Goal: Information Seeking & Learning: Learn about a topic

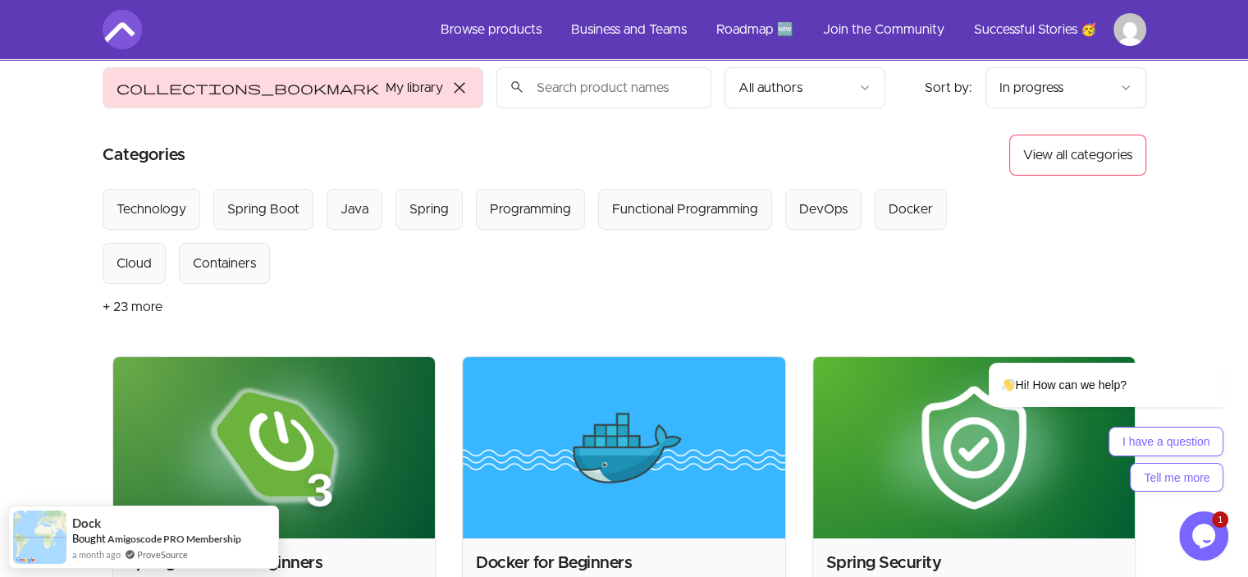
scroll to position [17, 0]
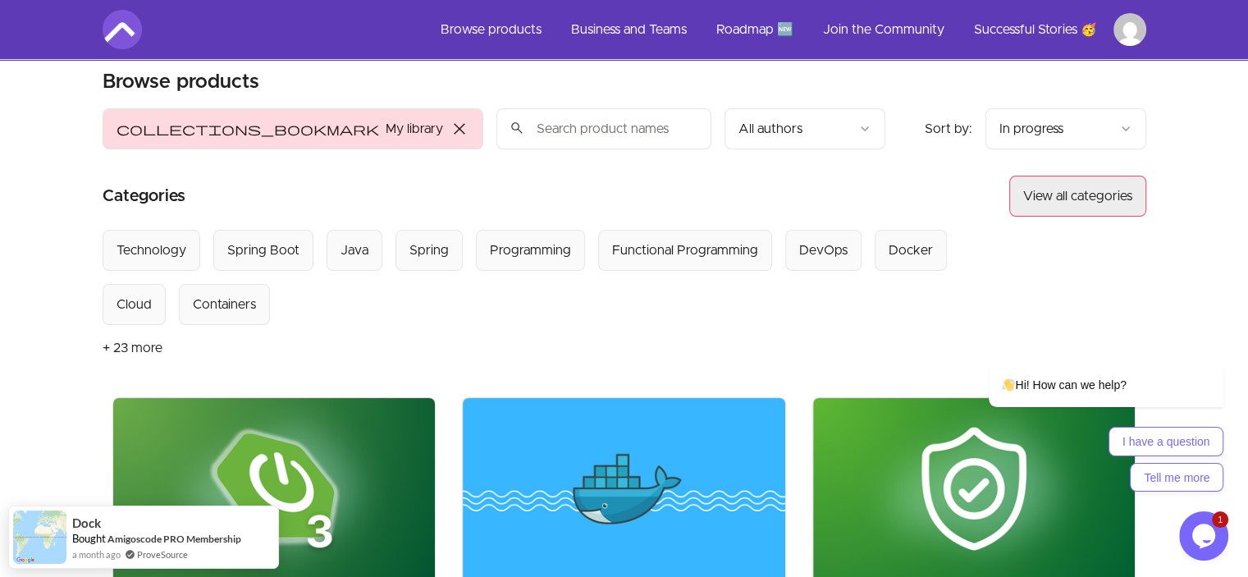
click at [1069, 203] on button "View all categories" at bounding box center [1077, 196] width 137 height 41
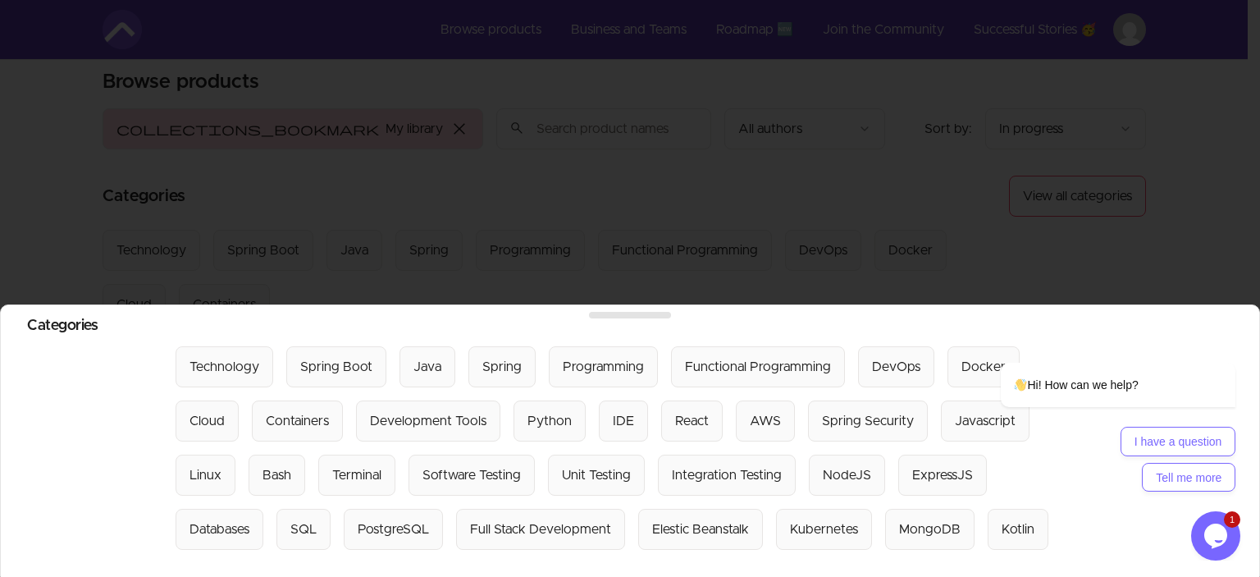
click at [913, 196] on div at bounding box center [630, 288] width 1260 height 577
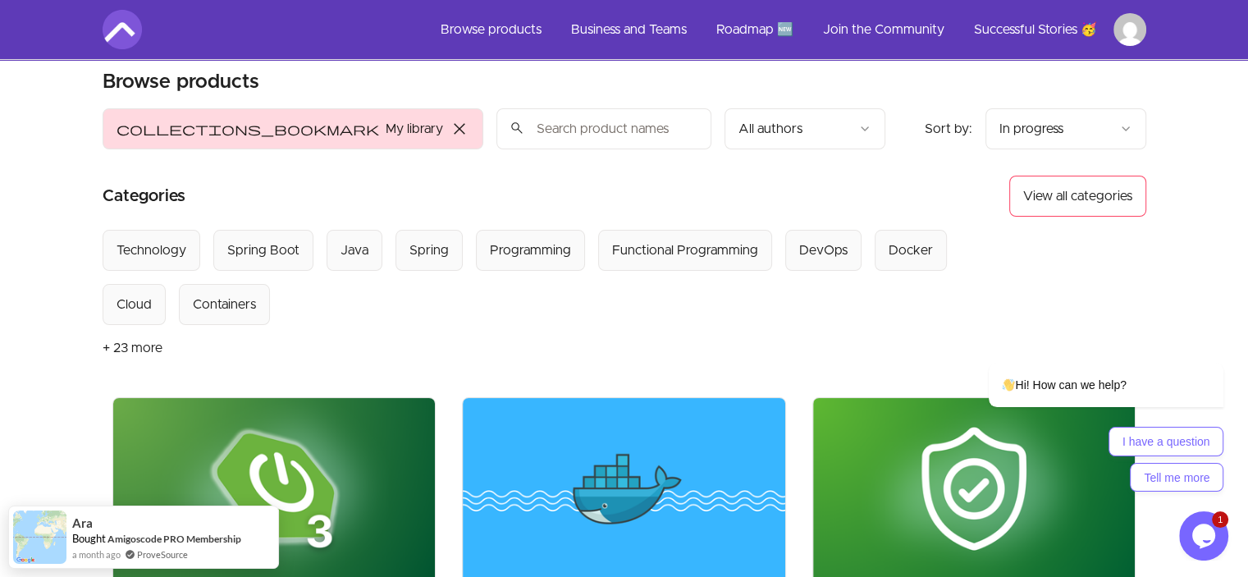
click at [450, 134] on span "close" at bounding box center [460, 129] width 20 height 20
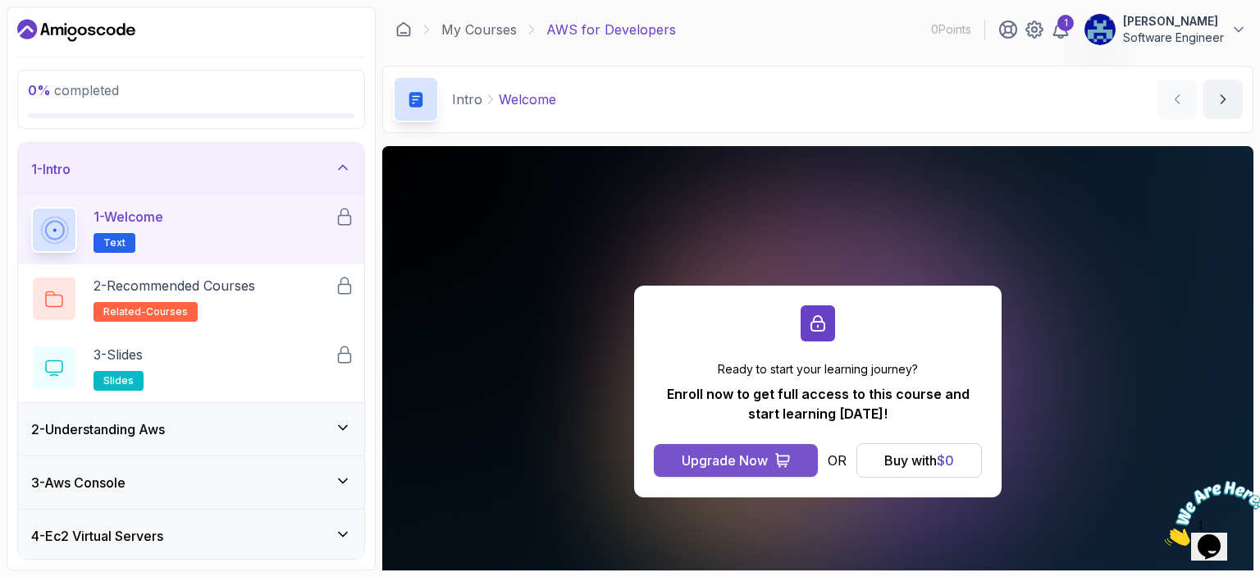
click at [763, 461] on div "Upgrade Now" at bounding box center [725, 460] width 86 height 20
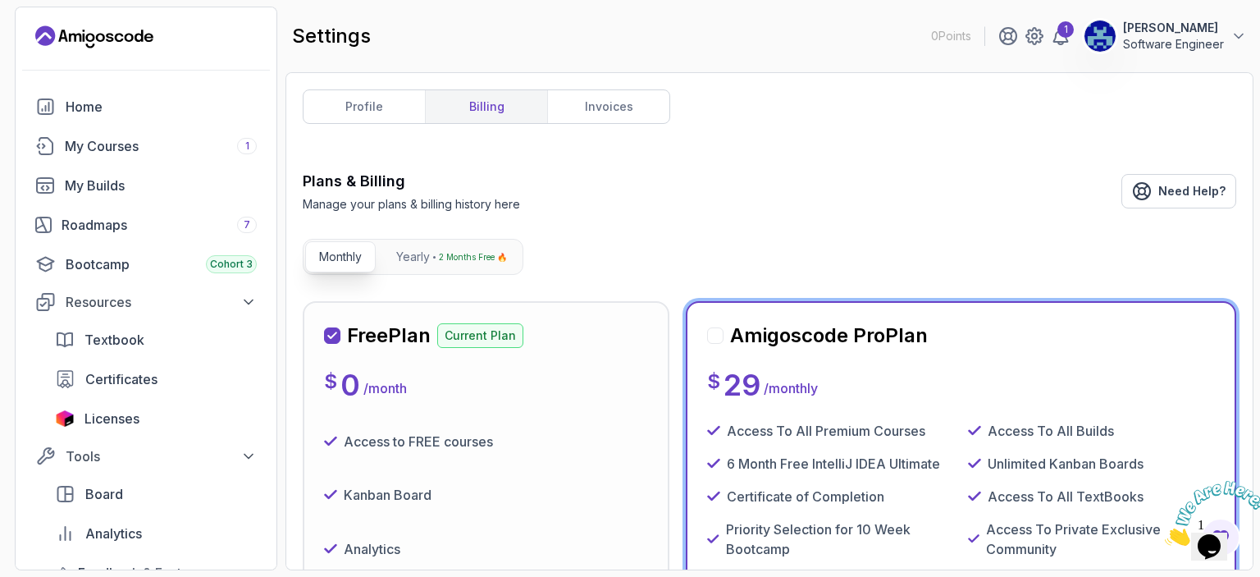
click at [969, 199] on div "Plans & Billing Manage your plans & billing history here Need Help?" at bounding box center [770, 191] width 934 height 43
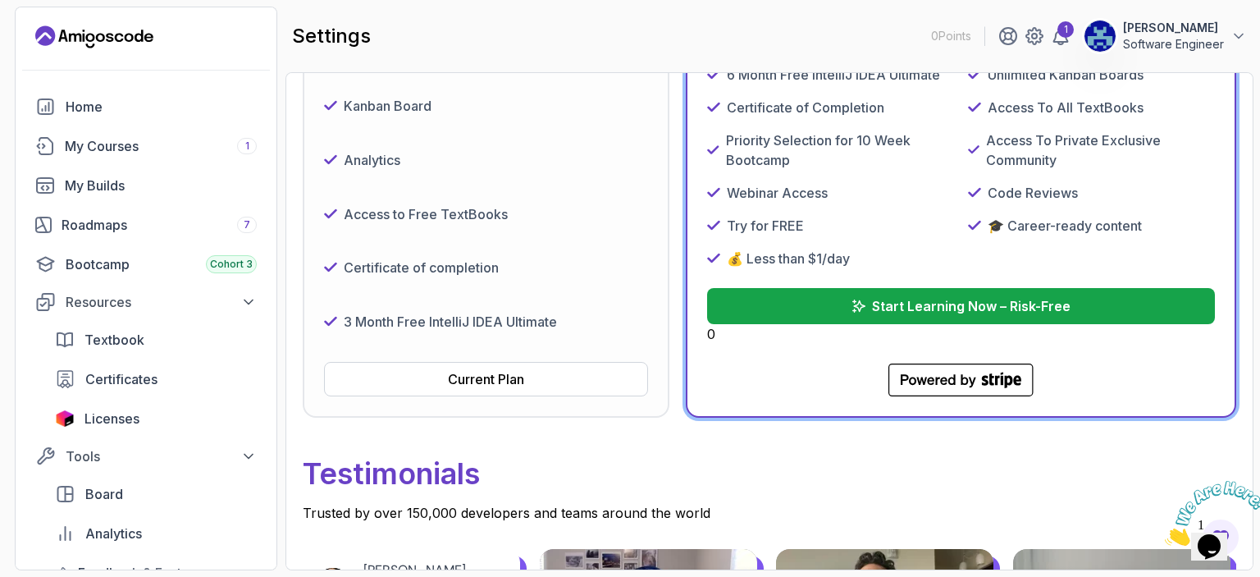
scroll to position [492, 0]
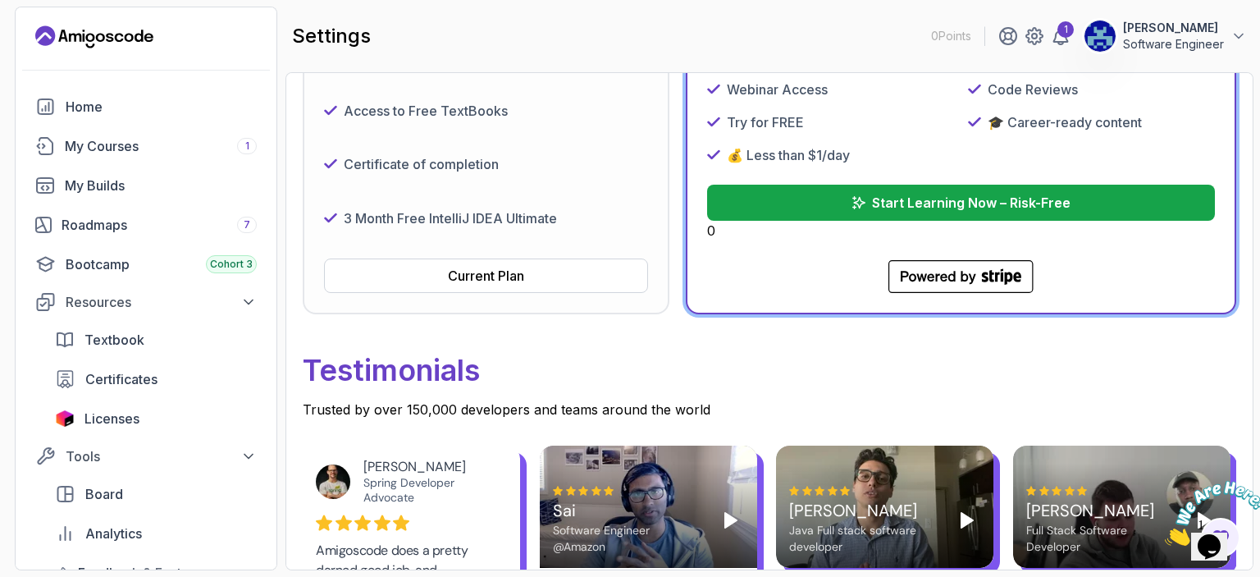
click at [969, 199] on p "Start Learning Now – Risk-Free" at bounding box center [971, 203] width 199 height 20
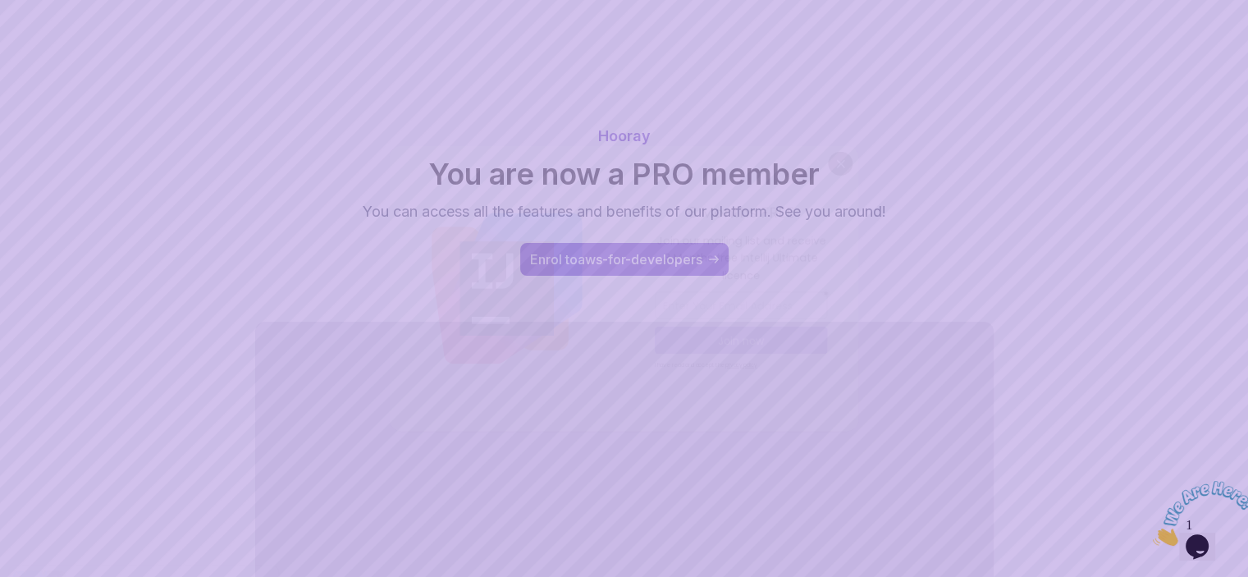
click at [866, 150] on body "Hooray You are now a PRO member You can access all the features and benefits of…" at bounding box center [624, 421] width 1248 height 842
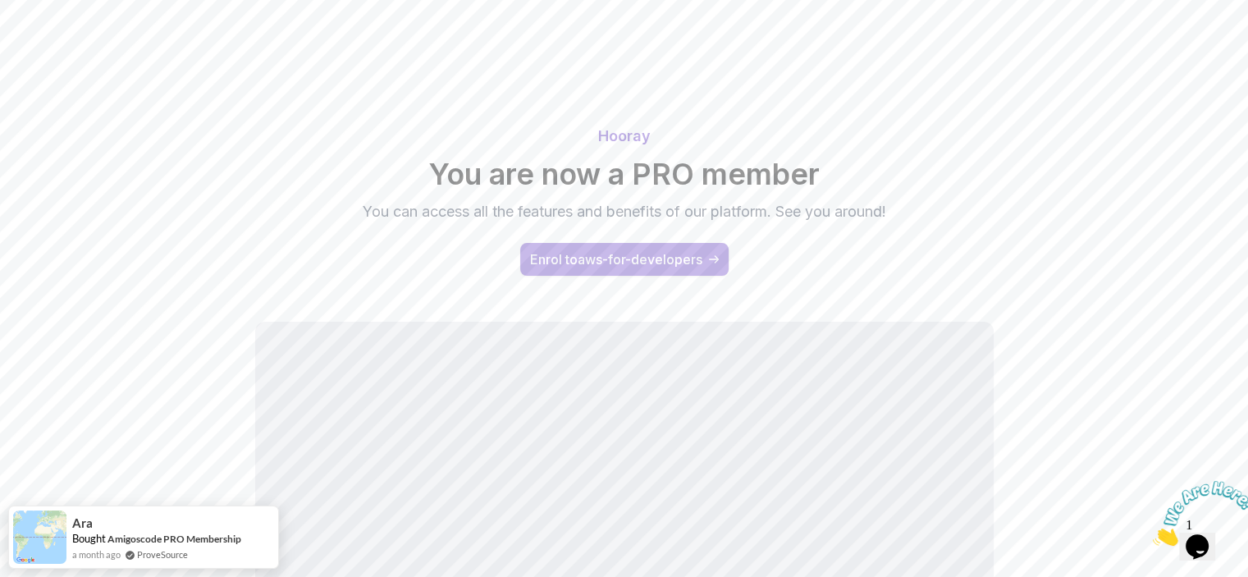
click at [646, 251] on div "Enrol to aws-for-developers" at bounding box center [616, 259] width 172 height 20
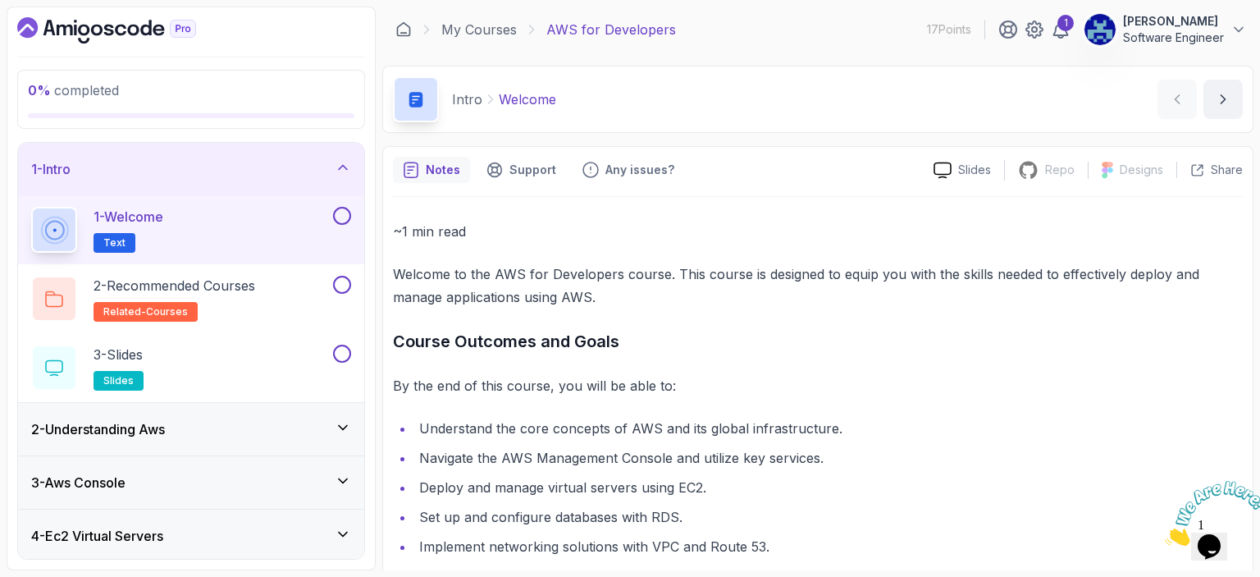
click at [1246, 39] on button "Adrian Shikwambana Software Engineer" at bounding box center [1165, 29] width 163 height 33
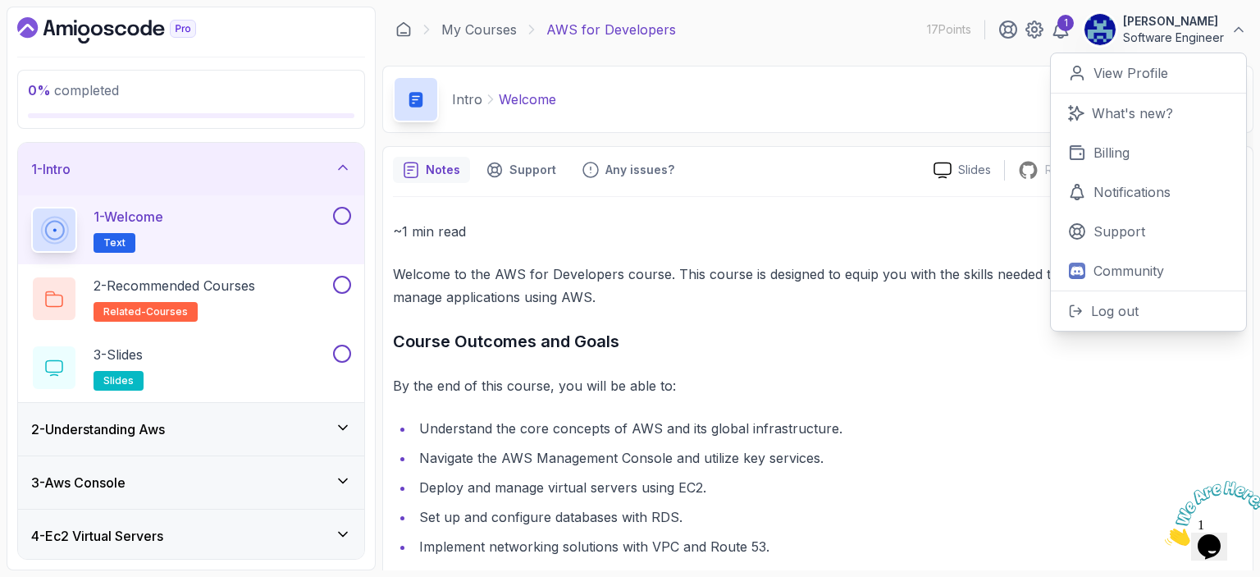
click at [842, 141] on main "My Courses AWS for Developers 17 Points 1 Adrian Shikwambana Software Engineer …" at bounding box center [817, 289] width 871 height 564
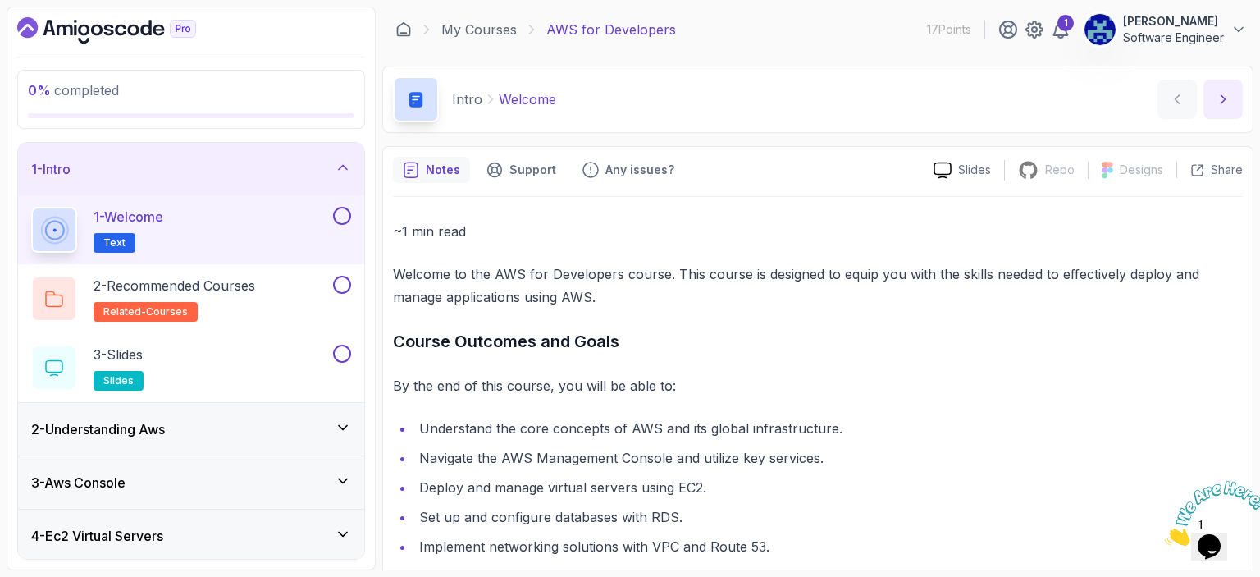
click at [1224, 96] on icon "next content" at bounding box center [1223, 99] width 16 height 16
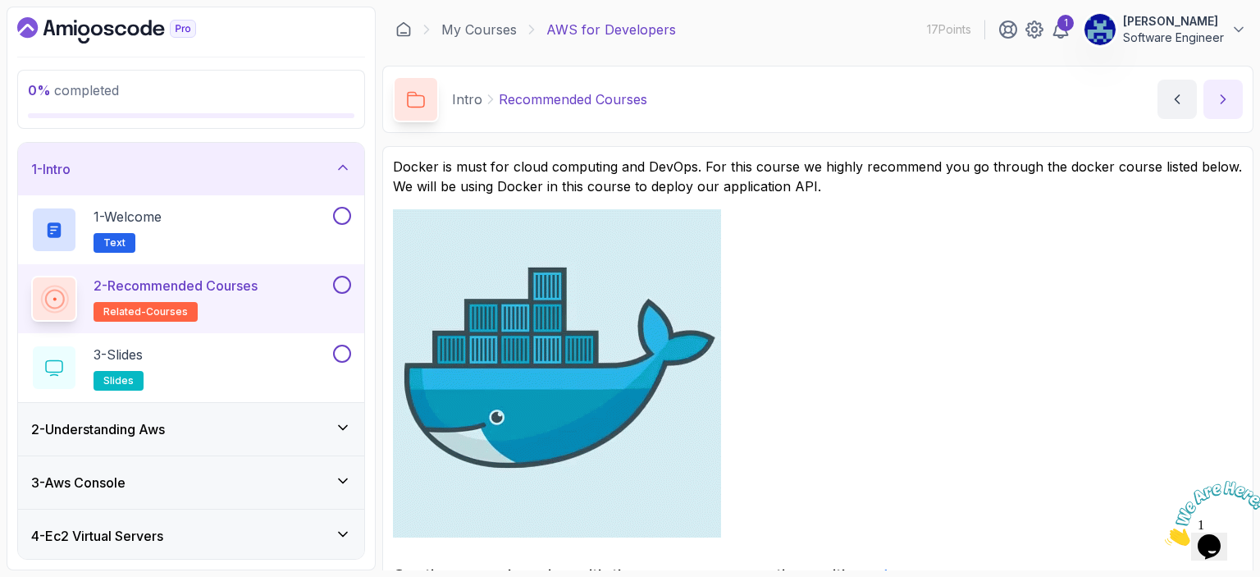
click at [1224, 96] on icon "next content" at bounding box center [1223, 99] width 16 height 16
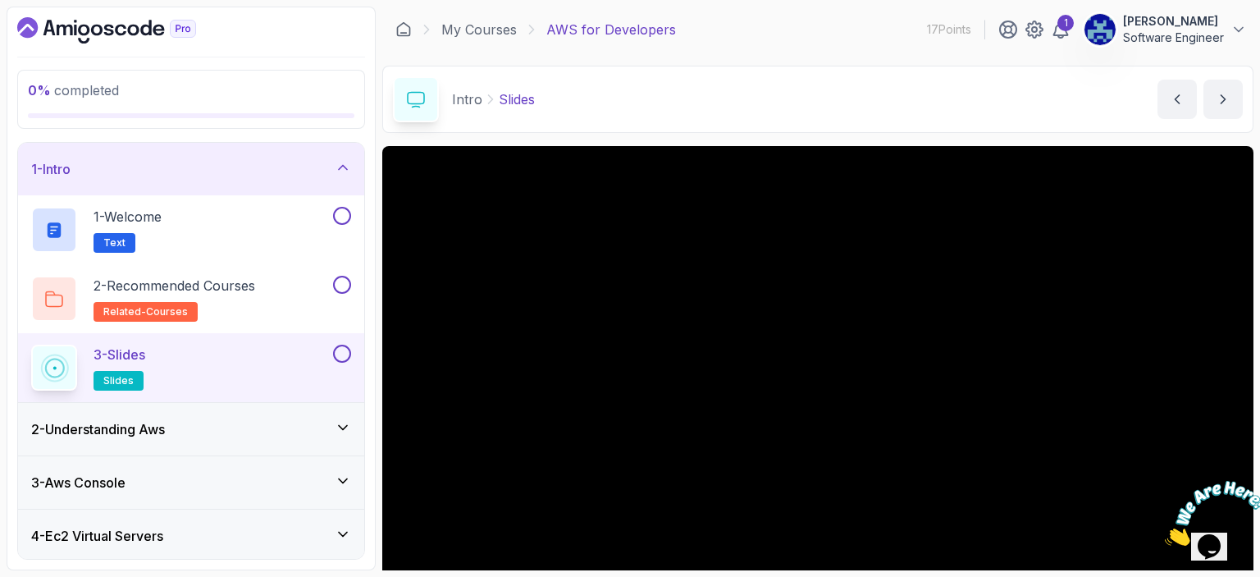
click at [1067, 80] on div "Intro Slides Slides by nelson" at bounding box center [817, 99] width 871 height 67
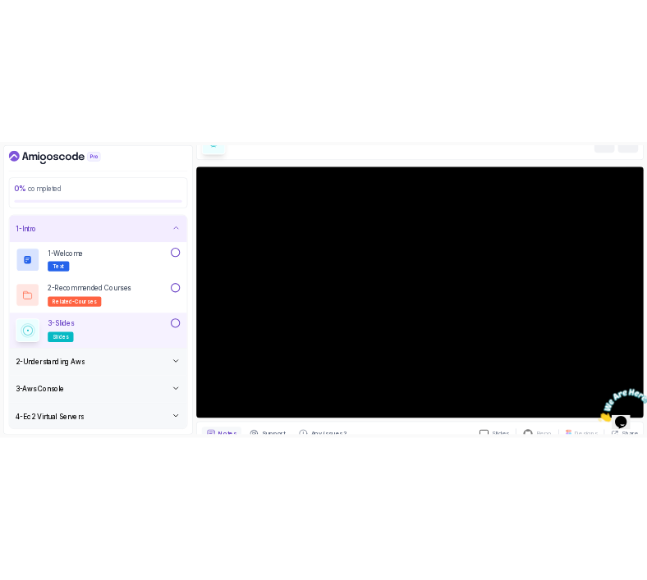
scroll to position [179, 0]
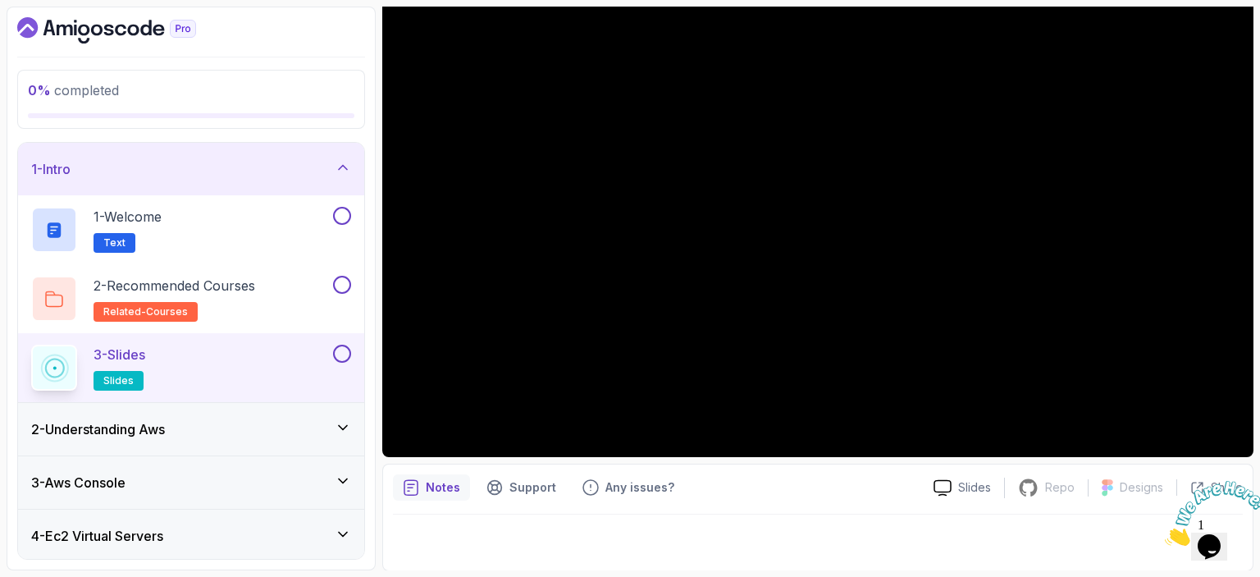
click at [1204, 486] on div at bounding box center [1209, 513] width 89 height 65
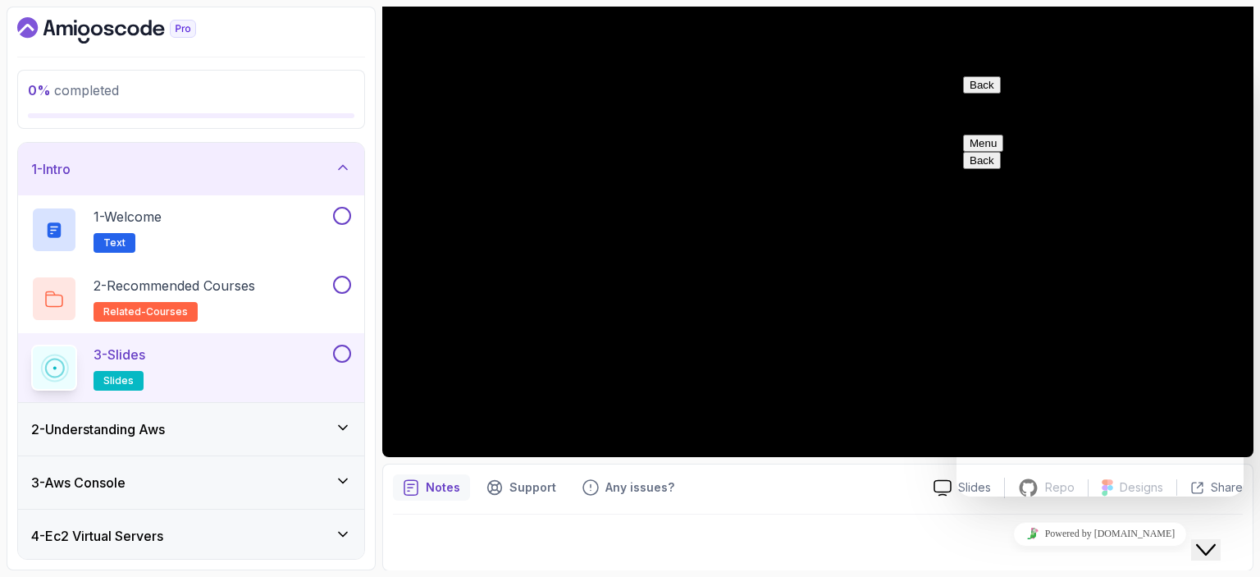
click at [866, 505] on div "Notes Support Any issues? Slides Repo Repository not available Designs Design n…" at bounding box center [817, 517] width 871 height 107
click at [982, 94] on button "Back" at bounding box center [982, 84] width 38 height 17
click at [866, 564] on div "Notes Support Any issues? Slides Repo Repository not available Designs Design n…" at bounding box center [817, 517] width 871 height 107
click at [1201, 540] on div "Close Chat This icon closes the chat window." at bounding box center [1206, 550] width 20 height 20
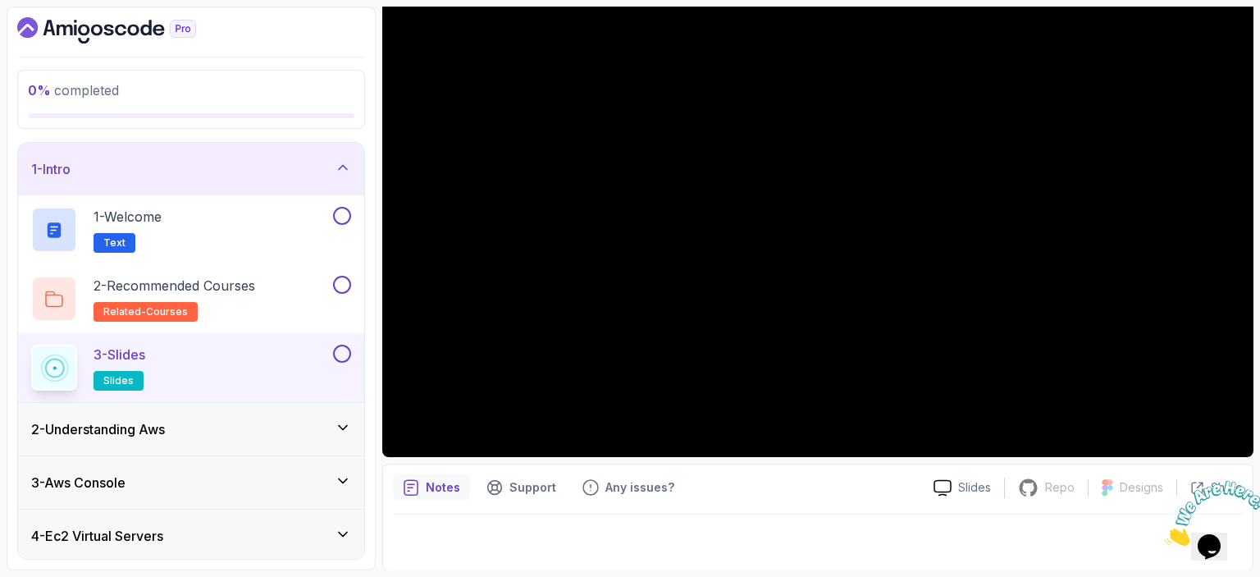
click at [1165, 534] on icon "Close" at bounding box center [1165, 541] width 0 height 14
click at [1219, 488] on p "Share" at bounding box center [1227, 487] width 32 height 16
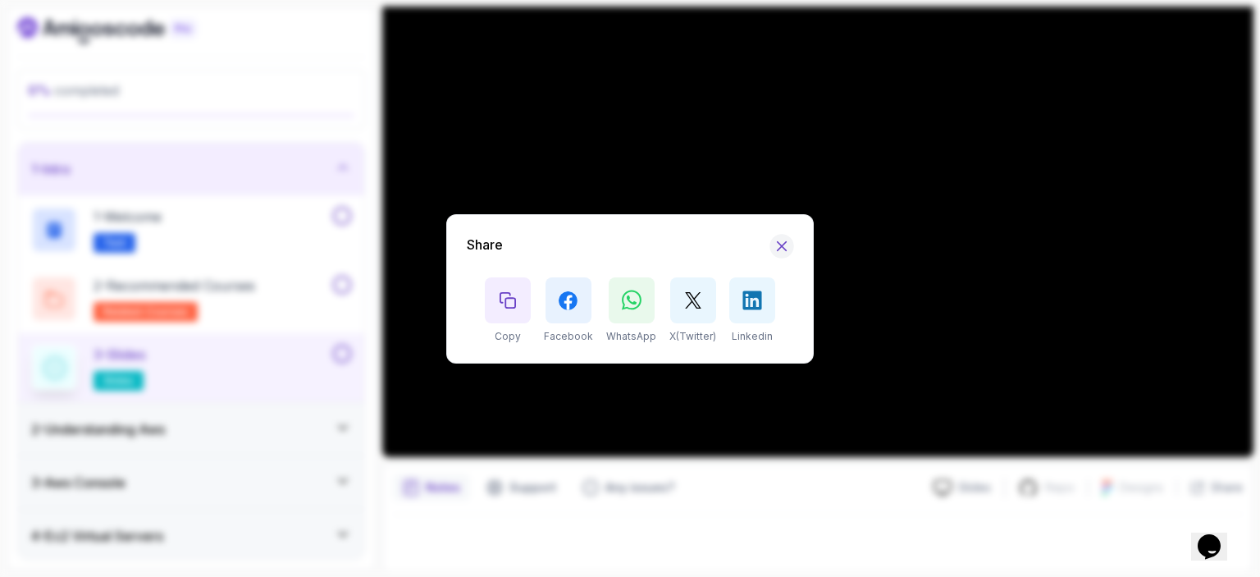
click at [780, 242] on icon "Hide Share modal" at bounding box center [782, 245] width 9 height 9
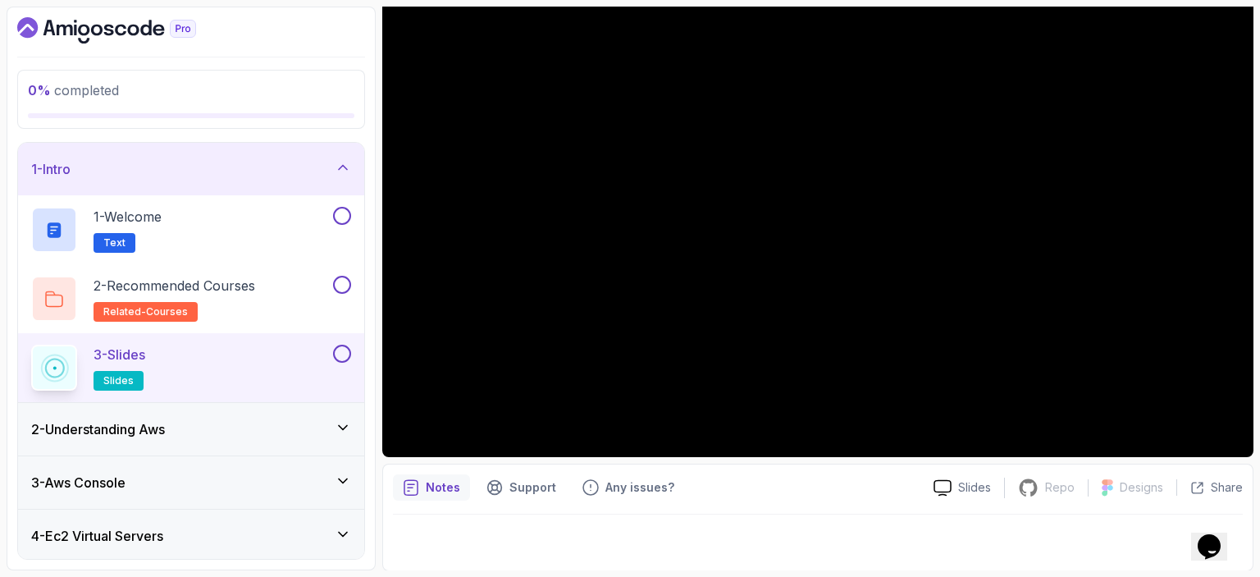
click at [352, 162] on div "1 - Intro" at bounding box center [191, 169] width 346 height 53
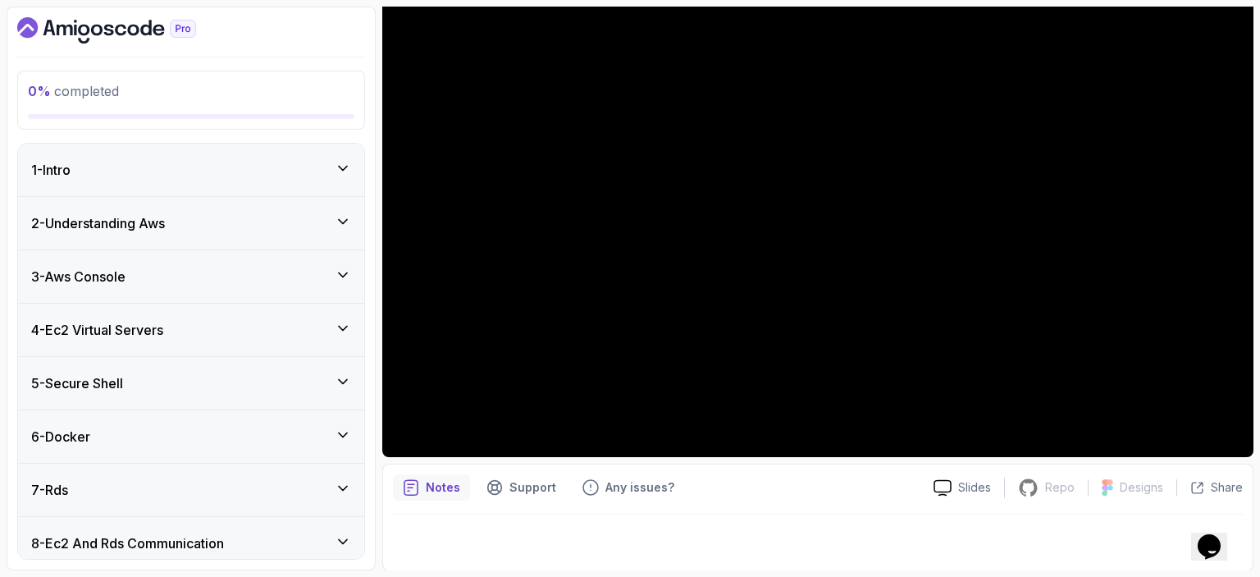
click at [341, 213] on icon at bounding box center [343, 221] width 16 height 16
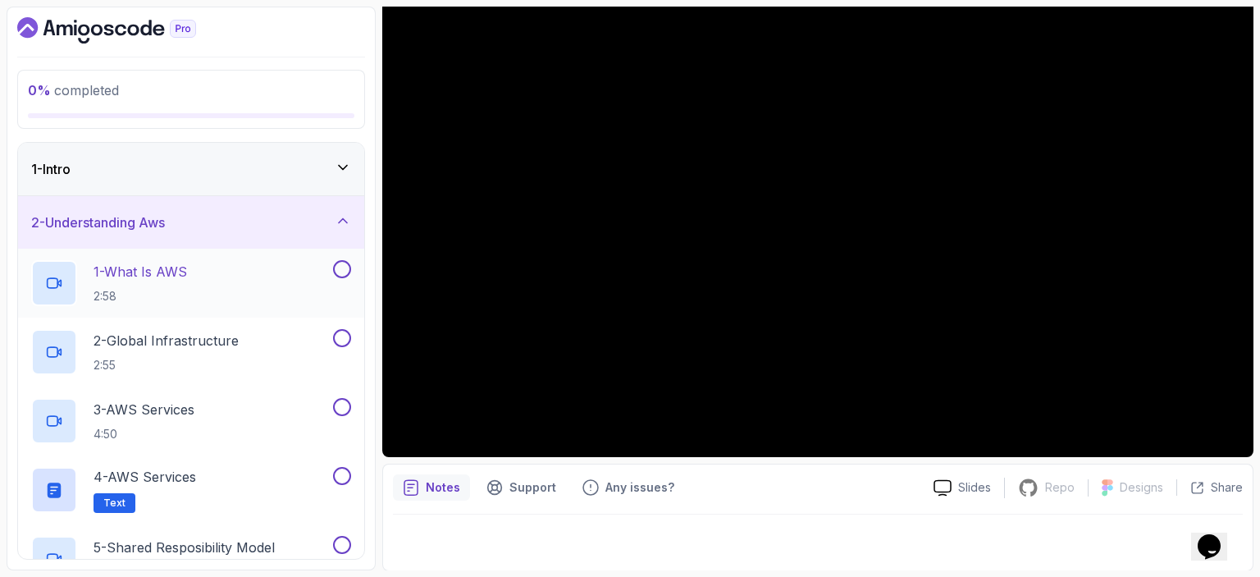
click at [295, 286] on div "1 - What Is AWS 2:58" at bounding box center [180, 283] width 299 height 46
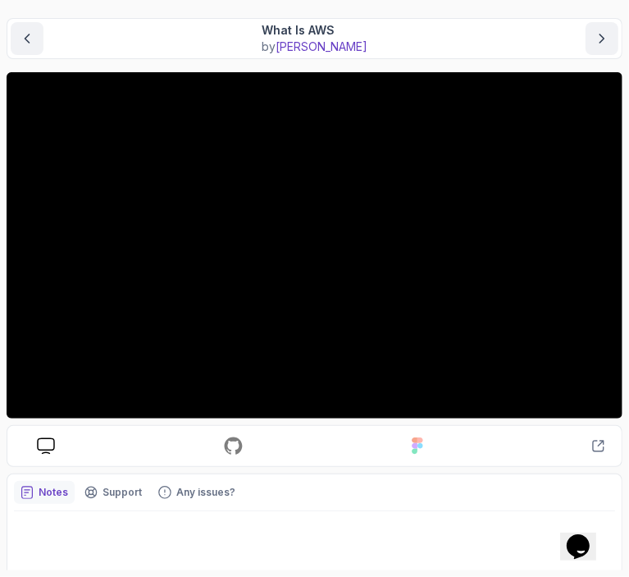
scroll to position [136, 0]
click at [30, 32] on icon "previous content" at bounding box center [27, 38] width 16 height 16
click at [601, 34] on icon "next content" at bounding box center [603, 38] width 4 height 8
click at [374, 469] on div "Slides Repo Repository not available Designs Design not available Share Notes S…" at bounding box center [315, 488] width 616 height 126
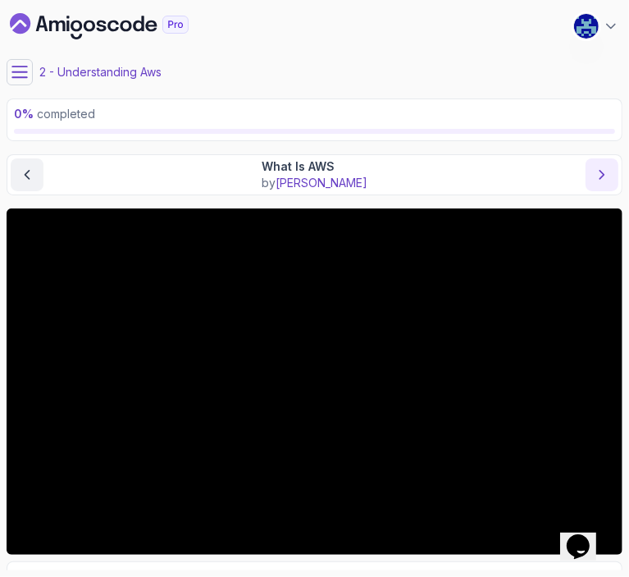
click at [602, 171] on icon "next content" at bounding box center [603, 175] width 4 height 8
click at [604, 170] on icon "next content" at bounding box center [602, 175] width 16 height 16
click at [595, 174] on icon "next content" at bounding box center [602, 175] width 16 height 16
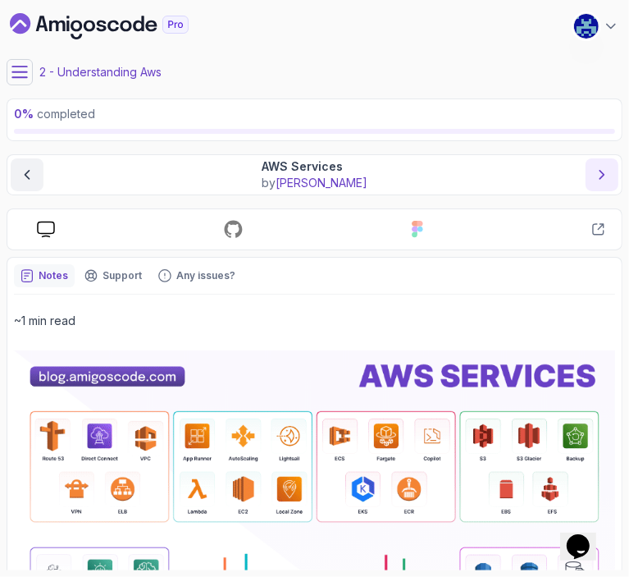
click at [599, 174] on icon "next content" at bounding box center [602, 175] width 16 height 16
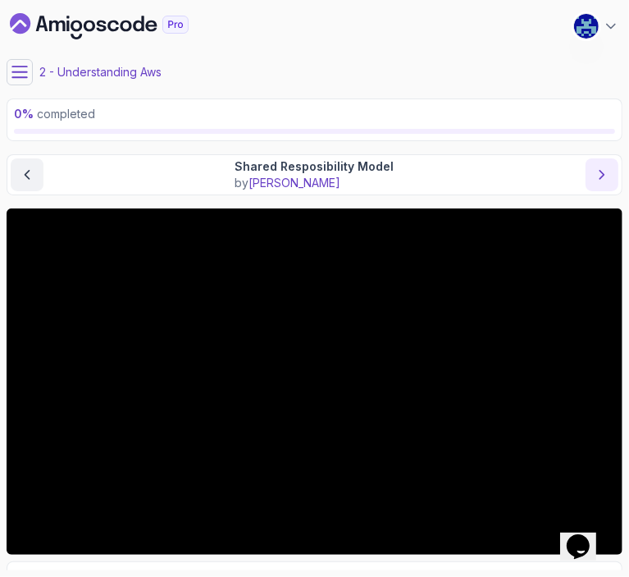
click at [604, 173] on icon "next content" at bounding box center [603, 175] width 4 height 8
click at [599, 167] on icon "next content" at bounding box center [602, 175] width 16 height 16
click at [608, 167] on icon "next content" at bounding box center [602, 175] width 16 height 16
click at [604, 170] on icon "next content" at bounding box center [602, 175] width 16 height 16
click at [604, 171] on icon "next content" at bounding box center [602, 175] width 16 height 16
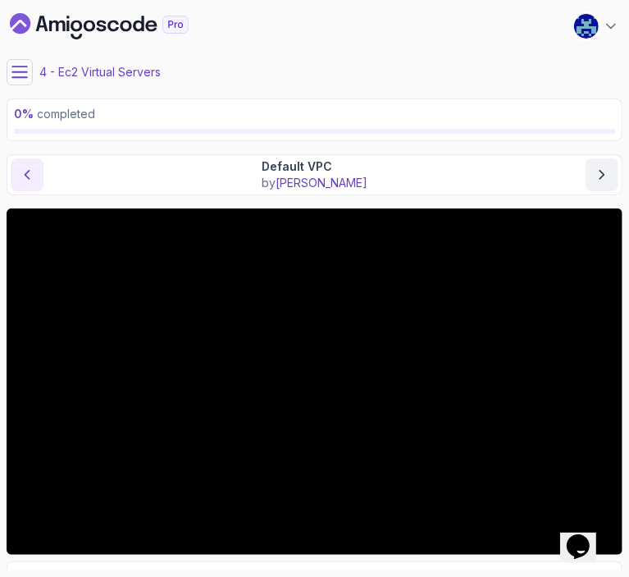
click at [21, 167] on icon "previous content" at bounding box center [27, 175] width 16 height 16
click at [601, 167] on icon "next content" at bounding box center [602, 175] width 16 height 16
click at [322, 129] on div at bounding box center [314, 131] width 601 height 5
click at [604, 176] on icon "next content" at bounding box center [602, 175] width 16 height 16
click at [335, 62] on div "4 - Ec2 Virtual Servers" at bounding box center [315, 72] width 616 height 26
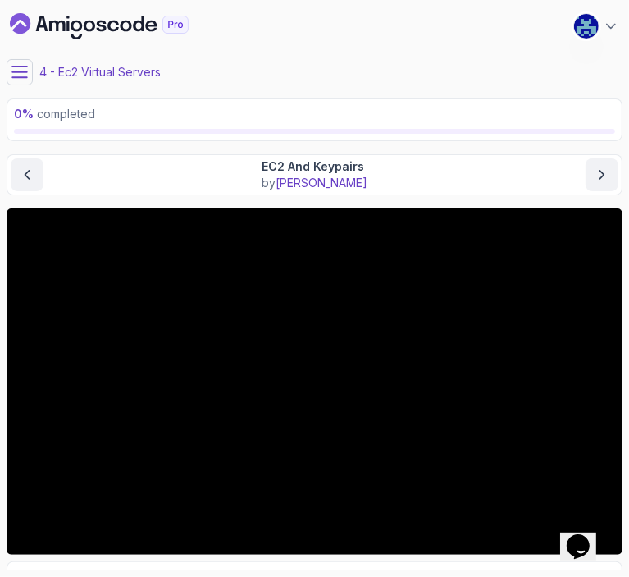
drag, startPoint x: 572, startPoint y: 189, endPoint x: 535, endPoint y: 139, distance: 61.5
click at [535, 139] on div "0 % completed" at bounding box center [315, 119] width 616 height 43
click at [592, 167] on button "next content" at bounding box center [602, 174] width 33 height 33
click at [327, 134] on div "0 % completed" at bounding box center [315, 119] width 616 height 43
click at [607, 173] on icon "next content" at bounding box center [602, 175] width 16 height 16
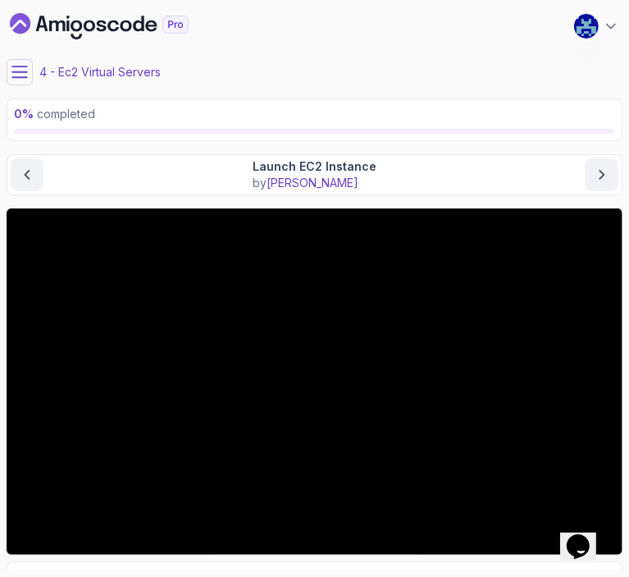
click at [351, 94] on main "My Courses AWS for Developers 17 Points 1 Adrian Shikwambana Software Engineer …" at bounding box center [315, 289] width 616 height 564
click at [614, 168] on button "next content" at bounding box center [602, 174] width 33 height 33
click at [26, 175] on icon "previous content" at bounding box center [27, 175] width 4 height 8
click at [606, 163] on button "next content" at bounding box center [602, 174] width 33 height 33
click at [333, 135] on div "0 % completed" at bounding box center [315, 119] width 616 height 43
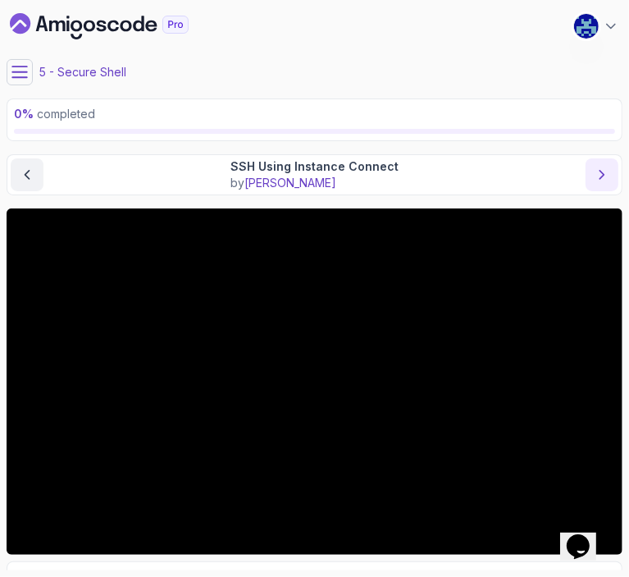
click at [601, 171] on icon "next content" at bounding box center [603, 175] width 4 height 8
click at [354, 130] on div at bounding box center [314, 131] width 601 height 5
drag, startPoint x: 588, startPoint y: 189, endPoint x: 502, endPoint y: 146, distance: 95.4
click at [502, 146] on main "My Courses AWS for Developers 17 Points 1 Adrian Shikwambana Software Engineer …" at bounding box center [315, 289] width 616 height 564
click at [606, 171] on icon "next content" at bounding box center [602, 175] width 16 height 16
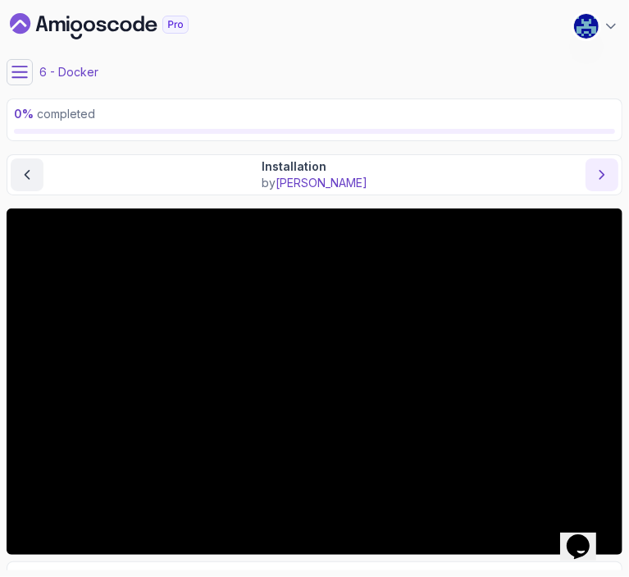
click at [604, 174] on icon "next content" at bounding box center [603, 175] width 4 height 8
click at [610, 172] on icon "next content" at bounding box center [602, 175] width 16 height 16
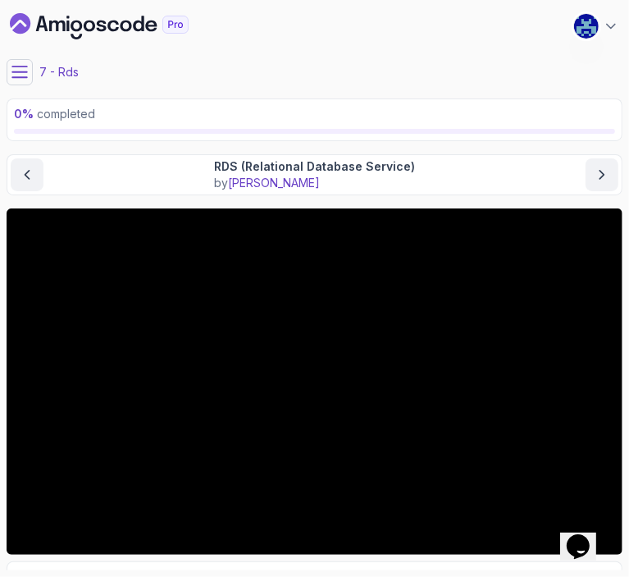
click at [351, 127] on div "0 % completed" at bounding box center [314, 120] width 601 height 28
click at [606, 171] on icon "next content" at bounding box center [602, 175] width 16 height 16
click at [358, 141] on main "My Courses AWS for Developers 17 Points 1 Adrian Shikwambana Software Engineer …" at bounding box center [315, 289] width 616 height 564
click at [596, 173] on icon "next content" at bounding box center [602, 175] width 16 height 16
click at [299, 147] on main "My Courses AWS for Developers 17 Points 1 Adrian Shikwambana Software Engineer …" at bounding box center [315, 289] width 616 height 564
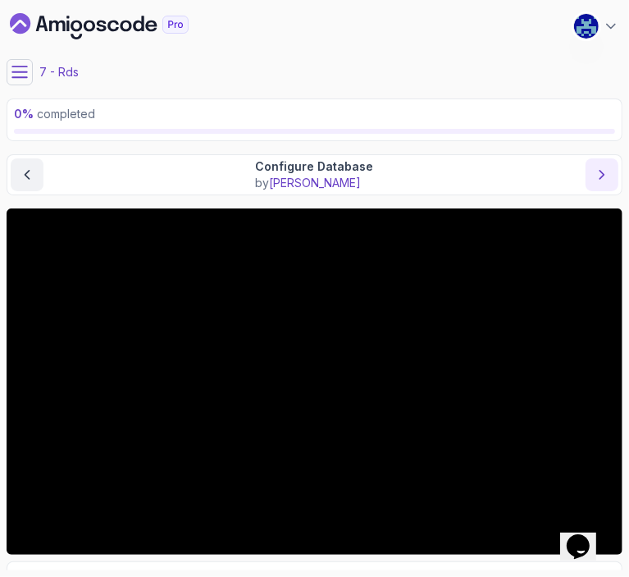
click at [601, 173] on icon "next content" at bounding box center [602, 175] width 16 height 16
click at [297, 137] on div "0 % completed" at bounding box center [315, 119] width 616 height 43
click at [601, 173] on icon "next content" at bounding box center [602, 175] width 16 height 16
click at [313, 70] on div "8 - Ec2 And Rds Communication" at bounding box center [315, 72] width 616 height 26
click at [601, 162] on button "next content" at bounding box center [602, 174] width 33 height 33
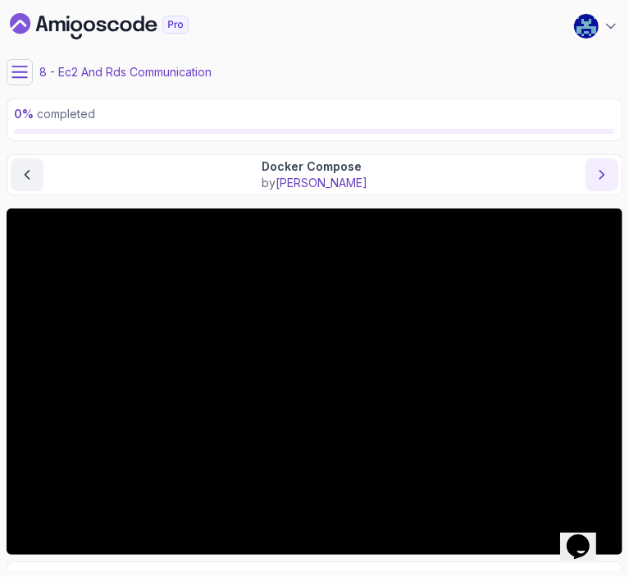
click at [606, 163] on button "next content" at bounding box center [602, 174] width 33 height 33
click at [600, 169] on icon "next content" at bounding box center [602, 175] width 16 height 16
click at [365, 144] on main "My Courses AWS for Developers 17 Points 1 Adrian Shikwambana Software Engineer …" at bounding box center [315, 289] width 616 height 564
click at [610, 173] on icon "next content" at bounding box center [602, 175] width 16 height 16
click at [322, 143] on main "My Courses AWS for Developers 17 Points 1 Adrian Shikwambana Software Engineer …" at bounding box center [315, 289] width 616 height 564
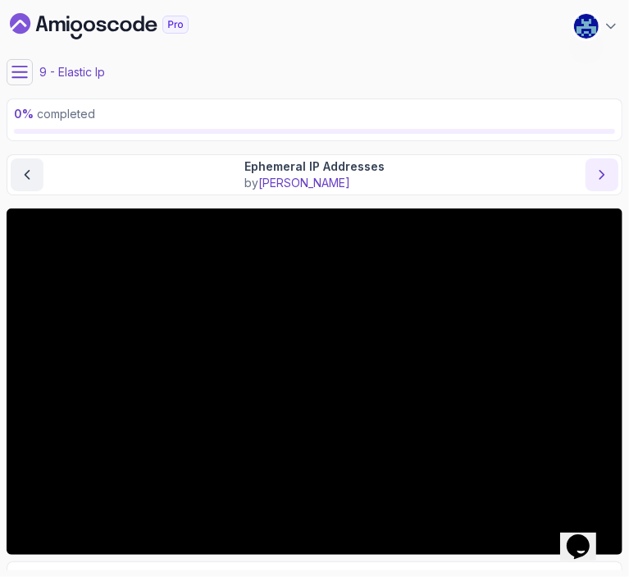
click at [604, 172] on icon "next content" at bounding box center [602, 175] width 16 height 16
click at [331, 142] on main "My Courses AWS for Developers 17 Points 1 Adrian Shikwambana Software Engineer …" at bounding box center [315, 289] width 616 height 564
click at [603, 170] on icon "next content" at bounding box center [602, 175] width 16 height 16
click at [305, 144] on main "My Courses AWS for Developers 17 Points 1 Adrian Shikwambana Software Engineer …" at bounding box center [315, 289] width 616 height 564
click at [601, 172] on icon "next content" at bounding box center [602, 175] width 16 height 16
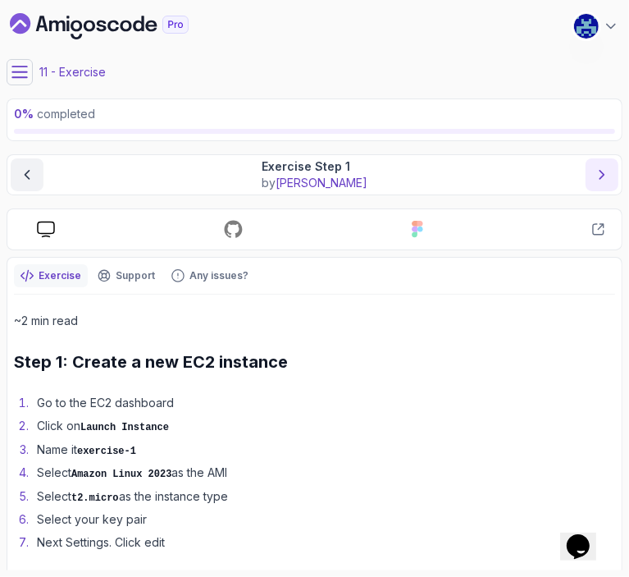
click at [601, 172] on icon "next content" at bounding box center [602, 175] width 16 height 16
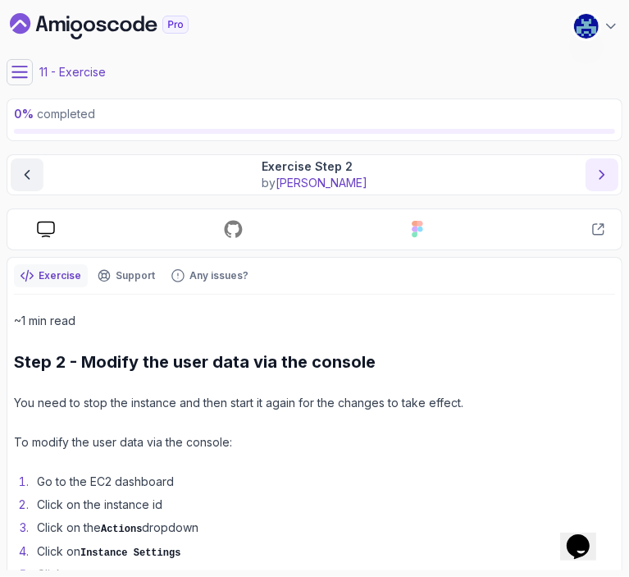
click at [601, 172] on icon "next content" at bounding box center [602, 175] width 16 height 16
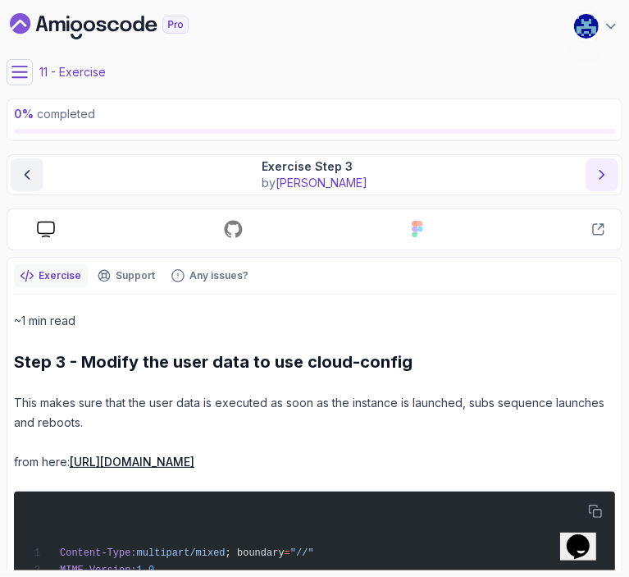
click at [601, 172] on icon "next content" at bounding box center [602, 175] width 16 height 16
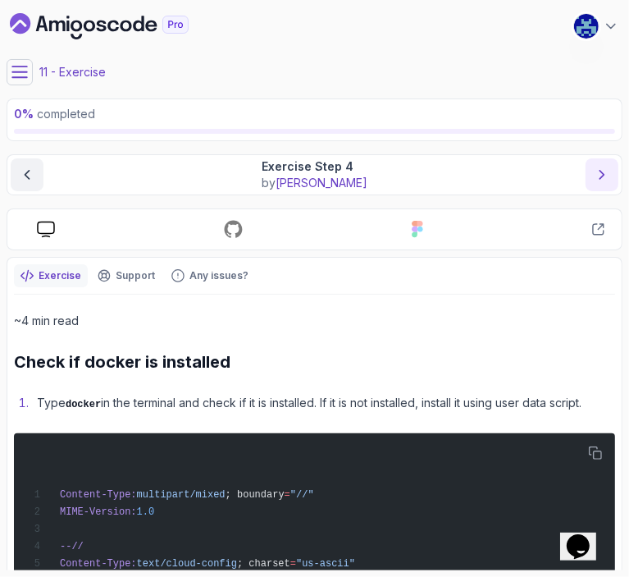
click at [601, 172] on icon "next content" at bounding box center [602, 175] width 16 height 16
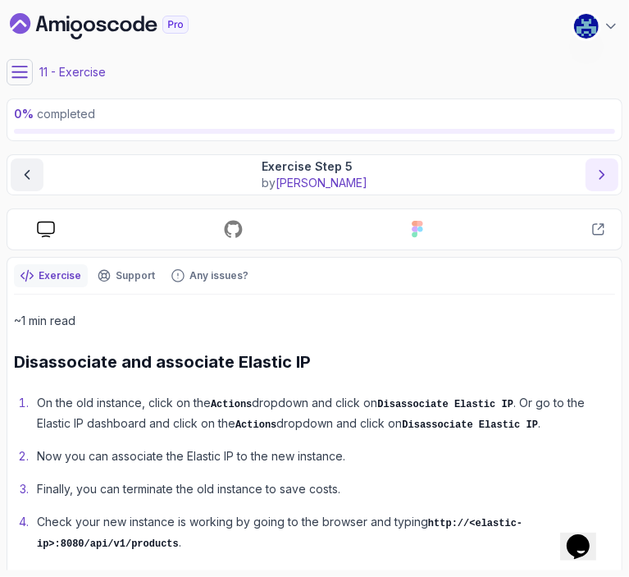
click at [601, 172] on icon "next content" at bounding box center [602, 175] width 16 height 16
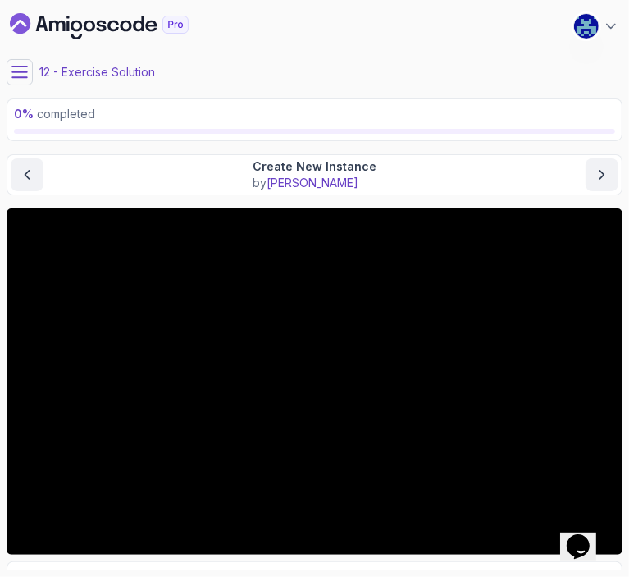
click at [311, 139] on div "0 % completed" at bounding box center [315, 119] width 616 height 43
click at [603, 176] on icon "next content" at bounding box center [603, 175] width 4 height 8
click at [256, 150] on main "My Courses AWS for Developers 17 Points 1 Adrian Shikwambana Software Engineer …" at bounding box center [315, 289] width 616 height 564
click at [599, 171] on icon "next content" at bounding box center [602, 175] width 16 height 16
click at [322, 153] on main "My Courses AWS for Developers 17 Points 1 Adrian Shikwambana Software Engineer …" at bounding box center [315, 289] width 616 height 564
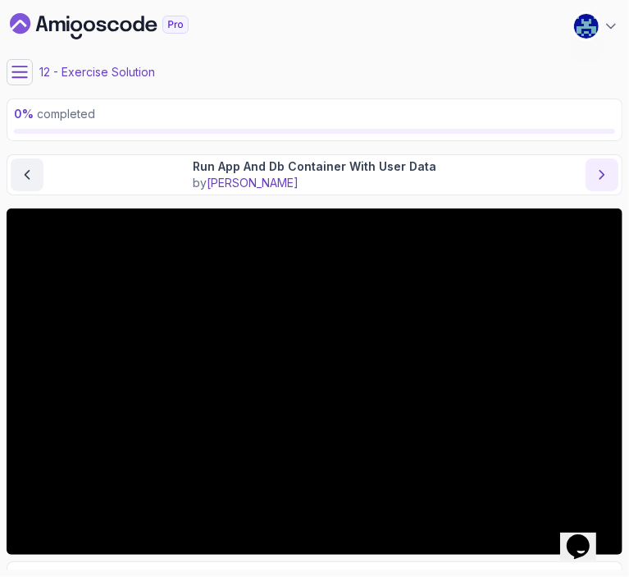
click at [604, 170] on icon "next content" at bounding box center [602, 175] width 16 height 16
click at [290, 150] on main "My Courses AWS for Developers 17 Points 1 Adrian Shikwambana Software Engineer …" at bounding box center [315, 289] width 616 height 564
click at [598, 167] on icon "next content" at bounding box center [602, 175] width 16 height 16
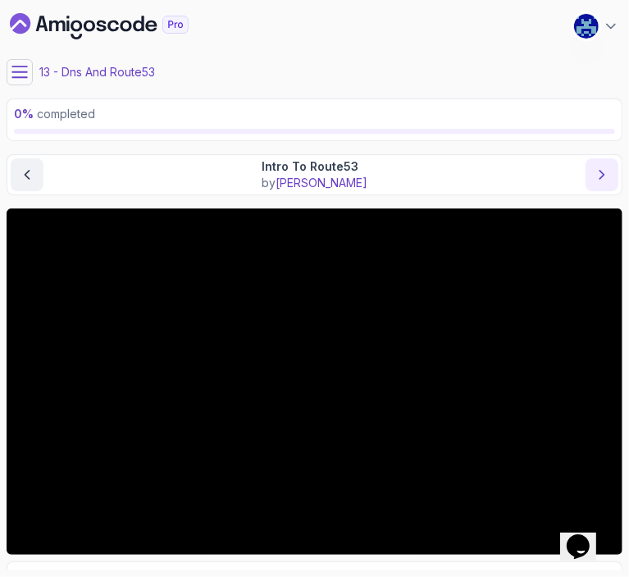
click at [594, 167] on button "next content" at bounding box center [602, 174] width 33 height 33
click at [297, 141] on main "My Courses AWS for Developers 17 Points 1 Adrian Shikwambana Software Engineer …" at bounding box center [315, 289] width 616 height 564
click at [609, 167] on icon "next content" at bounding box center [602, 175] width 16 height 16
click at [345, 152] on main "My Courses AWS for Developers 17 Points 1 Adrian Shikwambana Software Engineer …" at bounding box center [315, 289] width 616 height 564
click at [600, 173] on icon "next content" at bounding box center [602, 175] width 16 height 16
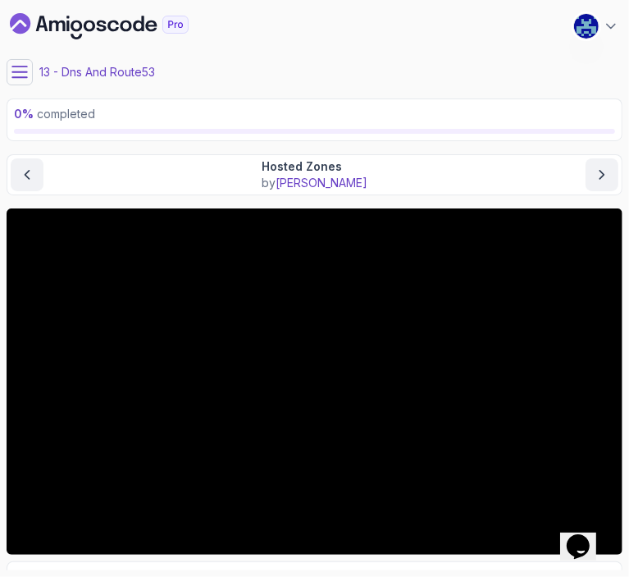
click at [361, 149] on main "My Courses AWS for Developers 17 Points 1 Adrian Shikwambana Software Engineer …" at bounding box center [315, 289] width 616 height 564
click at [601, 167] on icon "next content" at bounding box center [602, 175] width 16 height 16
click at [276, 147] on main "My Courses AWS for Developers 17 Points 1 Adrian Shikwambana Software Engineer …" at bounding box center [315, 289] width 616 height 564
click at [606, 175] on icon "next content" at bounding box center [602, 175] width 16 height 16
click at [292, 146] on main "My Courses AWS for Developers 17 Points 1 Adrian Shikwambana Software Engineer …" at bounding box center [315, 289] width 616 height 564
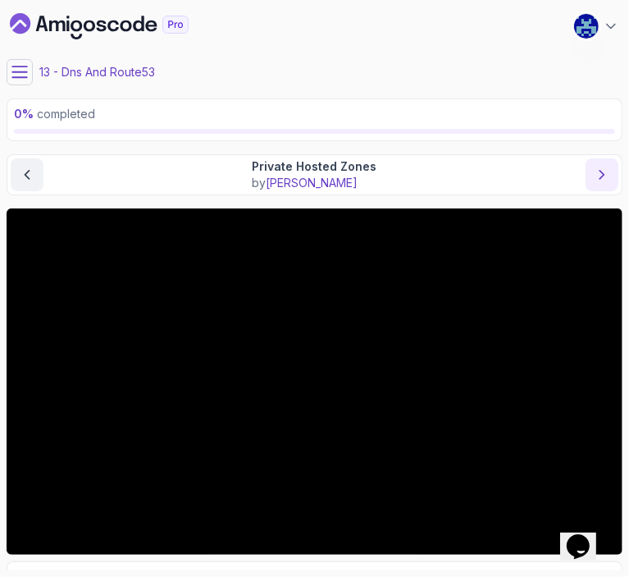
click at [607, 168] on icon "next content" at bounding box center [602, 175] width 16 height 16
click at [609, 167] on icon "next content" at bounding box center [602, 175] width 16 height 16
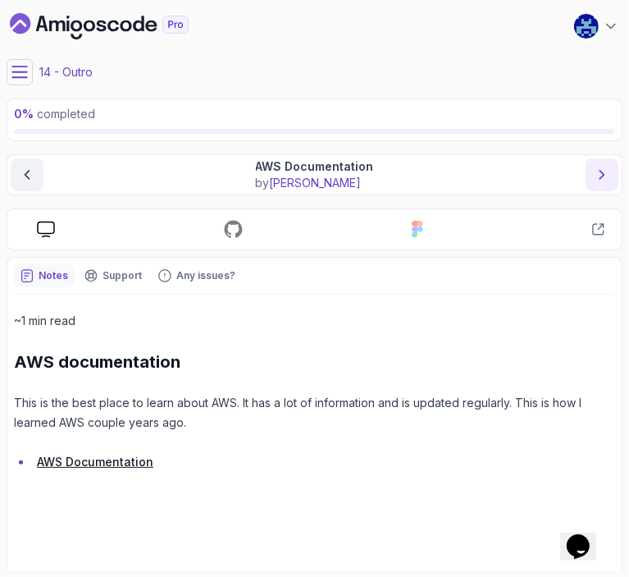
click at [609, 167] on icon "next content" at bounding box center [602, 175] width 16 height 16
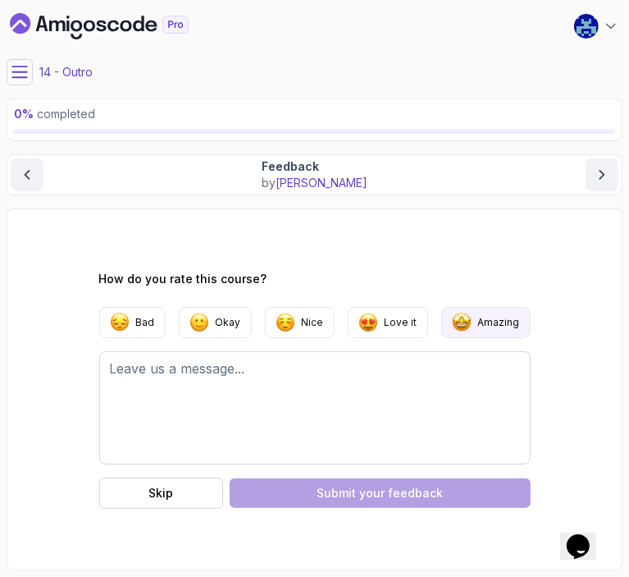
click at [479, 326] on p "Amazing" at bounding box center [499, 322] width 42 height 13
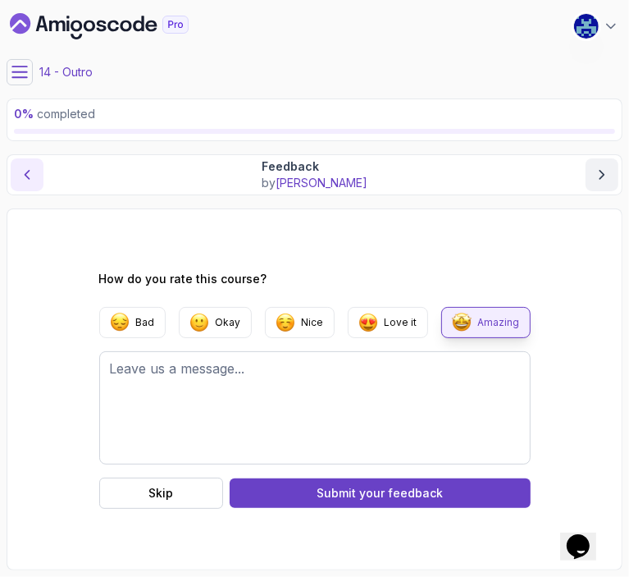
click at [25, 177] on icon "previous content" at bounding box center [27, 175] width 16 height 16
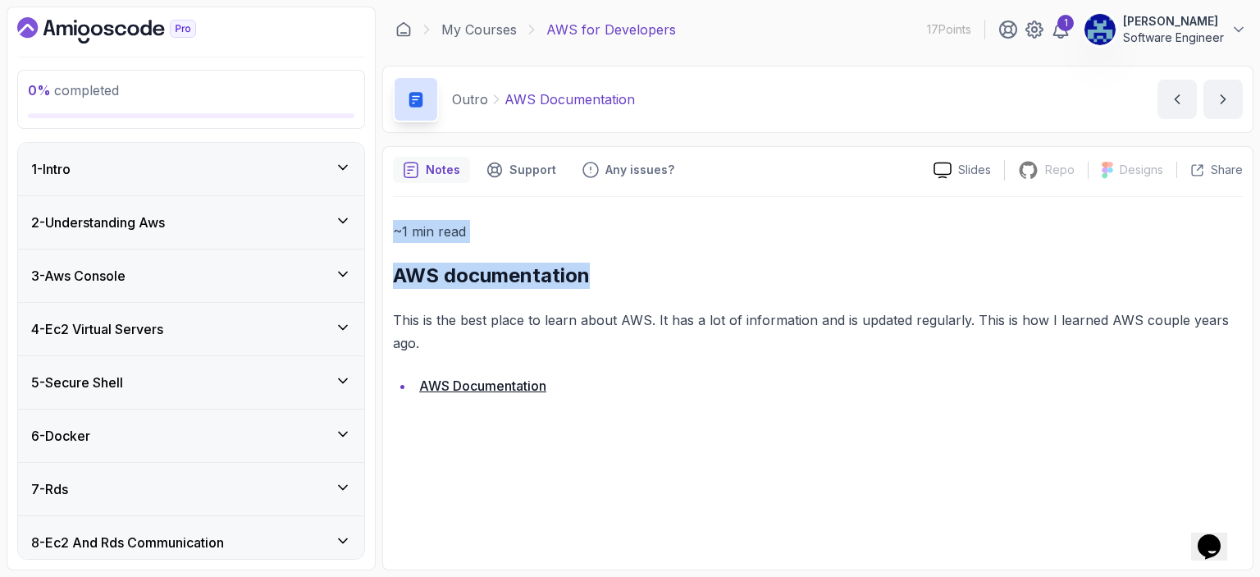
drag, startPoint x: 1259, startPoint y: 163, endPoint x: 1260, endPoint y: 285, distance: 121.4
click at [1247, 285] on section "0 % completed 1 - Intro 2 - Understanding Aws 3 - Aws Console 4 - Ec2 Virtual S…" at bounding box center [630, 288] width 1260 height 577
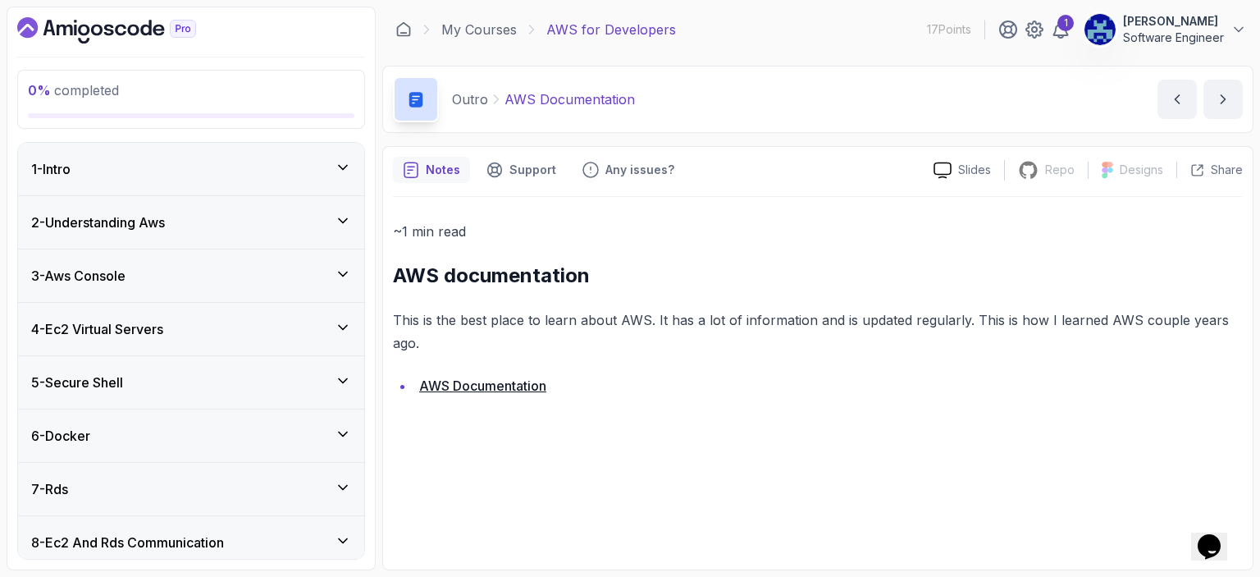
click at [791, 368] on div "~1 min read AWS documentation This is the best place to learn about AWS. It has…" at bounding box center [818, 308] width 850 height 177
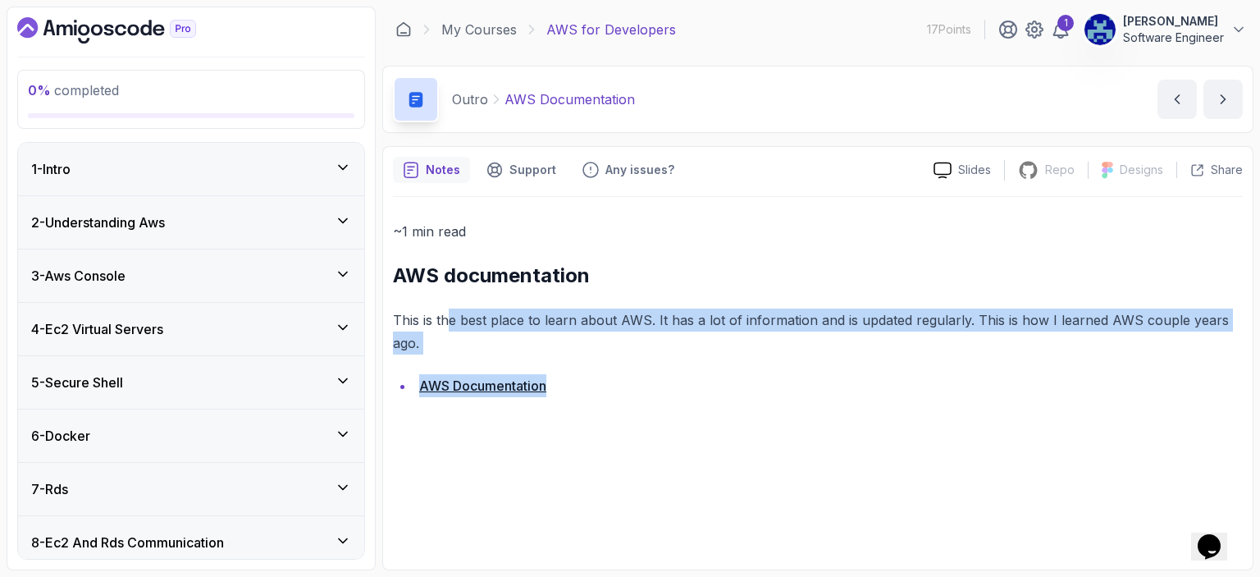
drag, startPoint x: 586, startPoint y: 389, endPoint x: 445, endPoint y: 323, distance: 155.7
click at [445, 323] on div "~1 min read AWS documentation This is the best place to learn about AWS. It has…" at bounding box center [818, 308] width 850 height 177
click at [680, 412] on div "~1 min read AWS documentation This is the best place to learn about AWS. It has…" at bounding box center [818, 378] width 850 height 363
drag, startPoint x: 592, startPoint y: 399, endPoint x: 387, endPoint y: 255, distance: 250.4
click at [387, 255] on div "Notes Support Any issues? Slides Repo Repository not available Designs Design n…" at bounding box center [817, 358] width 871 height 424
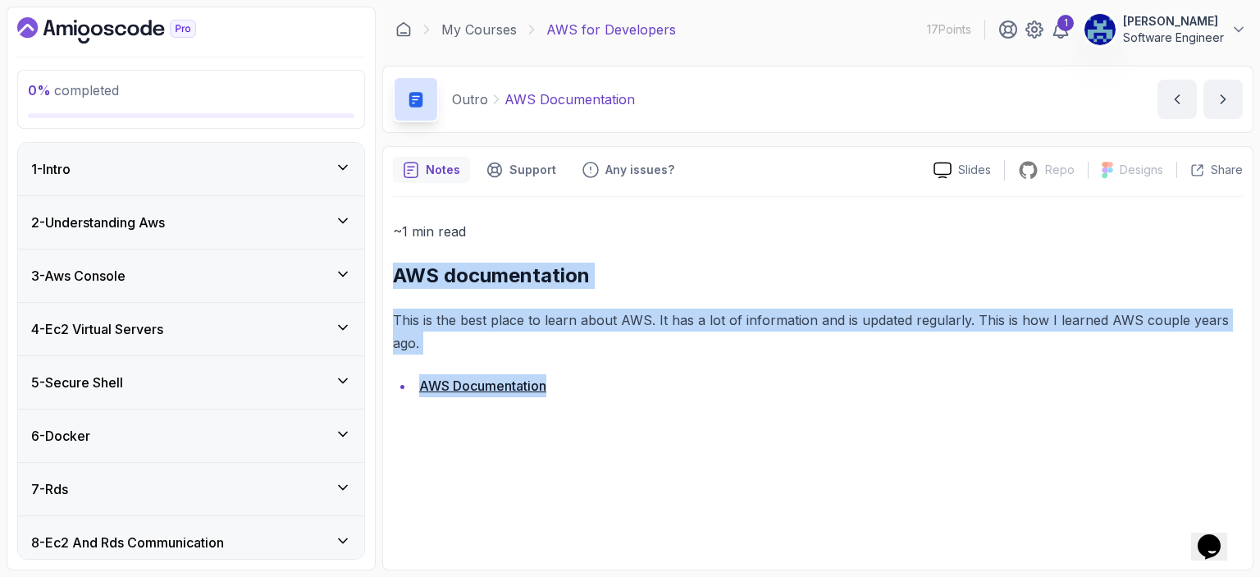
copy div "AWS documentation This is the best place to learn about AWS. It has a lot of in…"
click at [566, 469] on div "~1 min read AWS documentation This is the best place to learn about AWS. It has…" at bounding box center [818, 378] width 850 height 363
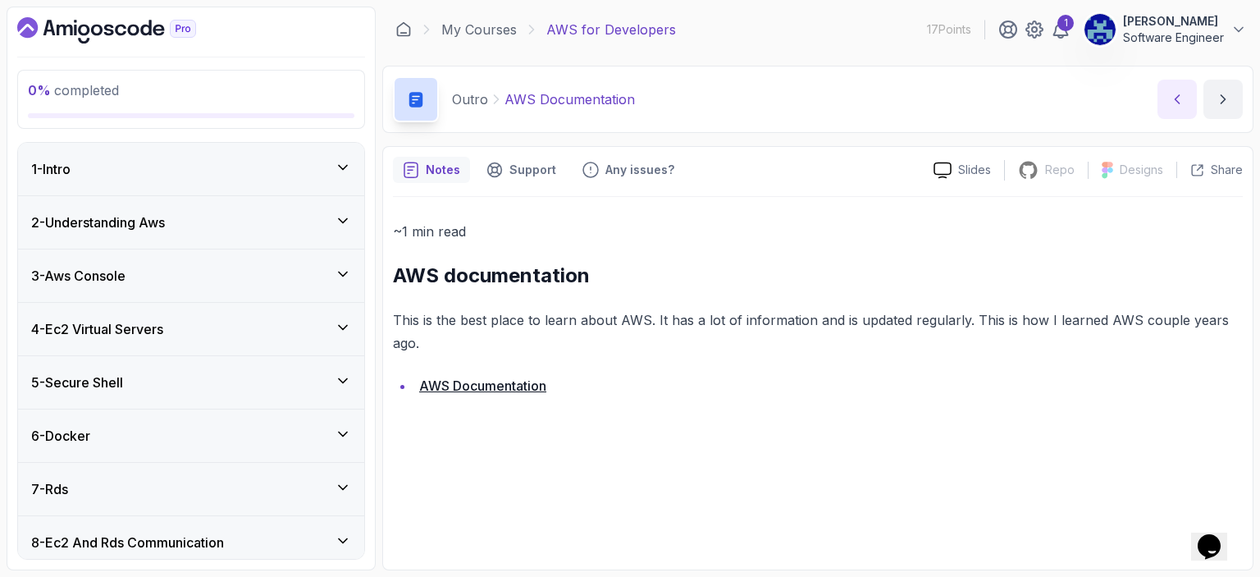
click at [1177, 97] on icon "previous content" at bounding box center [1178, 99] width 4 height 8
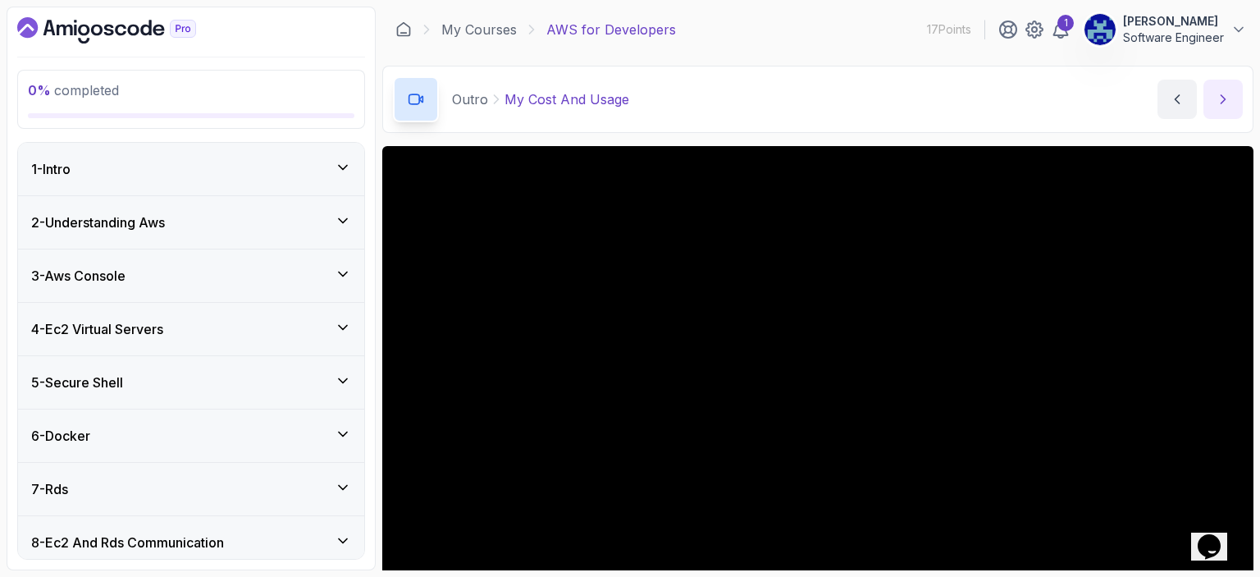
click at [1239, 95] on button "next content" at bounding box center [1223, 99] width 39 height 39
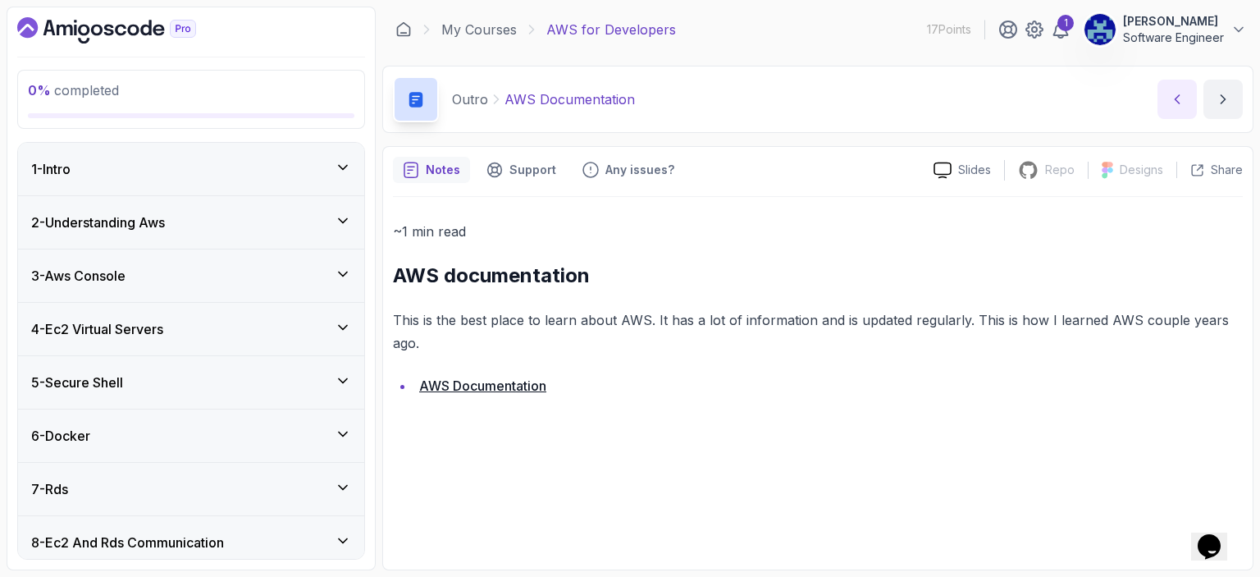
click at [1182, 101] on icon "previous content" at bounding box center [1177, 99] width 16 height 16
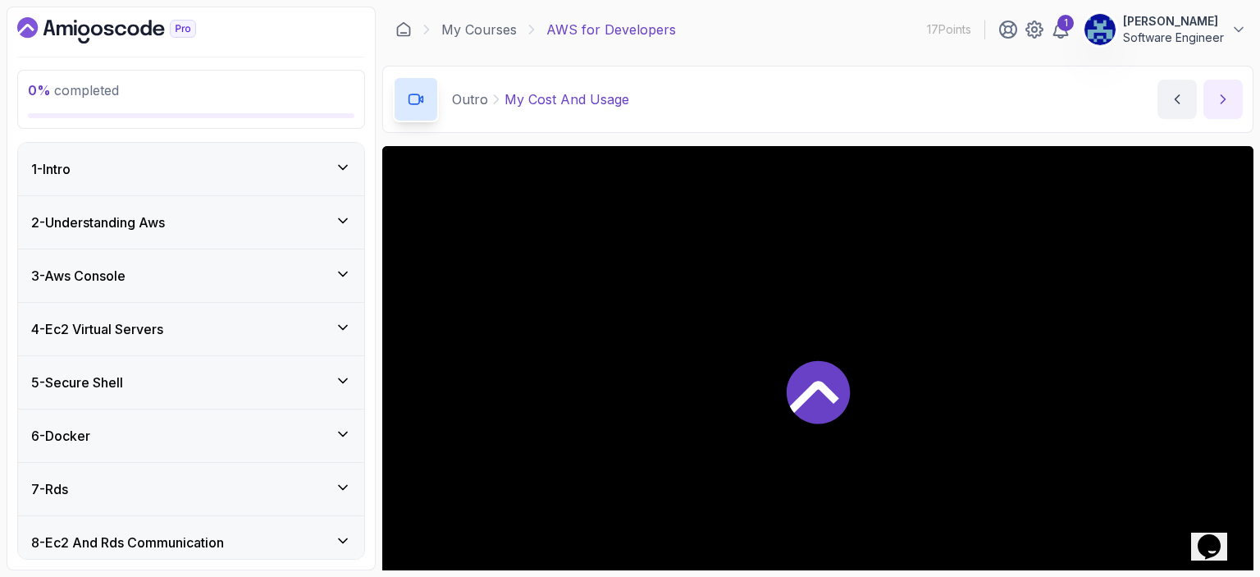
click at [1236, 98] on button "next content" at bounding box center [1223, 99] width 39 height 39
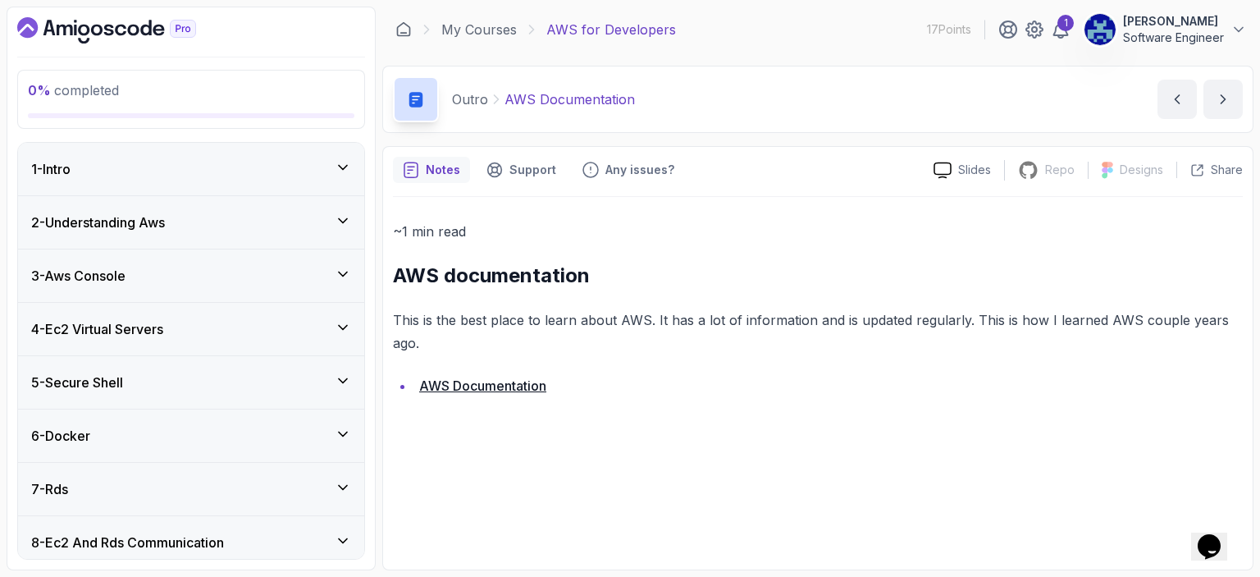
click at [249, 159] on div "1 - Intro" at bounding box center [191, 169] width 320 height 20
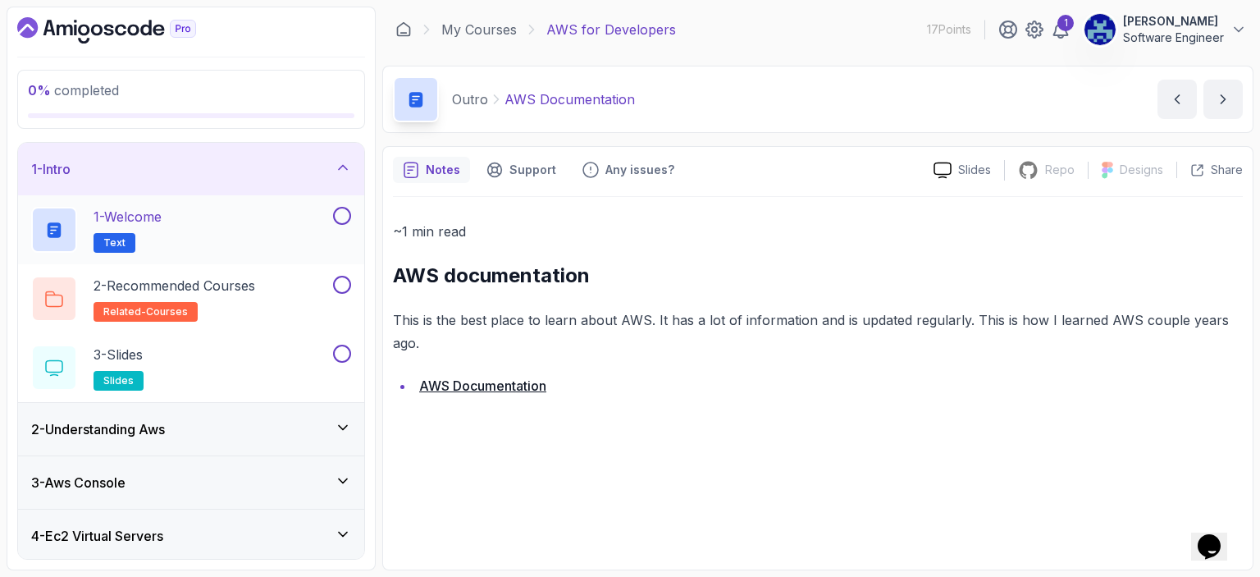
click at [230, 218] on div "1 - Welcome Text" at bounding box center [180, 230] width 299 height 46
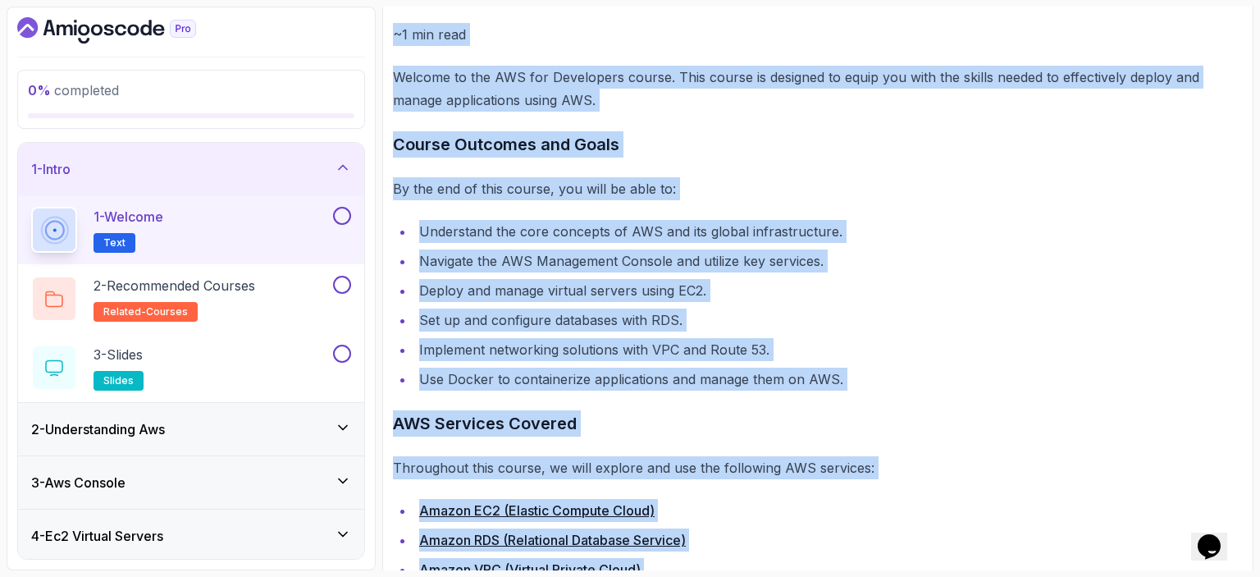
scroll to position [312, 0]
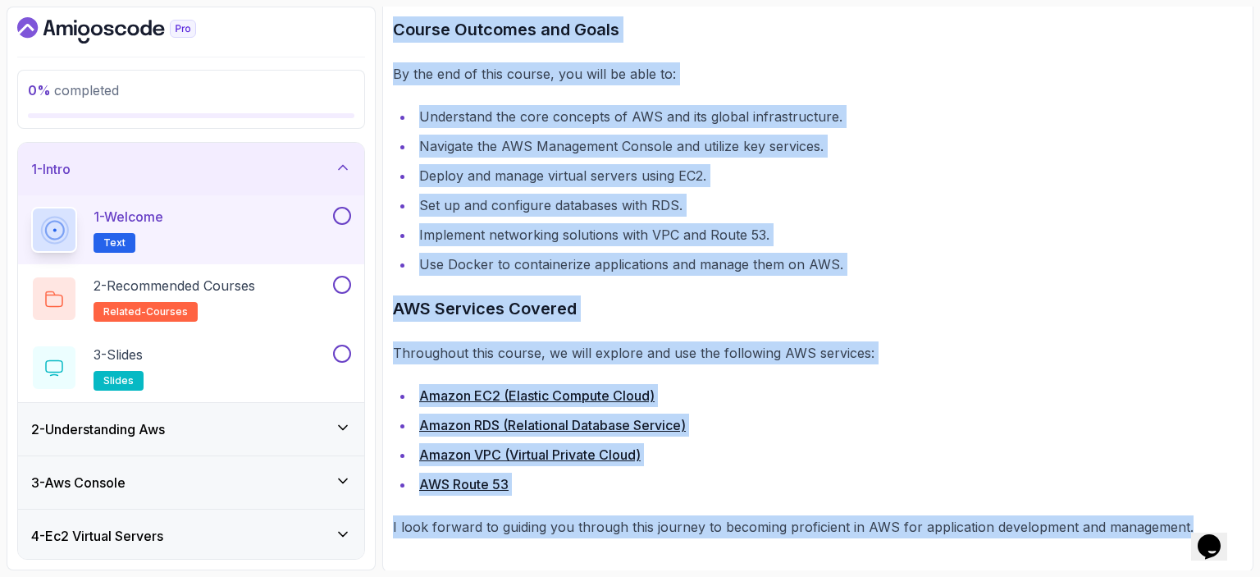
drag, startPoint x: 394, startPoint y: 226, endPoint x: 1186, endPoint y: 556, distance: 858.2
click at [1186, 556] on div "~1 min read Welcome to the AWS for Developers course. This course is designed t…" at bounding box center [818, 223] width 850 height 676
copy div "~1 min read Welcome to the AWS for Developers course. This course is designed t…"
click at [286, 276] on div "2 - Recommended Courses related-courses" at bounding box center [180, 299] width 299 height 46
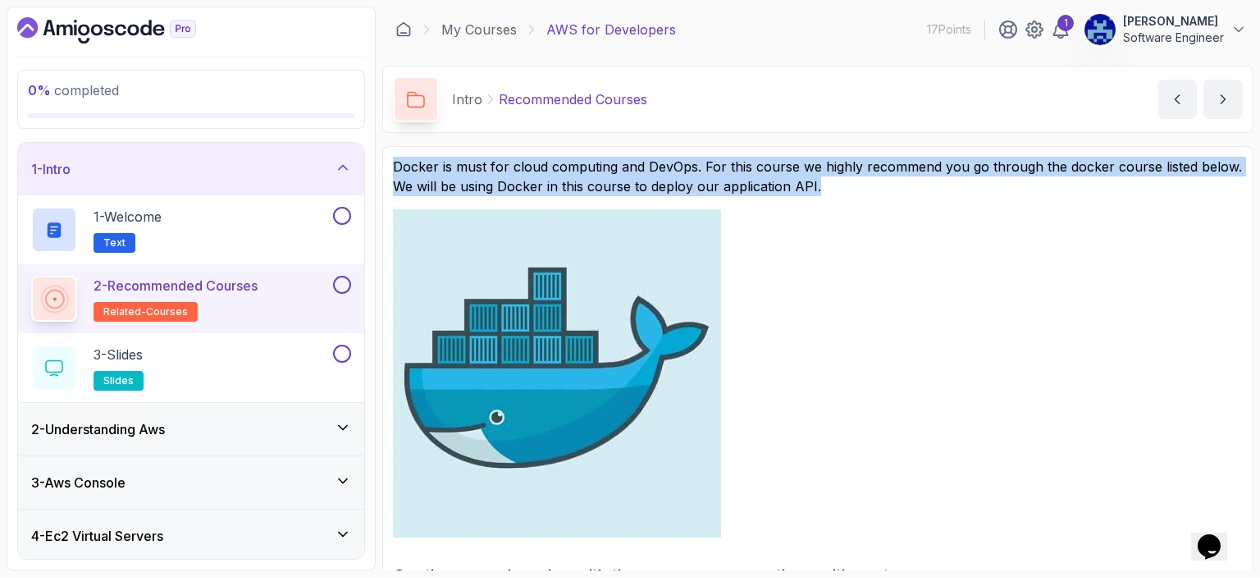
drag, startPoint x: 392, startPoint y: 155, endPoint x: 843, endPoint y: 195, distance: 452.3
click at [843, 195] on section "Docker is must for cloud computing and DevOps. For this course we highly recomm…" at bounding box center [817, 588] width 871 height 885
copy p "Docker is must for cloud computing and DevOps. For this course we highly recomm…"
click at [1103, 209] on link at bounding box center [818, 373] width 850 height 328
click at [821, 181] on p "Docker is must for cloud computing and DevOps. For this course we highly recomm…" at bounding box center [818, 176] width 850 height 39
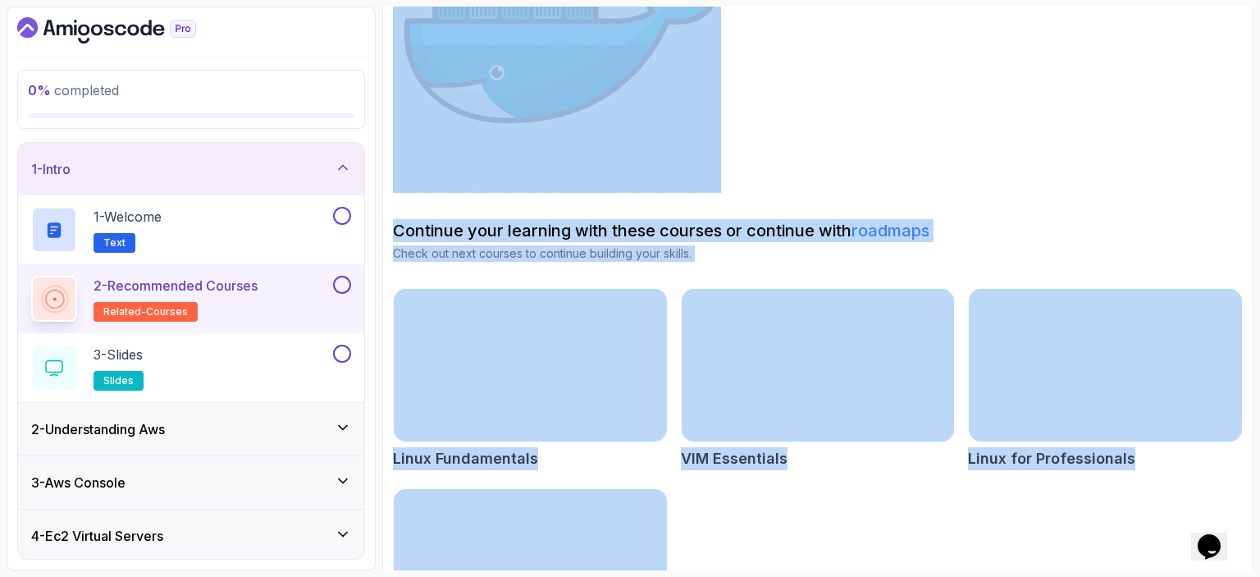
scroll to position [460, 0]
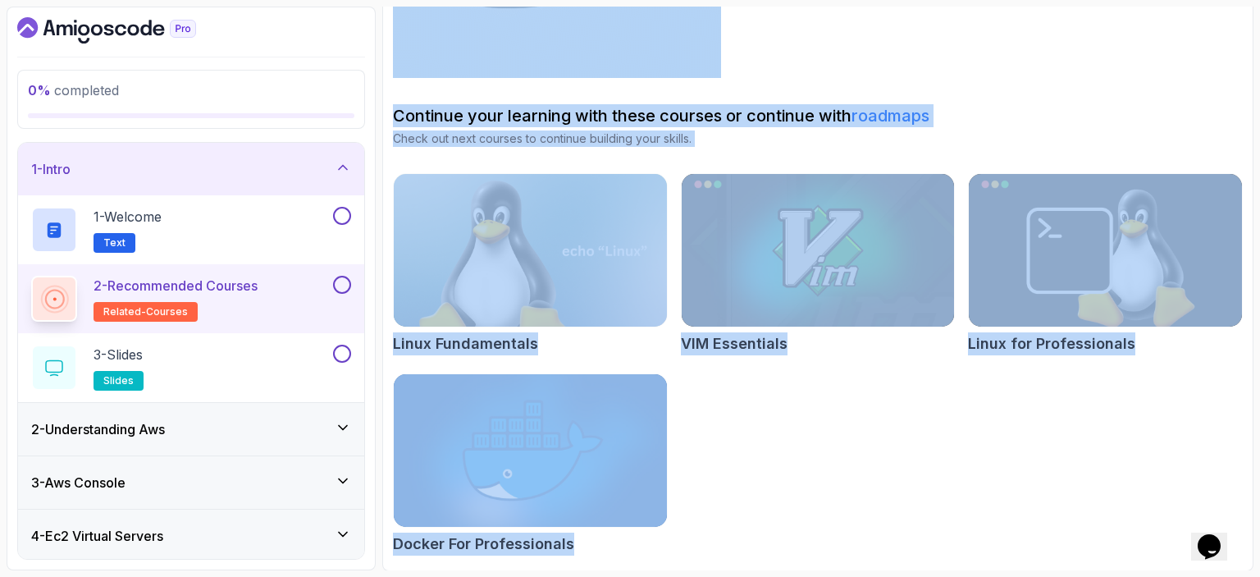
drag, startPoint x: 394, startPoint y: 159, endPoint x: 778, endPoint y: 590, distance: 577.1
click at [778, 576] on html "0 % completed 1 - Intro 1 - Welcome Text 2 - Recommended Courses related-course…" at bounding box center [630, 288] width 1260 height 577
copy div "Docker is must for cloud computing and DevOps. For this course we highly recomm…"
click at [233, 361] on div "3 - Slides slides" at bounding box center [180, 368] width 299 height 46
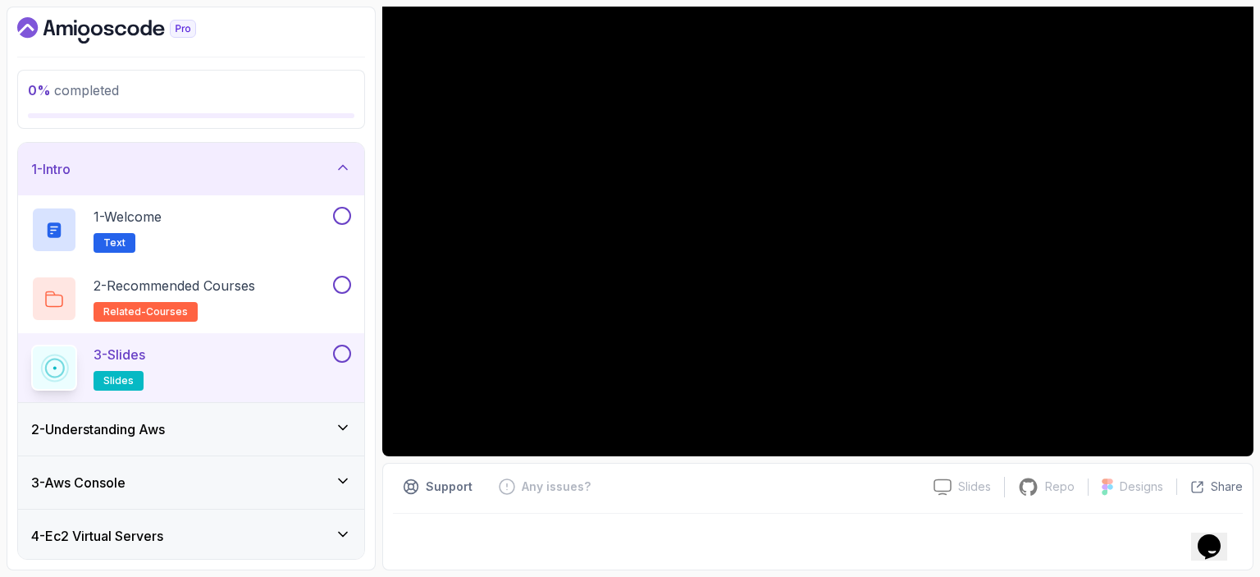
scroll to position [179, 0]
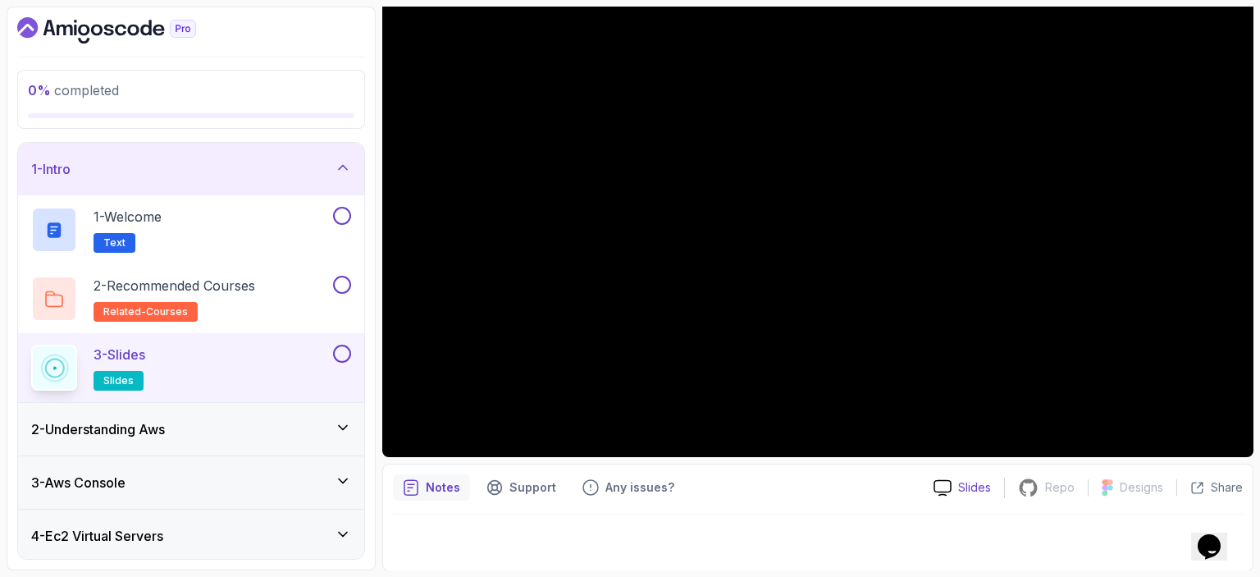
click at [958, 488] on div "Slides" at bounding box center [963, 487] width 84 height 17
click at [229, 357] on div "3 - Slides slides" at bounding box center [180, 368] width 299 height 46
click at [247, 302] on h2 "2 - Recommended Courses related-courses" at bounding box center [175, 299] width 162 height 46
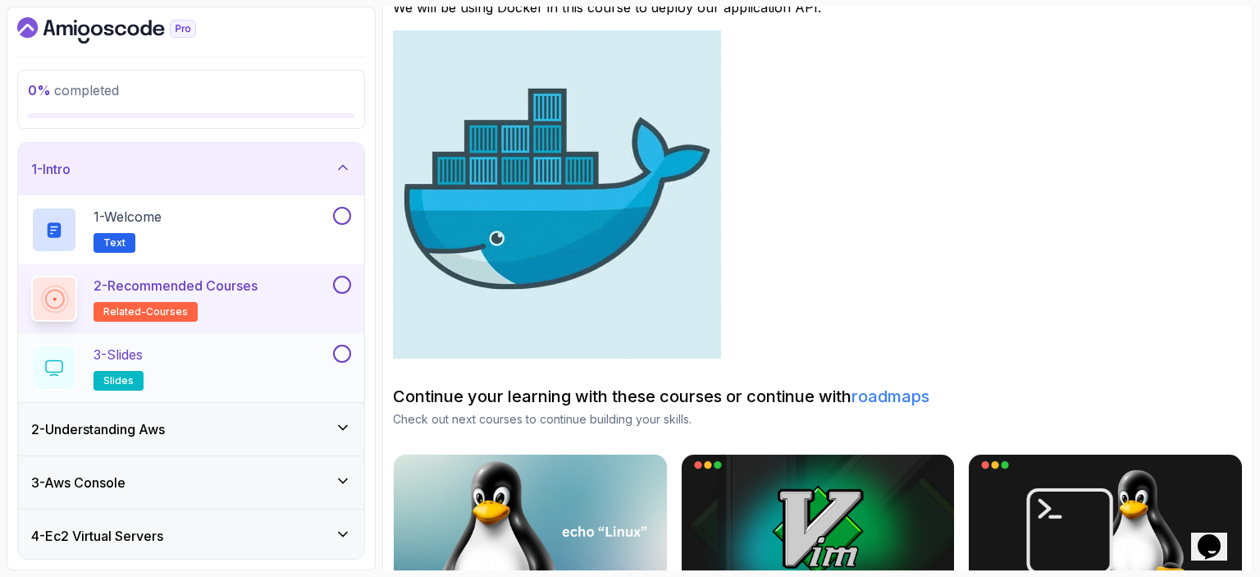
click at [244, 354] on div "3 - Slides slides" at bounding box center [180, 368] width 299 height 46
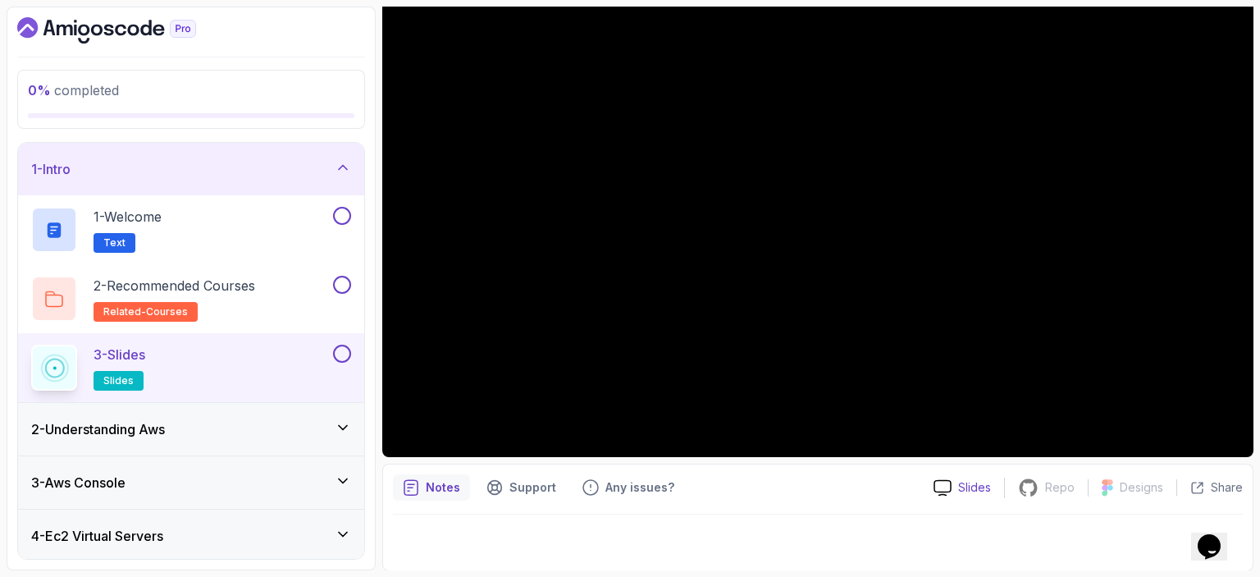
click at [971, 482] on p "Slides" at bounding box center [974, 487] width 33 height 16
click at [230, 356] on div "3 - Slides slides" at bounding box center [180, 368] width 299 height 46
click at [345, 350] on button at bounding box center [342, 354] width 18 height 18
drag, startPoint x: 345, startPoint y: 350, endPoint x: 460, endPoint y: 537, distance: 219.5
click at [460, 537] on div at bounding box center [818, 537] width 850 height 46
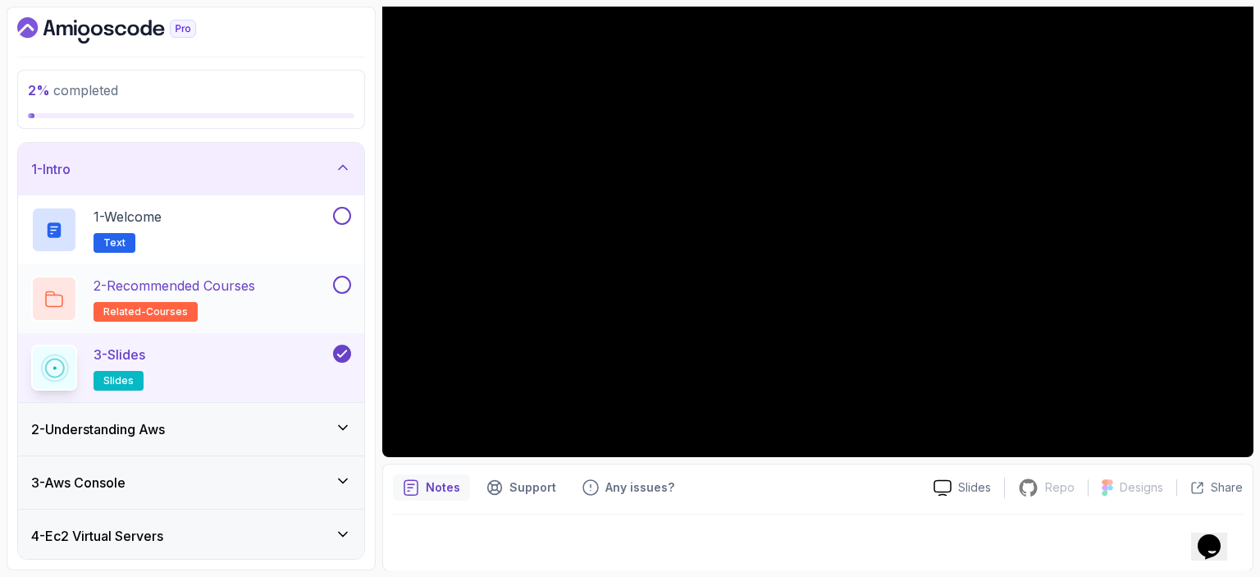
click at [226, 291] on p "2 - Recommended Courses" at bounding box center [175, 286] width 162 height 20
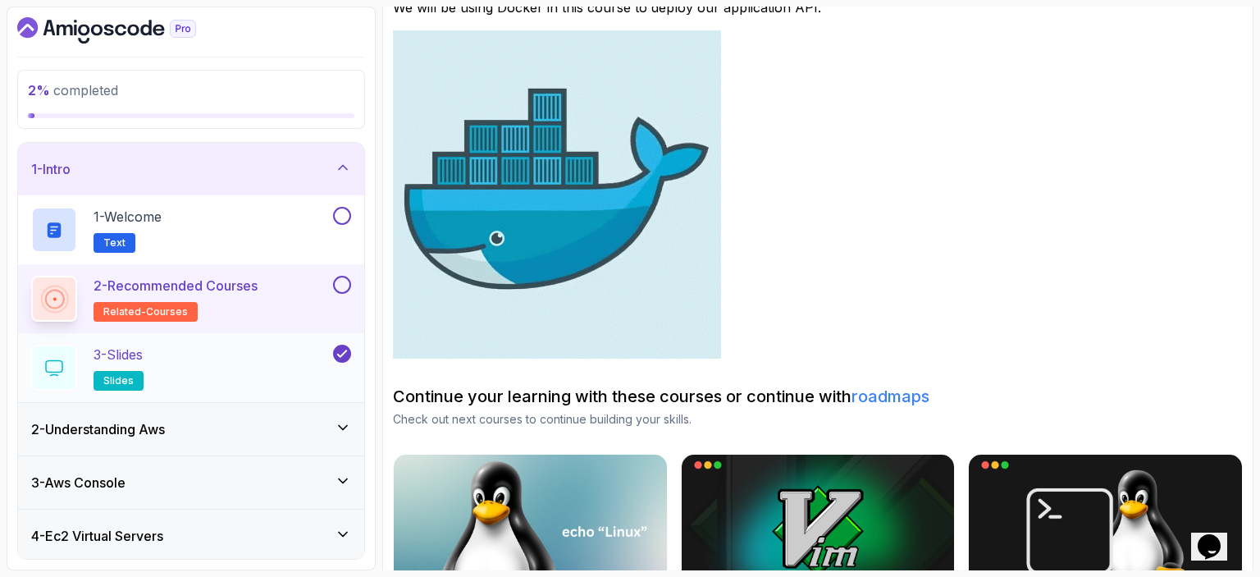
click at [230, 382] on div "3 - Slides slides" at bounding box center [180, 368] width 299 height 46
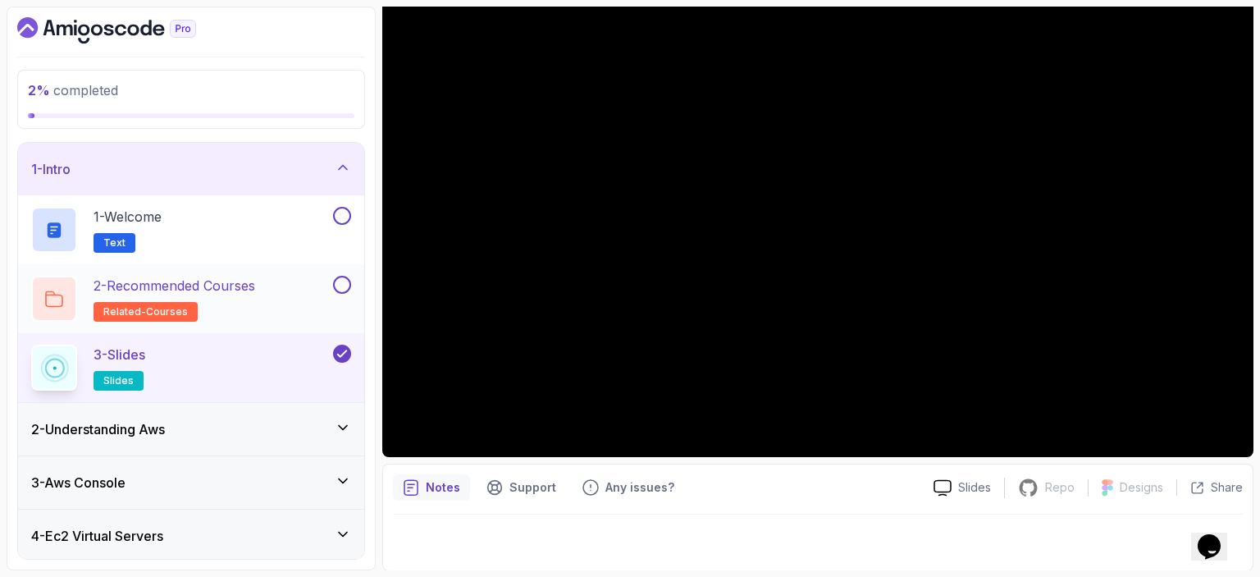
click at [253, 299] on h2 "2 - Recommended Courses related-courses" at bounding box center [175, 299] width 162 height 46
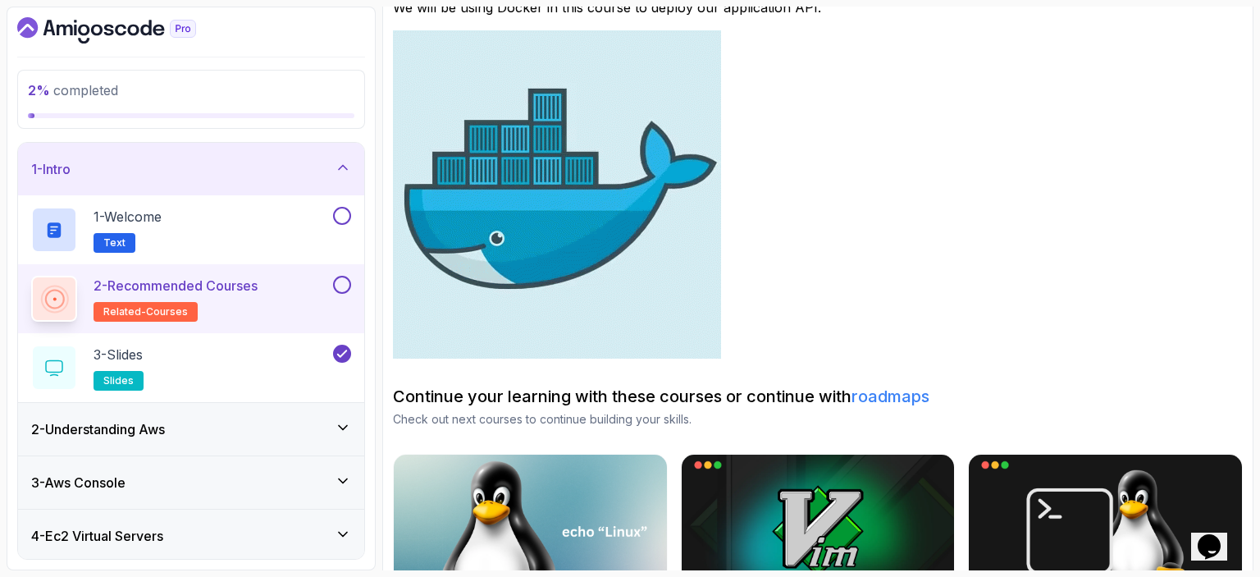
click at [891, 395] on link "roadmaps" at bounding box center [891, 396] width 78 height 20
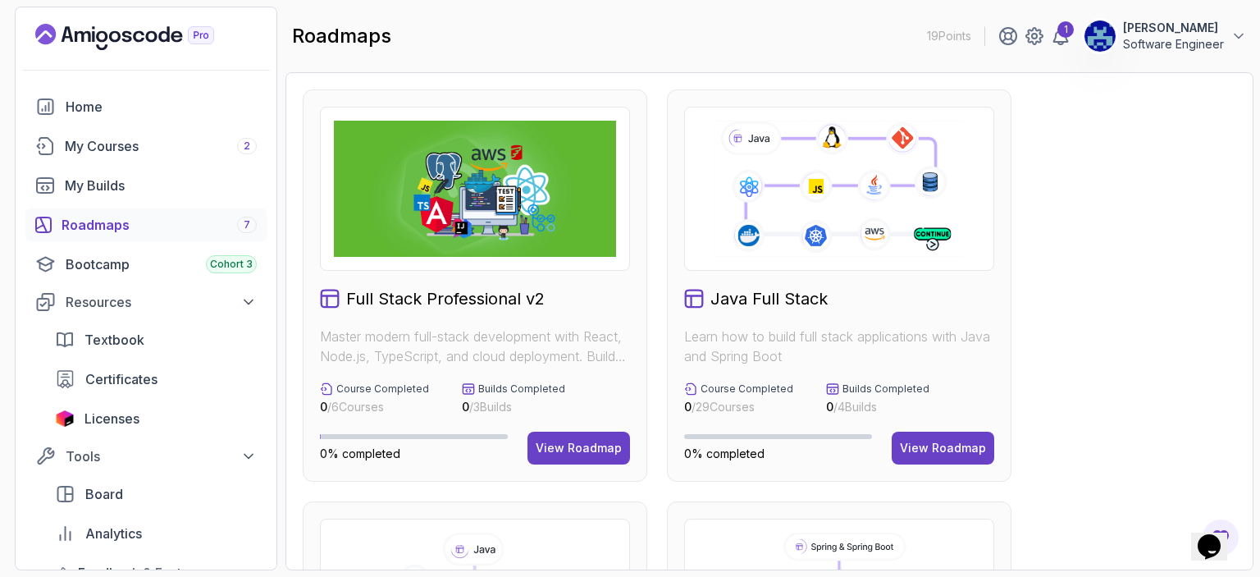
drag, startPoint x: 1260, startPoint y: 173, endPoint x: 1226, endPoint y: 272, distance: 104.1
click at [1247, 258] on section "19 Points 1 [PERSON_NAME] Software Engineer Home My Courses 2 My Builds Roadmap…" at bounding box center [630, 288] width 1260 height 577
click at [597, 456] on button "View Roadmap" at bounding box center [579, 448] width 103 height 33
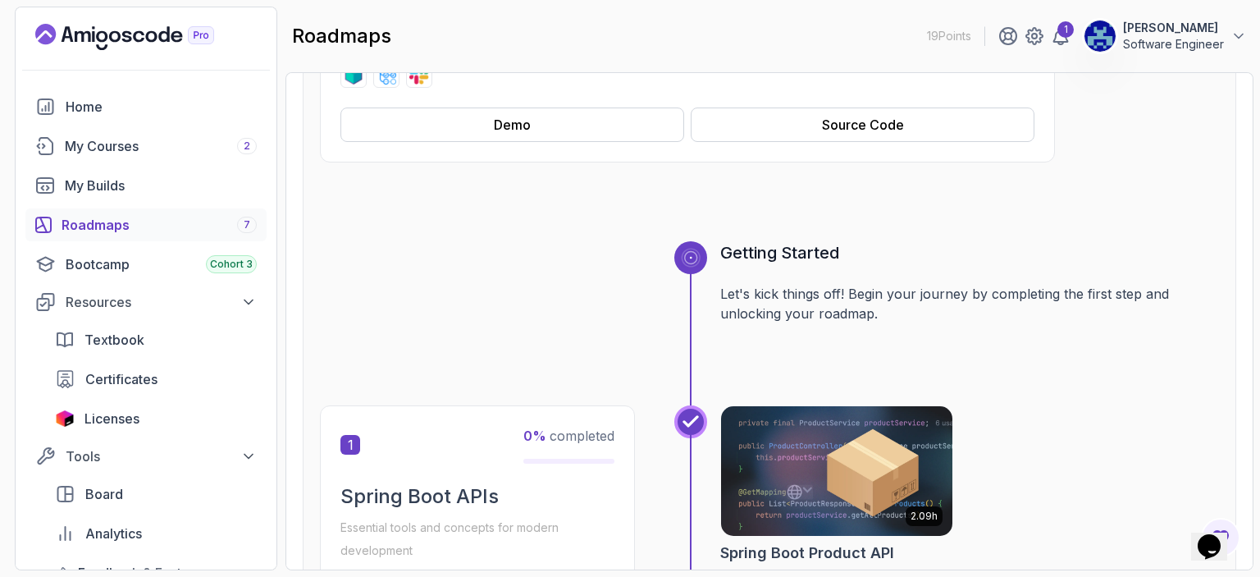
scroll to position [371, 0]
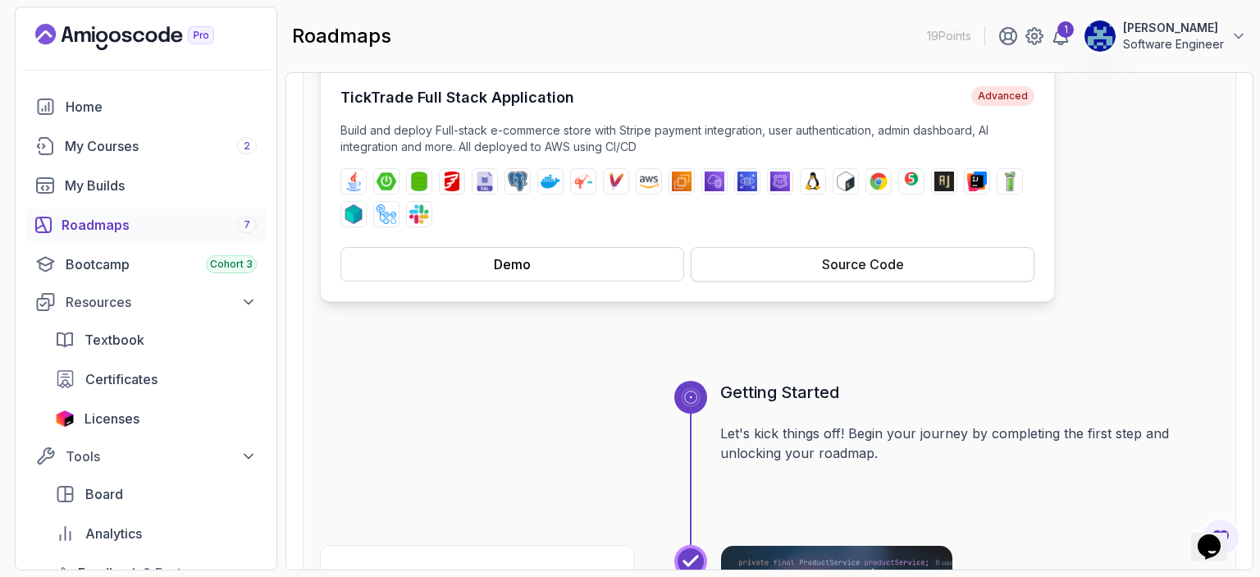
click at [778, 262] on button "Source Code" at bounding box center [863, 264] width 344 height 34
click at [164, 147] on div "My Courses 2" at bounding box center [161, 146] width 192 height 20
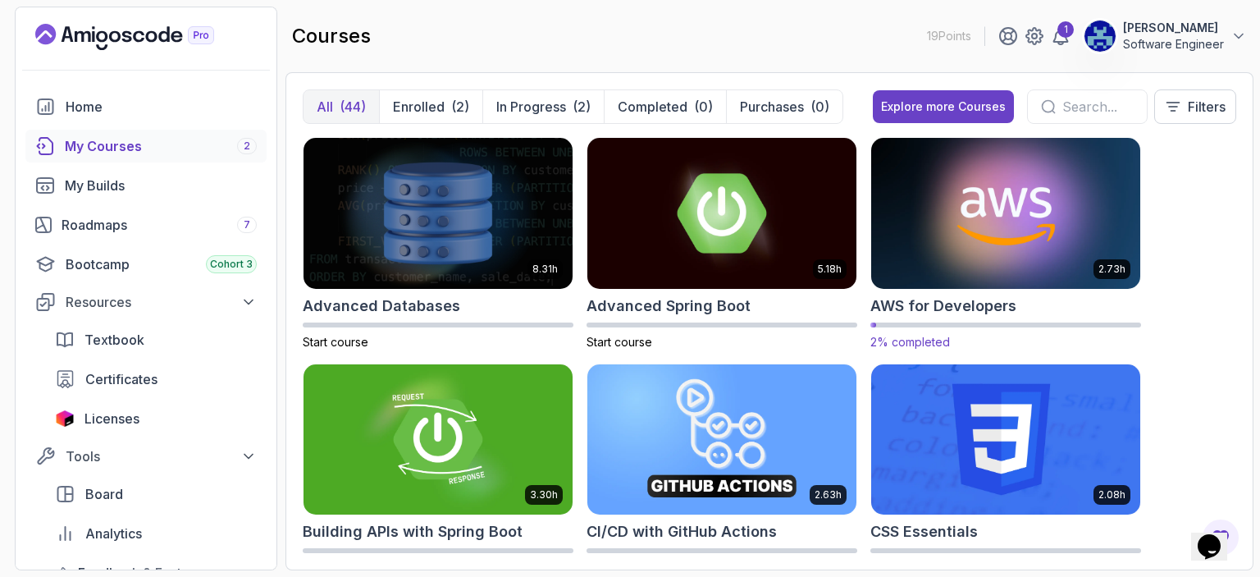
click at [1016, 234] on img at bounding box center [1006, 213] width 282 height 158
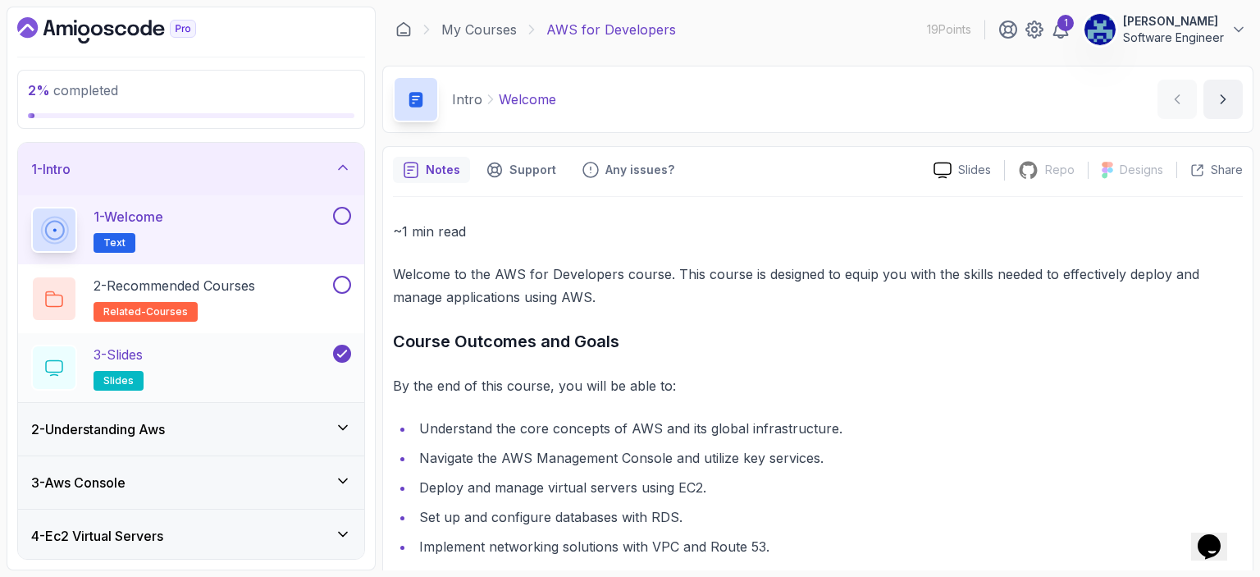
click at [255, 375] on div "3 - Slides slides" at bounding box center [180, 368] width 299 height 46
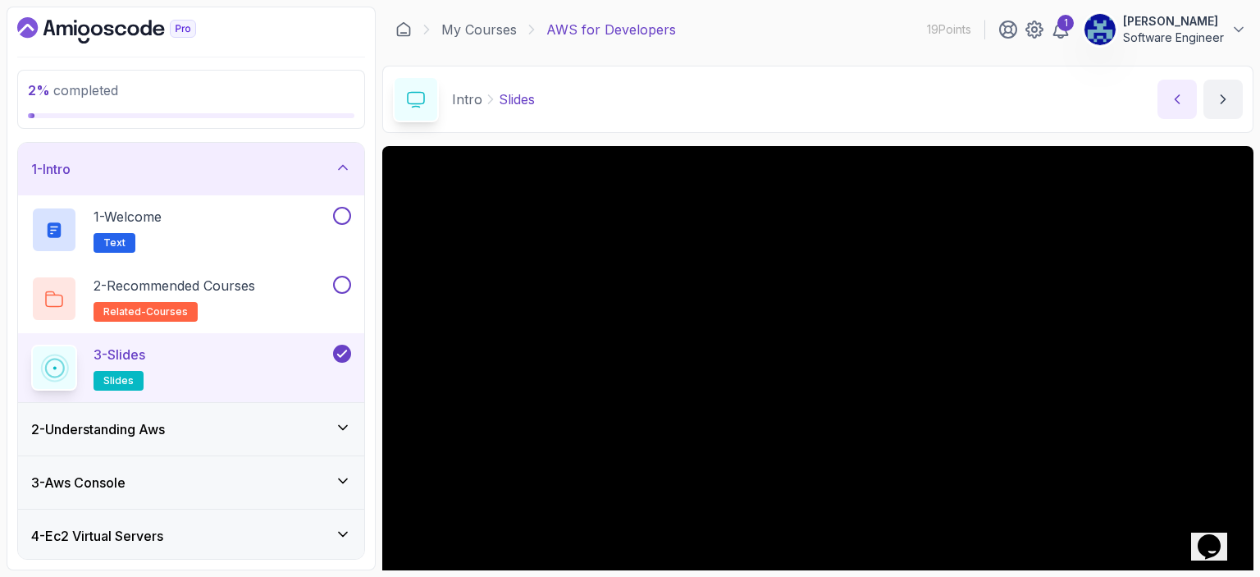
click at [1177, 85] on button "previous content" at bounding box center [1177, 99] width 39 height 39
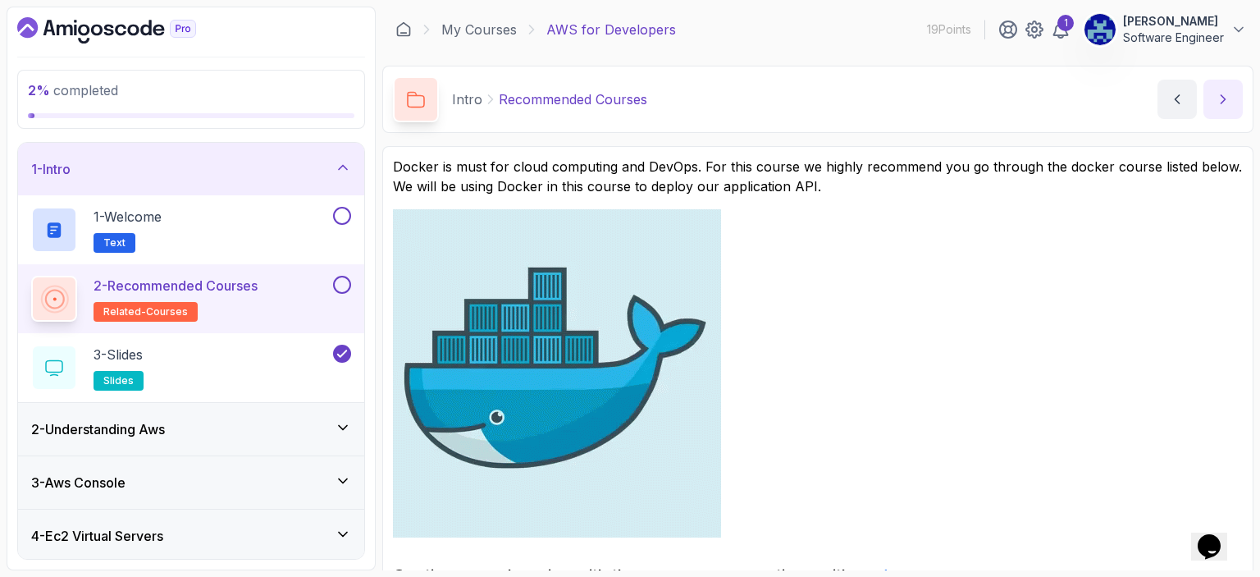
click at [1232, 94] on button "next content" at bounding box center [1223, 99] width 39 height 39
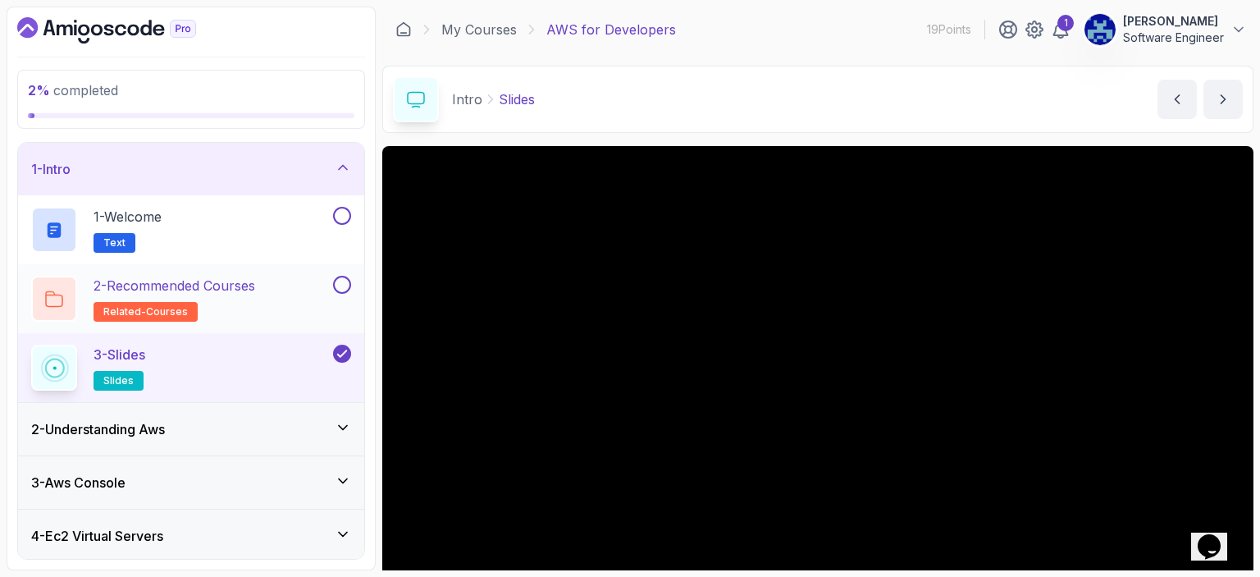
click at [253, 304] on h2 "2 - Recommended Courses related-courses" at bounding box center [175, 299] width 162 height 46
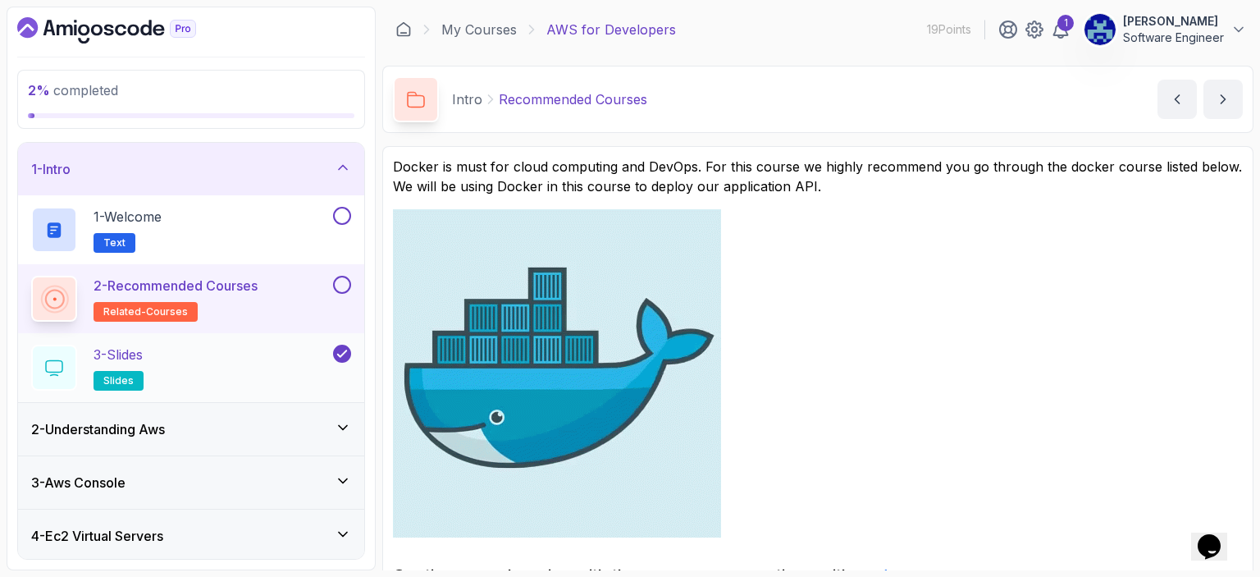
click at [240, 354] on div "3 - Slides slides" at bounding box center [180, 368] width 299 height 46
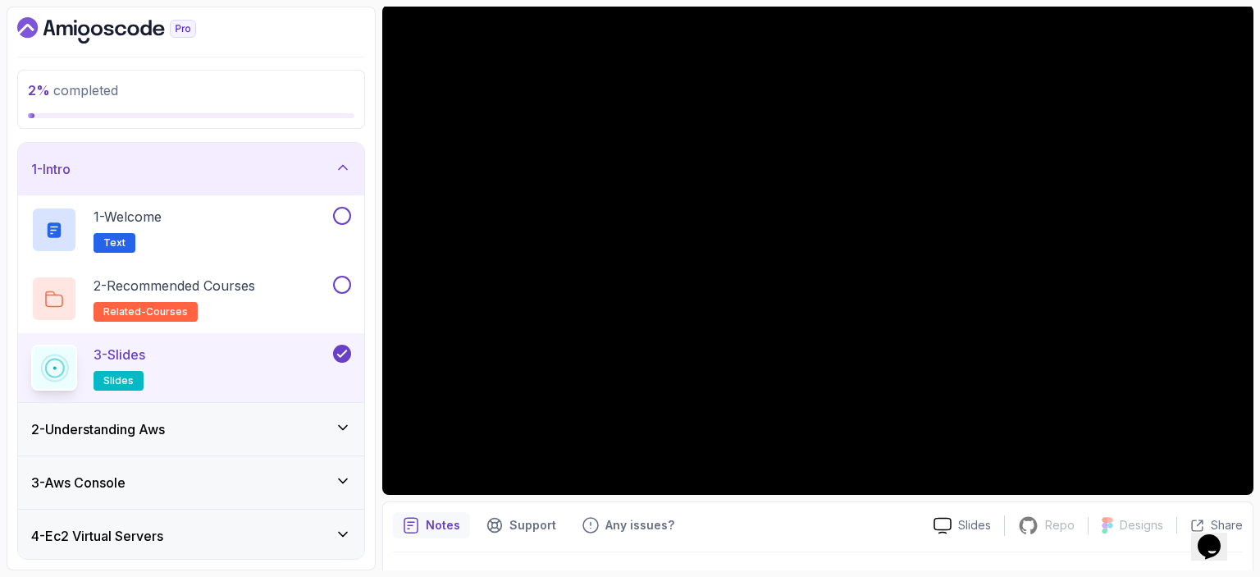
scroll to position [179, 0]
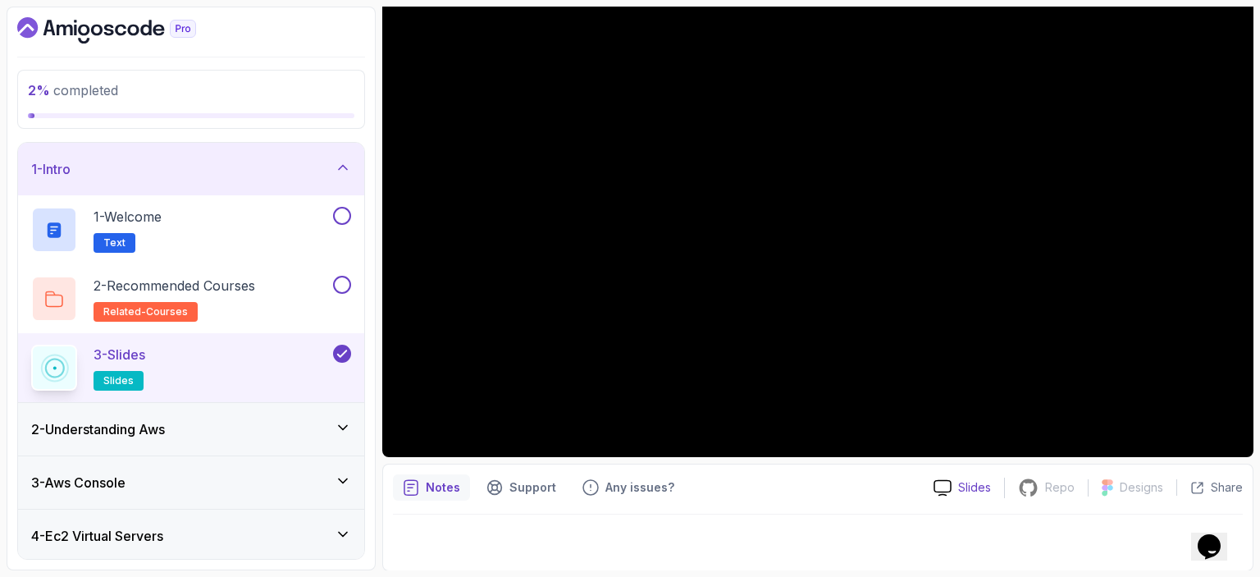
click at [965, 483] on p "Slides" at bounding box center [974, 487] width 33 height 16
click at [349, 170] on icon at bounding box center [343, 167] width 16 height 16
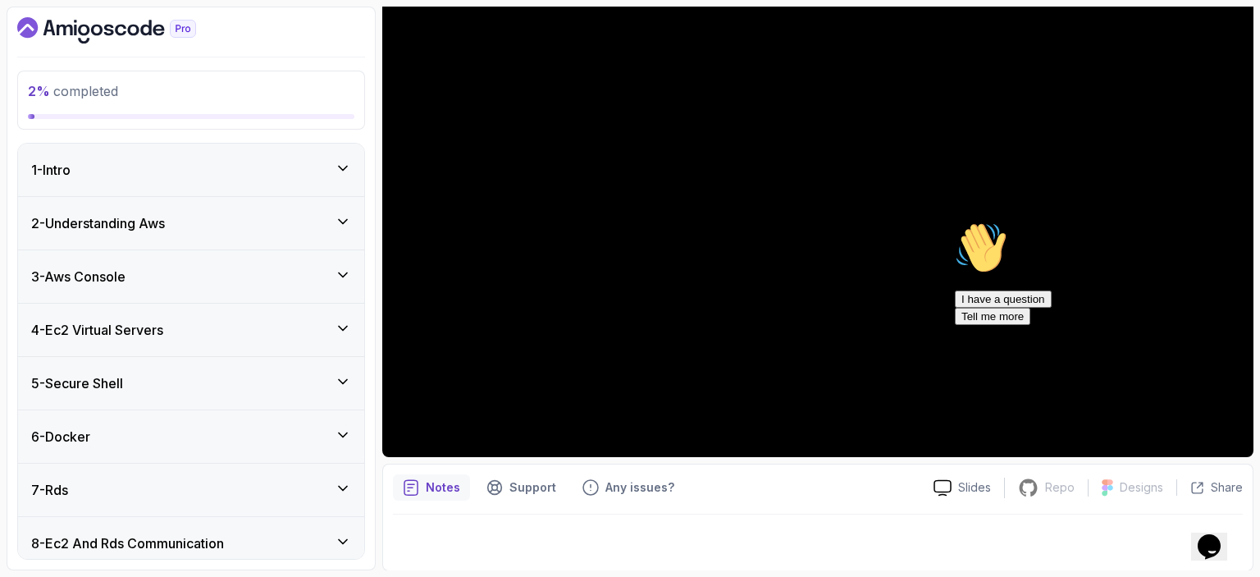
click at [341, 223] on icon at bounding box center [343, 221] width 16 height 16
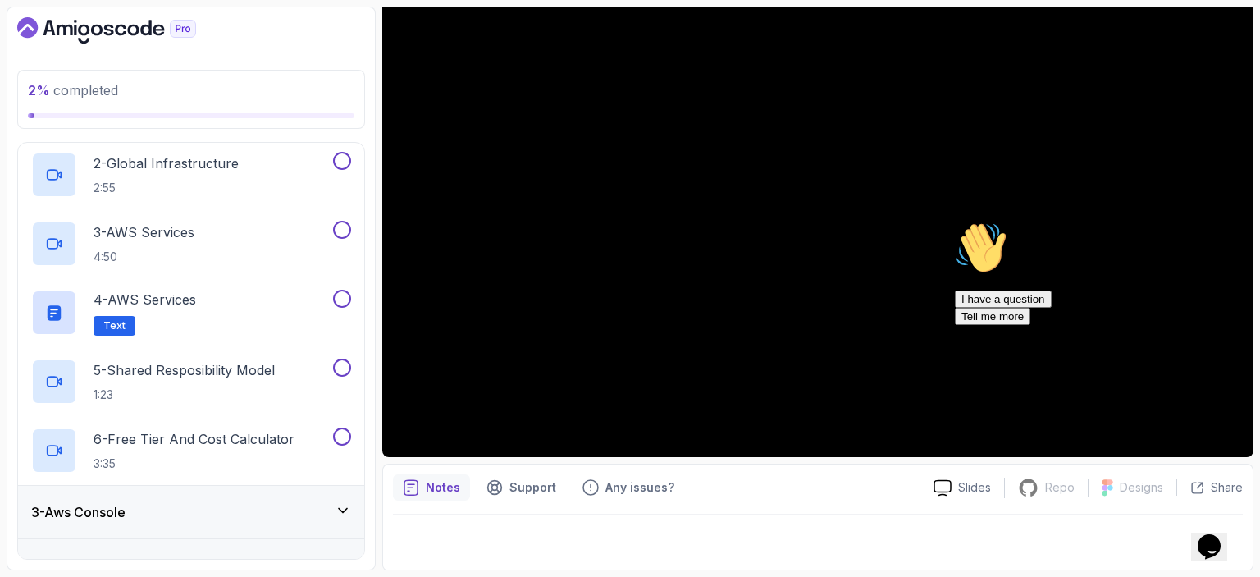
scroll to position [230, 0]
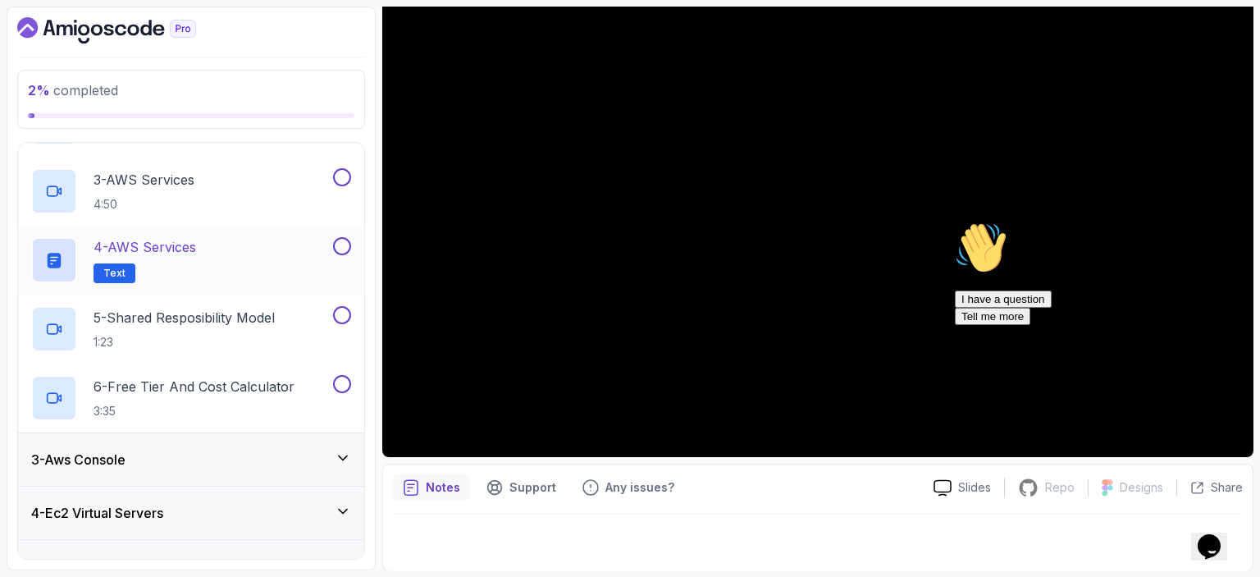
click at [240, 266] on div "4 - AWS Services Text" at bounding box center [180, 260] width 299 height 46
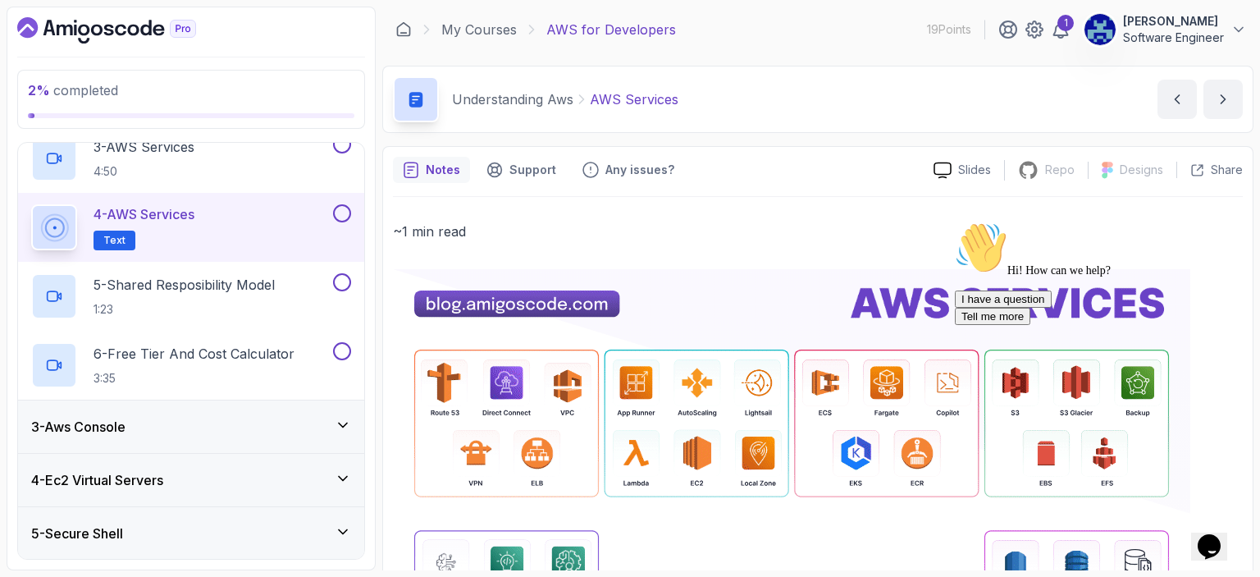
scroll to position [328, 0]
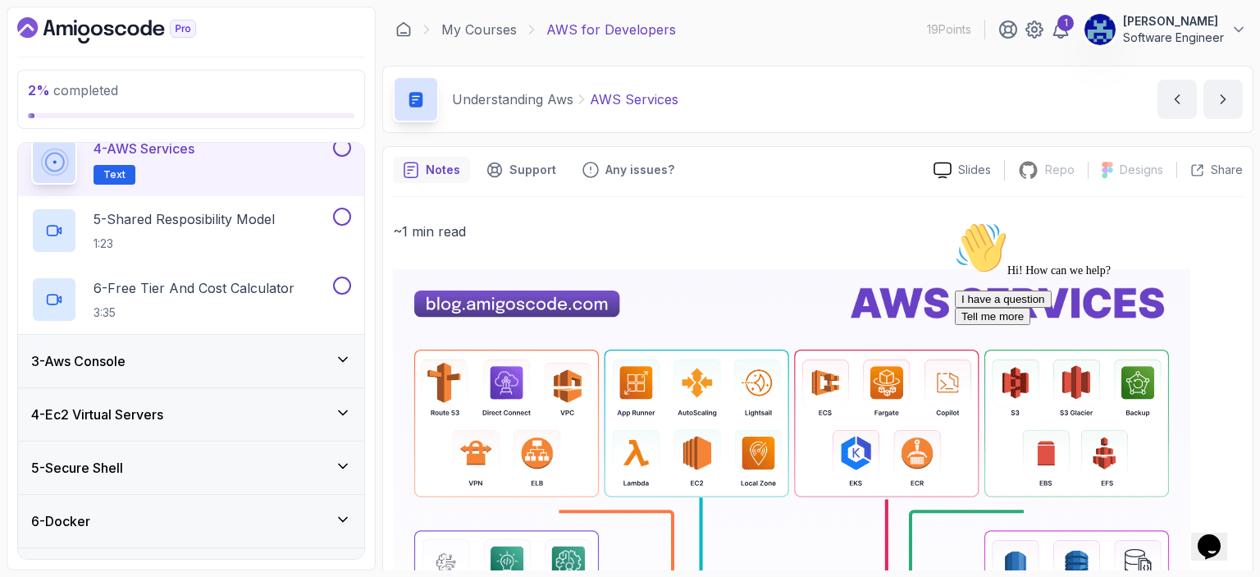
click at [955, 222] on icon "Chat attention grabber" at bounding box center [955, 222] width 0 height 0
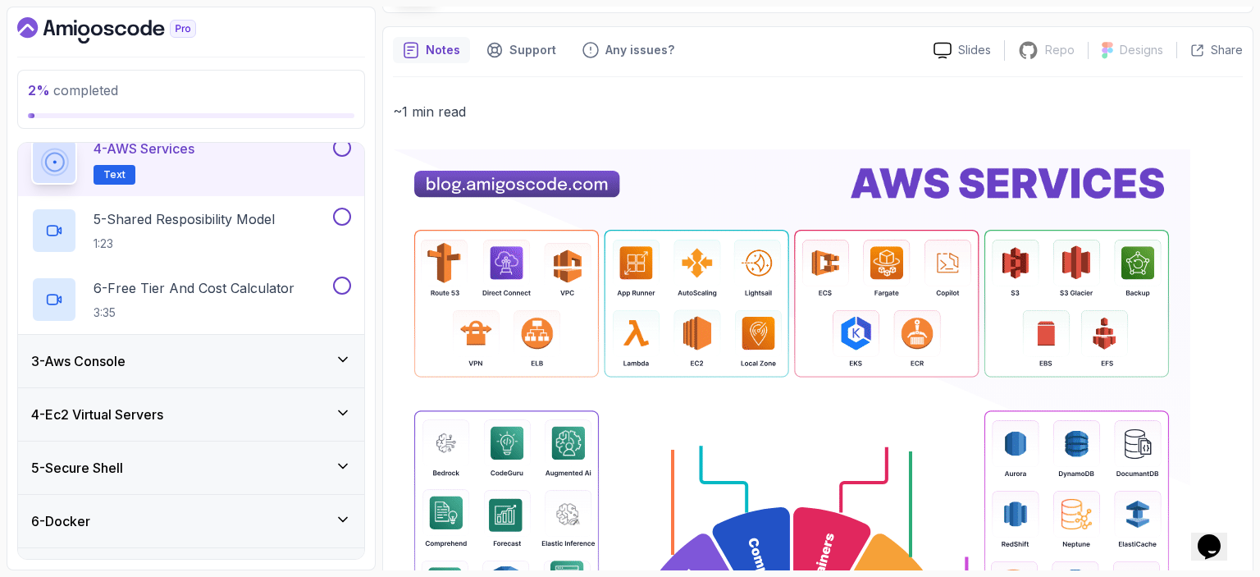
scroll to position [118, 0]
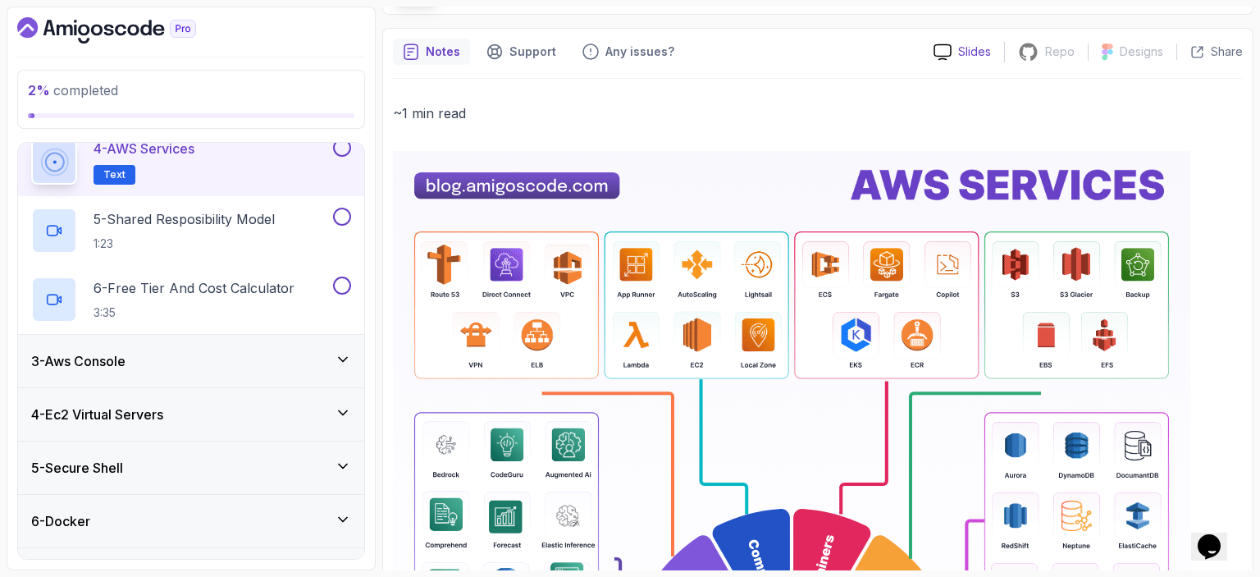
click at [970, 48] on p "Slides" at bounding box center [974, 51] width 33 height 16
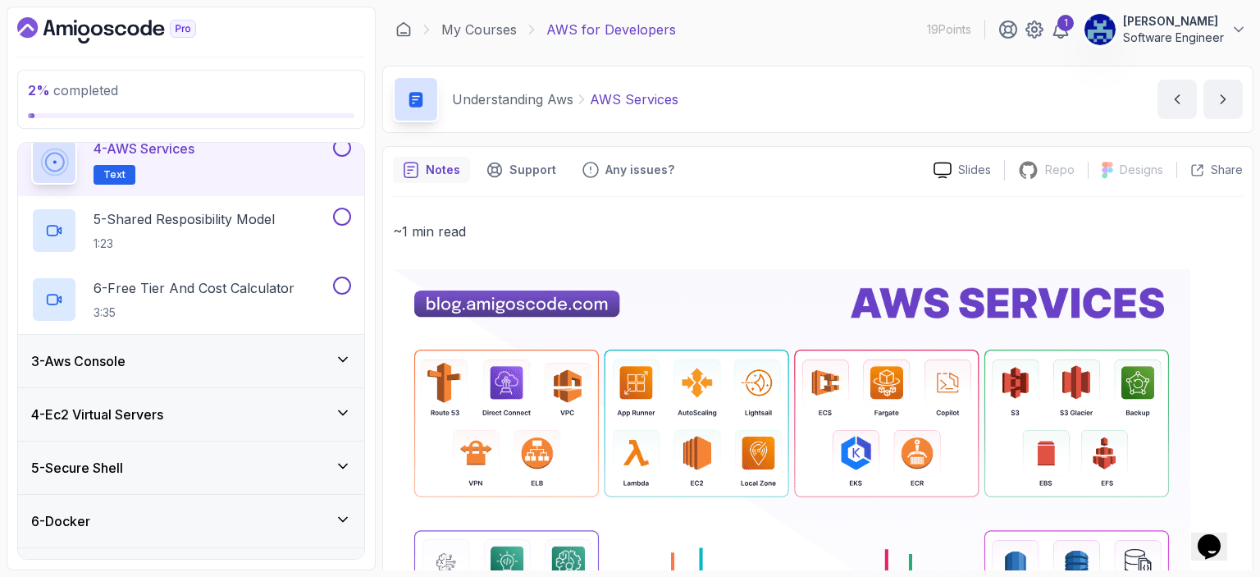
scroll to position [0, 0]
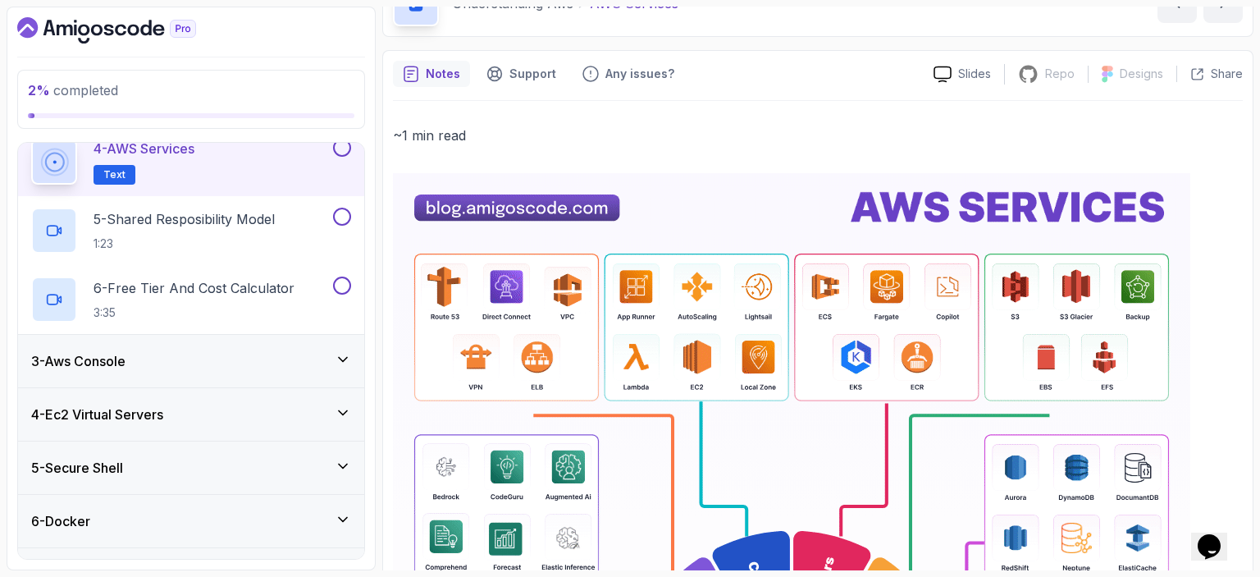
scroll to position [85, 0]
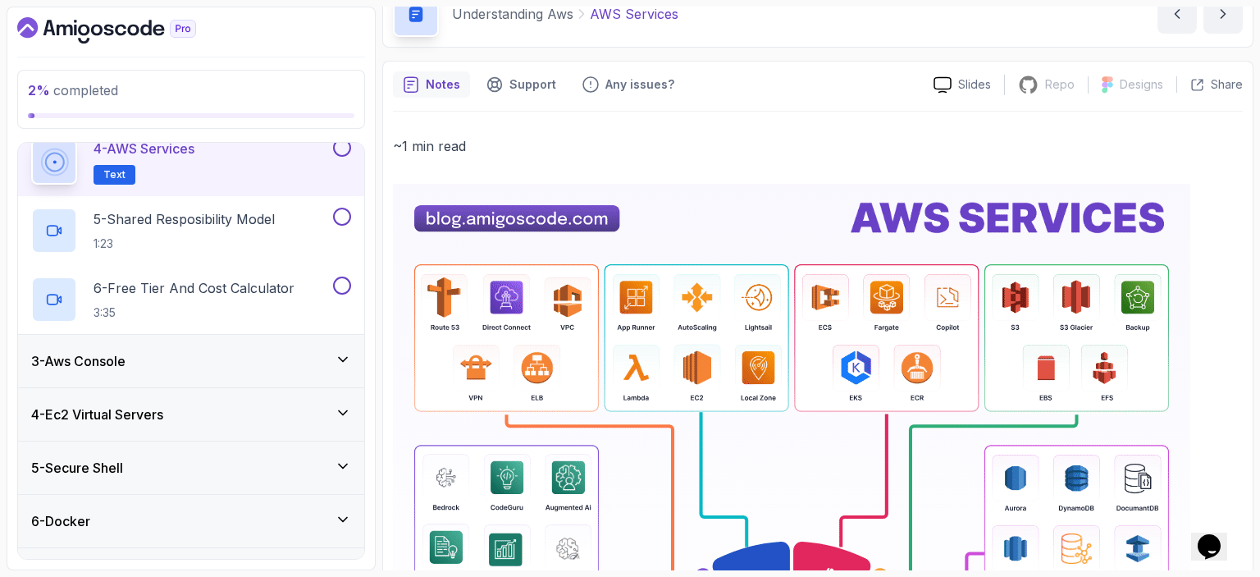
click at [371, 184] on div "2 % completed 1 - Intro 2 - Understanding Aws 1 - What Is AWS 2:58 2 - Global I…" at bounding box center [191, 289] width 369 height 564
click at [379, 181] on div "2 % completed 1 - Intro 2 - Understanding Aws 1 - What Is AWS 2:58 2 - Global I…" at bounding box center [630, 289] width 1247 height 564
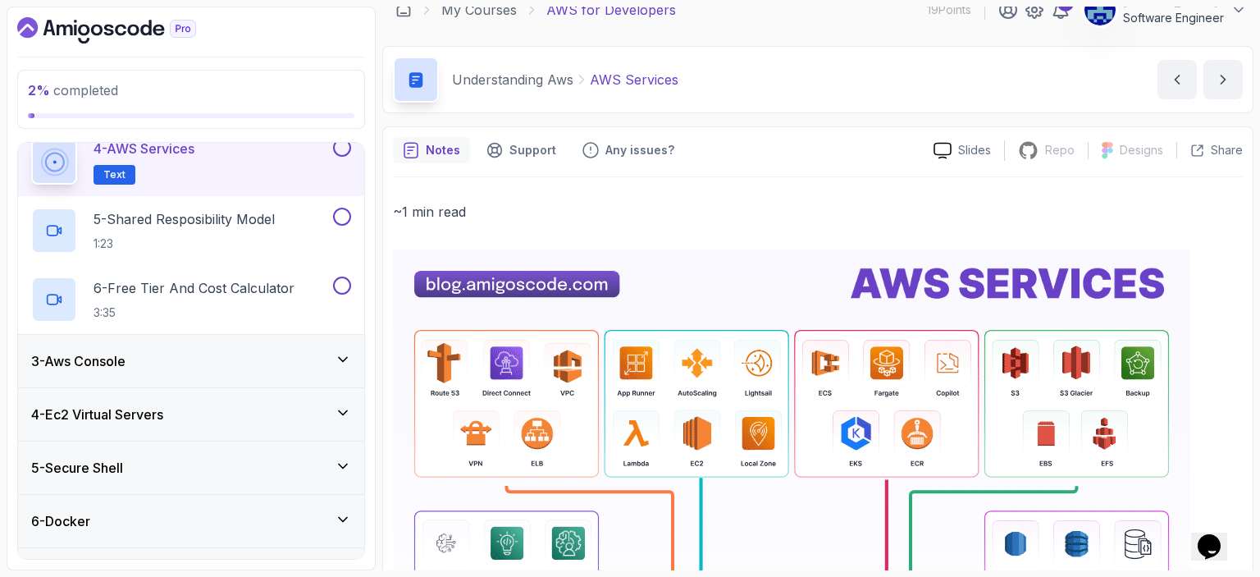
scroll to position [0, 0]
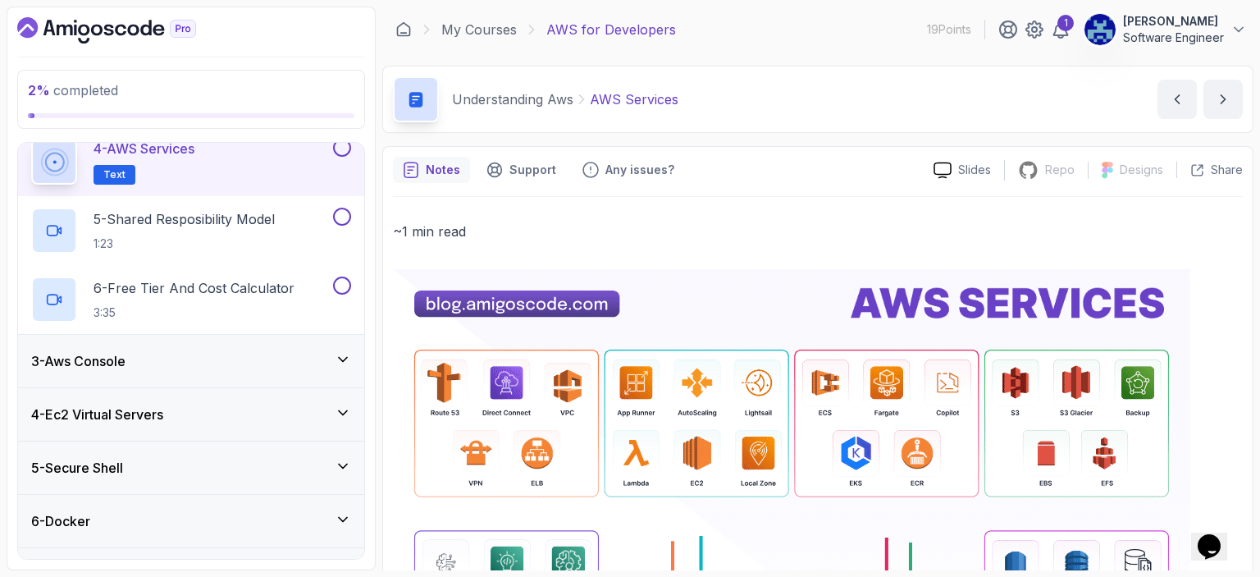
click at [12, 212] on div "2 % completed 1 - Intro 2 - Understanding Aws 1 - What Is AWS 2:58 2 - Global I…" at bounding box center [191, 289] width 369 height 564
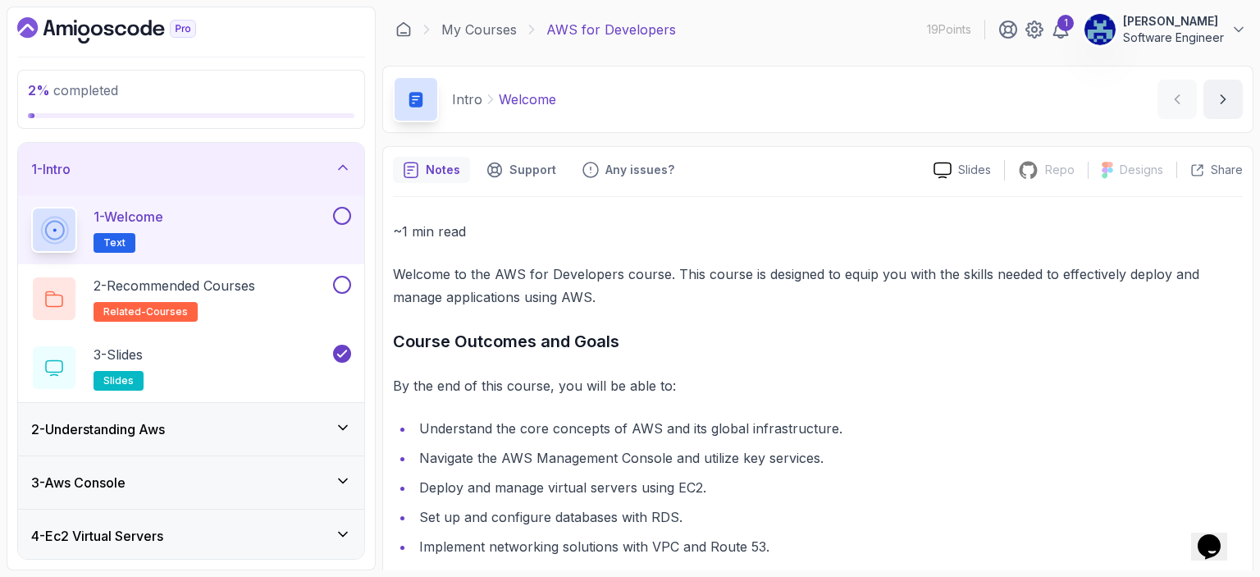
click at [346, 170] on icon at bounding box center [343, 167] width 16 height 16
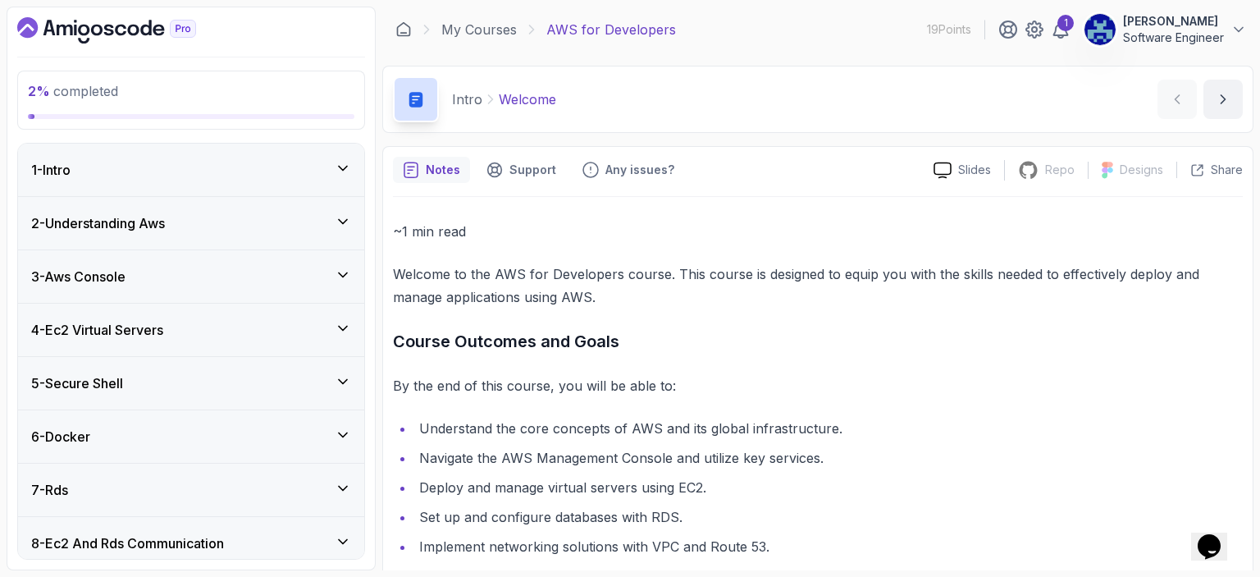
click at [345, 220] on icon at bounding box center [343, 221] width 16 height 16
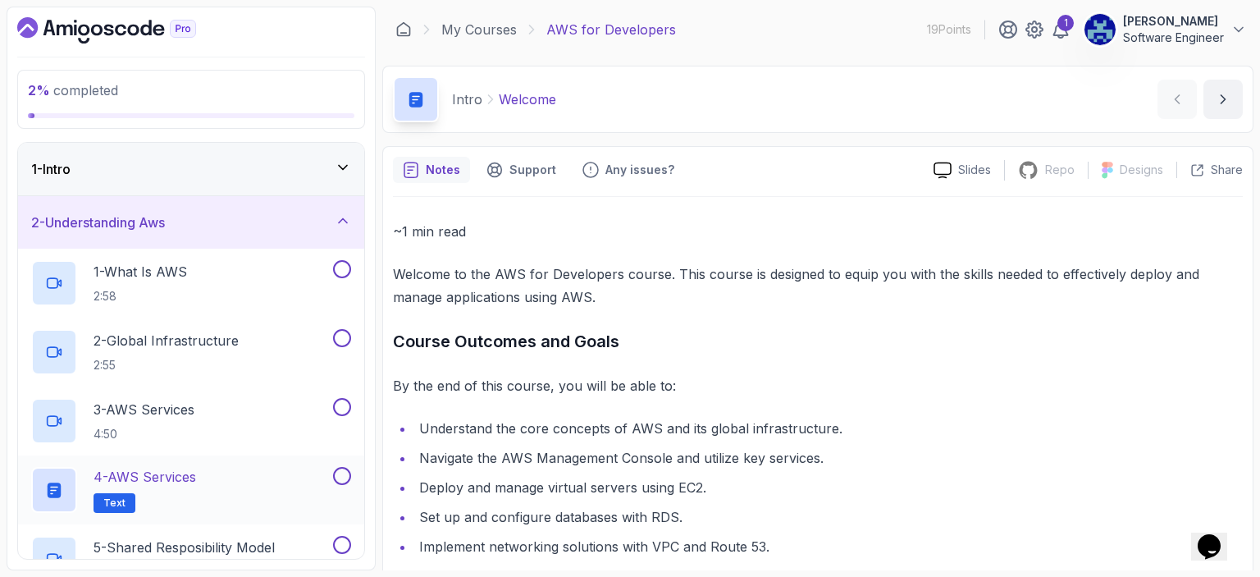
click at [223, 482] on div "4 - AWS Services Text" at bounding box center [180, 490] width 299 height 46
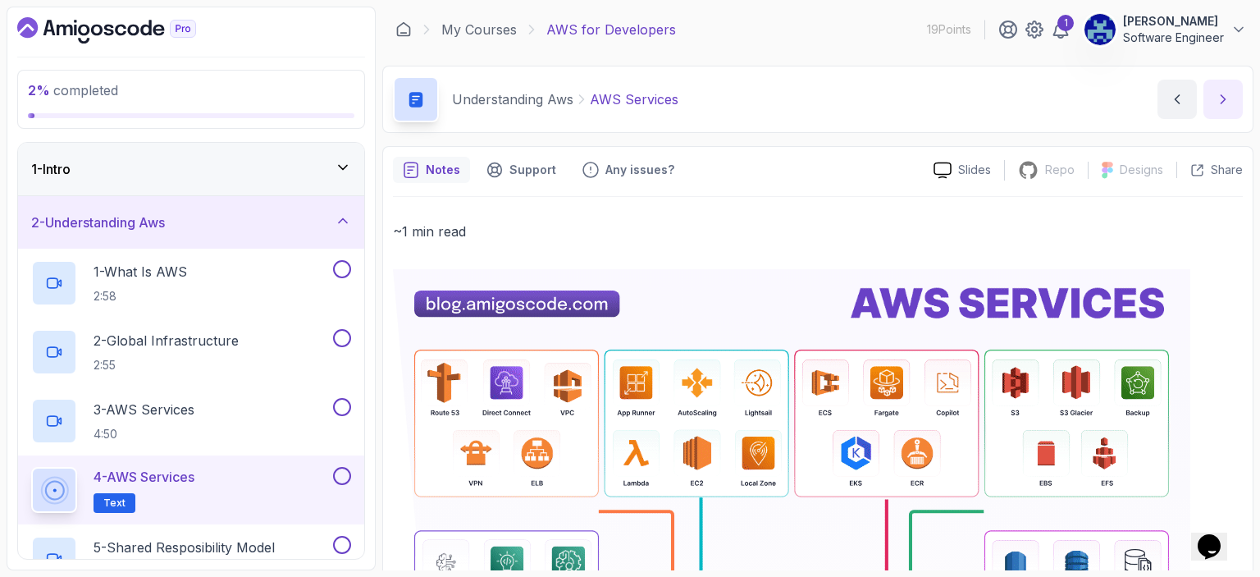
click at [1224, 98] on icon "next content" at bounding box center [1224, 99] width 4 height 8
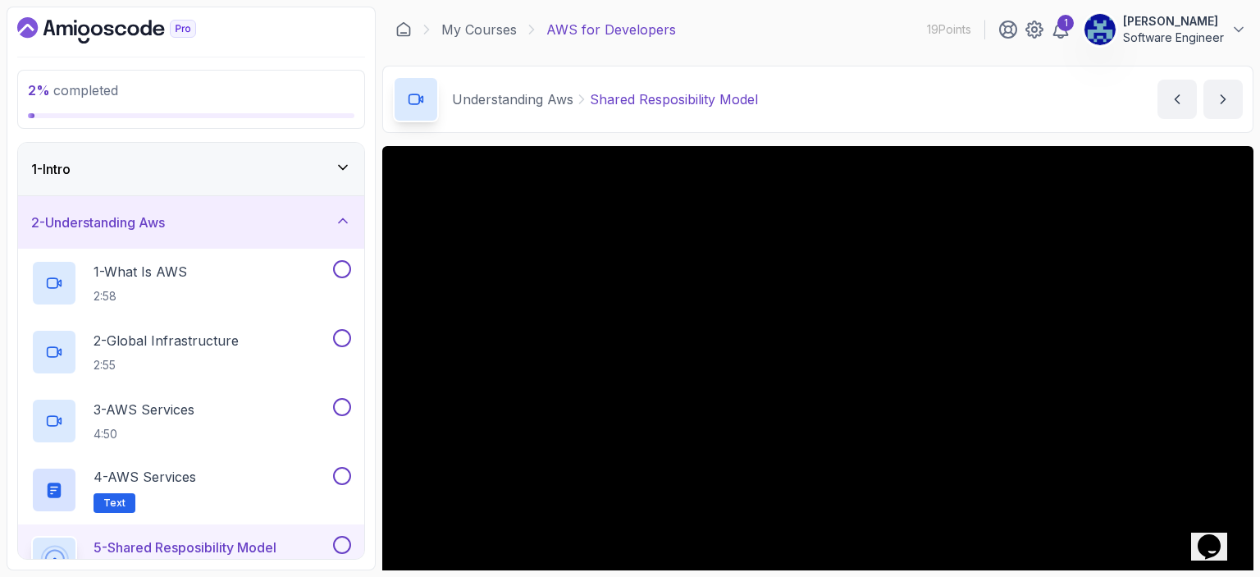
drag, startPoint x: 1209, startPoint y: 128, endPoint x: 704, endPoint y: 135, distance: 505.5
click at [704, 135] on main "My Courses AWS for Developers 19 Points 1 Adrian Shikwambana Software Engineer …" at bounding box center [817, 289] width 871 height 564
click at [200, 284] on div "1 - What Is AWS 2:58" at bounding box center [180, 283] width 299 height 46
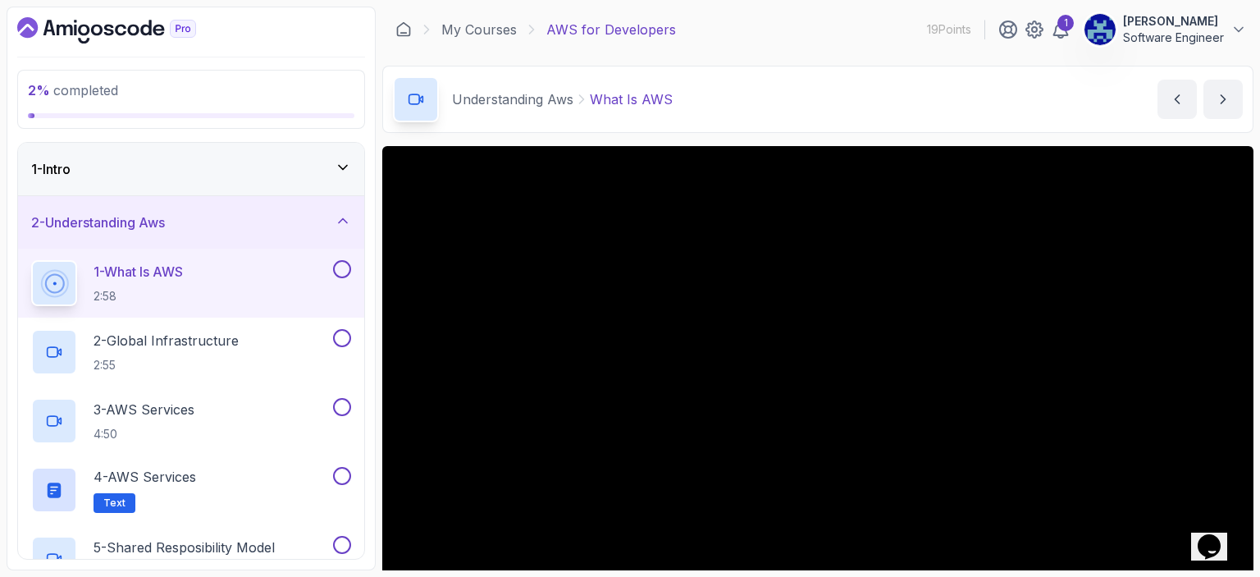
drag, startPoint x: 1188, startPoint y: 154, endPoint x: 919, endPoint y: 128, distance: 270.4
click at [919, 128] on div "Understanding Aws What Is AWS What Is AWS by nelson" at bounding box center [817, 99] width 871 height 67
click at [338, 214] on icon at bounding box center [343, 221] width 16 height 16
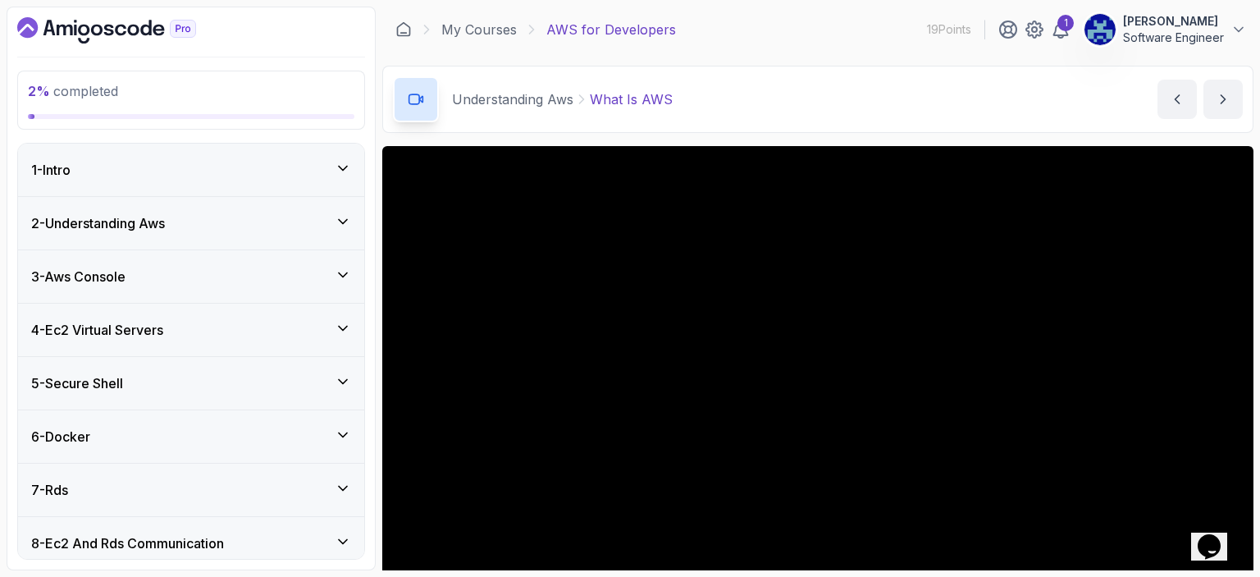
click at [347, 272] on icon at bounding box center [343, 275] width 16 height 16
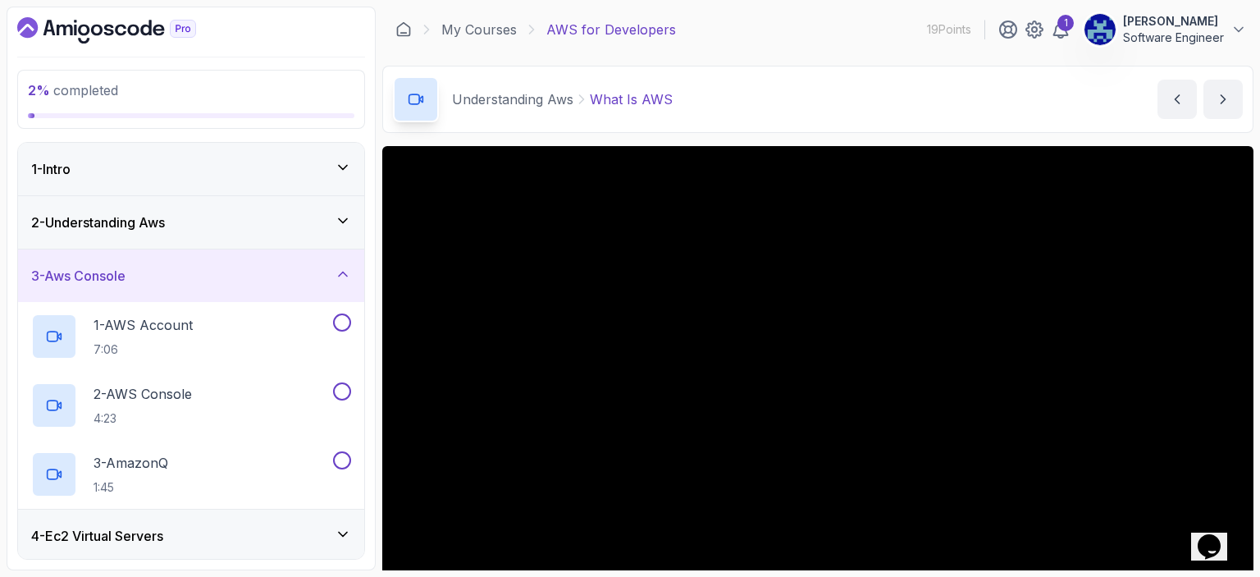
click at [344, 215] on icon at bounding box center [343, 221] width 16 height 16
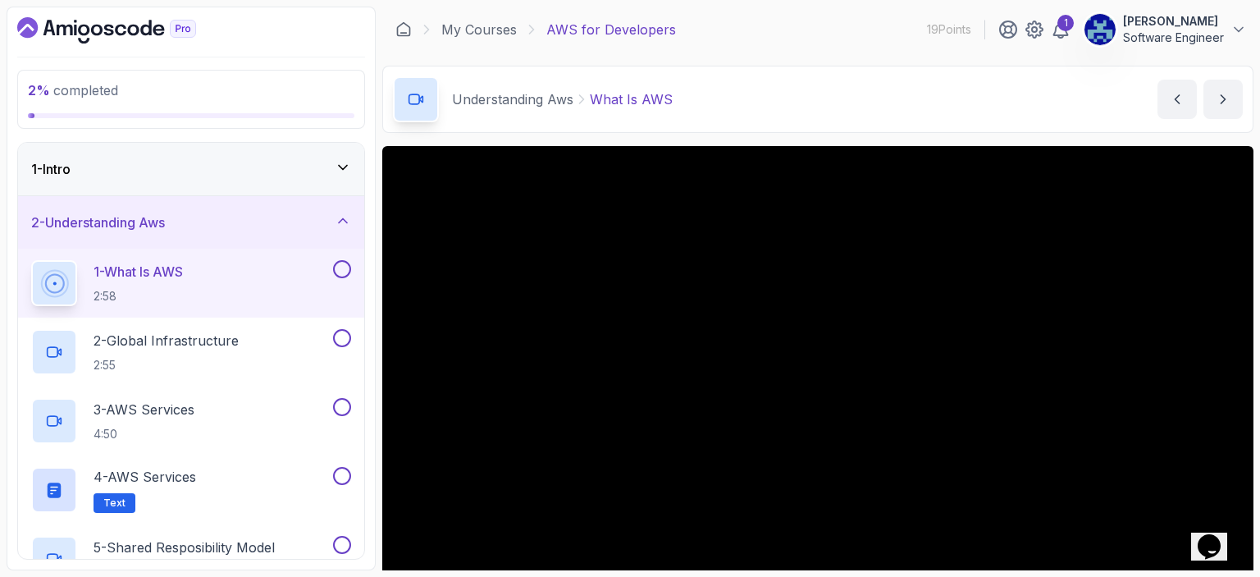
click at [370, 226] on div "2 % completed 1 - Intro 2 - Understanding Aws 1 - What Is AWS 2:58 2 - Global I…" at bounding box center [191, 289] width 369 height 564
drag, startPoint x: 1254, startPoint y: 167, endPoint x: 1254, endPoint y: 383, distance: 216.6
click at [1254, 383] on section "2 % completed 1 - Intro 2 - Understanding Aws 1 - What Is AWS 2:58 2 - Global I…" at bounding box center [630, 288] width 1260 height 577
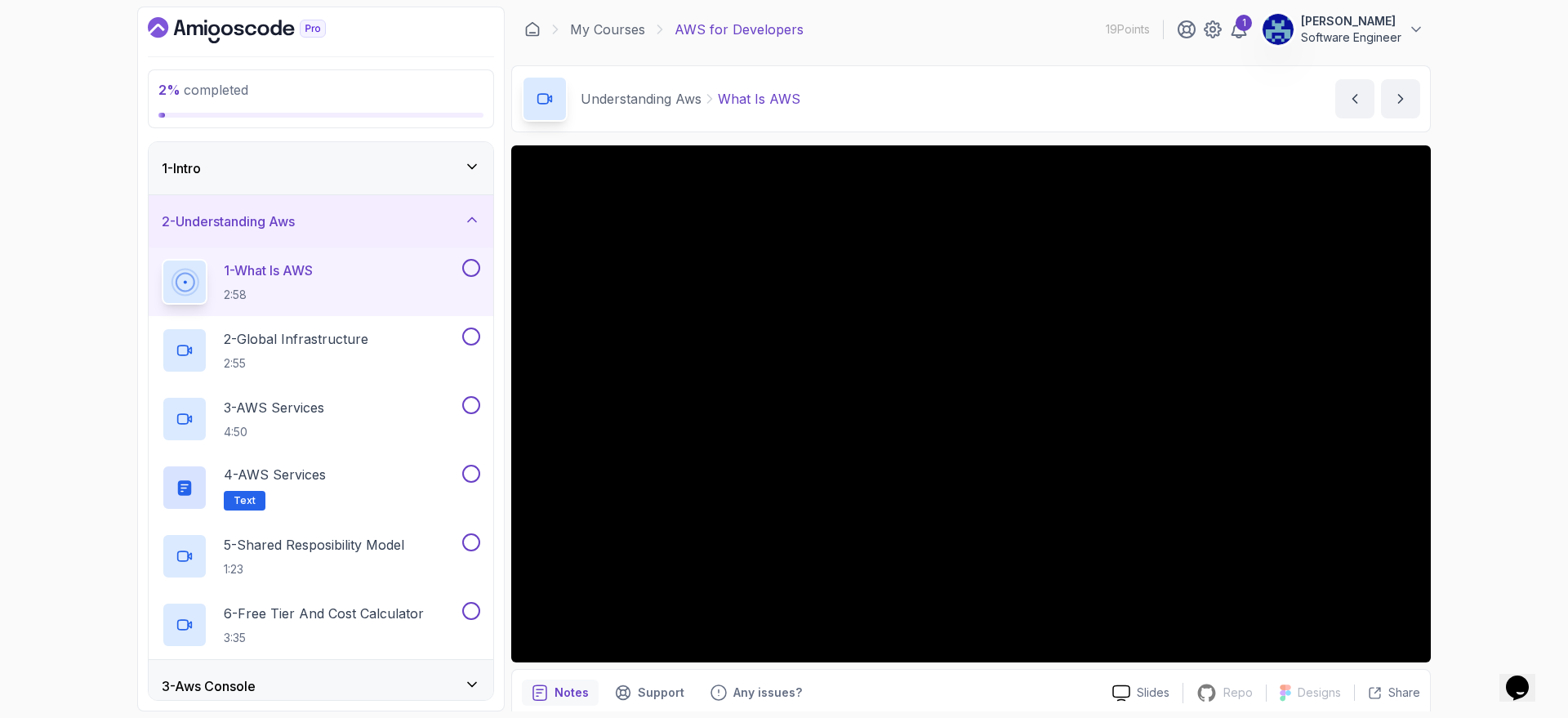
click at [465, 224] on icon at bounding box center [472, 220] width 16 height 16
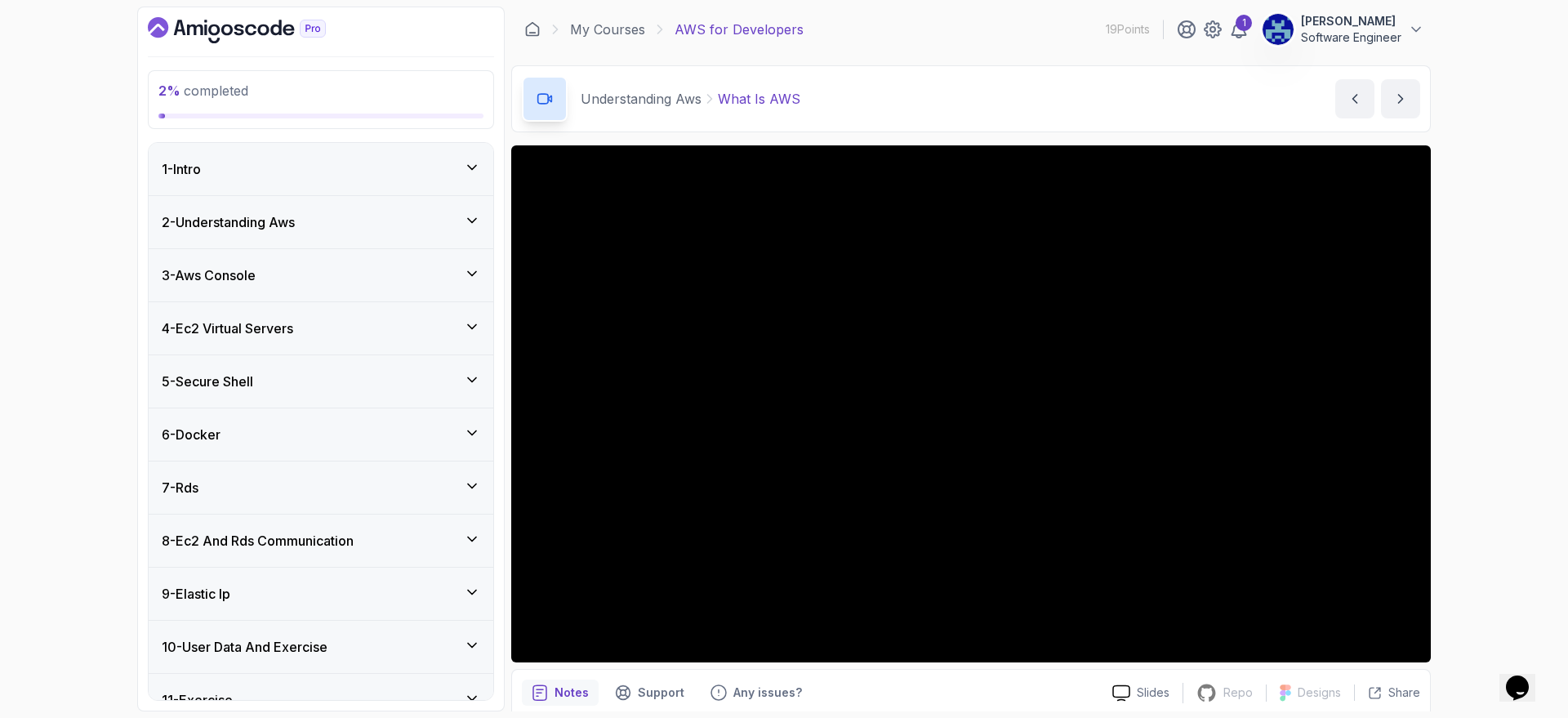
click at [477, 274] on icon at bounding box center [472, 274] width 16 height 16
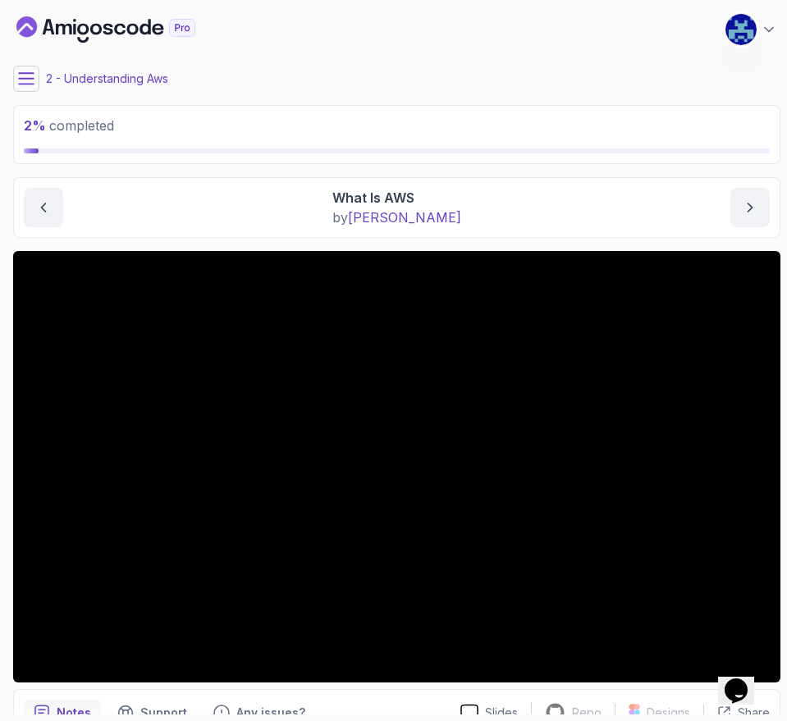
click at [29, 71] on icon at bounding box center [26, 79] width 16 height 16
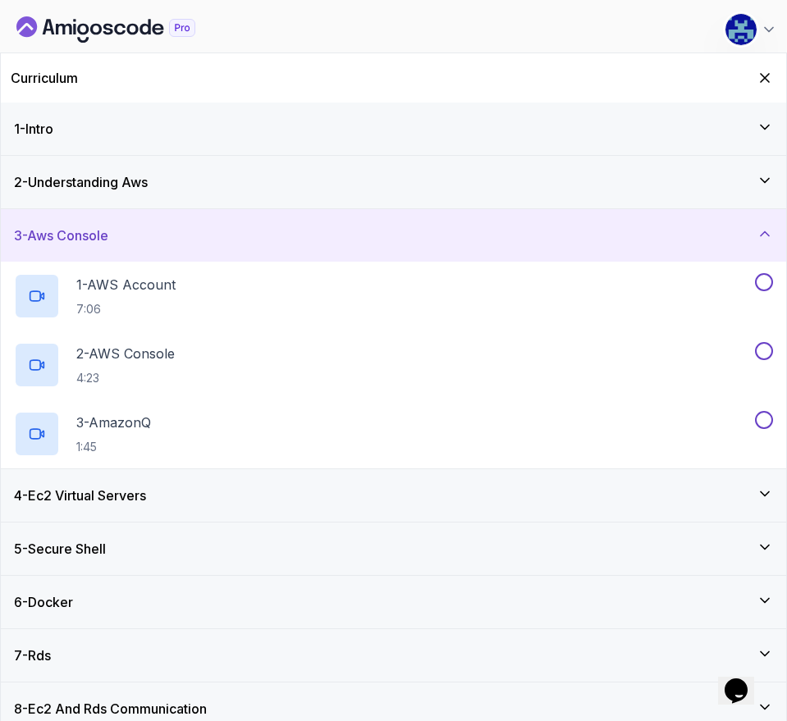
click at [341, 222] on div "3 - Aws Console" at bounding box center [393, 235] width 785 height 53
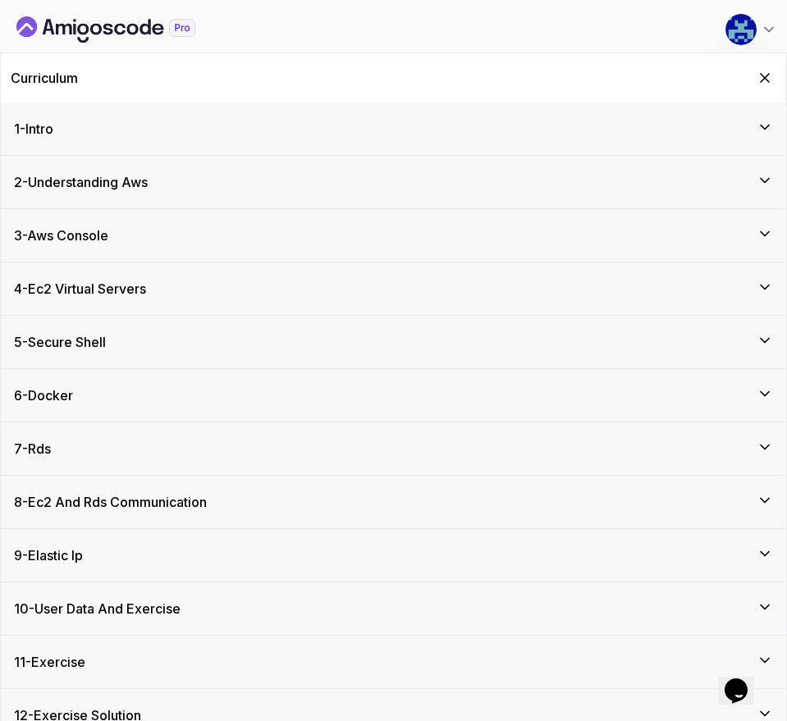
click at [350, 289] on div "4 - Ec2 Virtual Servers" at bounding box center [393, 289] width 759 height 20
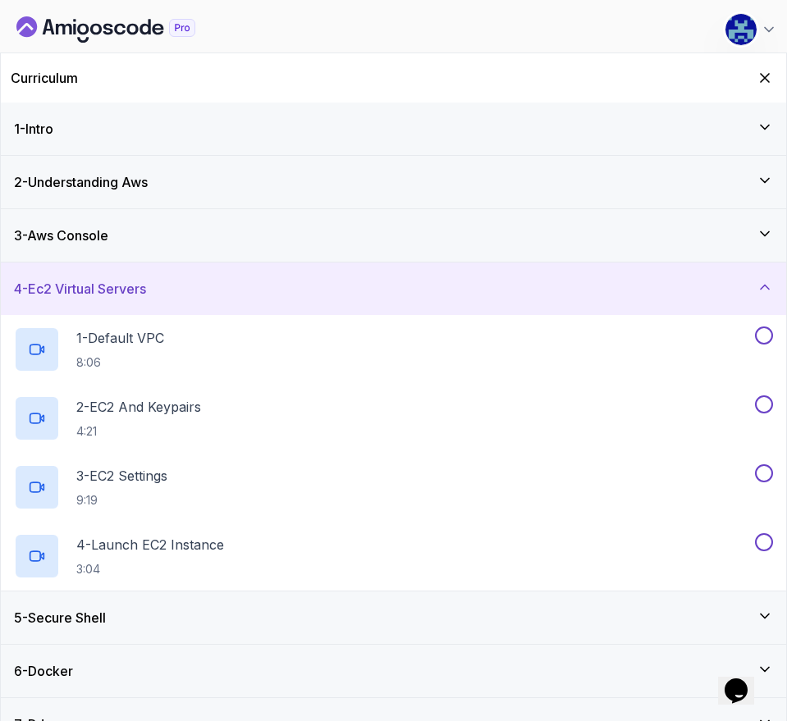
click at [682, 284] on div "4 - Ec2 Virtual Servers" at bounding box center [393, 289] width 759 height 20
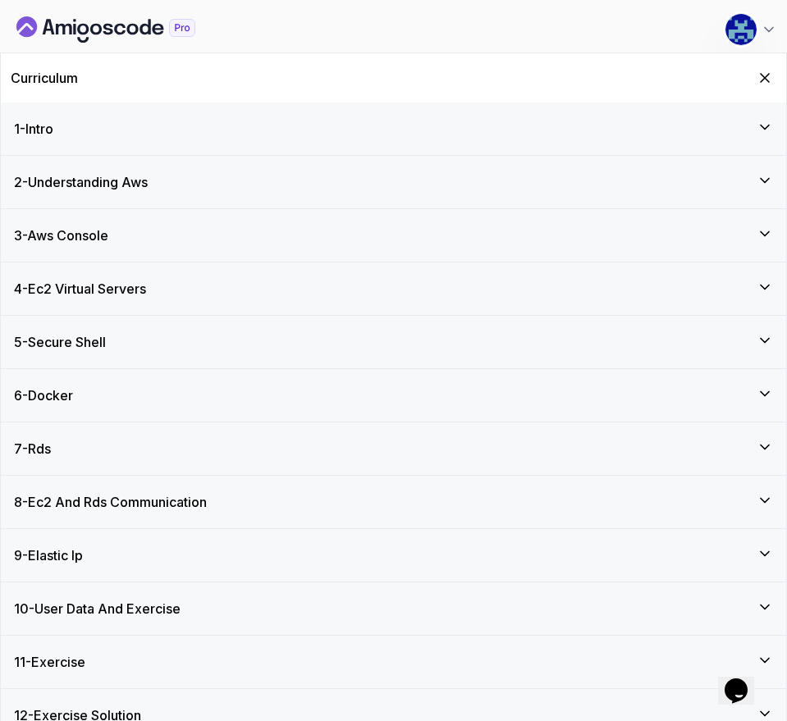
click at [651, 349] on div "5 - Secure Shell" at bounding box center [393, 342] width 759 height 20
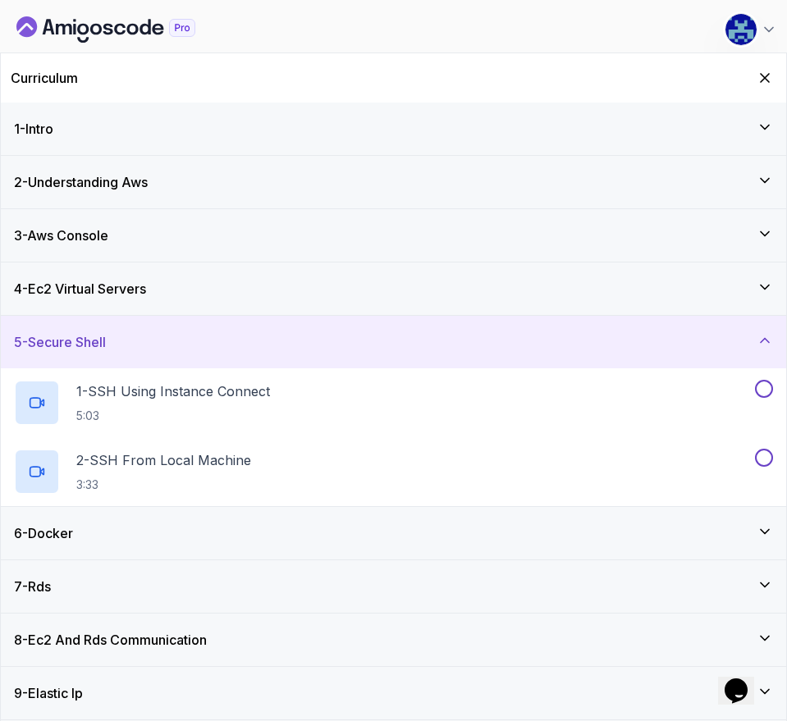
click at [405, 336] on div "5 - Secure Shell" at bounding box center [393, 342] width 759 height 20
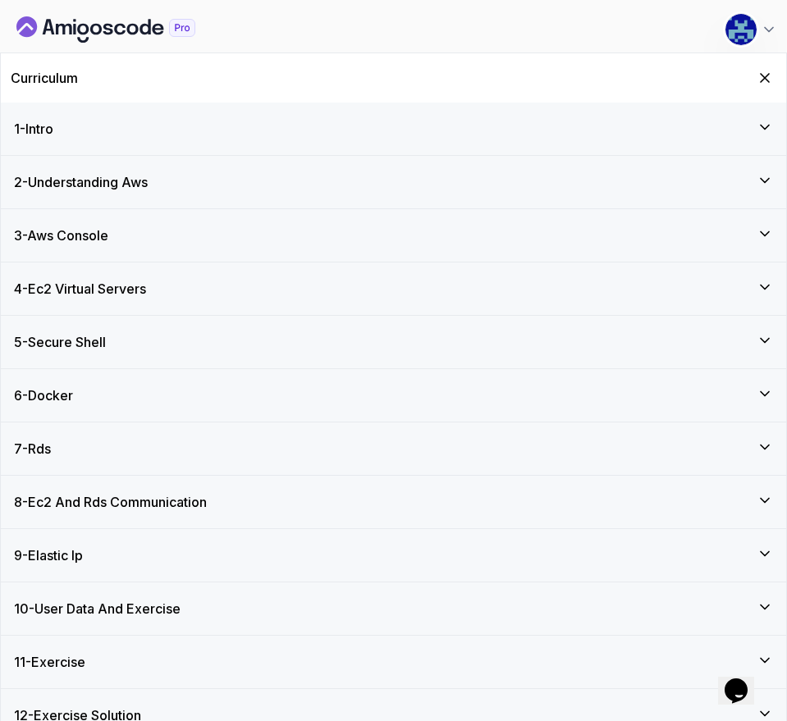
click at [363, 391] on div "6 - Docker" at bounding box center [393, 396] width 759 height 20
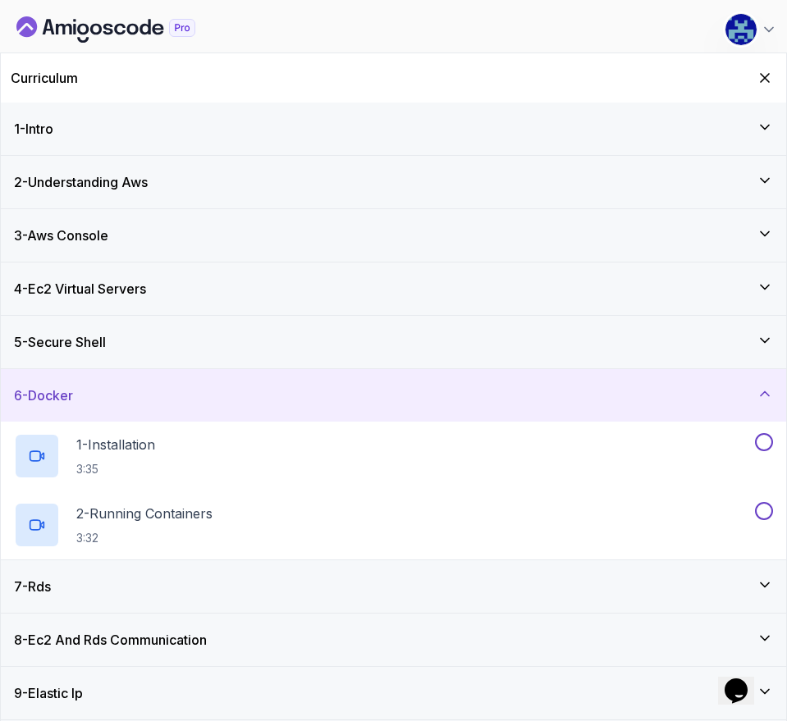
click at [363, 391] on div "6 - Docker" at bounding box center [393, 396] width 759 height 20
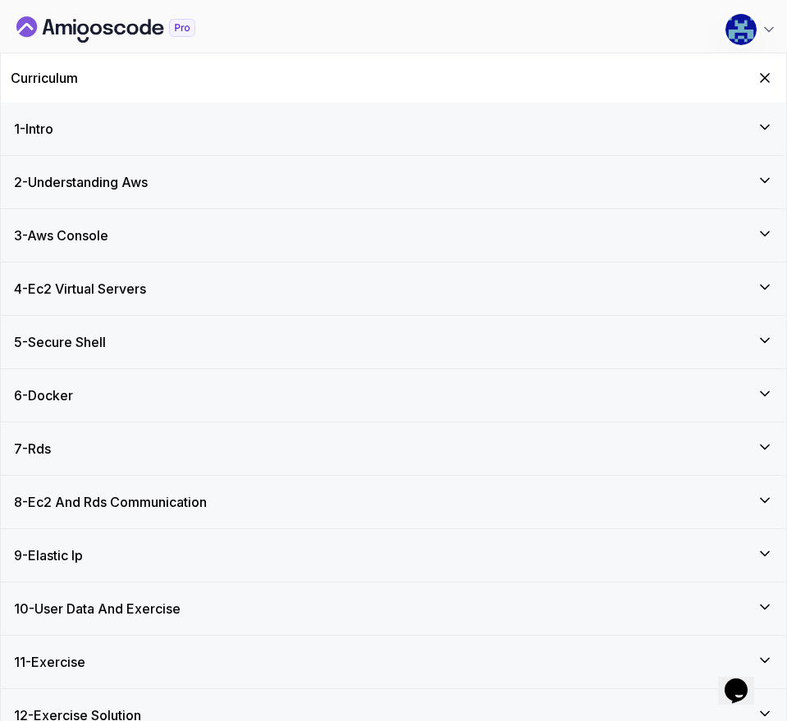
click at [349, 443] on div "7 - Rds" at bounding box center [393, 449] width 759 height 20
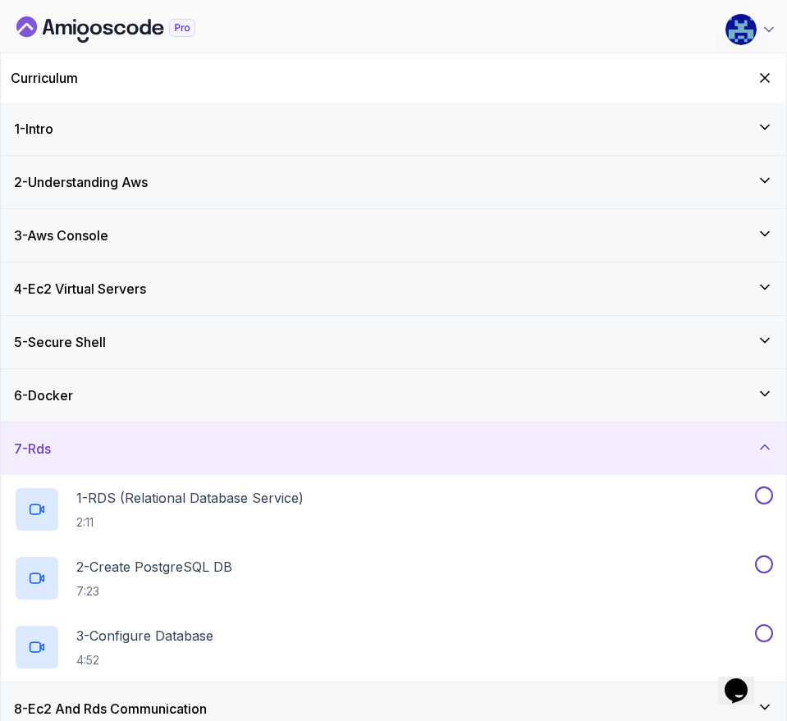
click at [457, 441] on div "7 - Rds" at bounding box center [393, 449] width 759 height 20
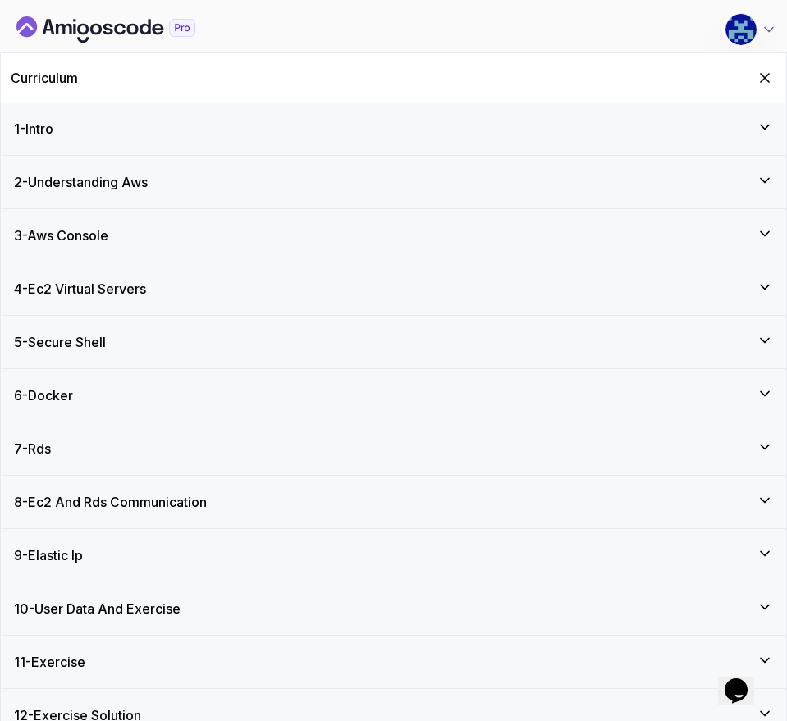
click at [414, 503] on div "8 - Ec2 And Rds Communication" at bounding box center [393, 502] width 759 height 20
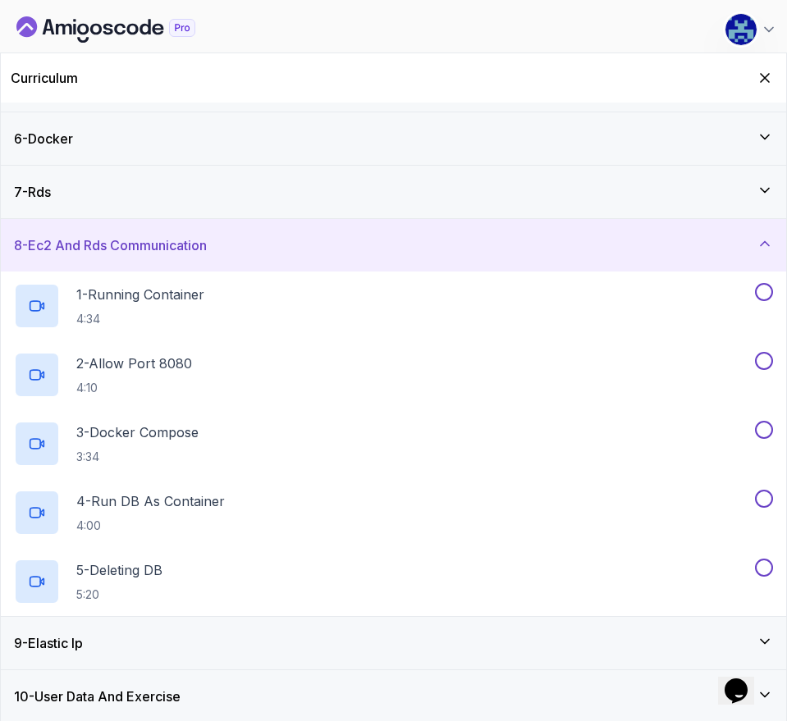
scroll to position [287, 0]
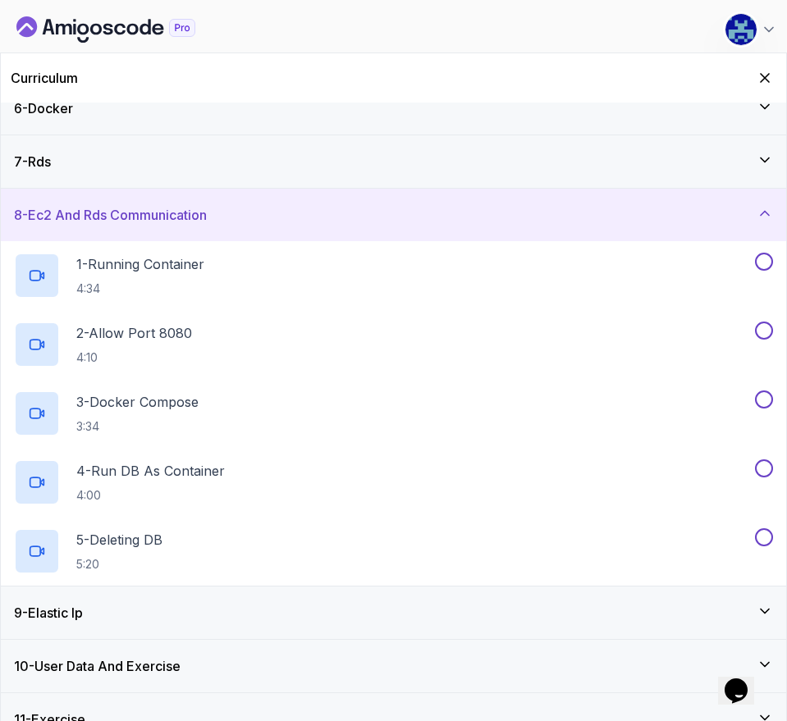
click at [434, 220] on div "8 - Ec2 And Rds Communication" at bounding box center [393, 215] width 759 height 20
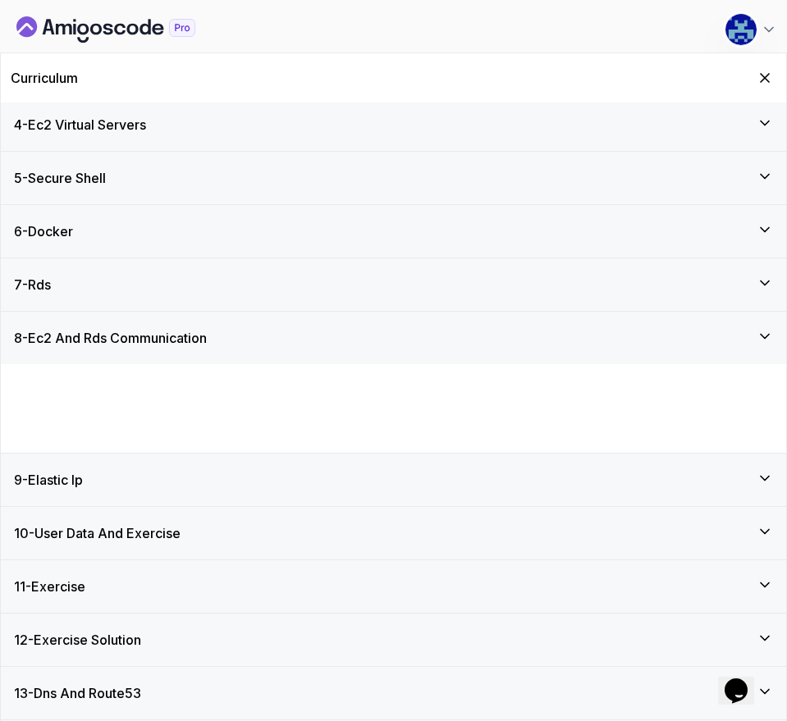
scroll to position [75, 0]
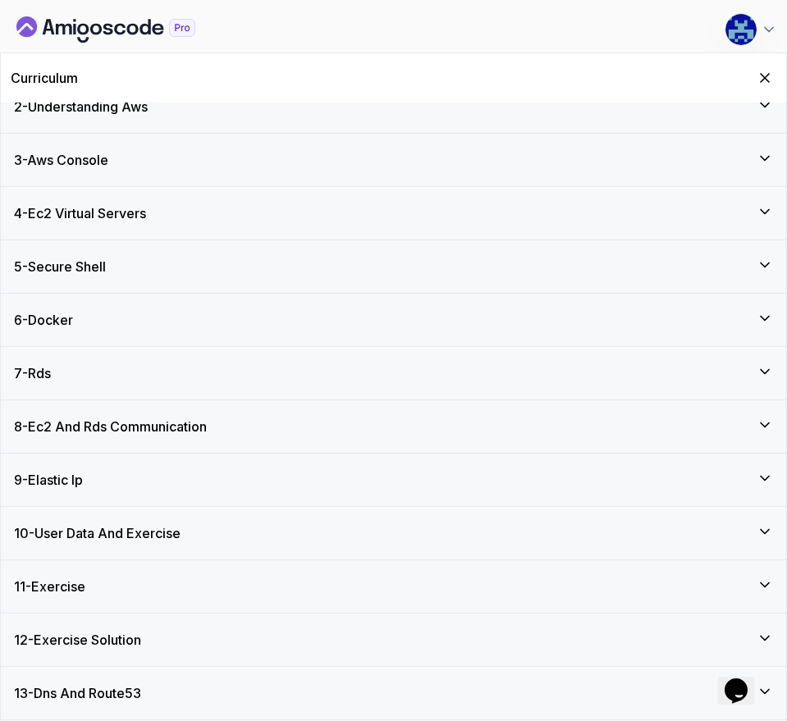
click at [289, 477] on div "9 - Elastic Ip" at bounding box center [393, 480] width 759 height 20
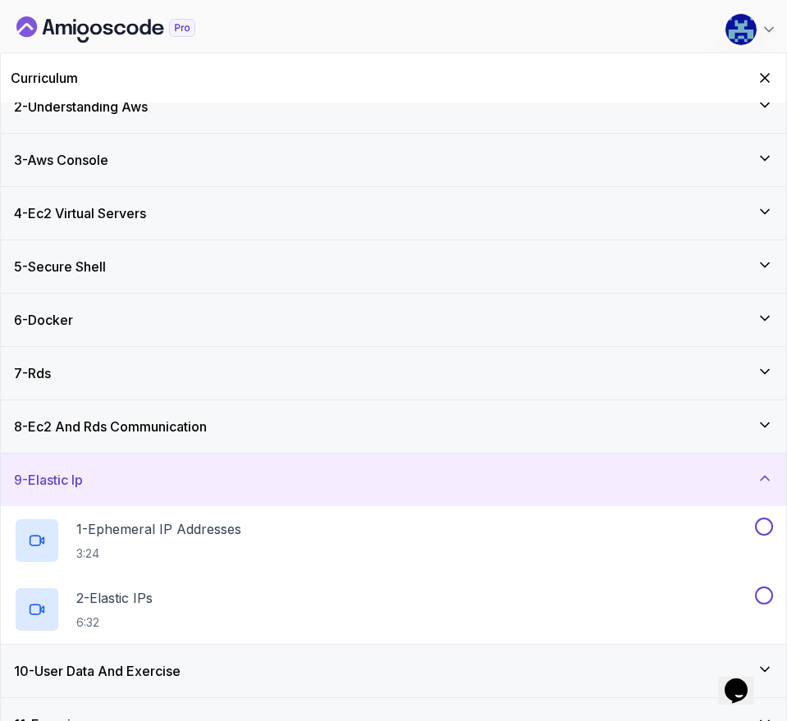
click at [535, 478] on div "9 - Elastic Ip" at bounding box center [393, 480] width 759 height 20
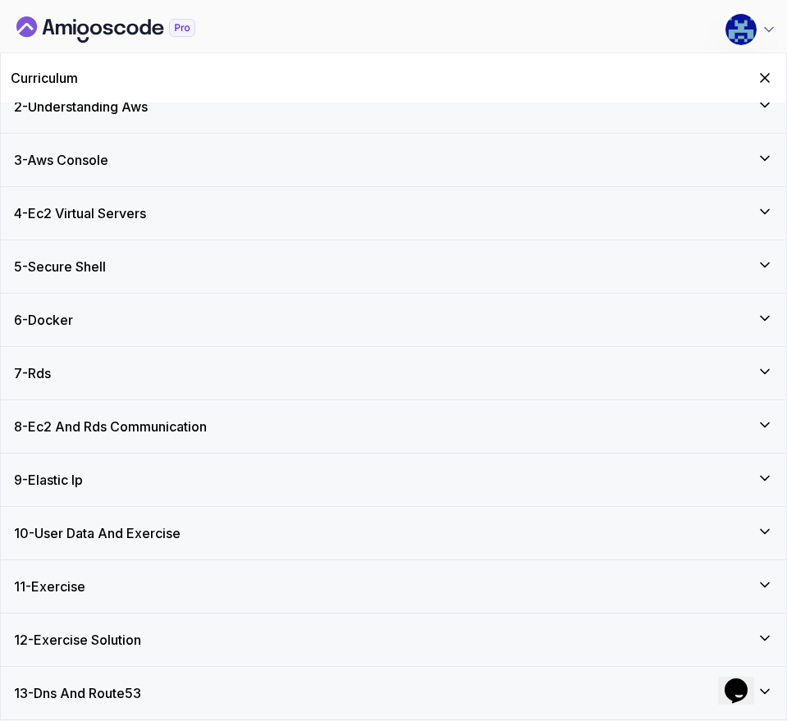
click at [535, 478] on div "9 - Elastic Ip" at bounding box center [393, 480] width 759 height 20
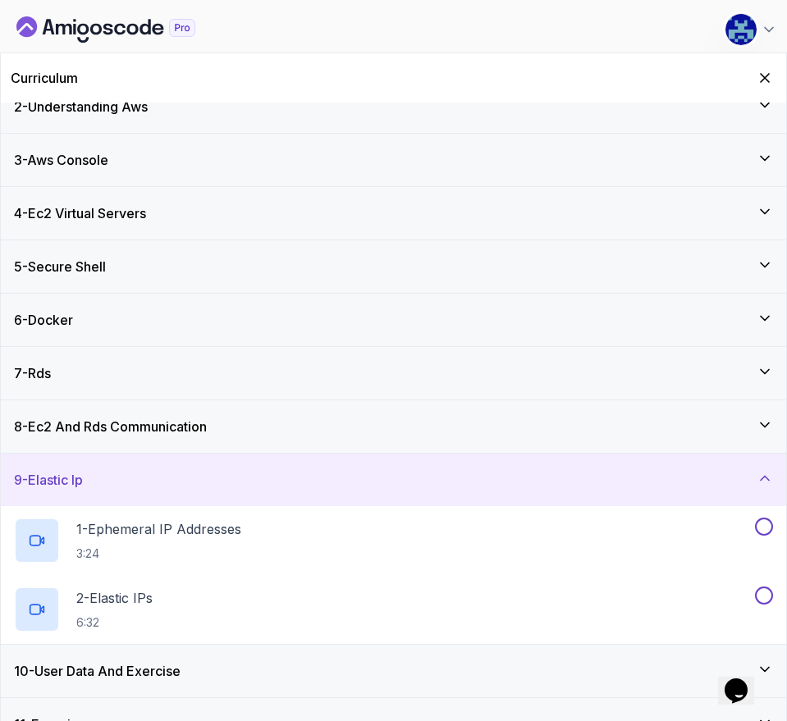
click at [535, 478] on div "9 - Elastic Ip" at bounding box center [393, 480] width 759 height 20
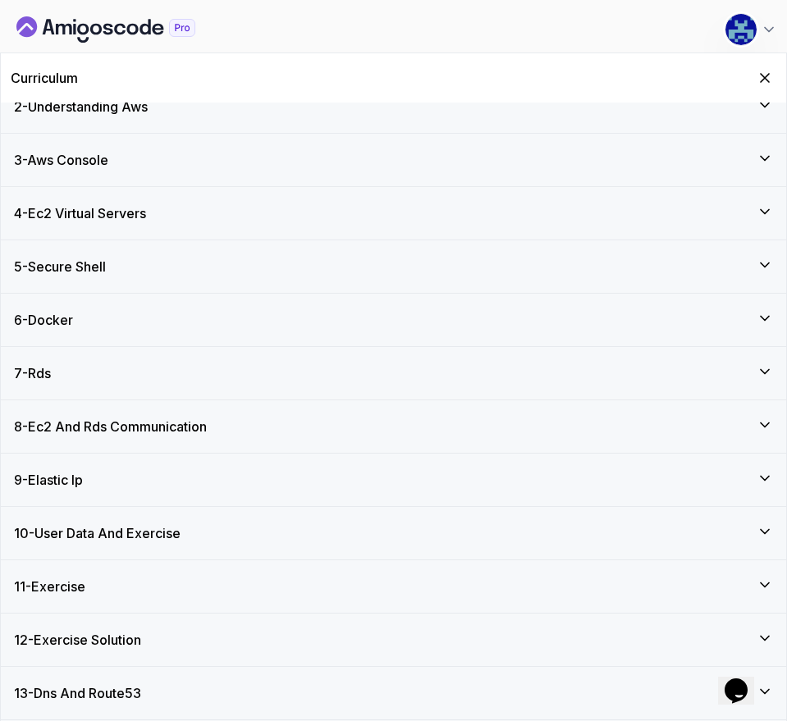
click at [511, 528] on div "10 - User Data And Exercise" at bounding box center [393, 534] width 759 height 20
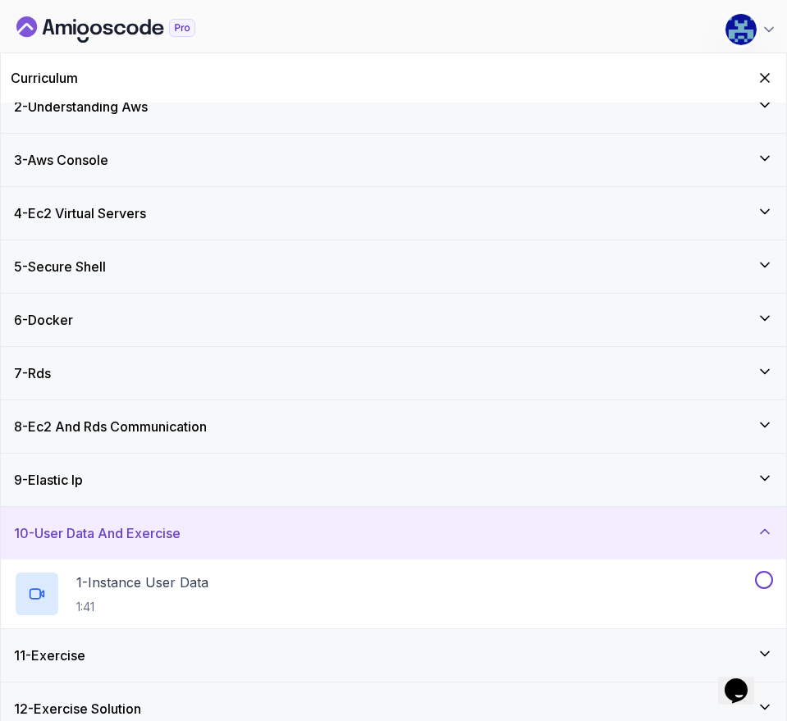
click at [631, 526] on div "10 - User Data And Exercise" at bounding box center [393, 534] width 759 height 20
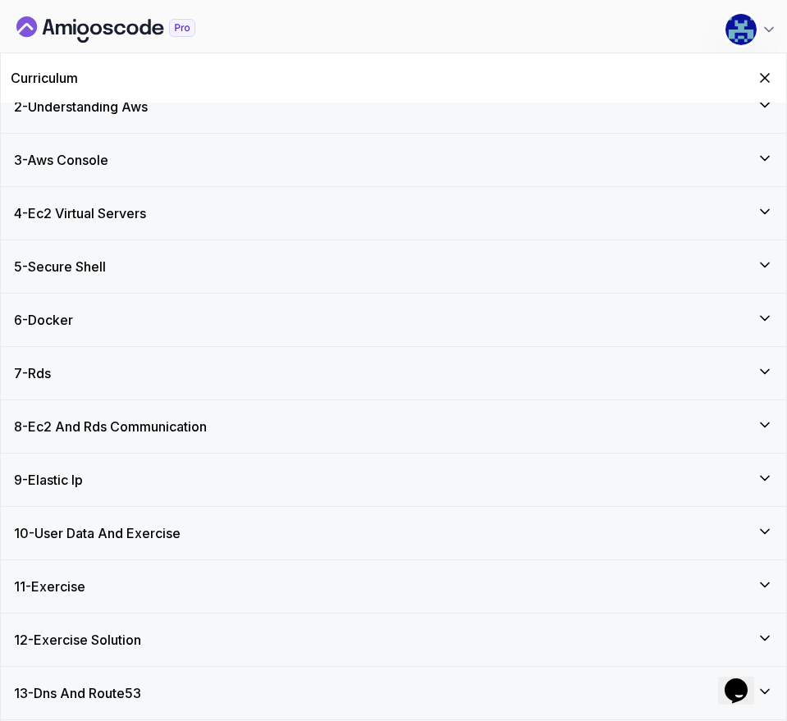
click at [588, 576] on div "11 - Exercise" at bounding box center [393, 587] width 759 height 20
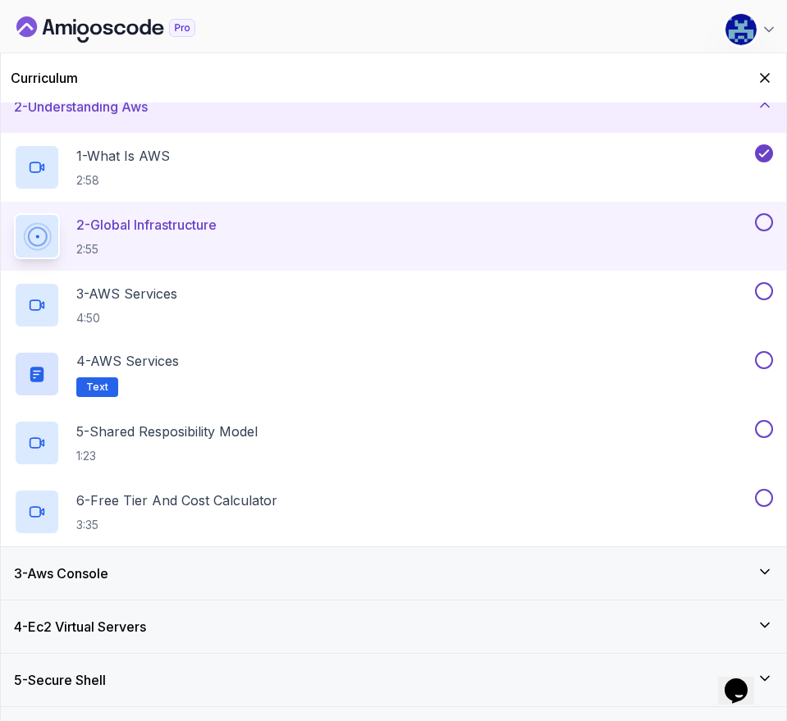
click at [766, 104] on icon at bounding box center [765, 105] width 16 height 16
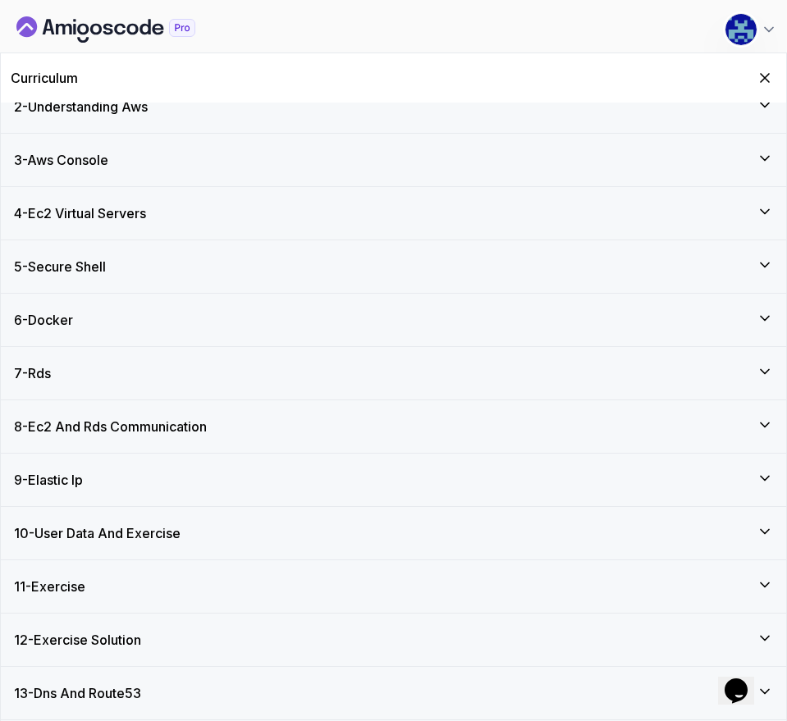
click at [561, 576] on div "11 - Exercise" at bounding box center [393, 587] width 759 height 20
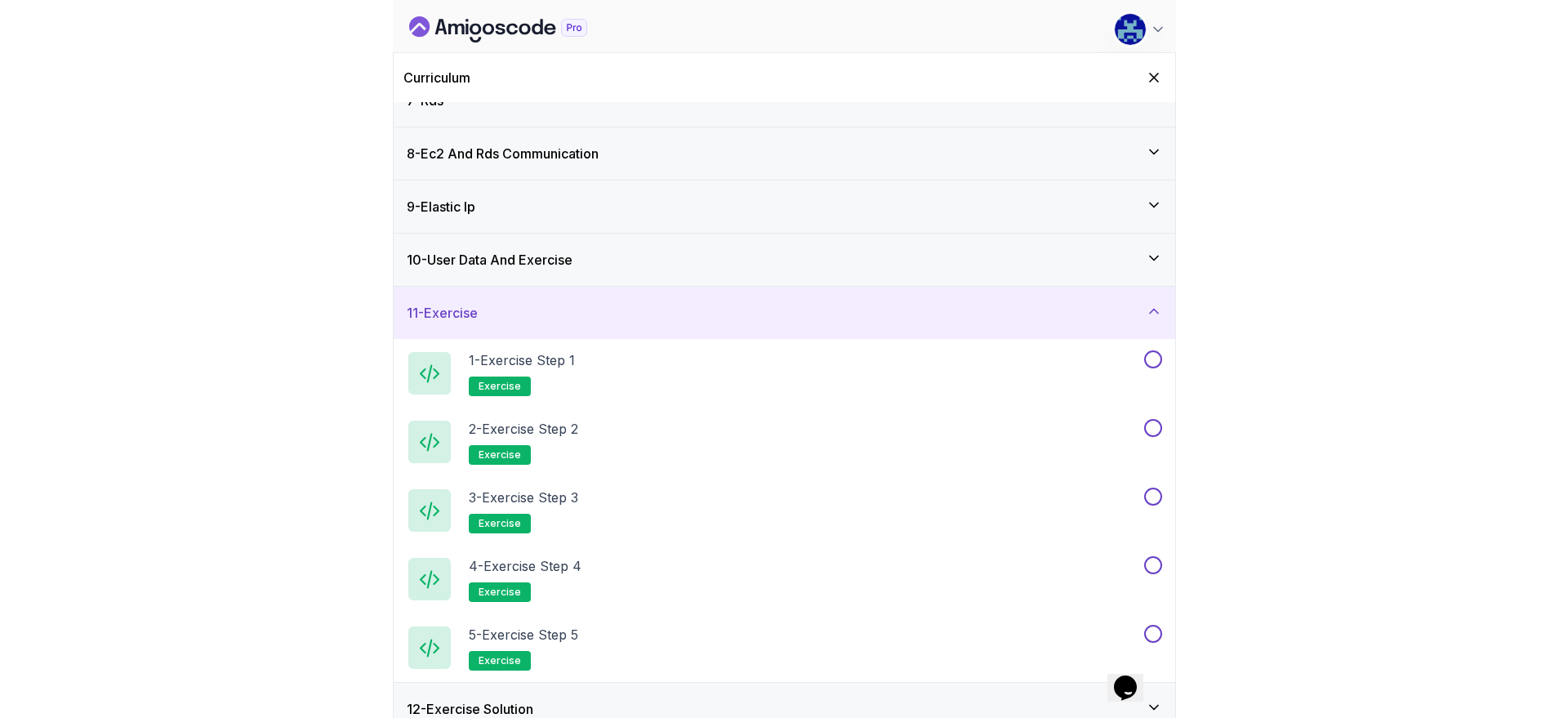
scroll to position [418, 0]
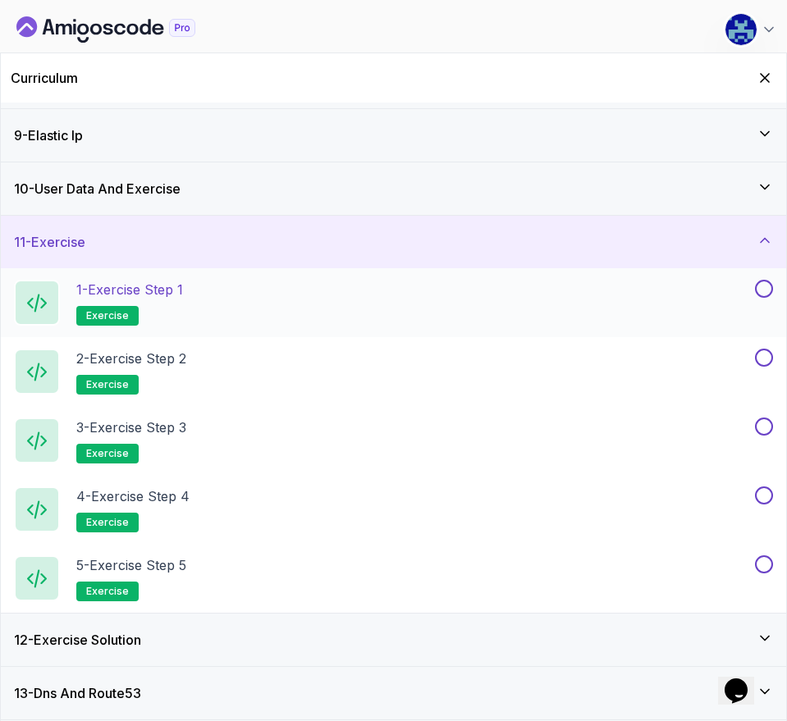
click at [765, 290] on button at bounding box center [764, 289] width 18 height 18
click at [341, 310] on div "1 - Exercise Step 1 exercise" at bounding box center [383, 303] width 738 height 46
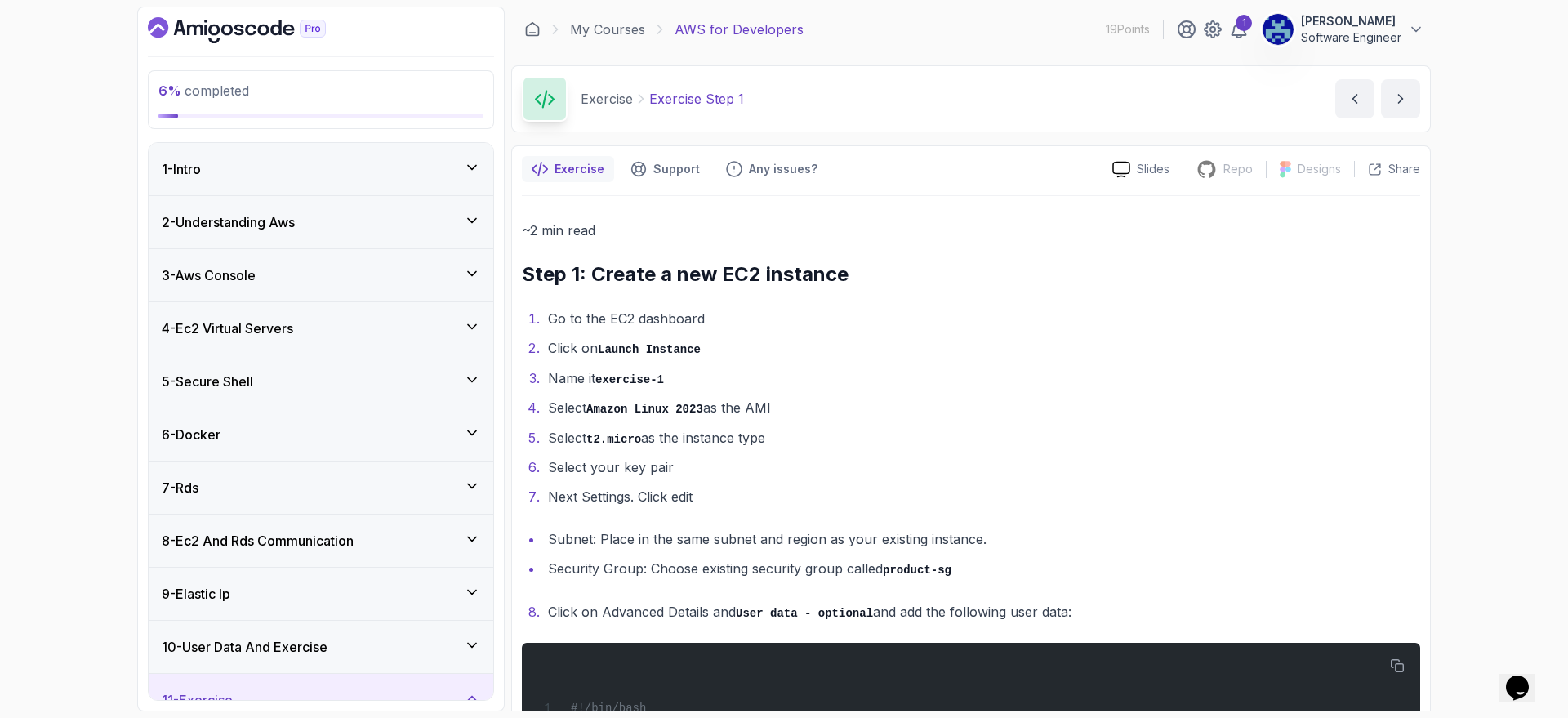
click at [496, 246] on div "6 % completed 1 - Intro 2 - Understanding Aws 3 - Aws Console 4 - Ec2 Virtual S…" at bounding box center [321, 359] width 367 height 705
drag, startPoint x: 90, startPoint y: 518, endPoint x: 453, endPoint y: 758, distance: 435.2
click at [453, 574] on html "6 % completed 1 - Intro 2 - Understanding Aws 3 - Aws Console 4 - Ec2 Virtual S…" at bounding box center [784, 359] width 1568 height 718
click at [931, 436] on li "Select t2.micro as the instance type" at bounding box center [982, 438] width 877 height 24
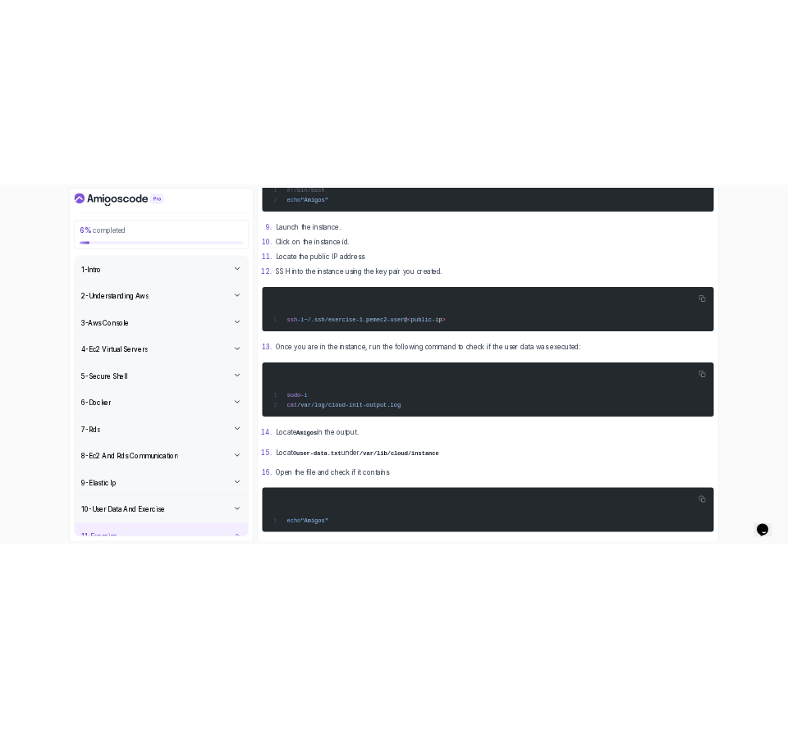
scroll to position [719, 0]
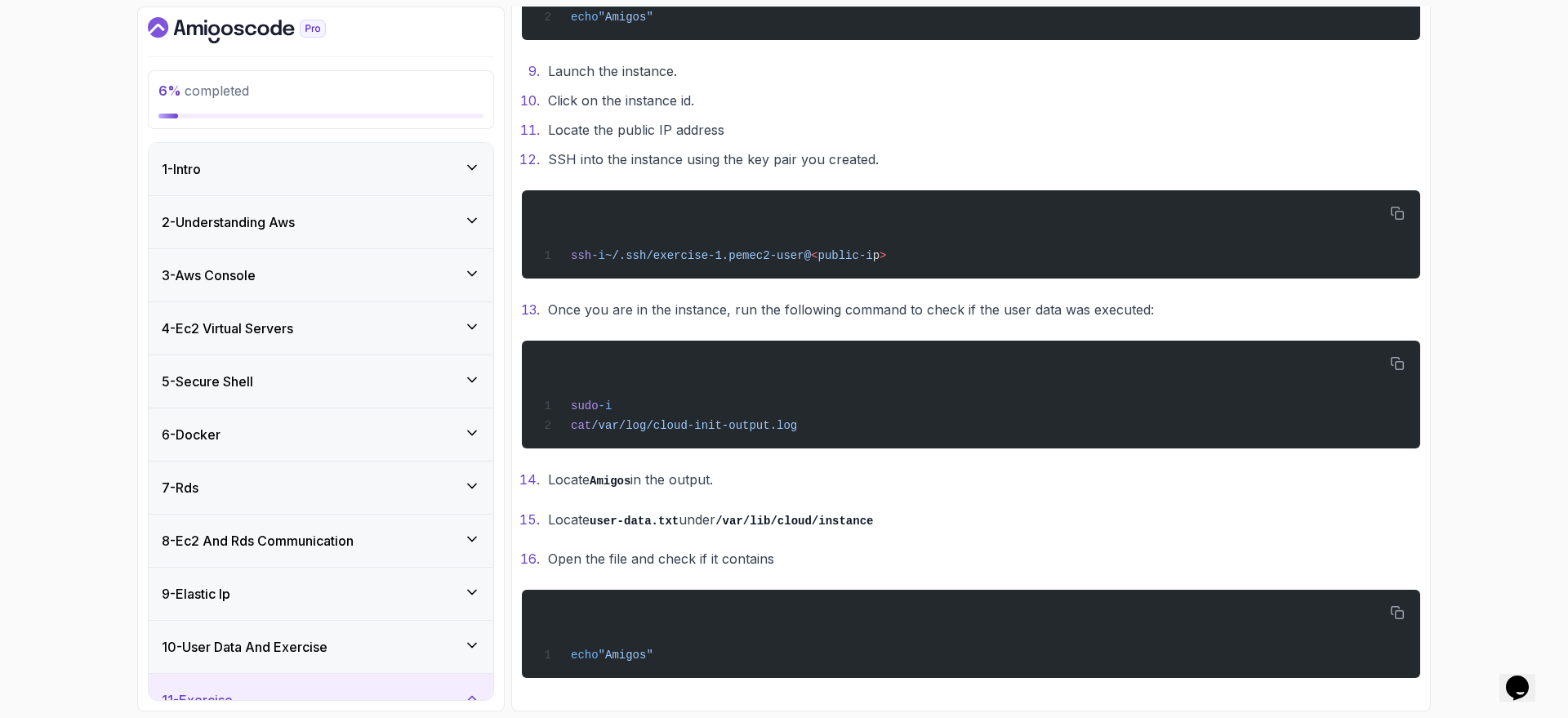
drag, startPoint x: 517, startPoint y: 271, endPoint x: 901, endPoint y: 758, distance: 620.2
click at [901, 574] on html "6 % completed 1 - Intro 2 - Understanding Aws 3 - Aws Console 4 - Ec2 Virtual S…" at bounding box center [784, 359] width 1568 height 718
copy div "Step 1: Create a new EC2 instance Go to the EC2 dashboard Click on Launch Insta…"
click at [943, 476] on p "Locate Amigos in the output." at bounding box center [985, 480] width 872 height 24
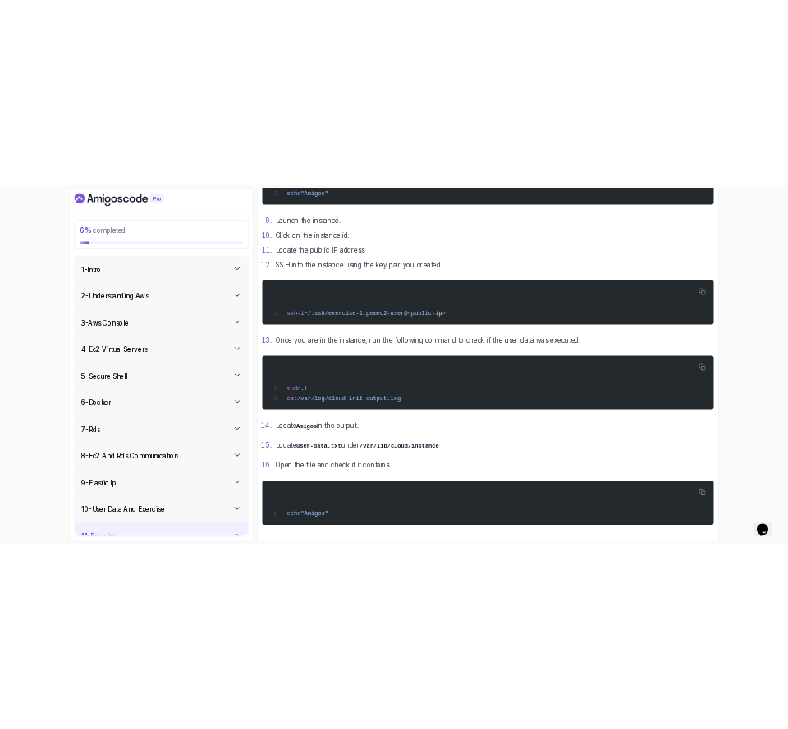
scroll to position [816, 0]
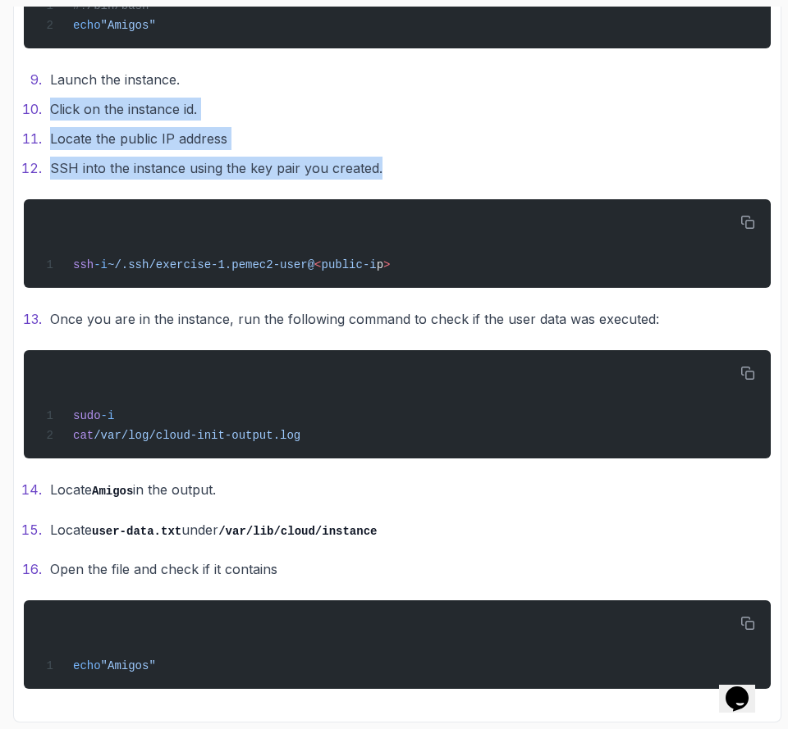
drag, startPoint x: 279, startPoint y: 155, endPoint x: 693, endPoint y: 34, distance: 430.8
click at [0, 109] on section "6 % completed 1 - Intro 2 - Understanding Aws 3 - Aws Console 4 - Ec2 Virtual S…" at bounding box center [394, 364] width 788 height 729
click at [494, 152] on ol "Launch the instance. Click on the instance id. Locate the public IP address SSH…" at bounding box center [397, 124] width 747 height 112
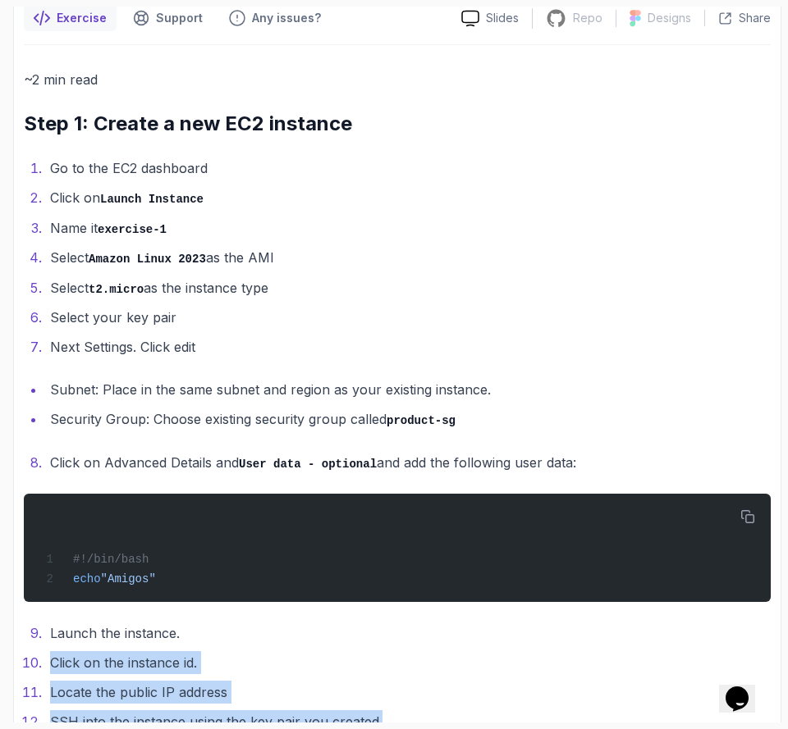
scroll to position [200, 0]
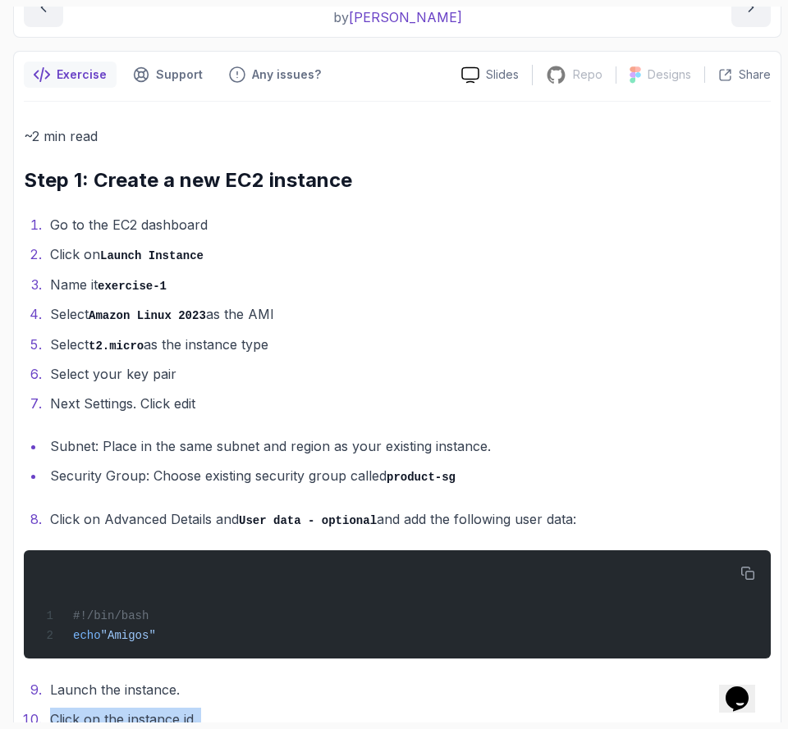
click at [637, 347] on li "Select t2.micro as the instance type" at bounding box center [407, 345] width 725 height 24
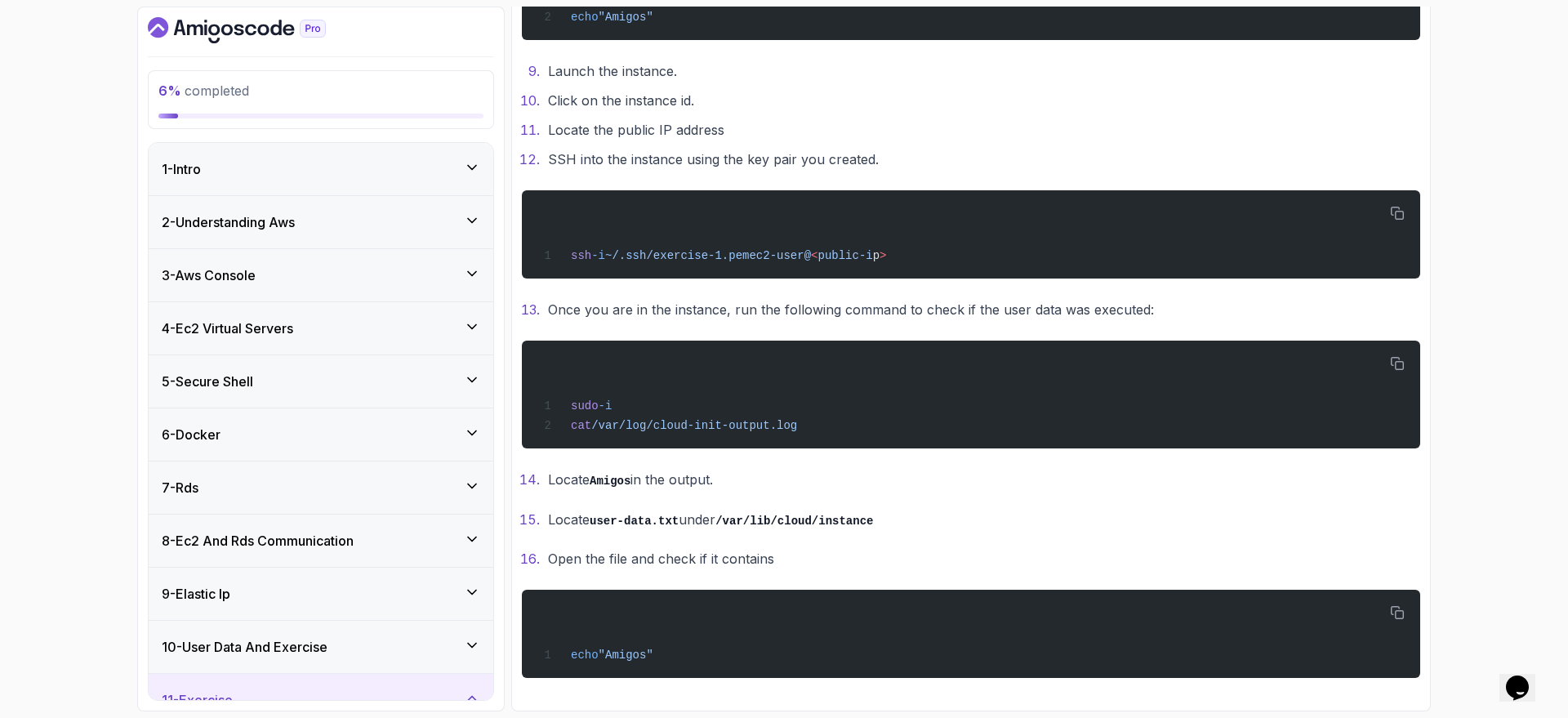
scroll to position [667, 0]
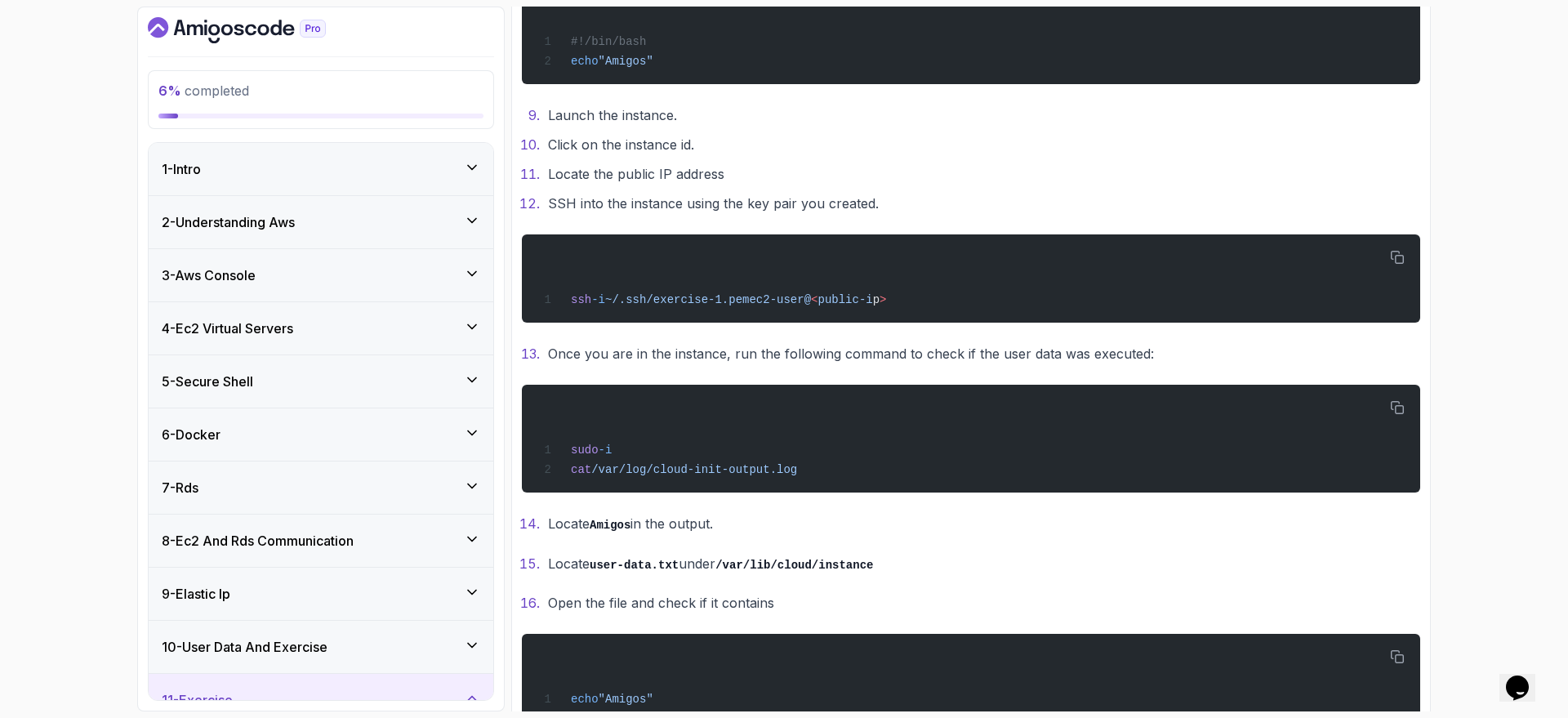
click at [1213, 158] on ol "Launch the instance. Click on the instance id. Locate the public IP address SSH…" at bounding box center [971, 159] width 899 height 112
click at [1254, 256] on div "6 % completed 1 - Intro 2 - Understanding Aws 3 - Aws Console 4 - Ec2 Virtual S…" at bounding box center [784, 359] width 1568 height 718
click at [1254, 178] on li "Locate the public IP address" at bounding box center [982, 173] width 877 height 23
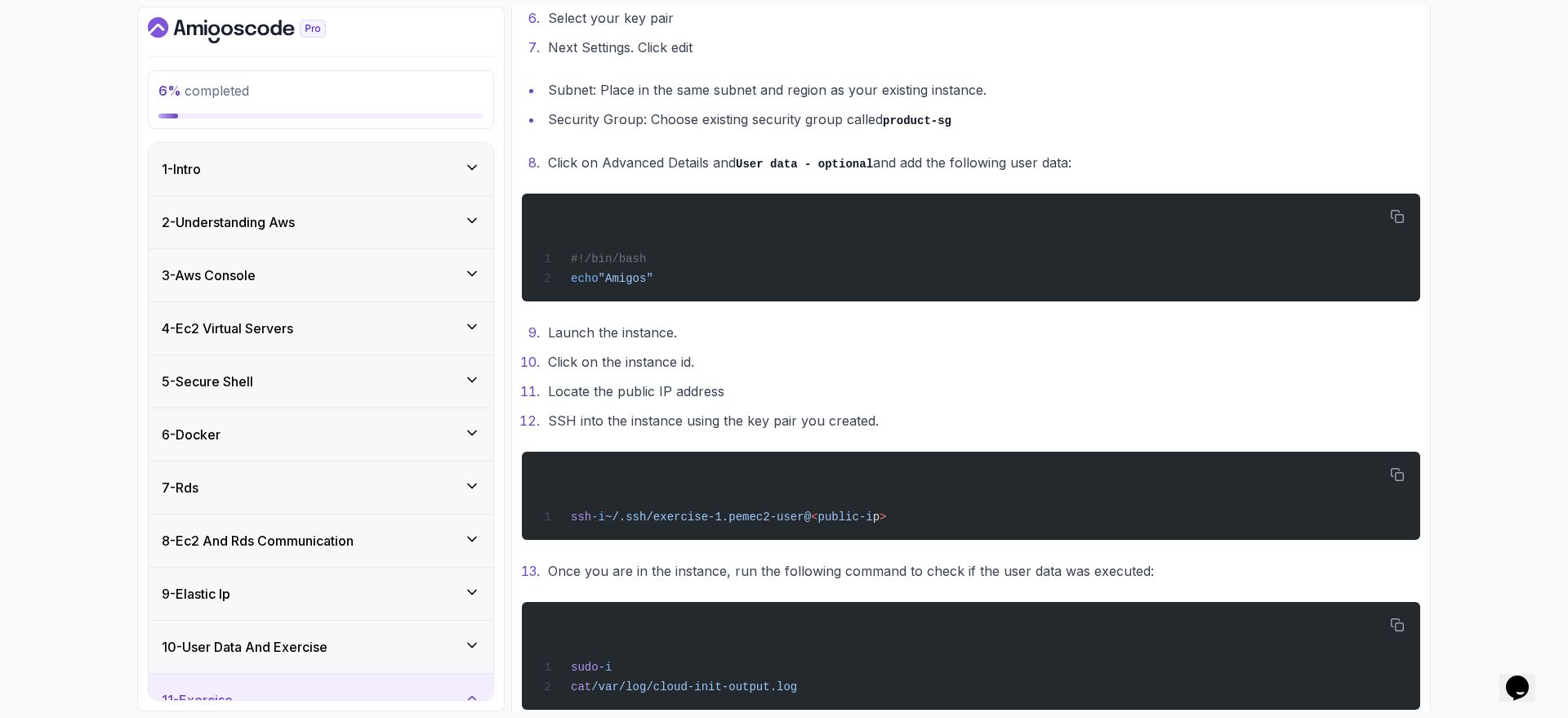
scroll to position [716, 0]
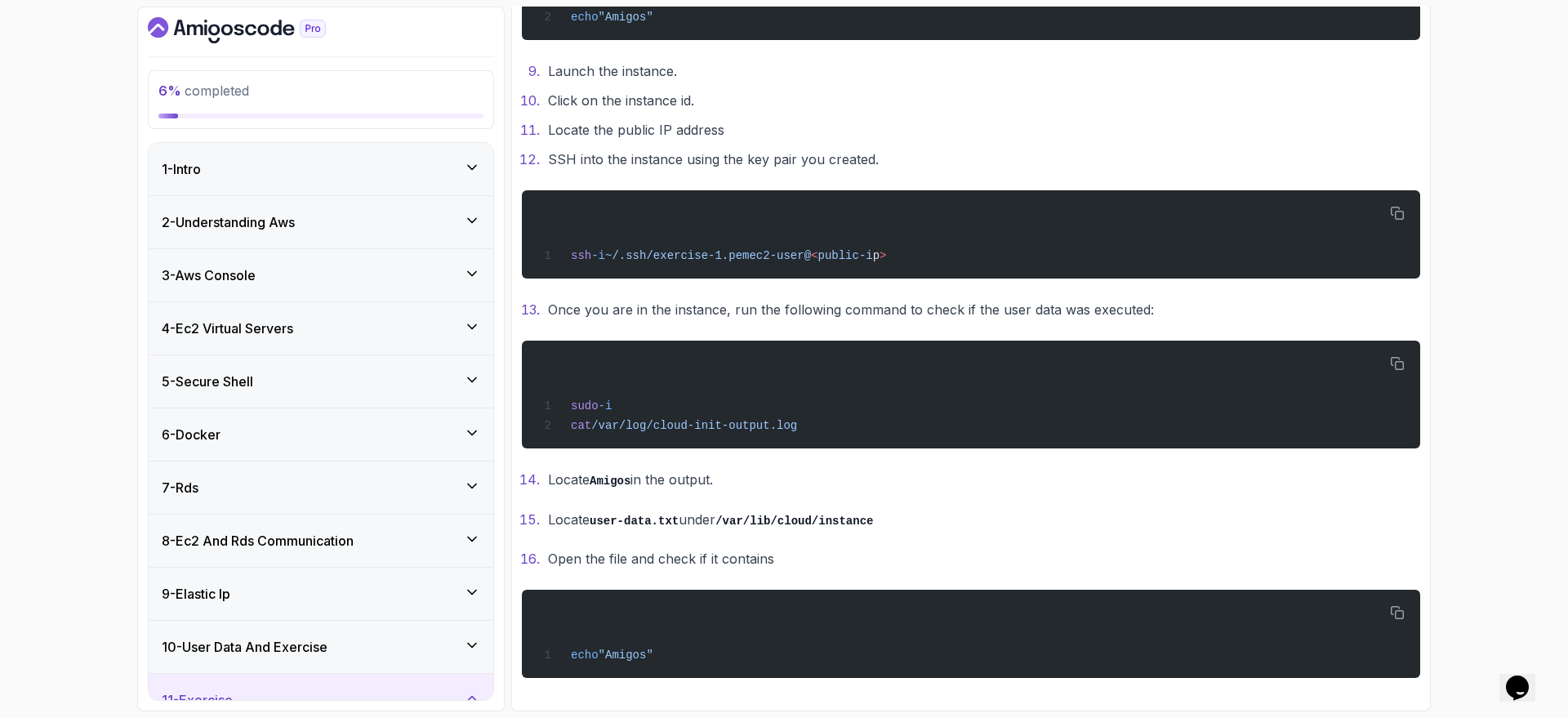
drag, startPoint x: 522, startPoint y: 227, endPoint x: 881, endPoint y: 752, distance: 636.0
click at [881, 574] on html "6 % completed 1 - Intro 2 - Understanding Aws 3 - Aws Console 4 - Ec2 Virtual S…" at bounding box center [784, 359] width 1568 height 718
click at [935, 548] on p "Open the file and check if it contains" at bounding box center [985, 559] width 872 height 23
click at [705, 84] on ol "Launch the instance. Click on the instance id. Locate the public IP address SSH…" at bounding box center [971, 116] width 899 height 112
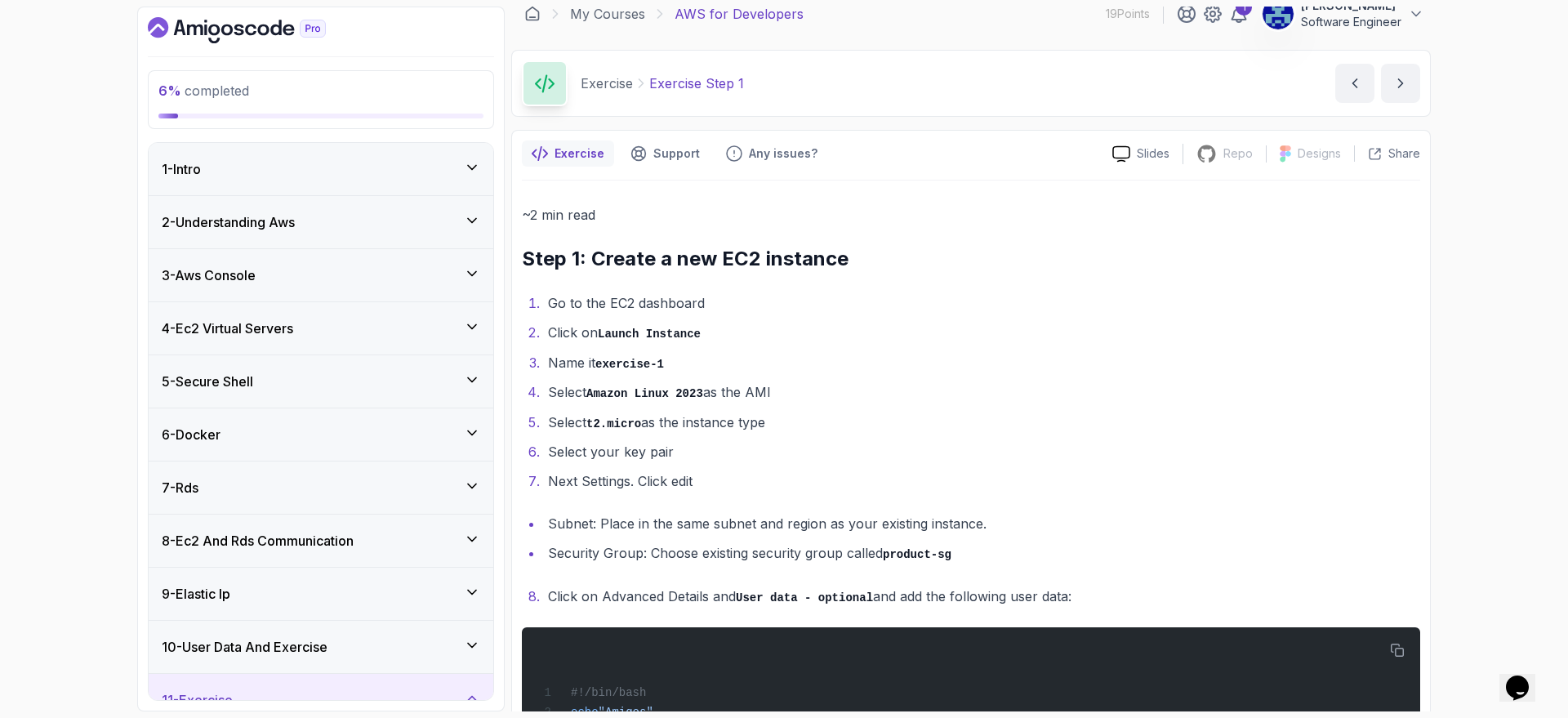
scroll to position [0, 0]
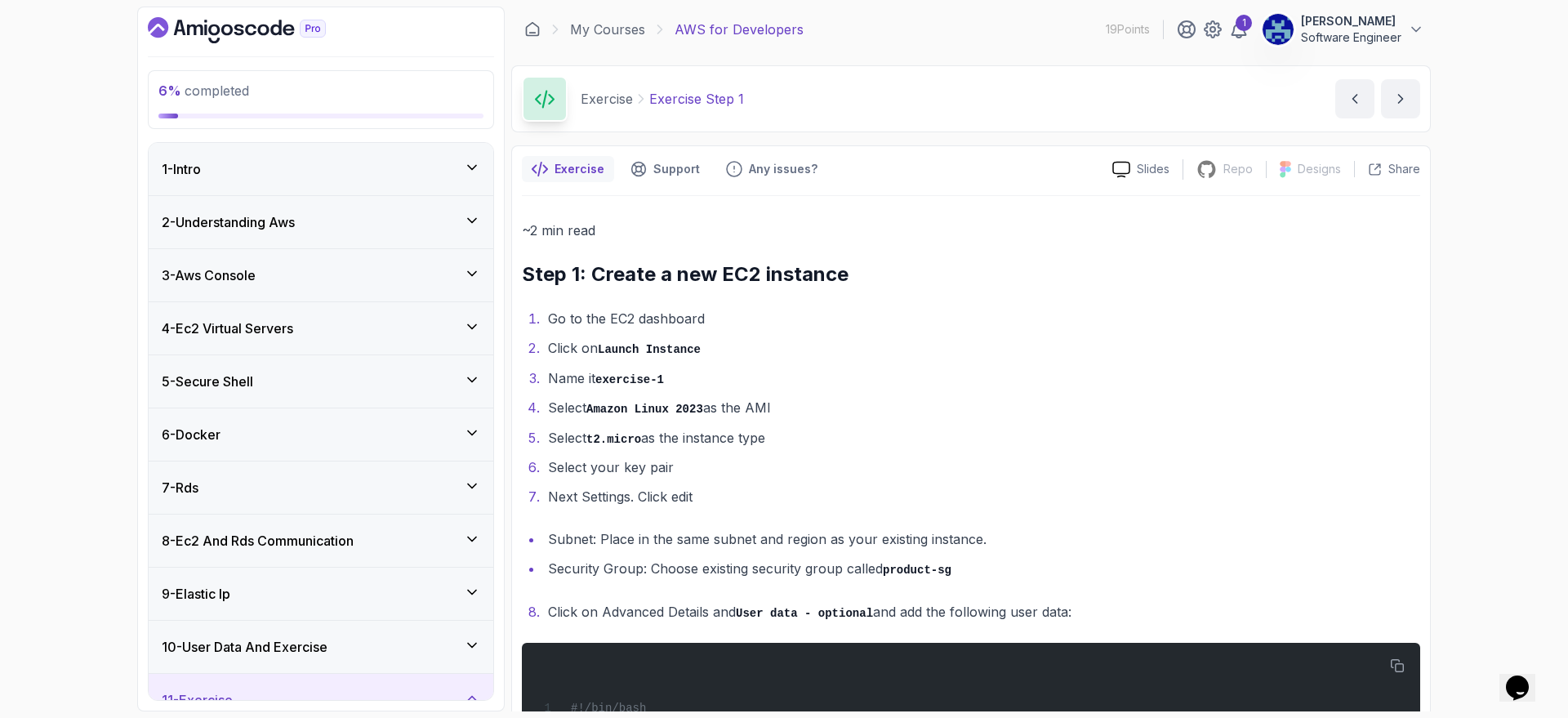
click at [690, 100] on p "Exercise Step 1" at bounding box center [696, 99] width 95 height 20
drag, startPoint x: 769, startPoint y: 97, endPoint x: 637, endPoint y: 107, distance: 132.4
click at [637, 107] on div "Exercise Exercise Step 1 Exercise Step 1 by nelson" at bounding box center [972, 99] width 920 height 67
copy p "Exercise Step 1"
click at [639, 398] on li "Select Amazon Linux 2023 as the AMI" at bounding box center [982, 408] width 877 height 24
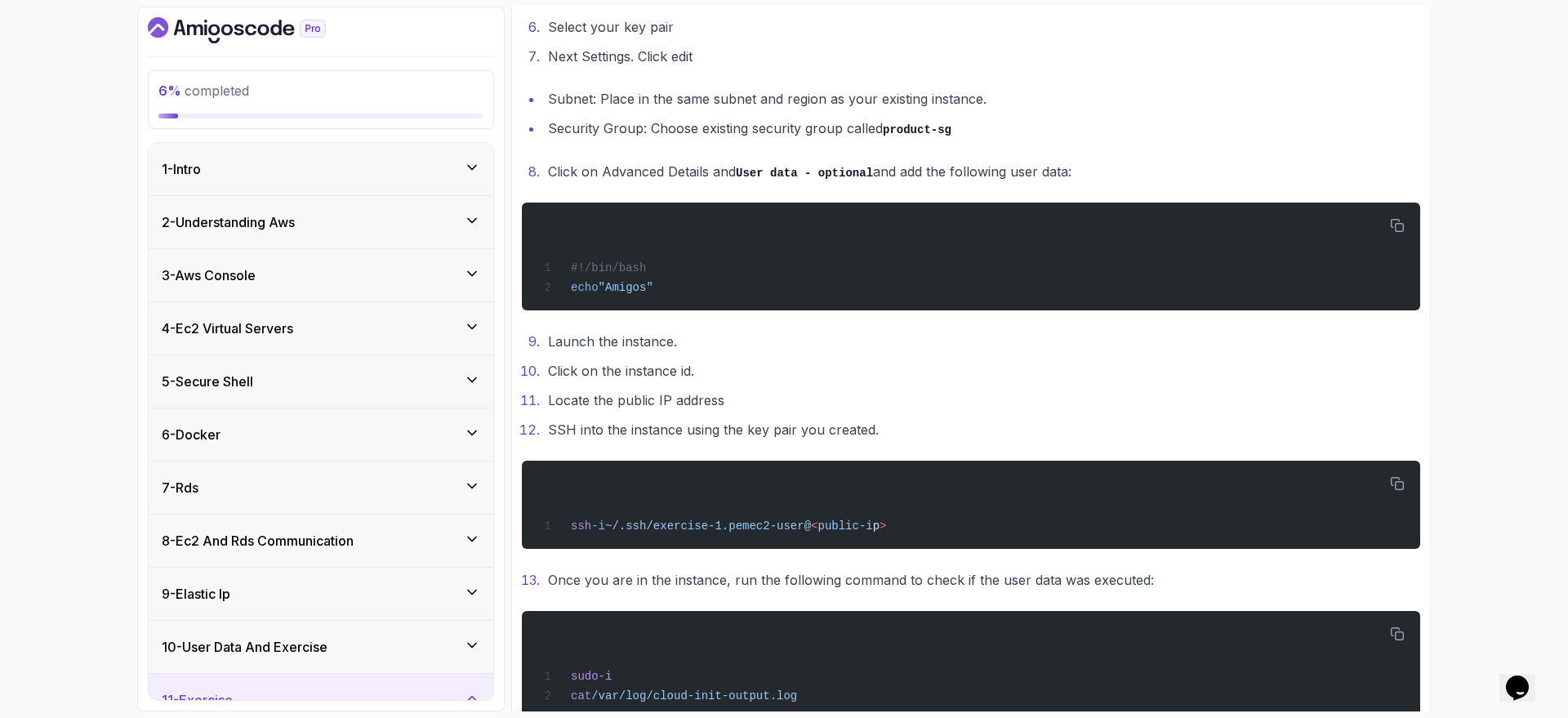
scroll to position [490, 0]
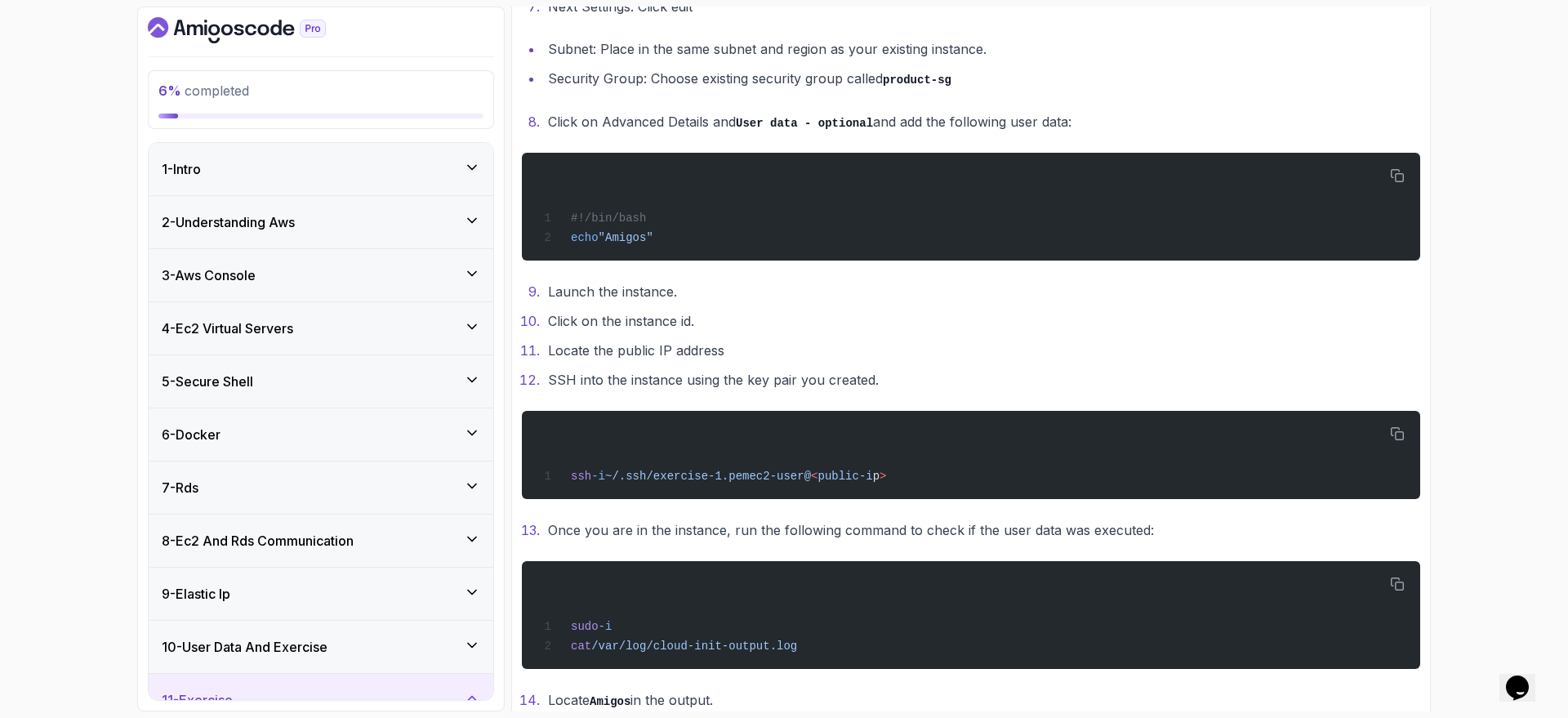
click at [499, 574] on div "6 % completed 1 - Intro 2 - Understanding Aws 3 - Aws Console 4 - Ec2 Virtual S…" at bounding box center [321, 359] width 367 height 705
click at [285, 574] on div "11 - Exercise" at bounding box center [321, 700] width 344 height 53
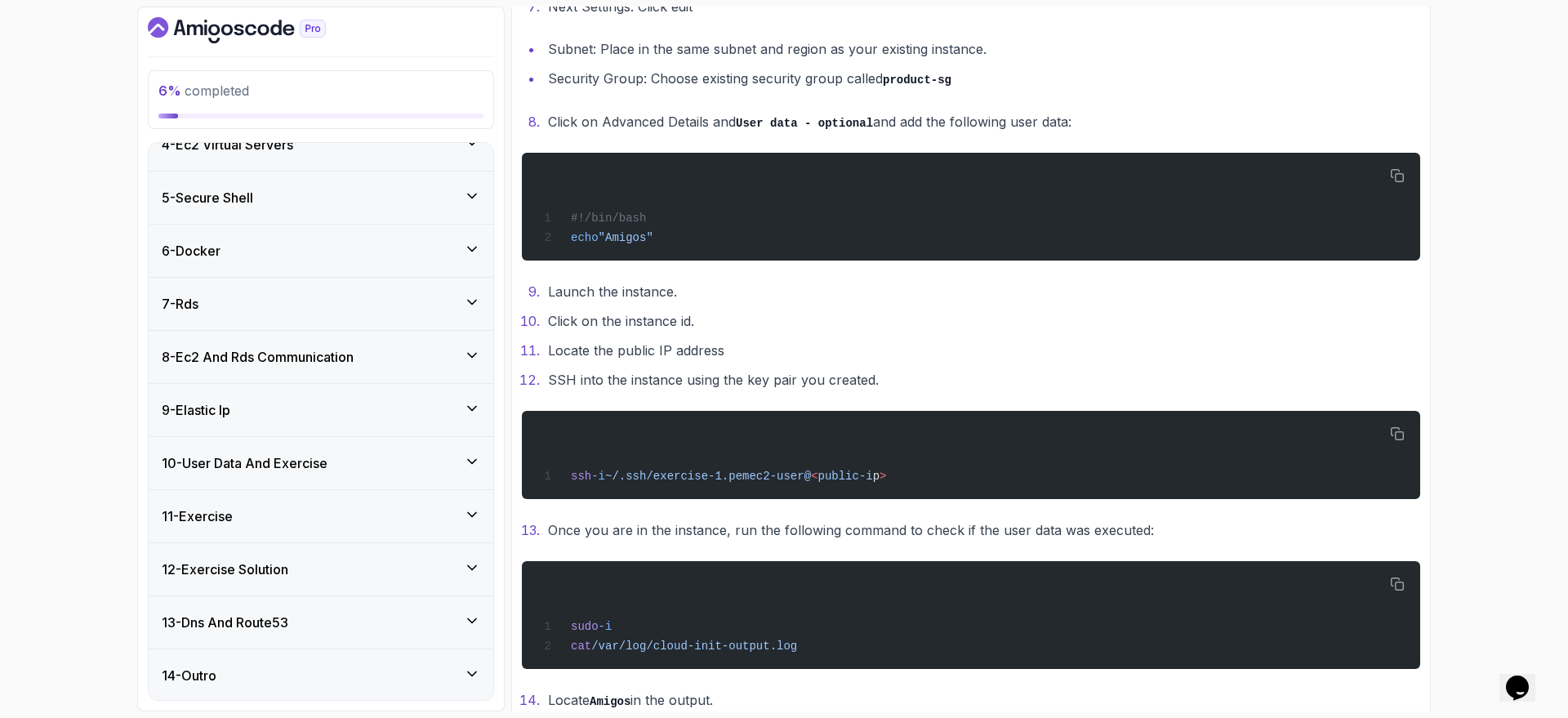
scroll to position [185, 0]
click at [450, 522] on div "11 - Exercise" at bounding box center [321, 515] width 319 height 20
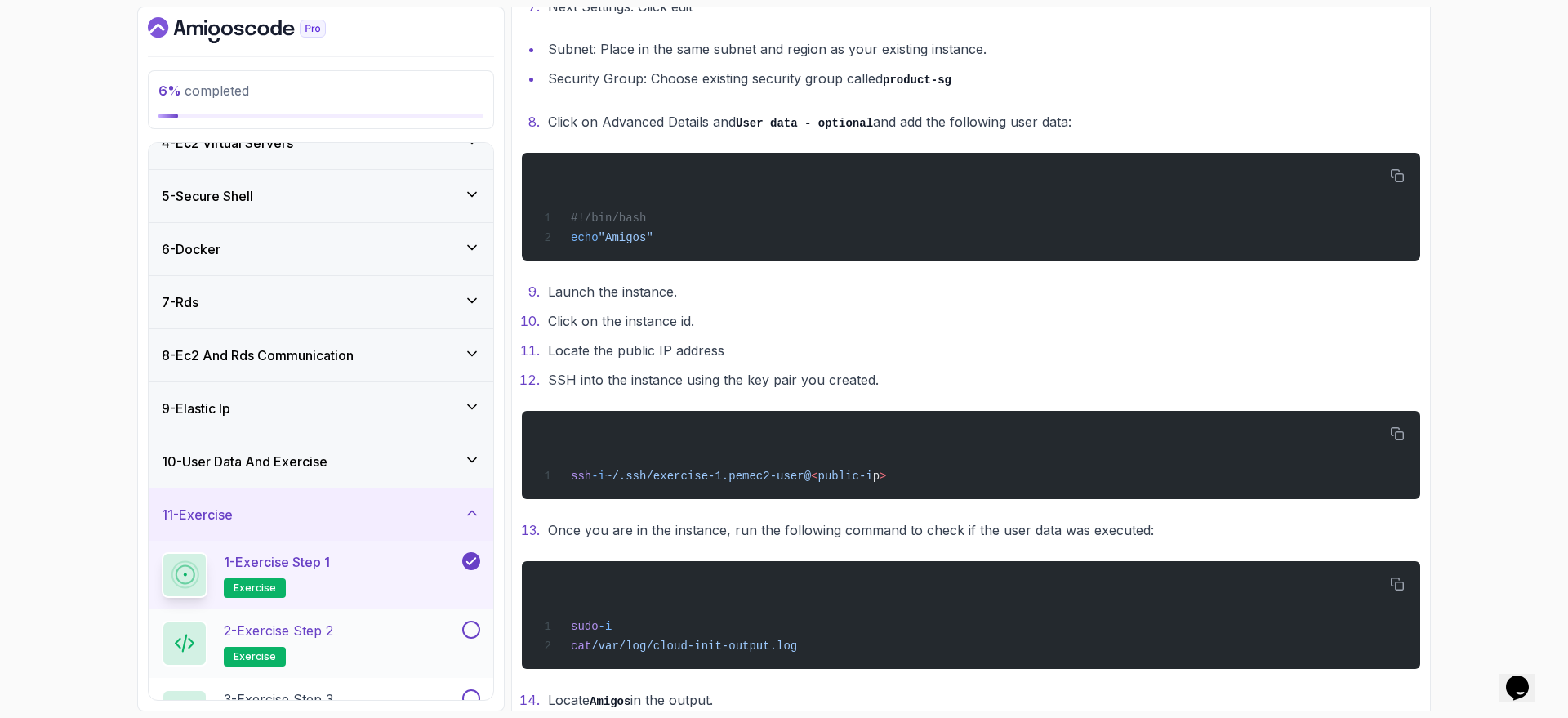
click at [428, 574] on div "2 - Exercise Step 2 exercise" at bounding box center [310, 644] width 298 height 46
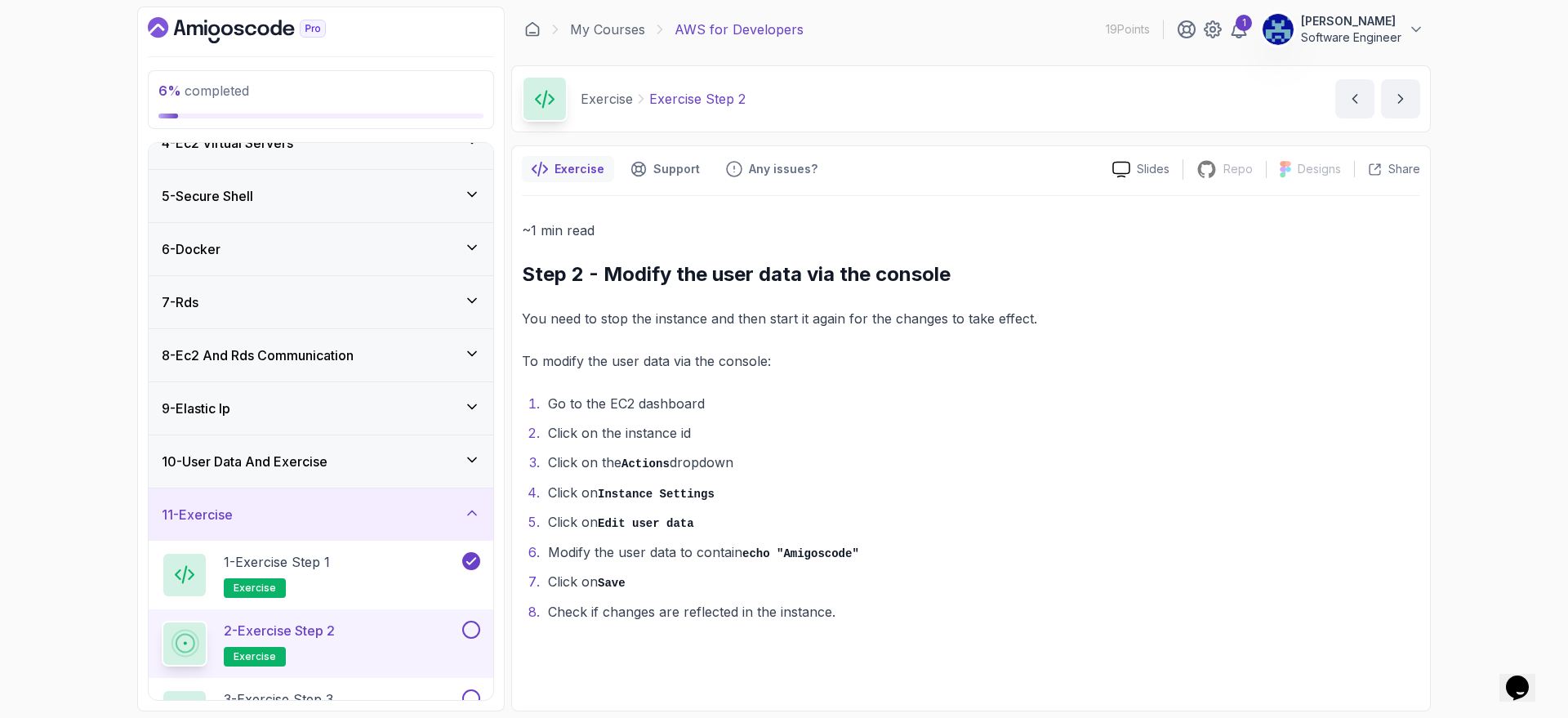
click at [473, 574] on button at bounding box center [471, 630] width 18 height 18
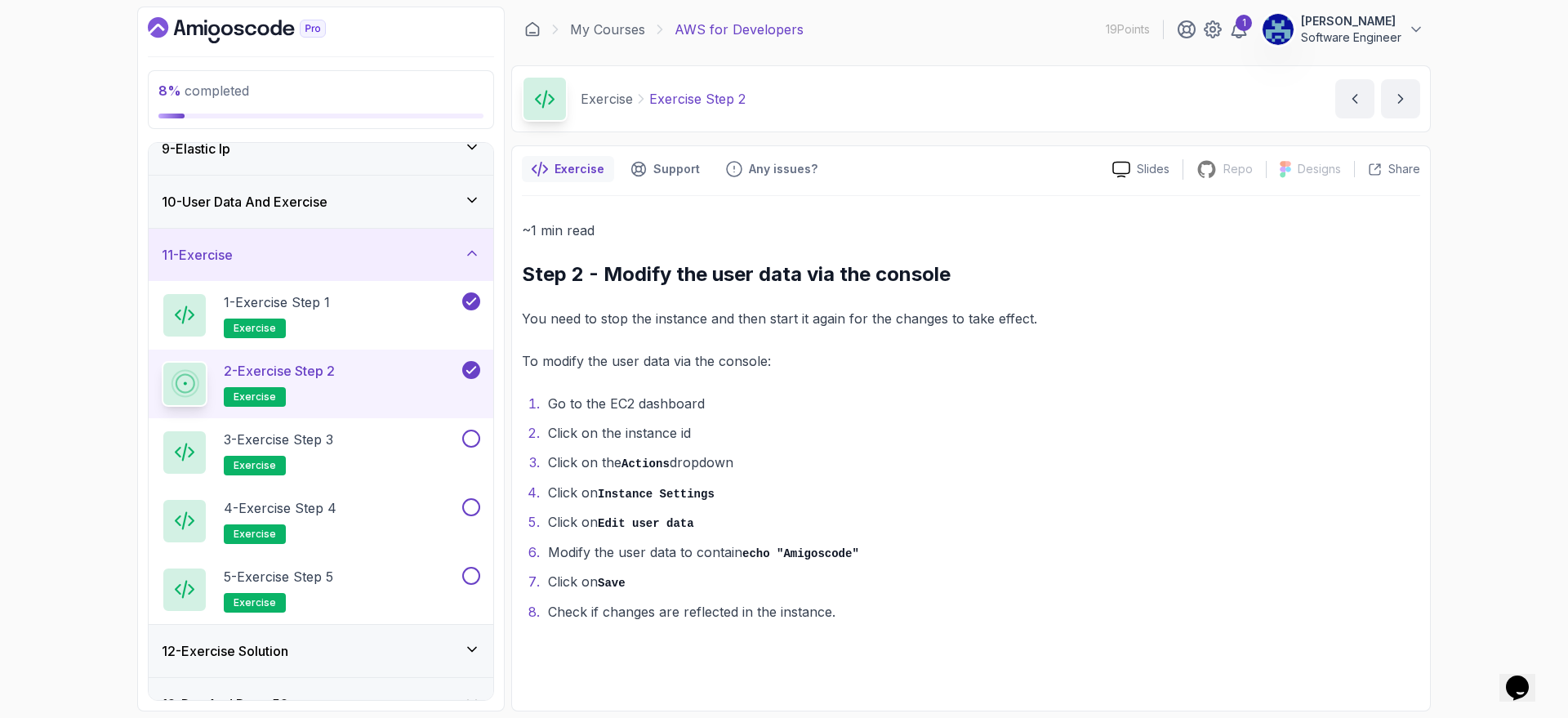
scroll to position [529, 0]
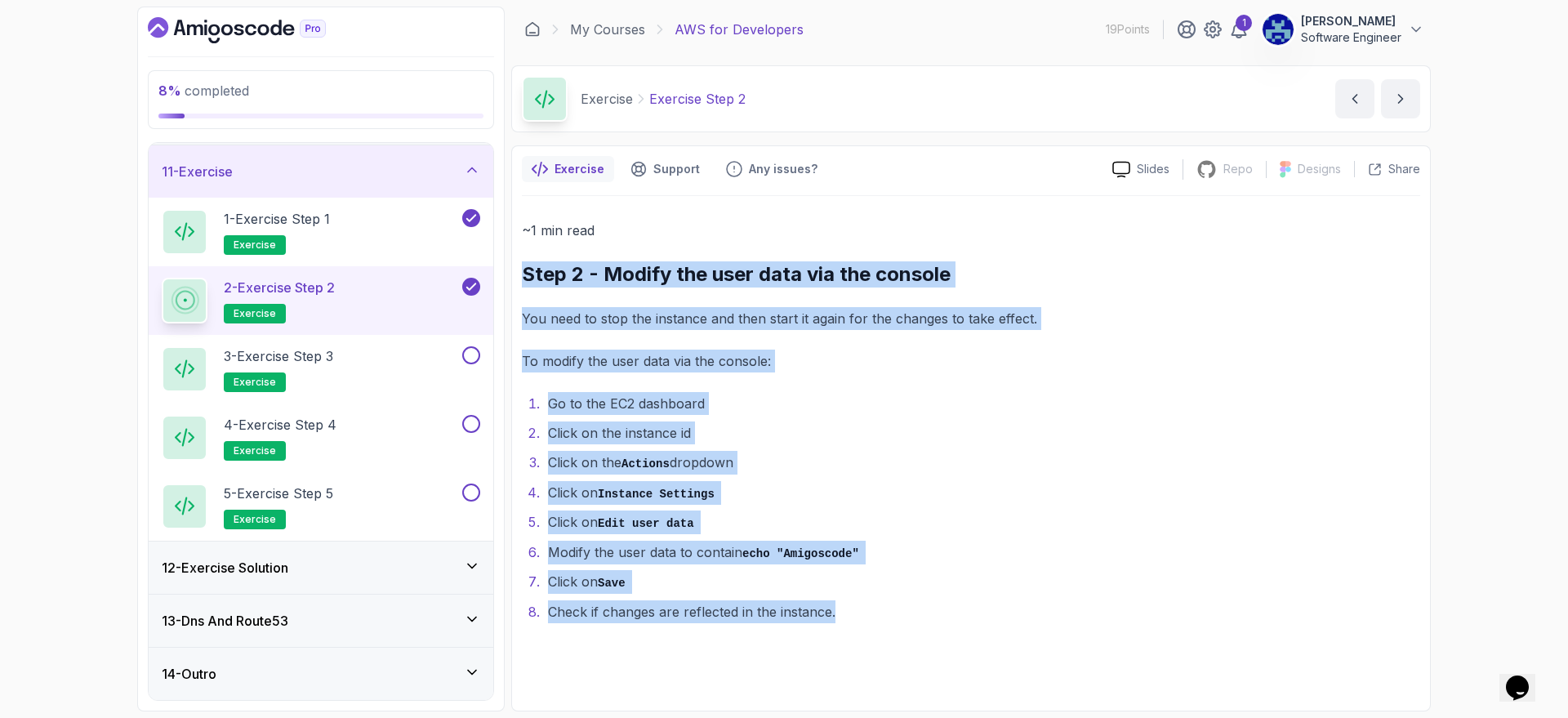
drag, startPoint x: 519, startPoint y: 269, endPoint x: 876, endPoint y: 629, distance: 507.0
click at [876, 574] on div "Exercise Support Any issues? Slides Repo Repository not available Designs Desig…" at bounding box center [972, 428] width 920 height 567
copy div "Step 2 - Modify the user data via the console You need to stop the instance and…"
click at [412, 360] on div "3 - Exercise Step 3 exercise" at bounding box center [310, 369] width 298 height 46
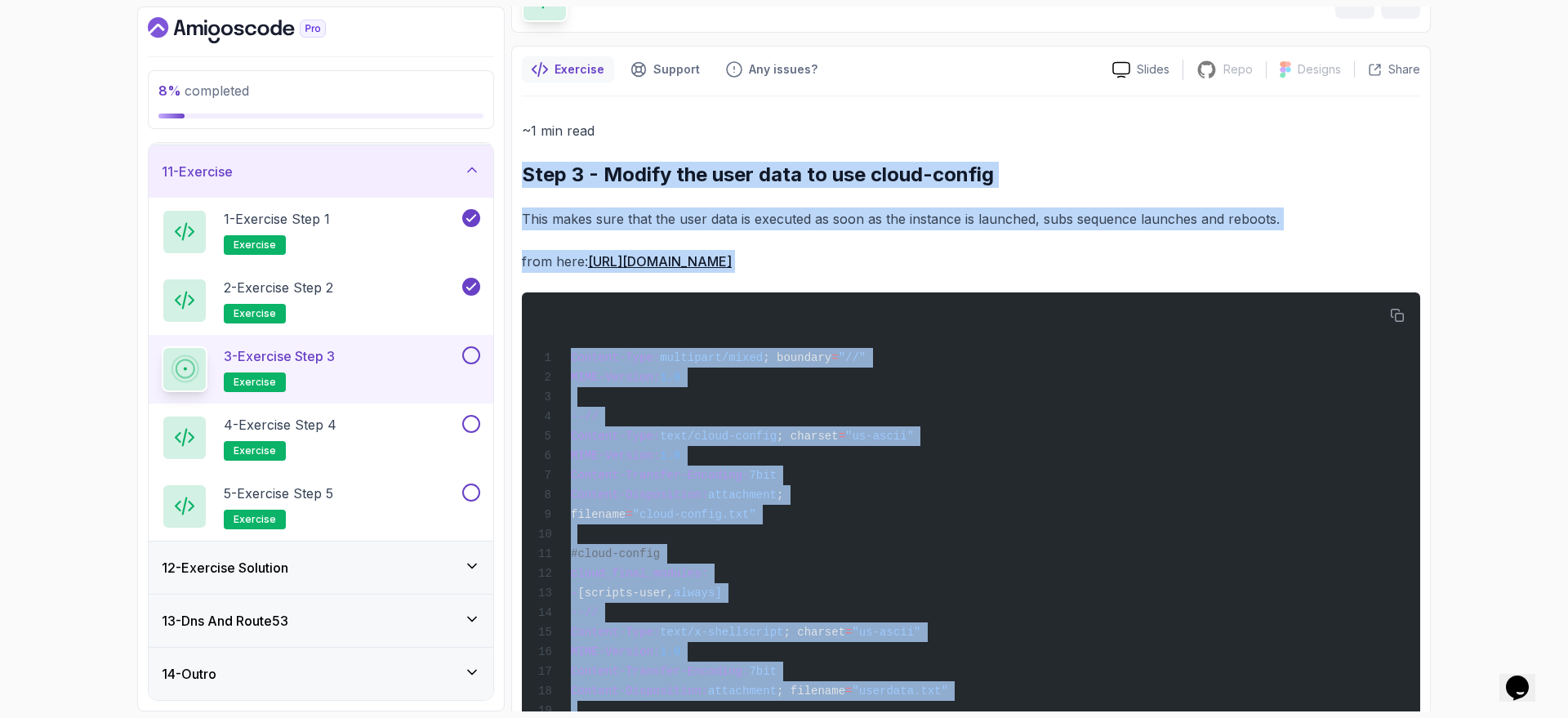
scroll to position [336, 0]
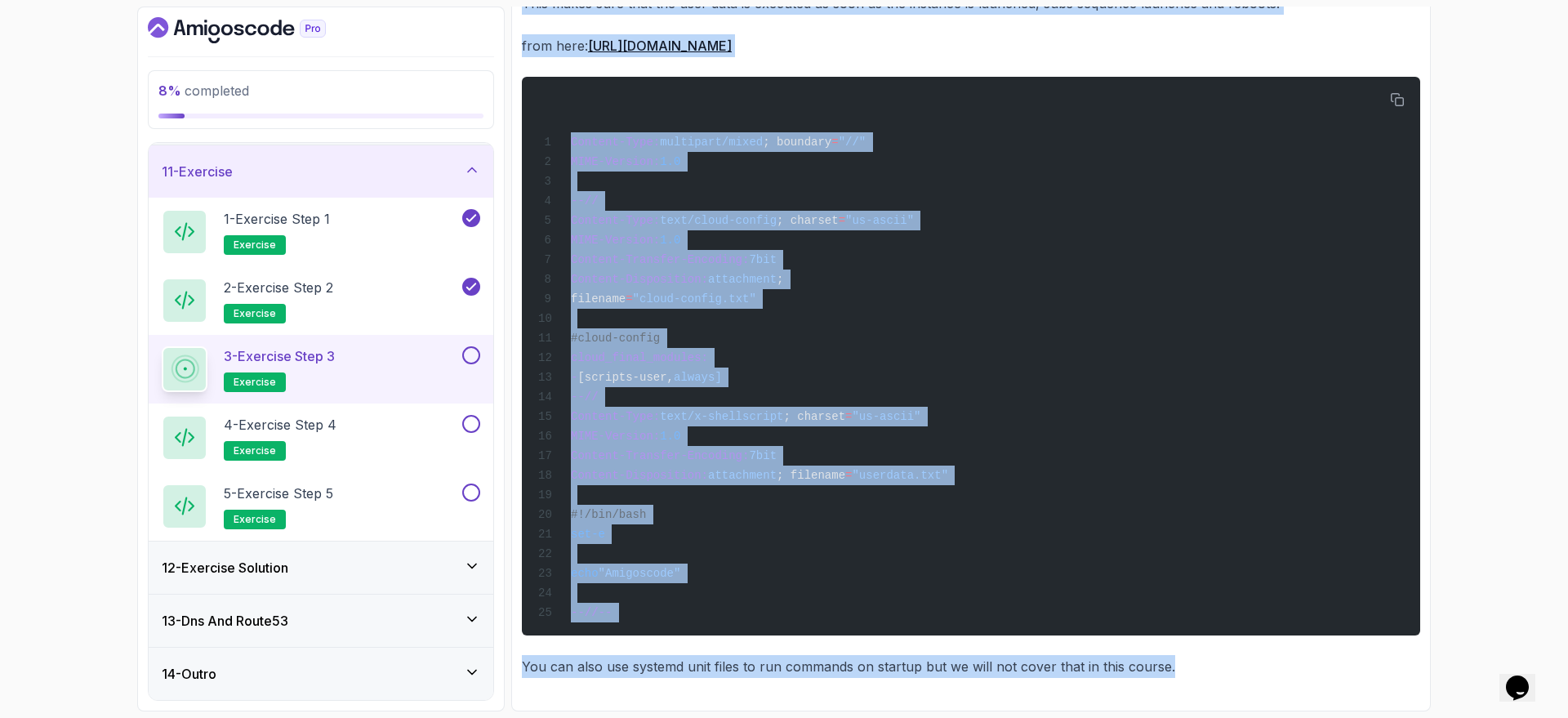
drag, startPoint x: 526, startPoint y: 272, endPoint x: 1240, endPoint y: 742, distance: 854.8
click at [1240, 574] on html "8 % completed 1 - Intro 2 - Understanding Aws 3 - Aws Console 4 - Ec2 Virtual S…" at bounding box center [784, 359] width 1568 height 718
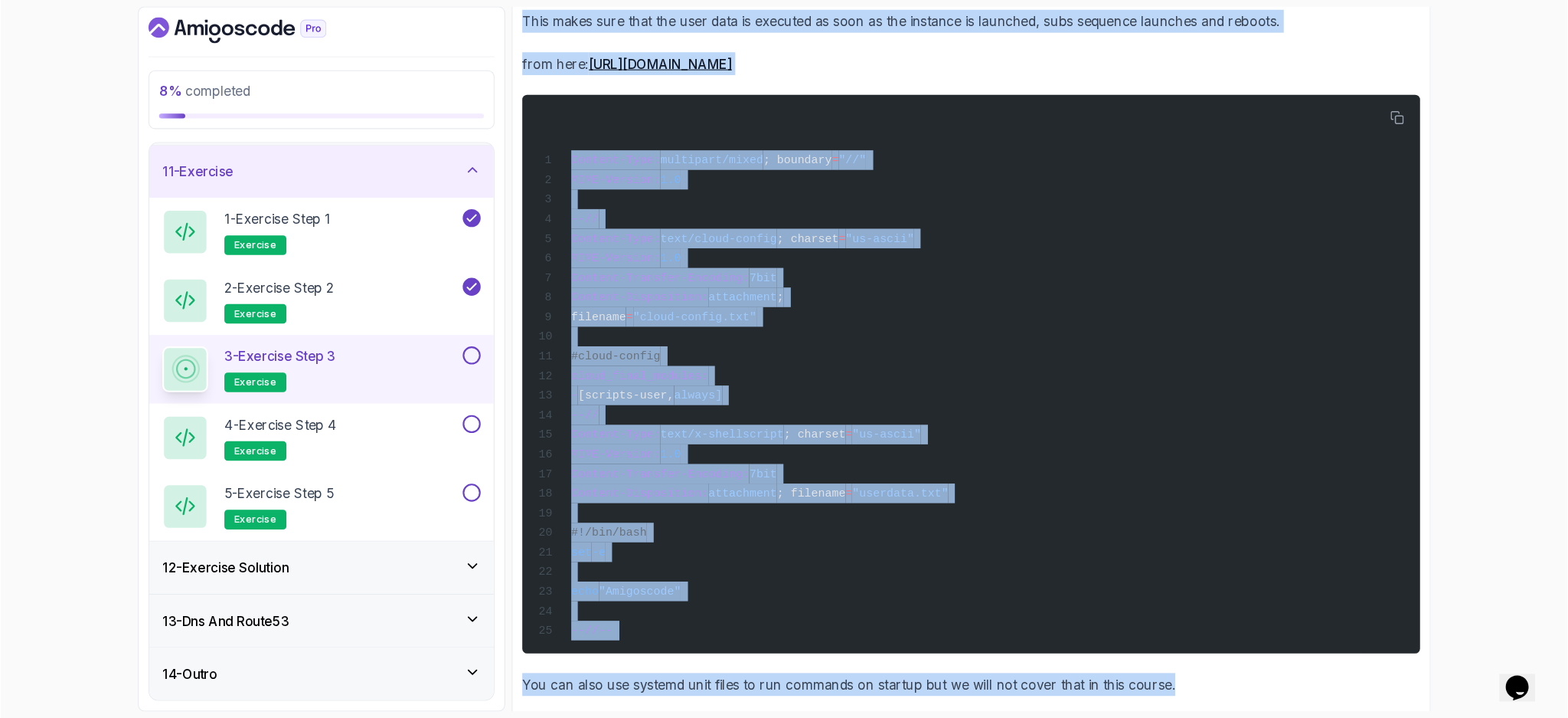
scroll to position [276, 0]
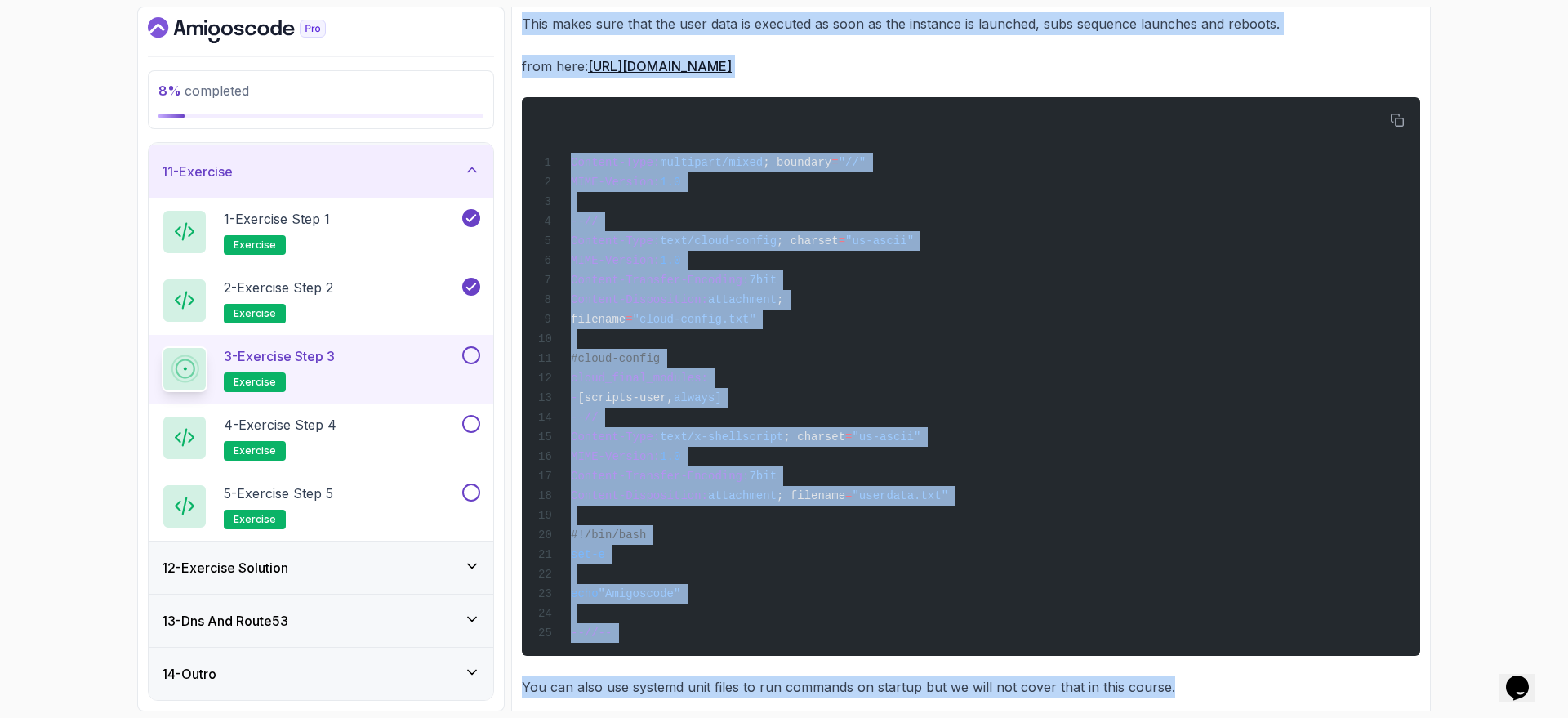
click at [1254, 56] on p "from here: https://repost.aws/knowledge-center/execute-user-data-ec2" at bounding box center [971, 66] width 899 height 23
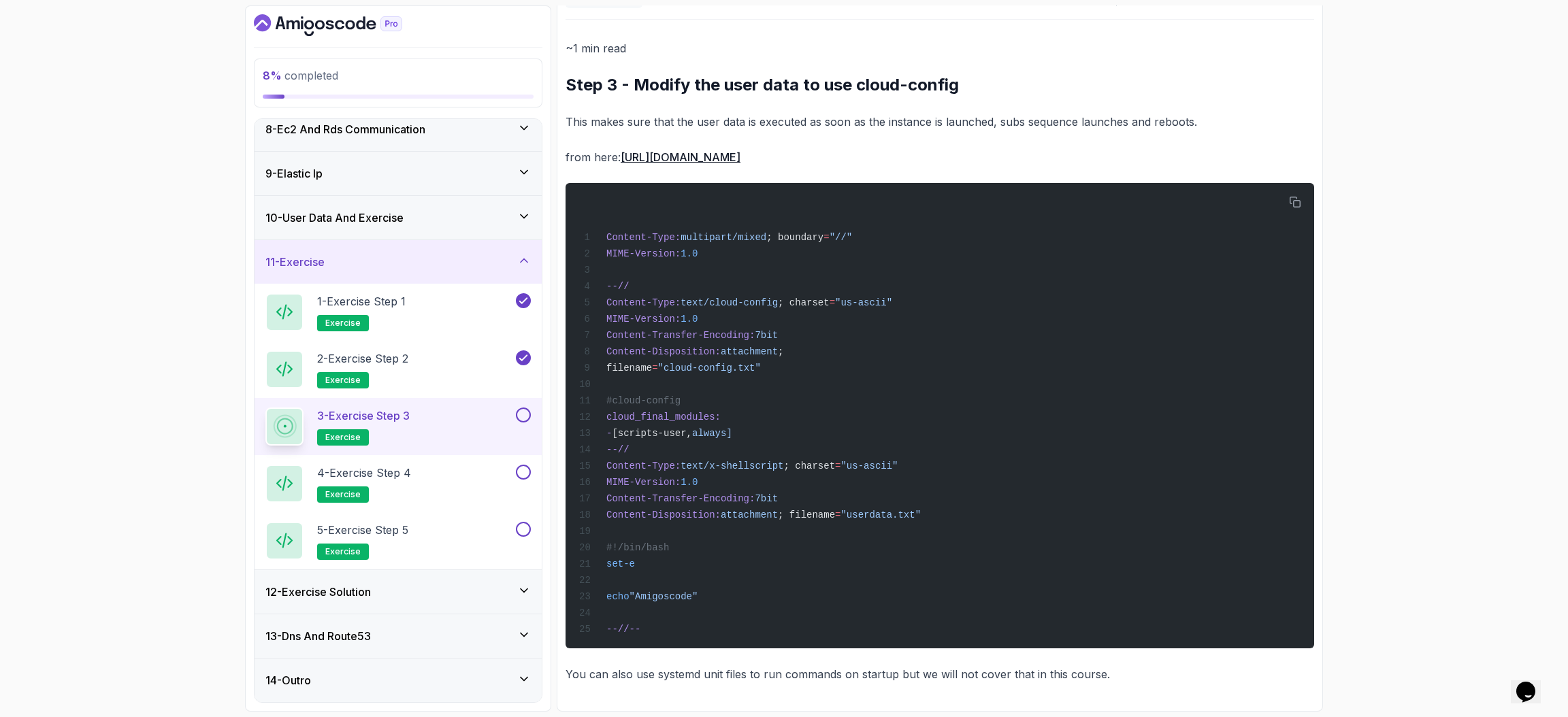
scroll to position [142, 0]
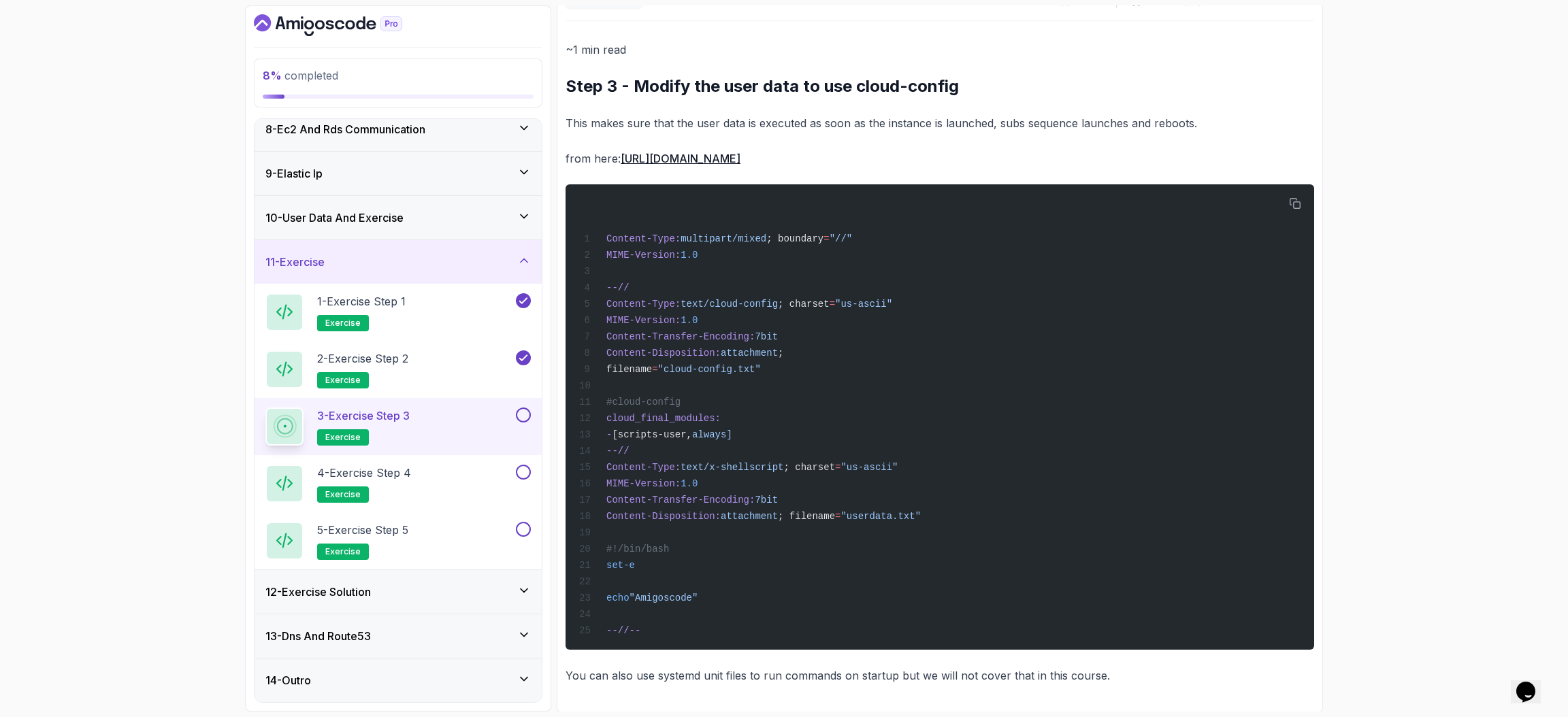
click at [1045, 120] on p "This makes sure that the user data is executed as soon as the instance is launc…" at bounding box center [939, 123] width 749 height 19
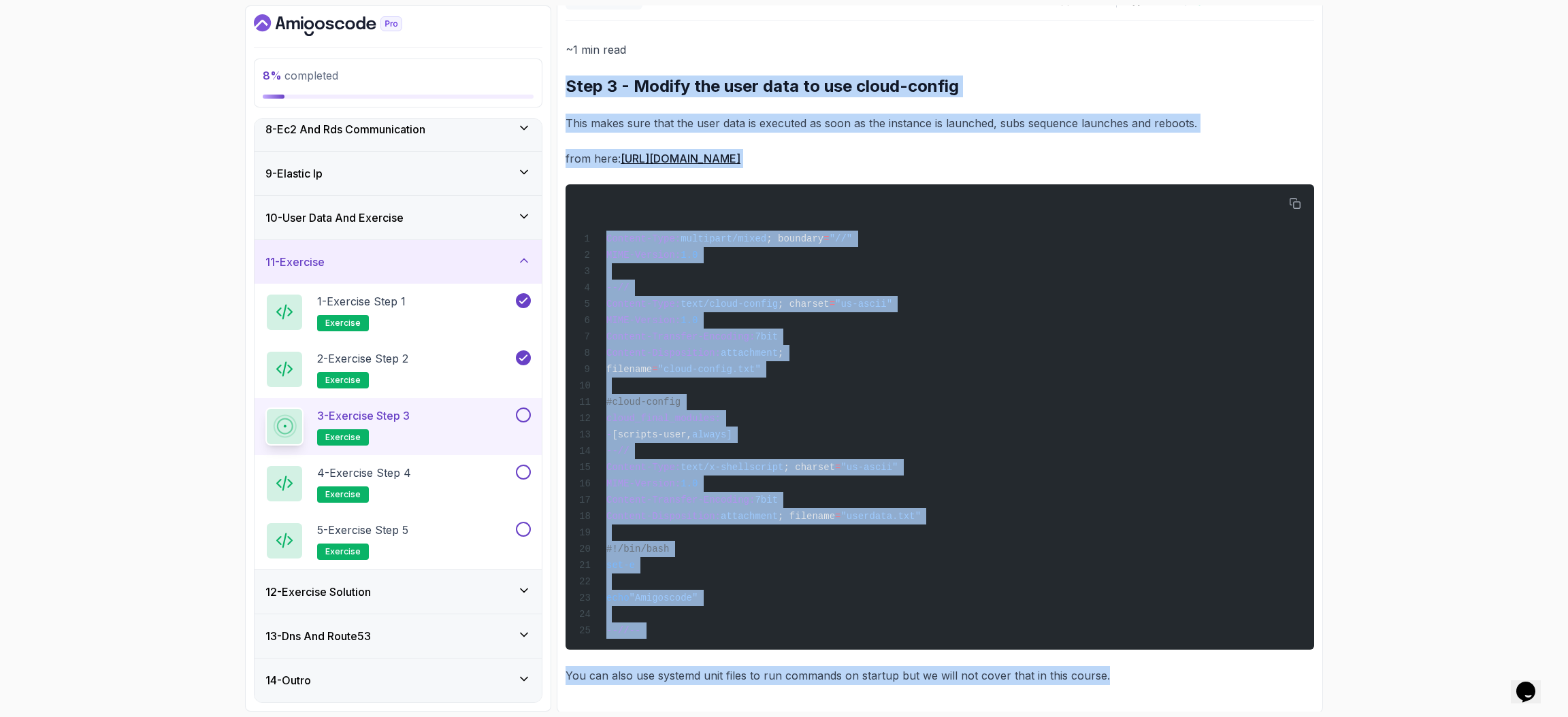
drag, startPoint x: 565, startPoint y: 79, endPoint x: 1115, endPoint y: 708, distance: 835.5
click at [1045, 477] on div "Exercise Support Any issues? Slides Repo Repository not available Designs Desig…" at bounding box center [939, 346] width 766 height 734
copy div "Step 3 - Modify the user data to use cloud-config This makes sure that the user…"
click at [411, 472] on p "4 - Exercise Step 4" at bounding box center [363, 472] width 94 height 17
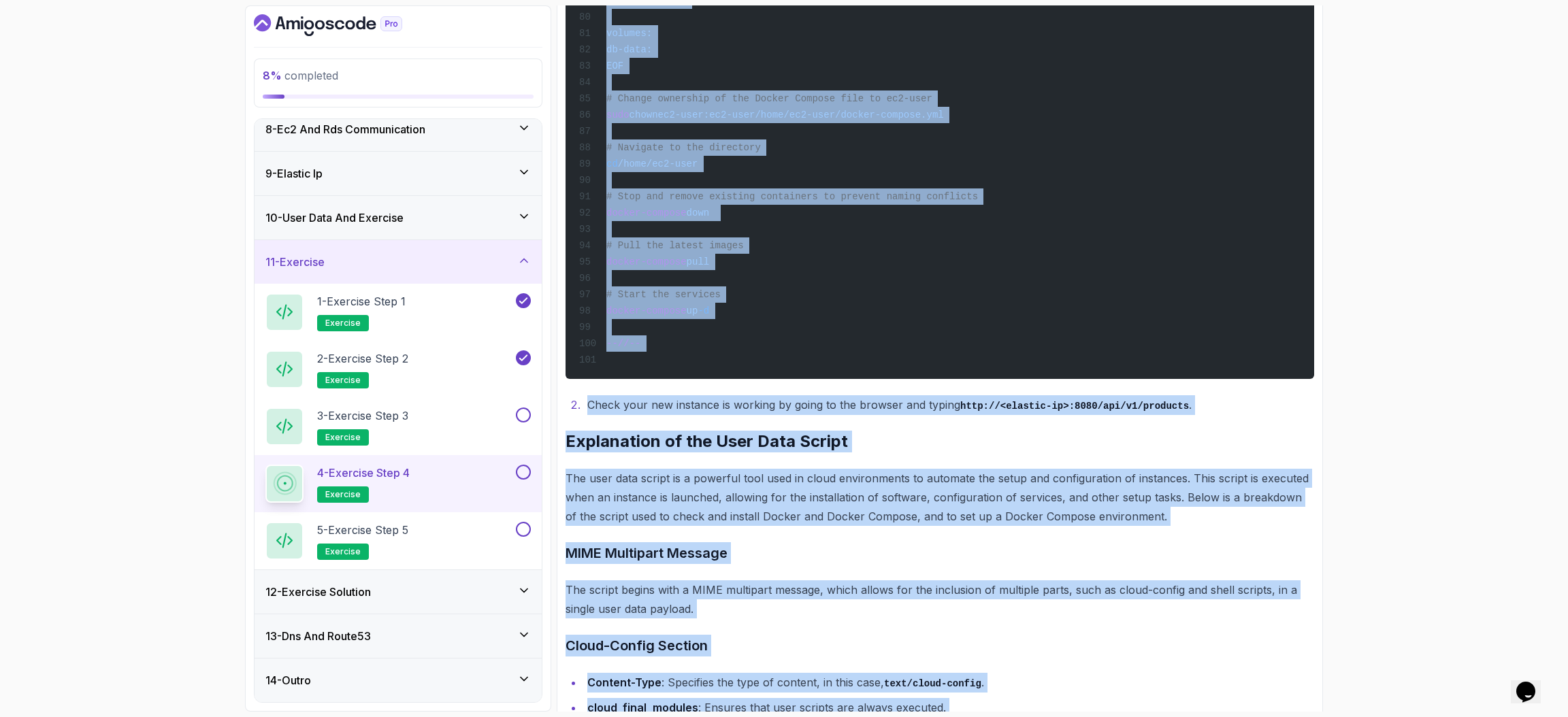
scroll to position [2266, 0]
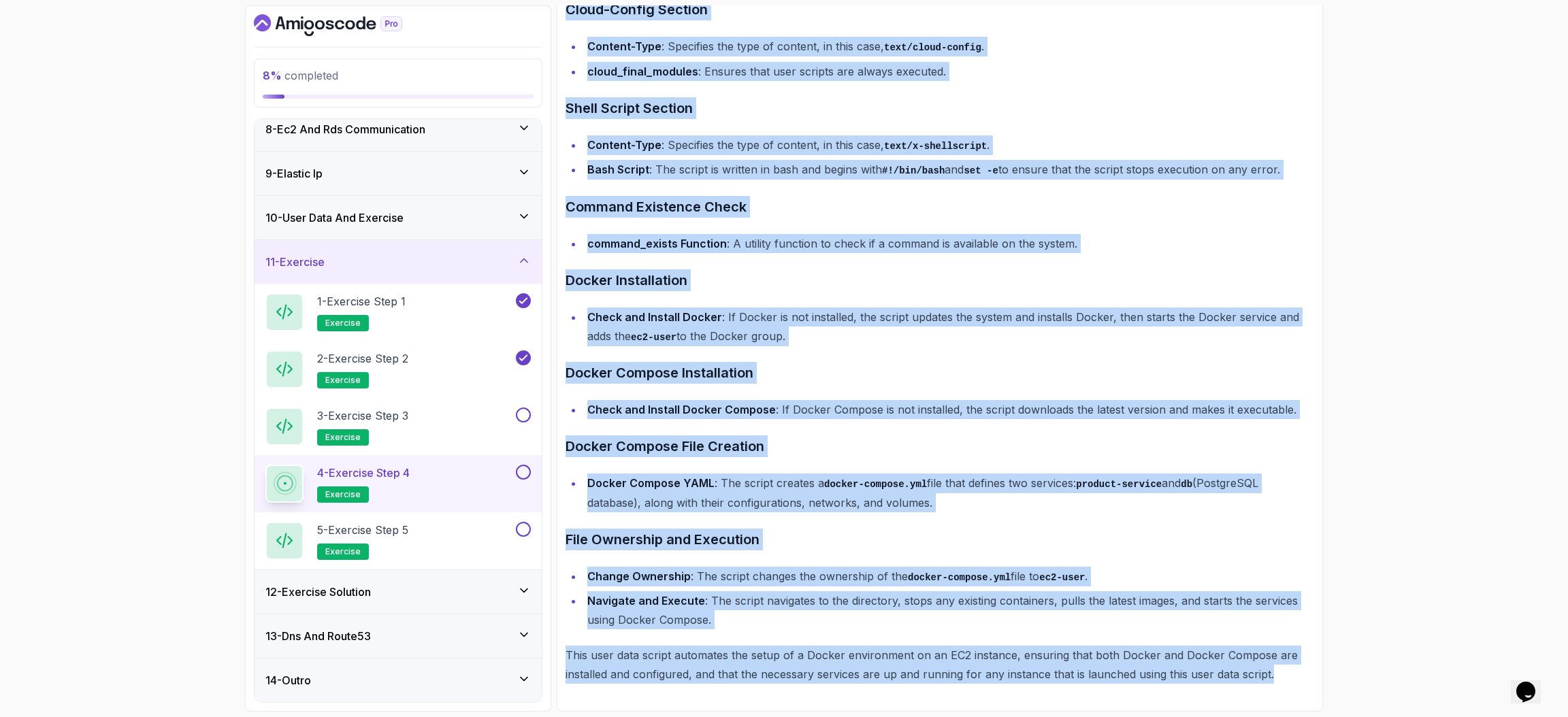
drag, startPoint x: 564, startPoint y: 81, endPoint x: 1333, endPoint y: 747, distance: 1017.3
click at [1045, 477] on html "8 % completed 1 - Intro 2 - Understanding Aws 3 - Aws Console 4 - Ec2 Virtual S…" at bounding box center [784, 358] width 1568 height 717
copy div "Check if docker is installed Type docker in the terminal and check if it is ins…"
click at [1045, 345] on div "8 % completed 1 - Intro 2 - Understanding Aws 3 - Aws Console 4 - Ec2 Virtual S…" at bounding box center [784, 358] width 1568 height 717
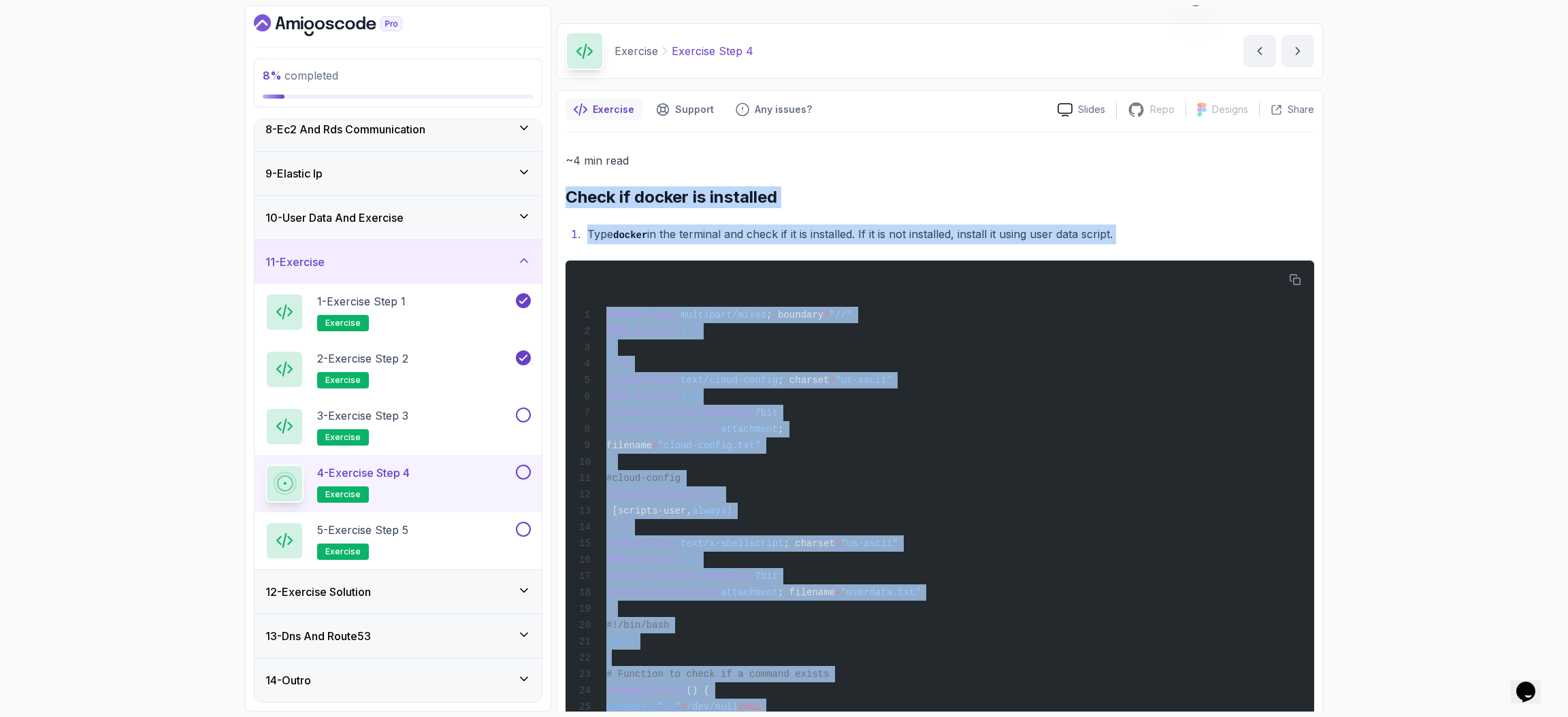
scroll to position [0, 0]
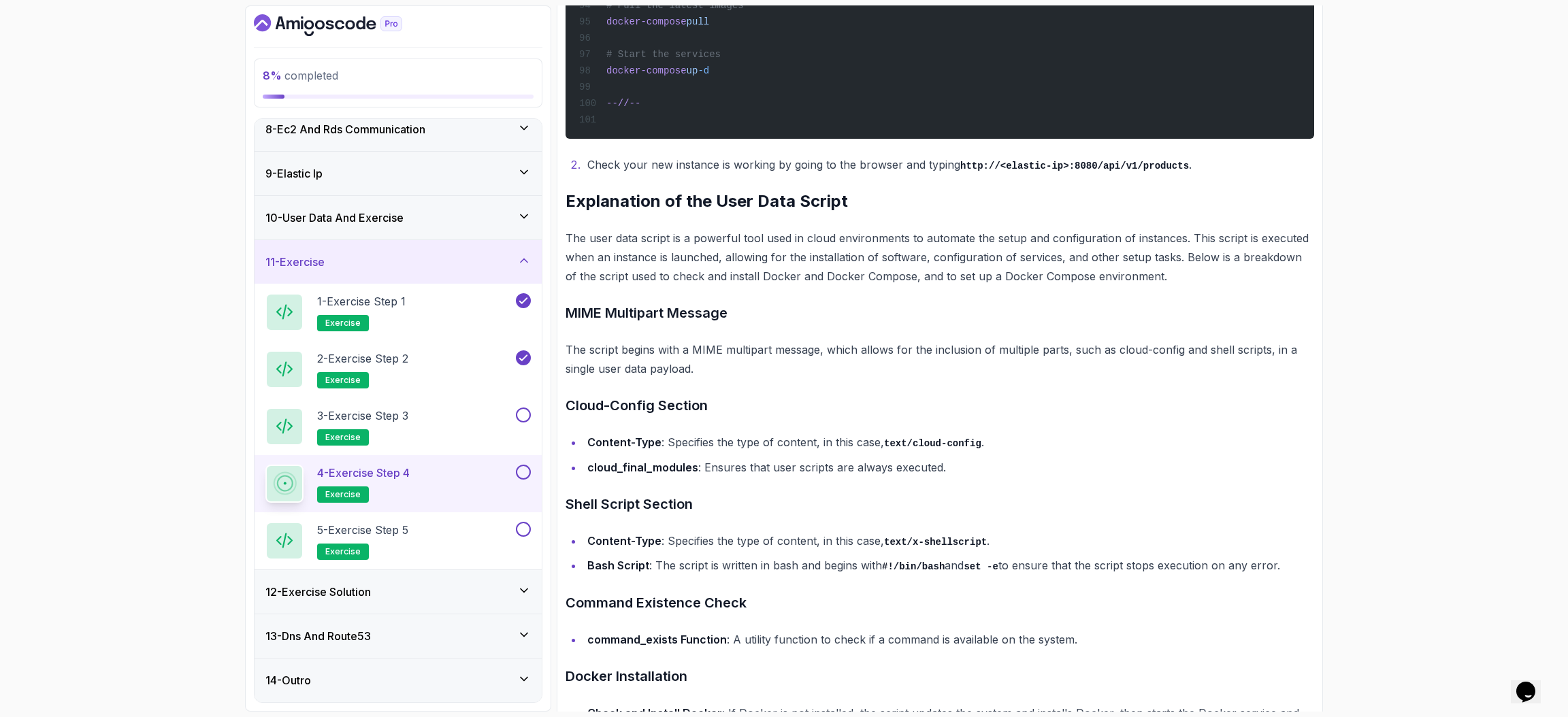
scroll to position [1877, 0]
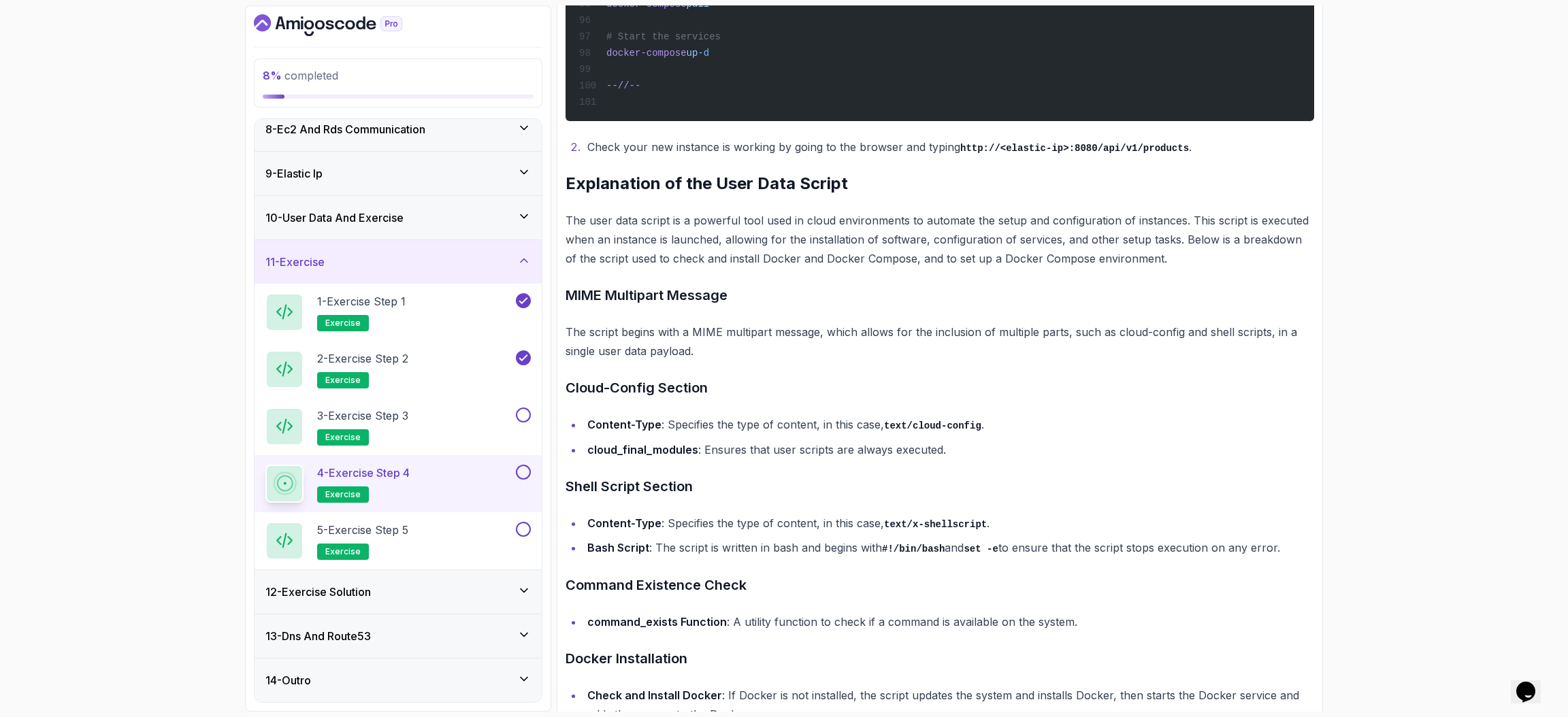
click at [1045, 477] on div "8 % completed 1 - Intro 2 - Understanding Aws 3 - Aws Console 4 - Ec2 Virtual S…" at bounding box center [784, 358] width 1568 height 717
click at [1045, 153] on code "http://<elastic-ip>:8080/api/v1/products" at bounding box center [1075, 148] width 229 height 11
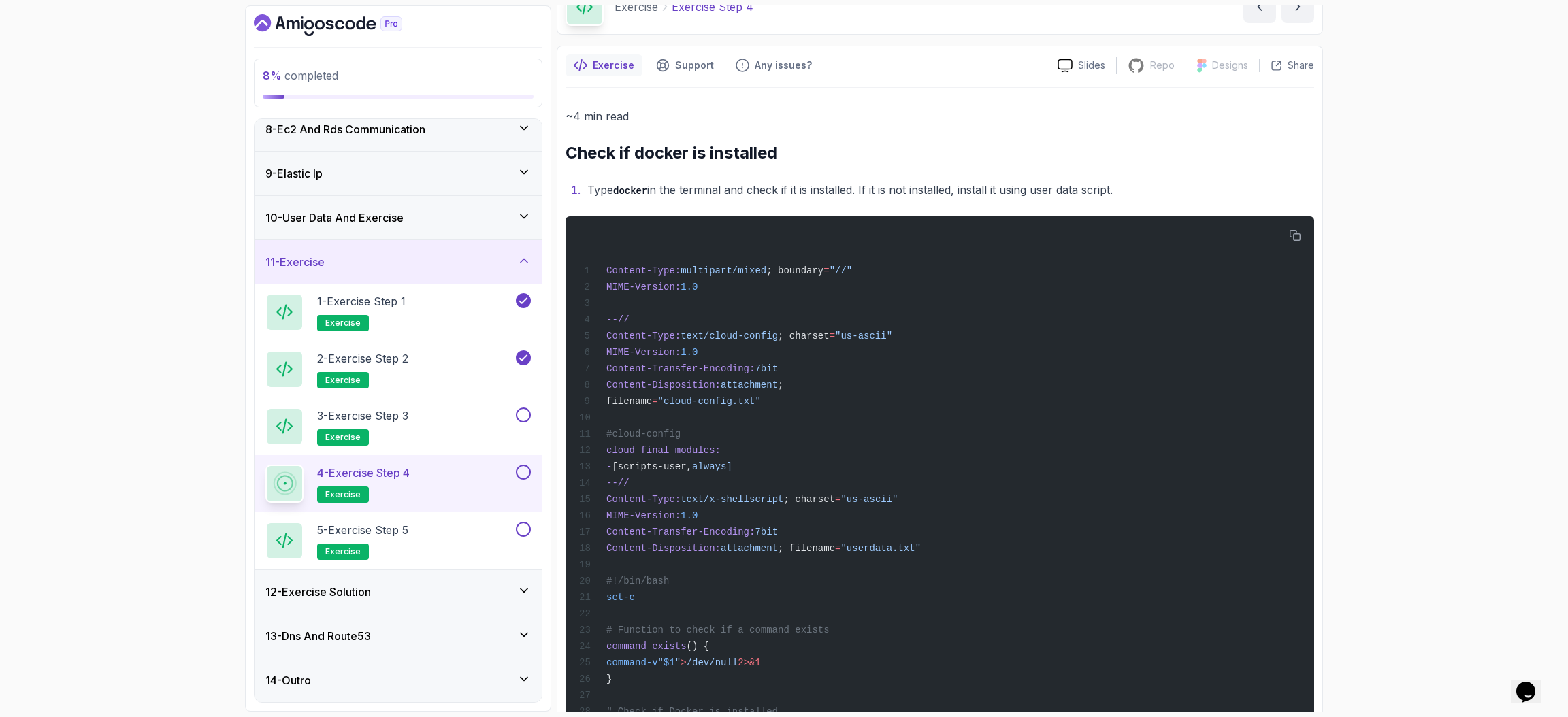
scroll to position [0, 0]
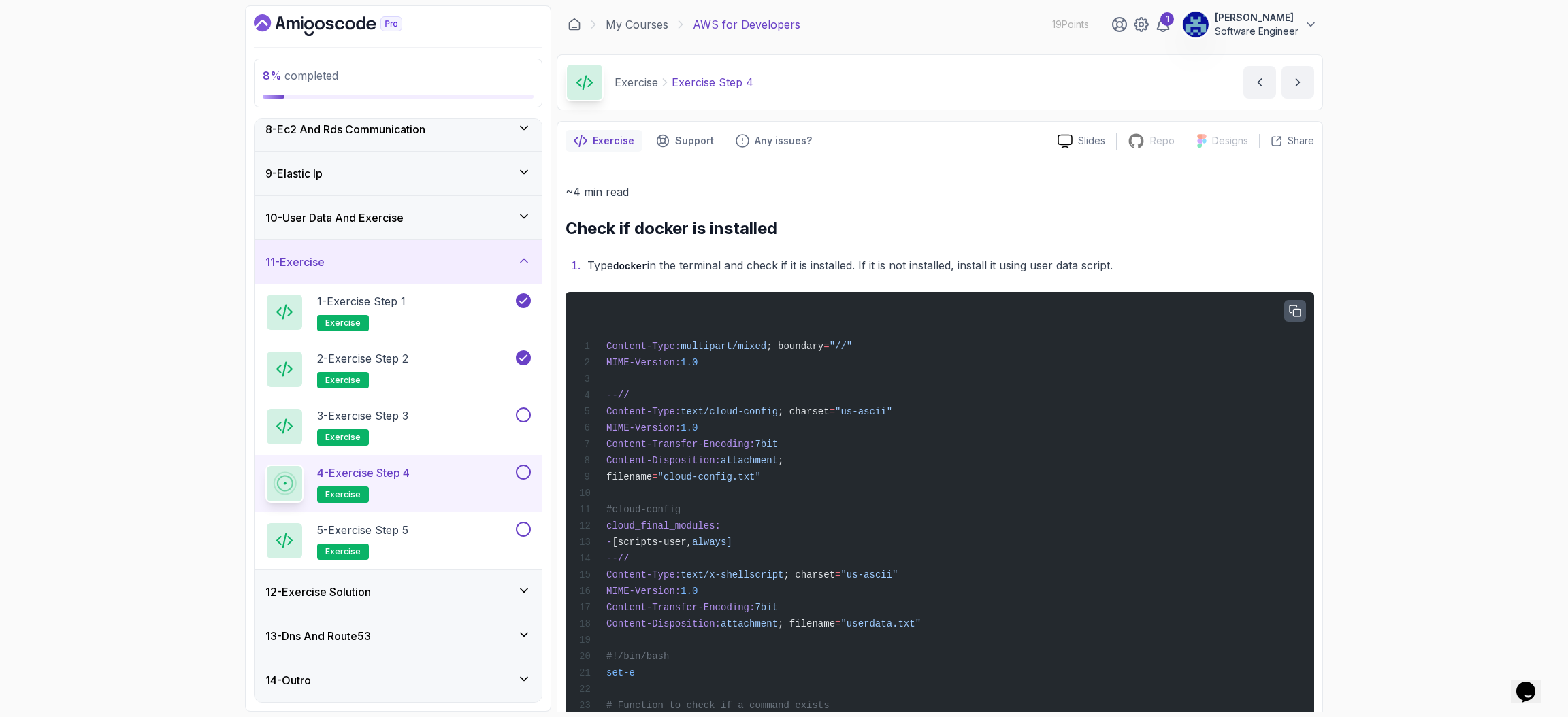
click at [1045, 305] on icon "button" at bounding box center [1294, 311] width 12 height 12
click at [1045, 301] on button "button" at bounding box center [1294, 311] width 22 height 22
click at [1045, 198] on p "~4 min read" at bounding box center [939, 191] width 749 height 19
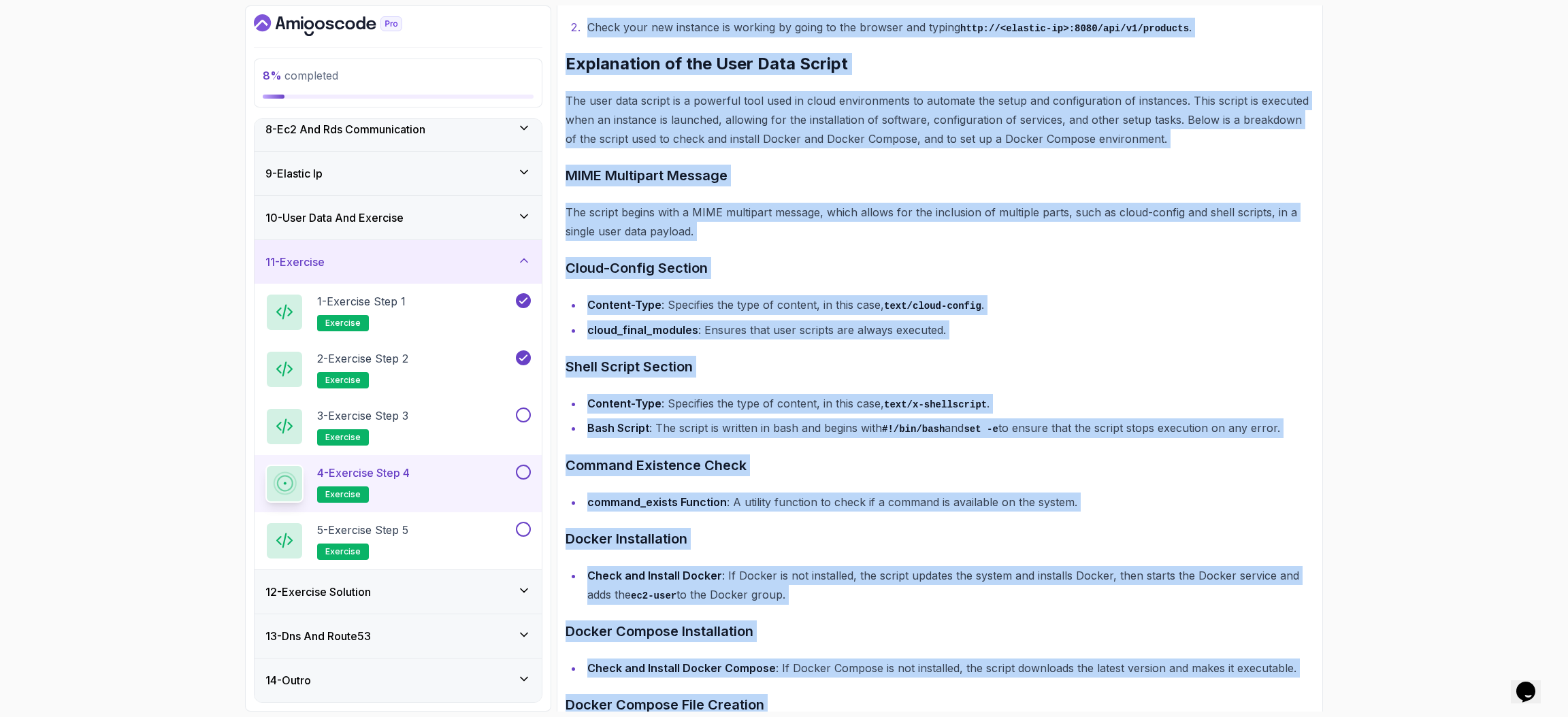
scroll to position [2266, 0]
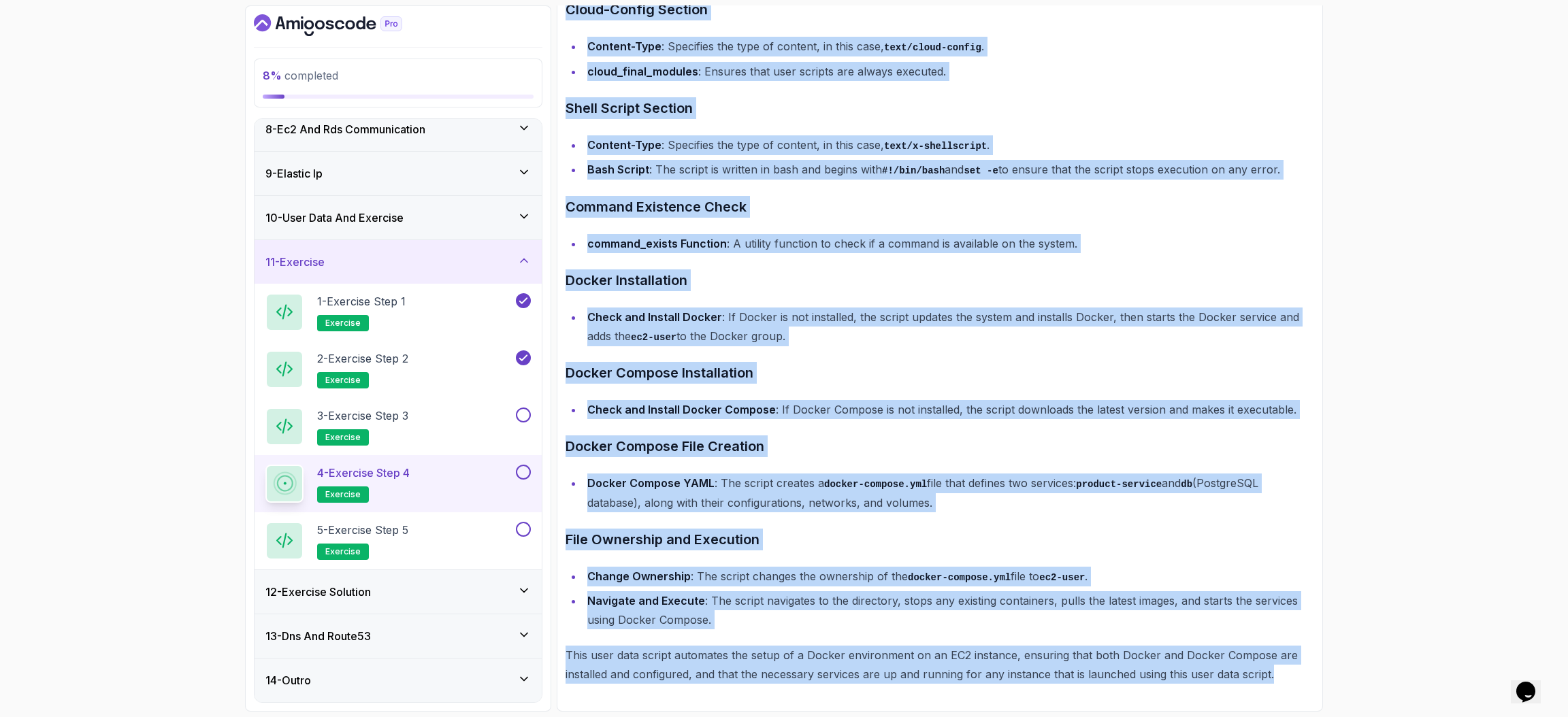
drag, startPoint x: 565, startPoint y: 227, endPoint x: 1365, endPoint y: 757, distance: 959.6
click at [1045, 477] on html "8 % completed 1 - Intro 2 - Understanding Aws 3 - Aws Console 4 - Ec2 Virtual S…" at bounding box center [784, 358] width 1568 height 717
copy div "Check if docker is installed Type docker in the terminal and check if it is ins…"
click at [882, 202] on h3 "Command Existence Check" at bounding box center [939, 206] width 749 height 22
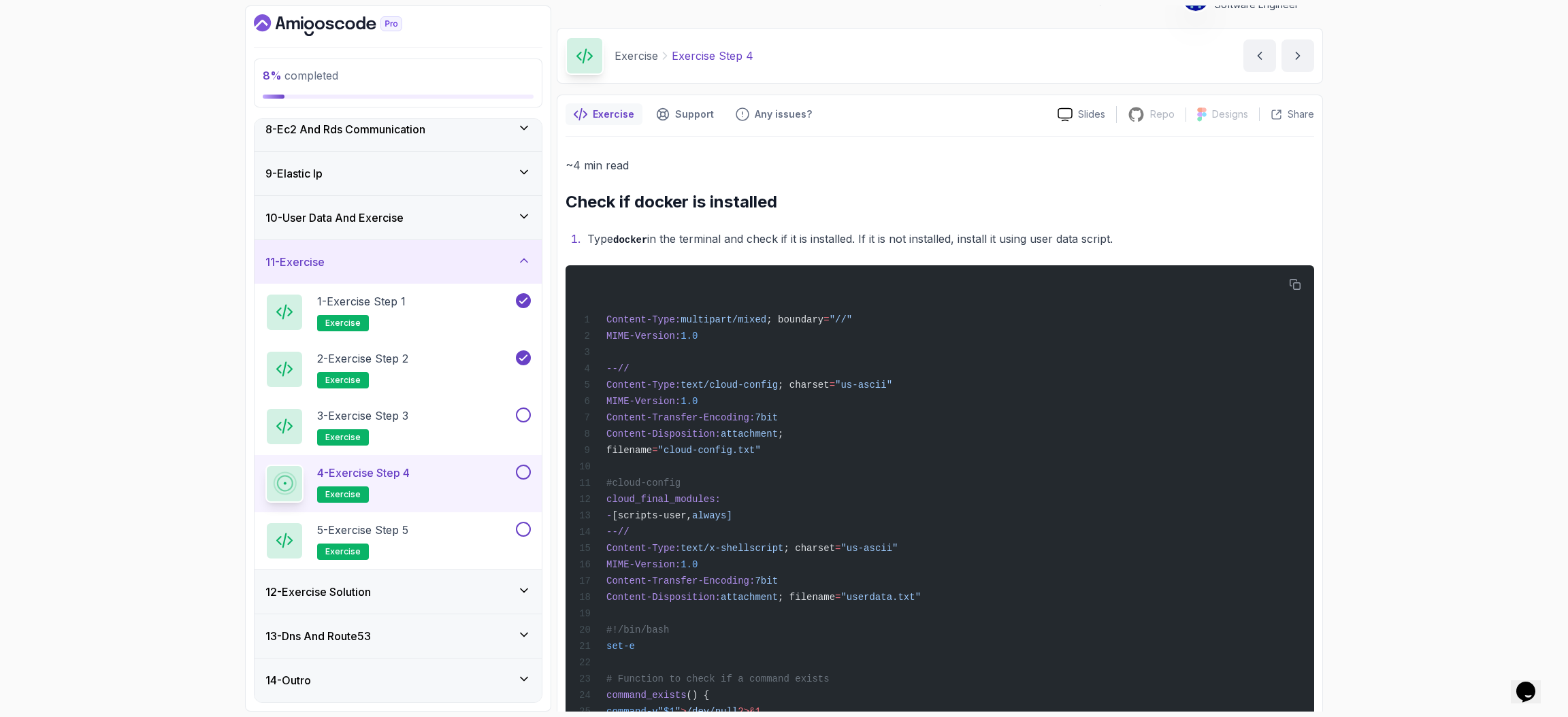
scroll to position [22, 0]
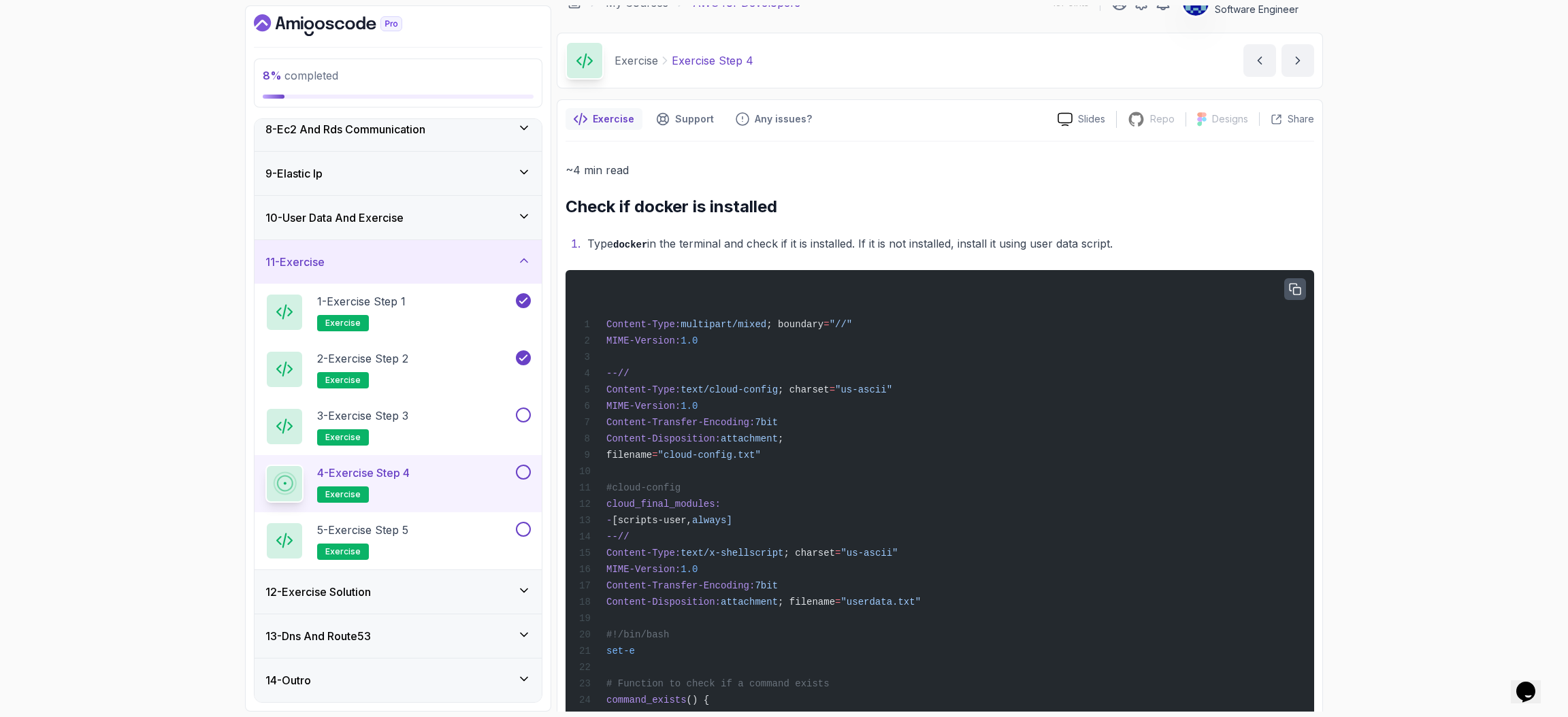
click at [1045, 286] on icon "button" at bounding box center [1294, 288] width 12 height 12
drag, startPoint x: 701, startPoint y: 71, endPoint x: 672, endPoint y: 68, distance: 29.2
click at [672, 68] on div "Exercise Exercise Step 4 Exercise Step 4 by nelson" at bounding box center [939, 60] width 766 height 56
copy p "Exercise Step 4"
click at [453, 477] on div "5 - Exercise Step 5 exercise" at bounding box center [389, 540] width 248 height 38
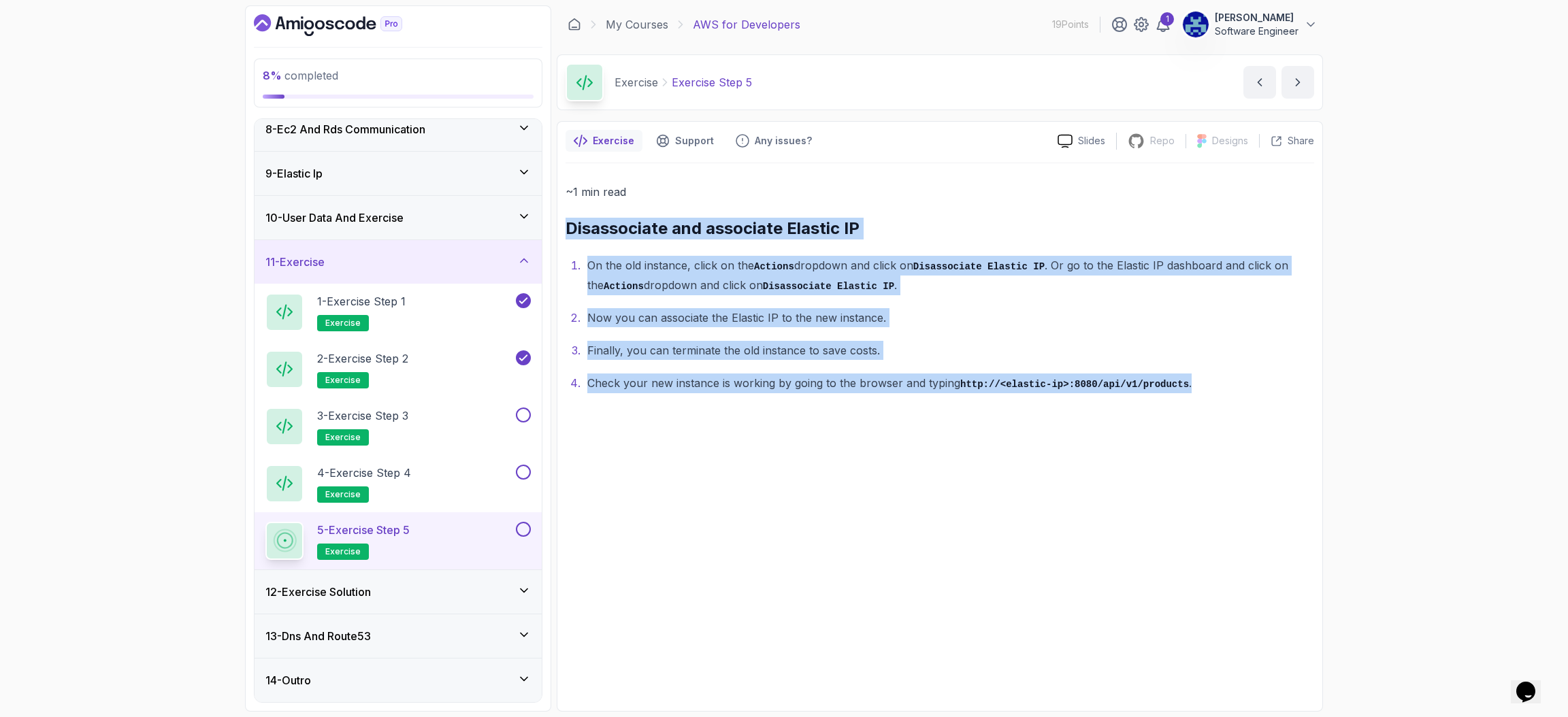
drag, startPoint x: 566, startPoint y: 229, endPoint x: 1220, endPoint y: 430, distance: 684.2
click at [1045, 430] on div "~1 min read Disassociate and associate Elastic IP On the old instance, click on…" at bounding box center [939, 433] width 749 height 540
copy div "Disassociate and associate Elastic IP On the old instance, click on the Actions…"
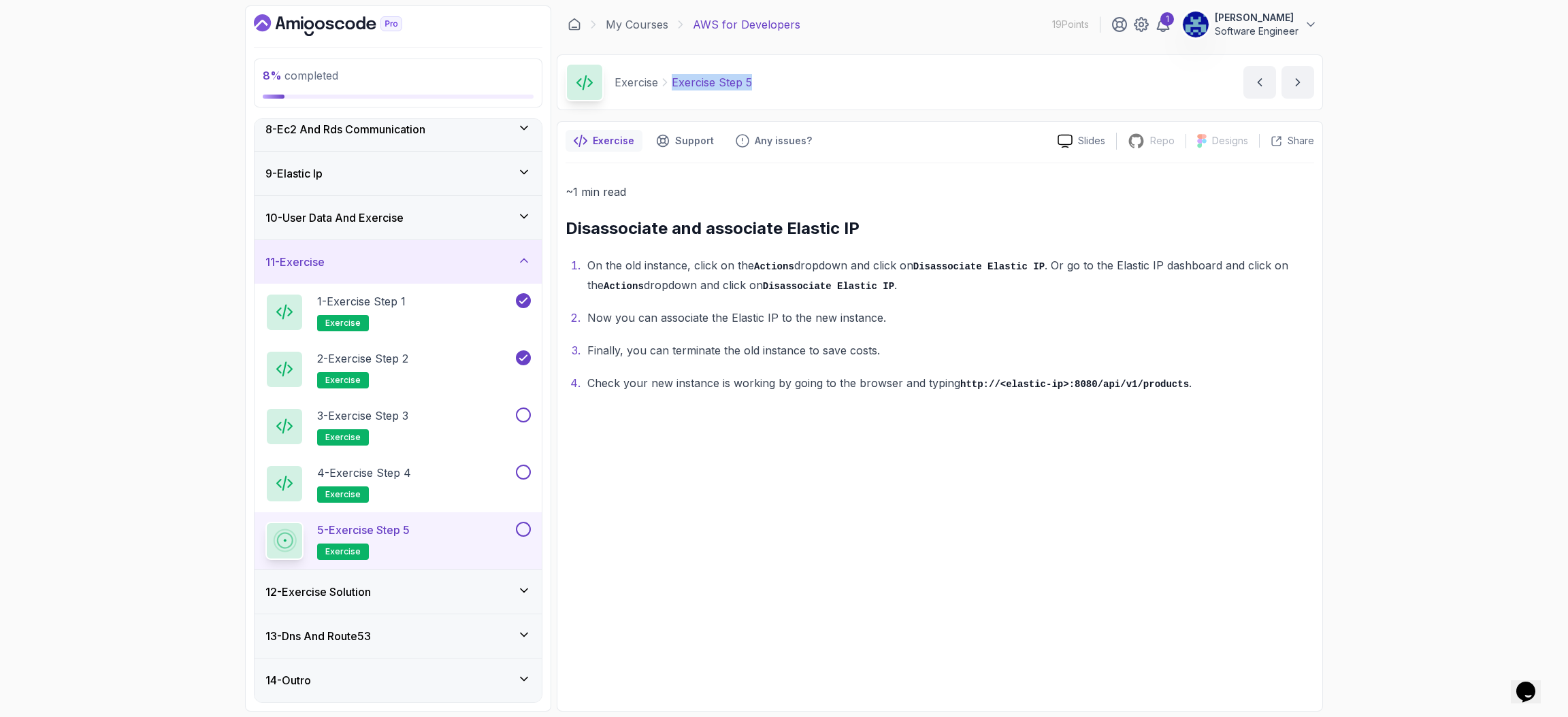
drag, startPoint x: 774, startPoint y: 81, endPoint x: 672, endPoint y: 95, distance: 103.0
click at [672, 95] on div "Exercise Exercise Step 5 Exercise Step 5 by nelson" at bounding box center [939, 82] width 766 height 56
copy p "Exercise Step 5"
click at [423, 415] on div "3 - Exercise Step 3 exercise" at bounding box center [389, 427] width 248 height 38
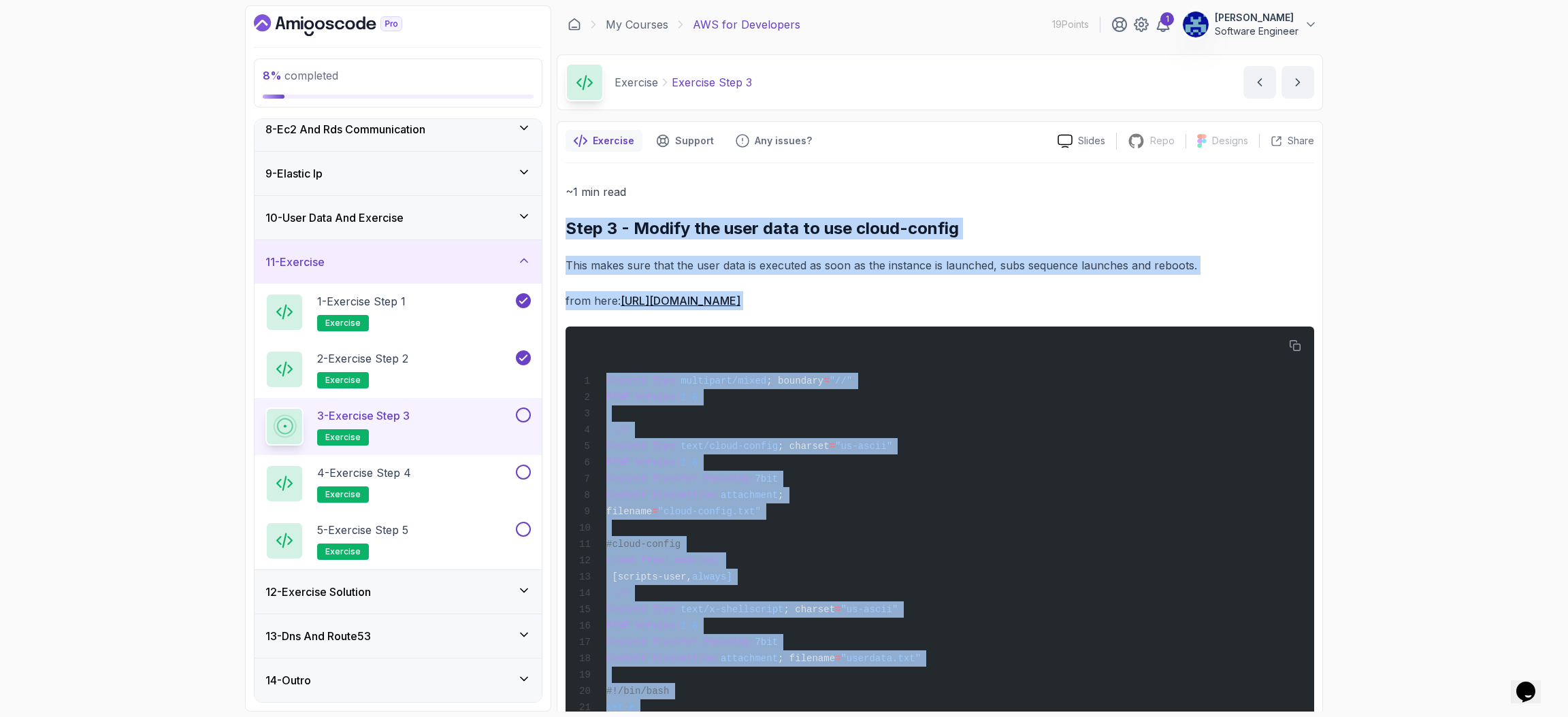
scroll to position [142, 0]
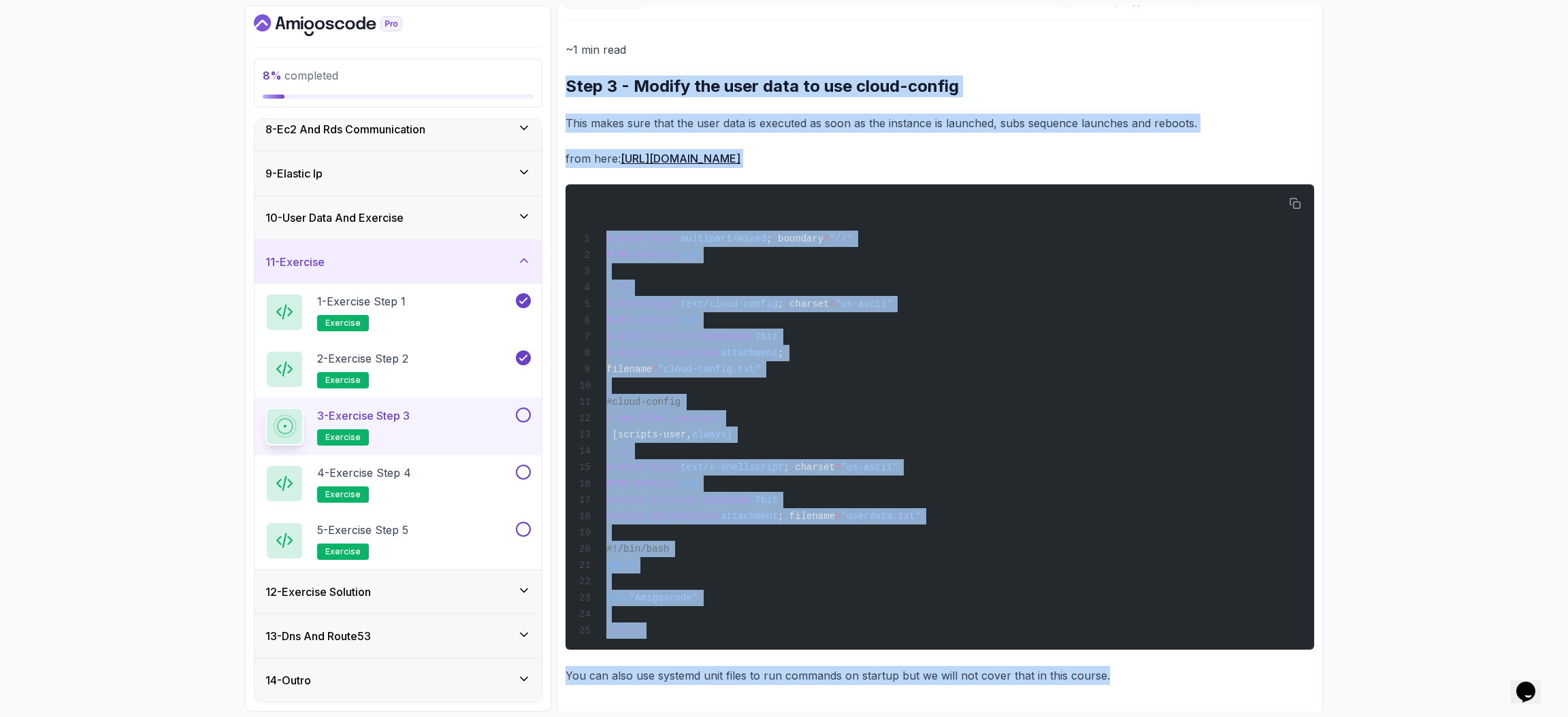
drag, startPoint x: 561, startPoint y: 226, endPoint x: 1163, endPoint y: 698, distance: 765.0
click at [1045, 477] on div "Exercise Support Any issues? Slides Repo Repository not available Designs Desig…" at bounding box center [939, 346] width 766 height 734
copy div "Step 3 - Modify the user data to use cloud-config This makes sure that the user…"
click at [1045, 340] on div "8 % completed 1 - Intro 2 - Understanding Aws 3 - Aws Console 4 - Ec2 Virtual S…" at bounding box center [784, 358] width 1568 height 717
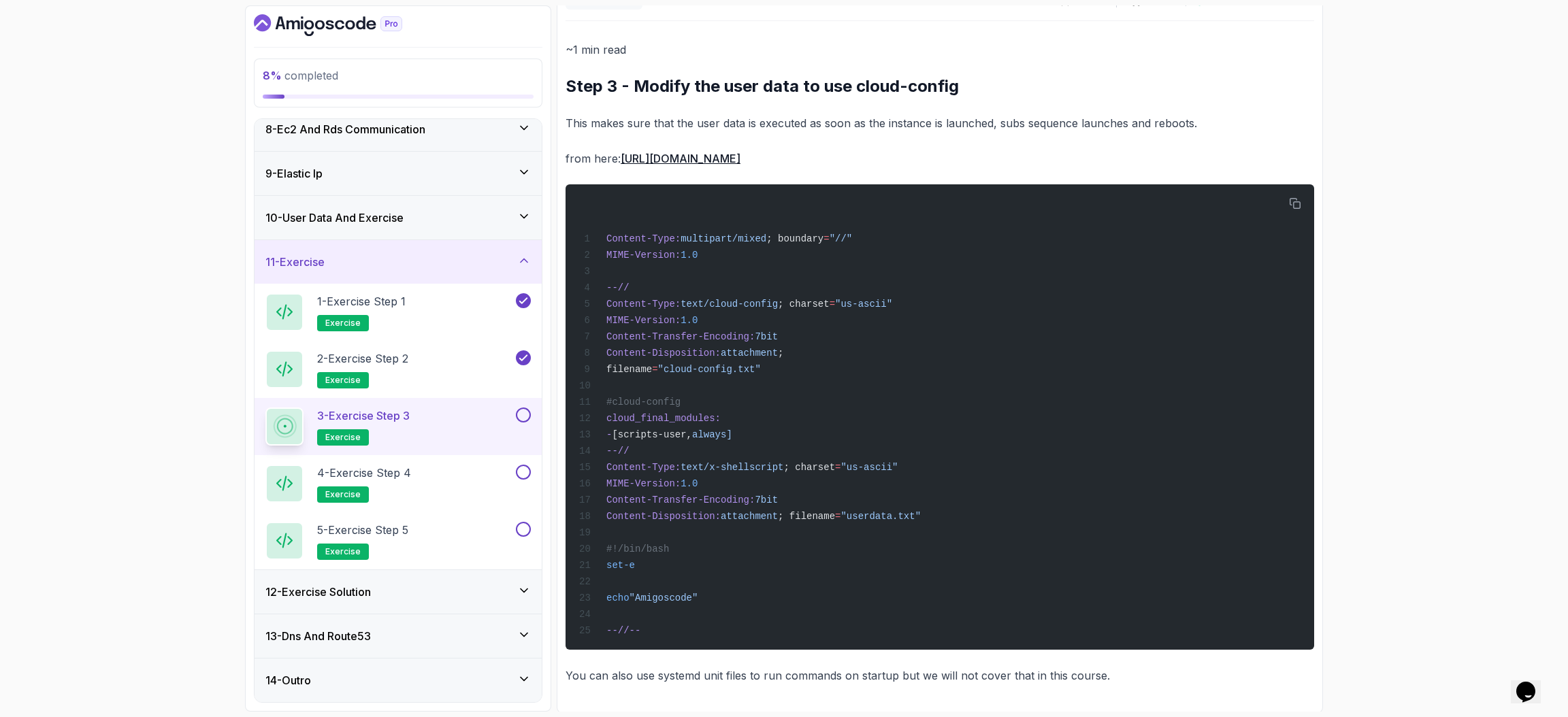
click at [926, 69] on div "~1 min read Step 3 - Modify the user data to use cloud-config This makes sure t…" at bounding box center [939, 362] width 749 height 645
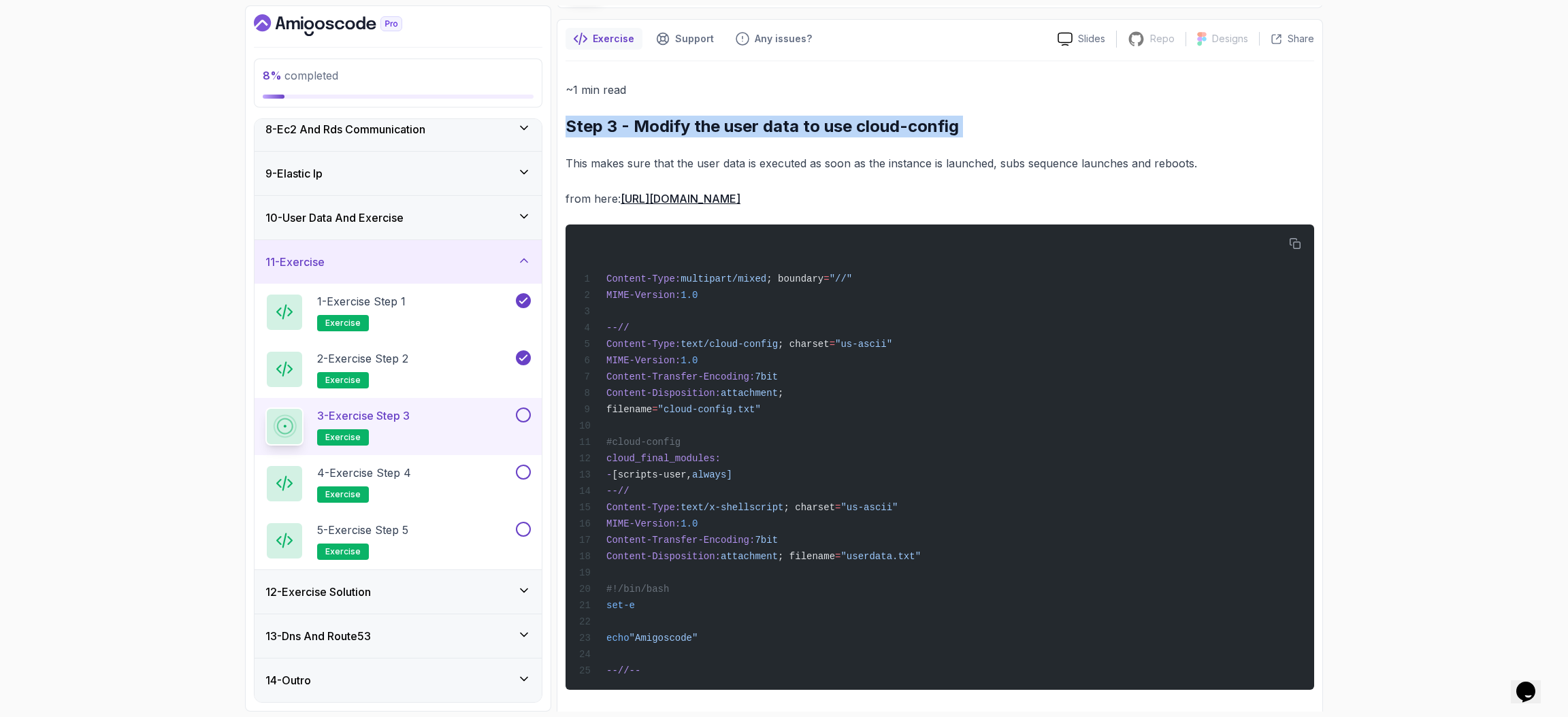
scroll to position [0, 0]
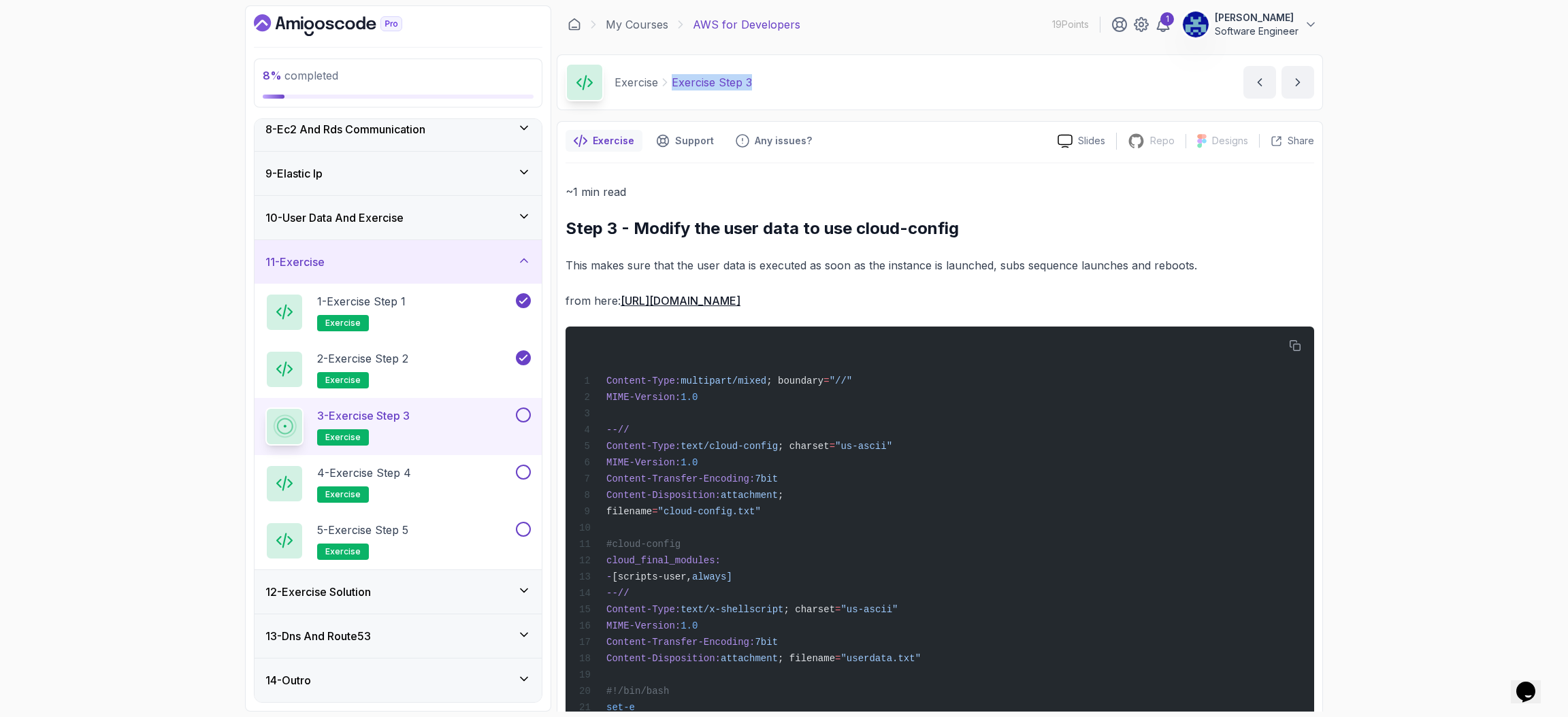
drag, startPoint x: 794, startPoint y: 85, endPoint x: 666, endPoint y: 79, distance: 128.1
click at [666, 79] on div "Exercise Exercise Step 3 Exercise Step 3 by nelson" at bounding box center [939, 82] width 766 height 56
click at [406, 352] on p "2 - Exercise Step 2" at bounding box center [362, 359] width 91 height 17
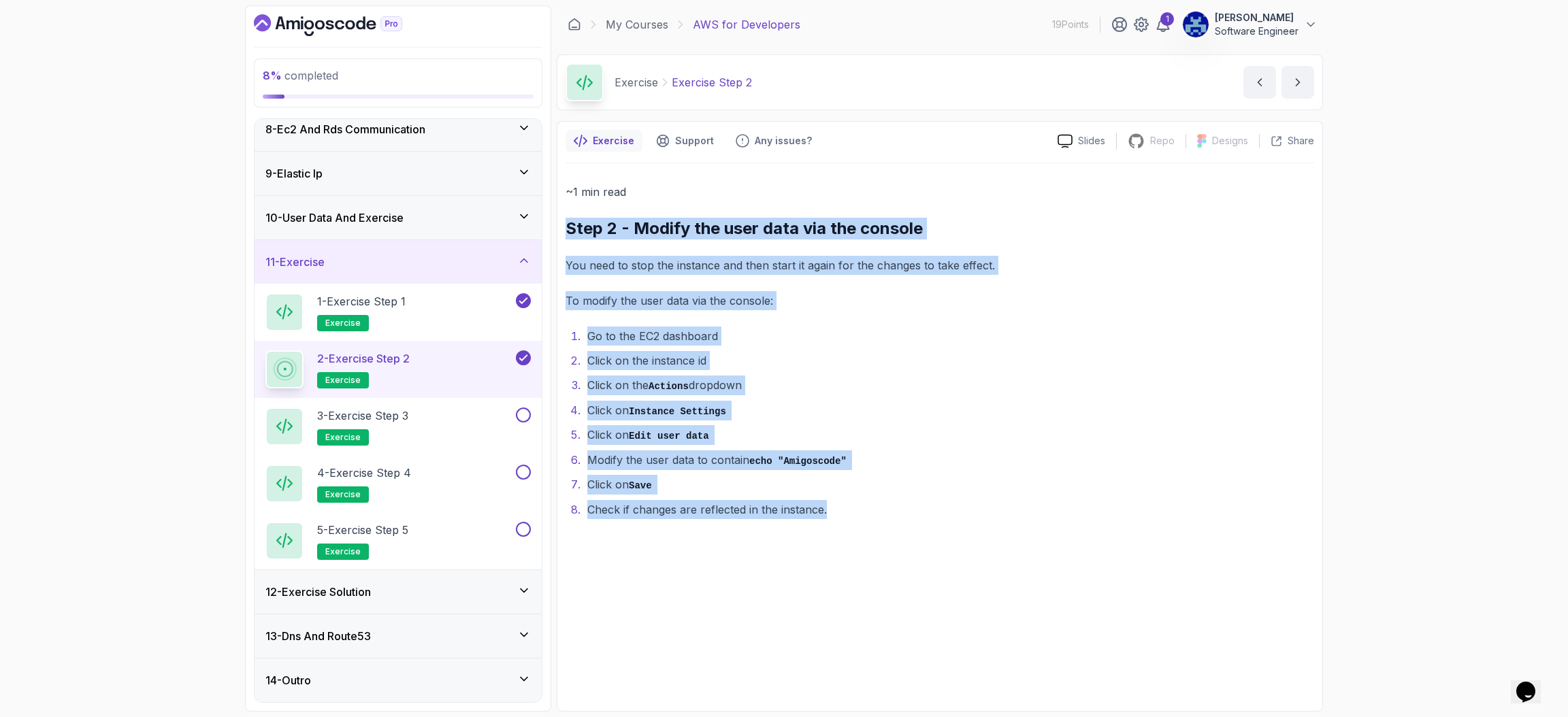
drag, startPoint x: 564, startPoint y: 220, endPoint x: 883, endPoint y: 598, distance: 494.6
click at [883, 477] on div "Exercise Support Any issues? Slides Repo Repository not available Designs Desig…" at bounding box center [939, 416] width 766 height 590
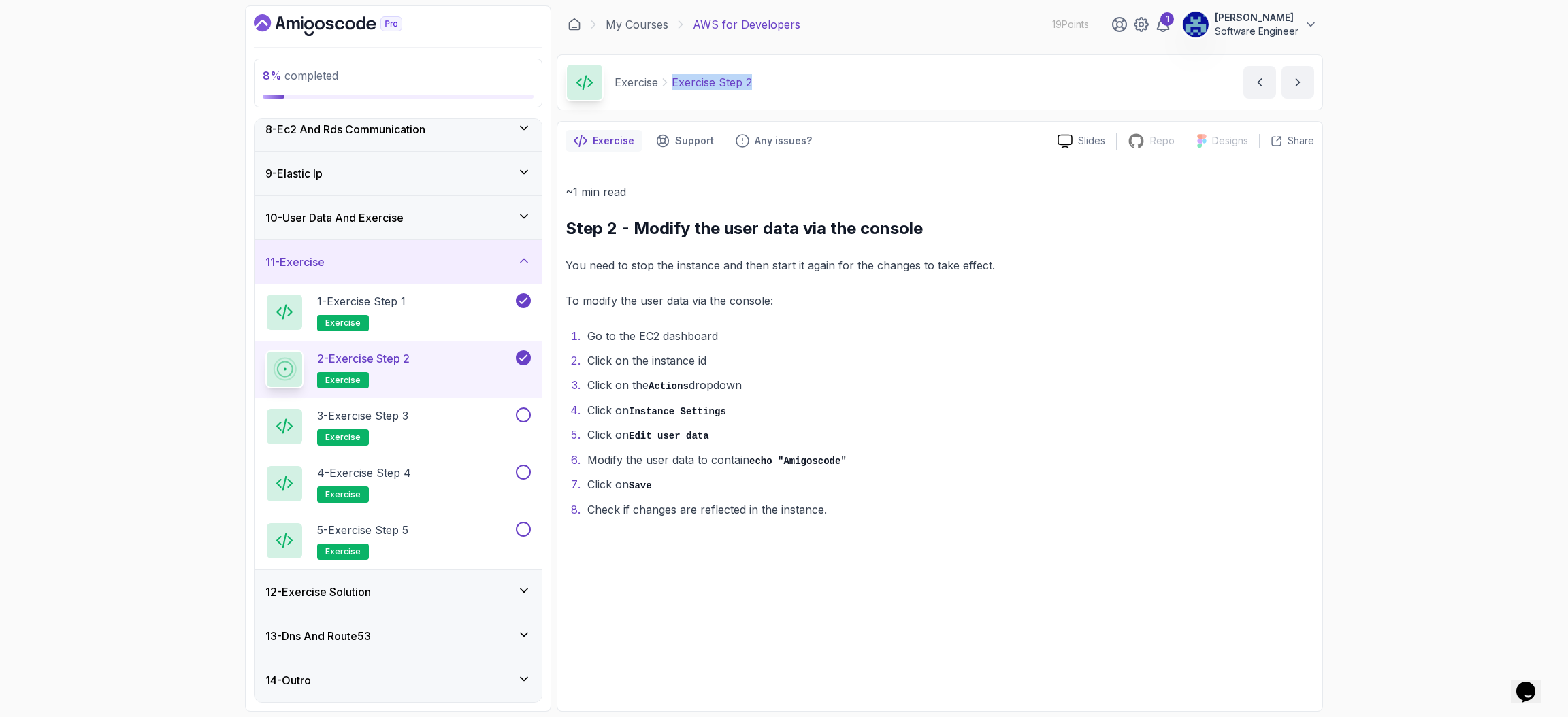
drag, startPoint x: 770, startPoint y: 77, endPoint x: 669, endPoint y: 88, distance: 101.6
click at [669, 88] on div "Exercise Exercise Step 2 Exercise Step 2 by nelson" at bounding box center [939, 82] width 766 height 56
click at [426, 298] on div "1 - Exercise Step 1 exercise" at bounding box center [389, 312] width 248 height 38
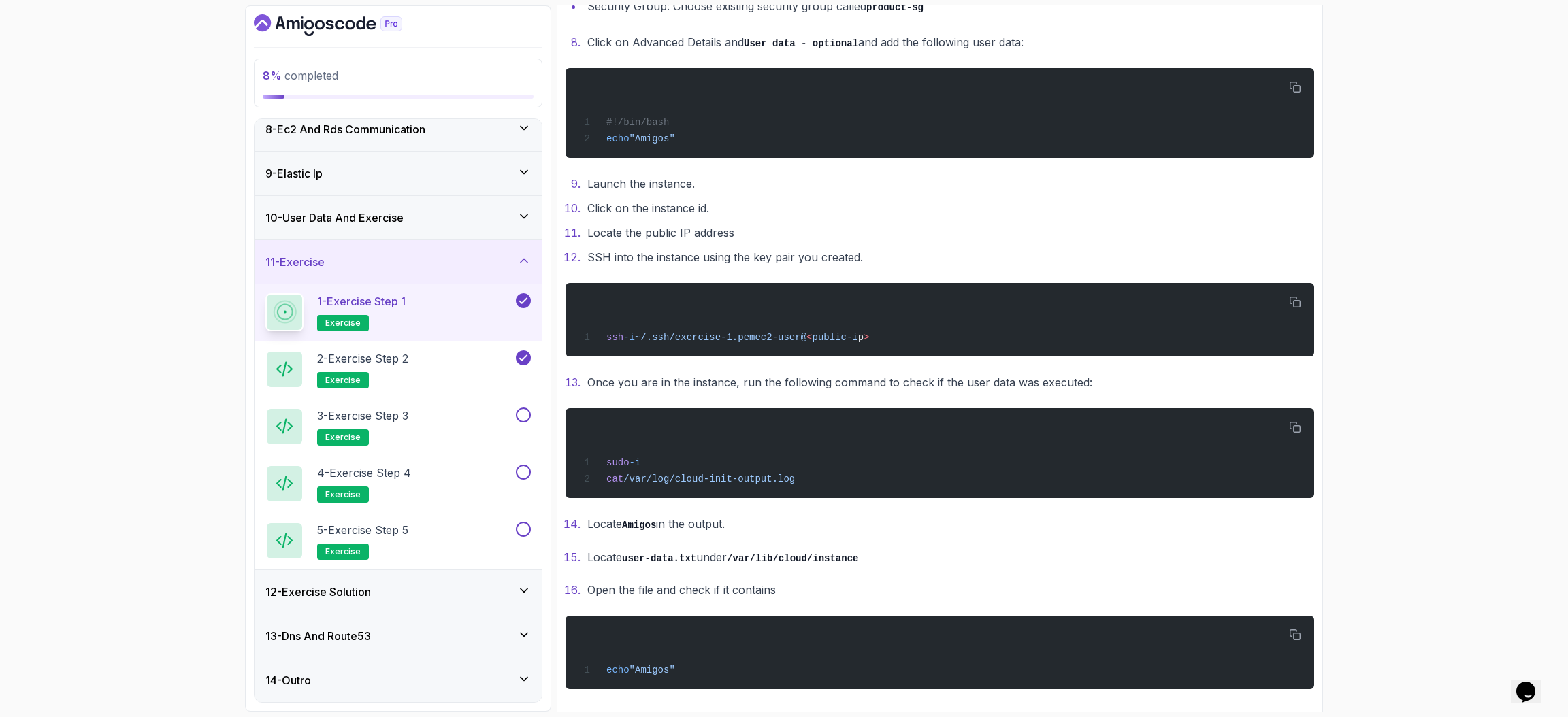
scroll to position [468, 0]
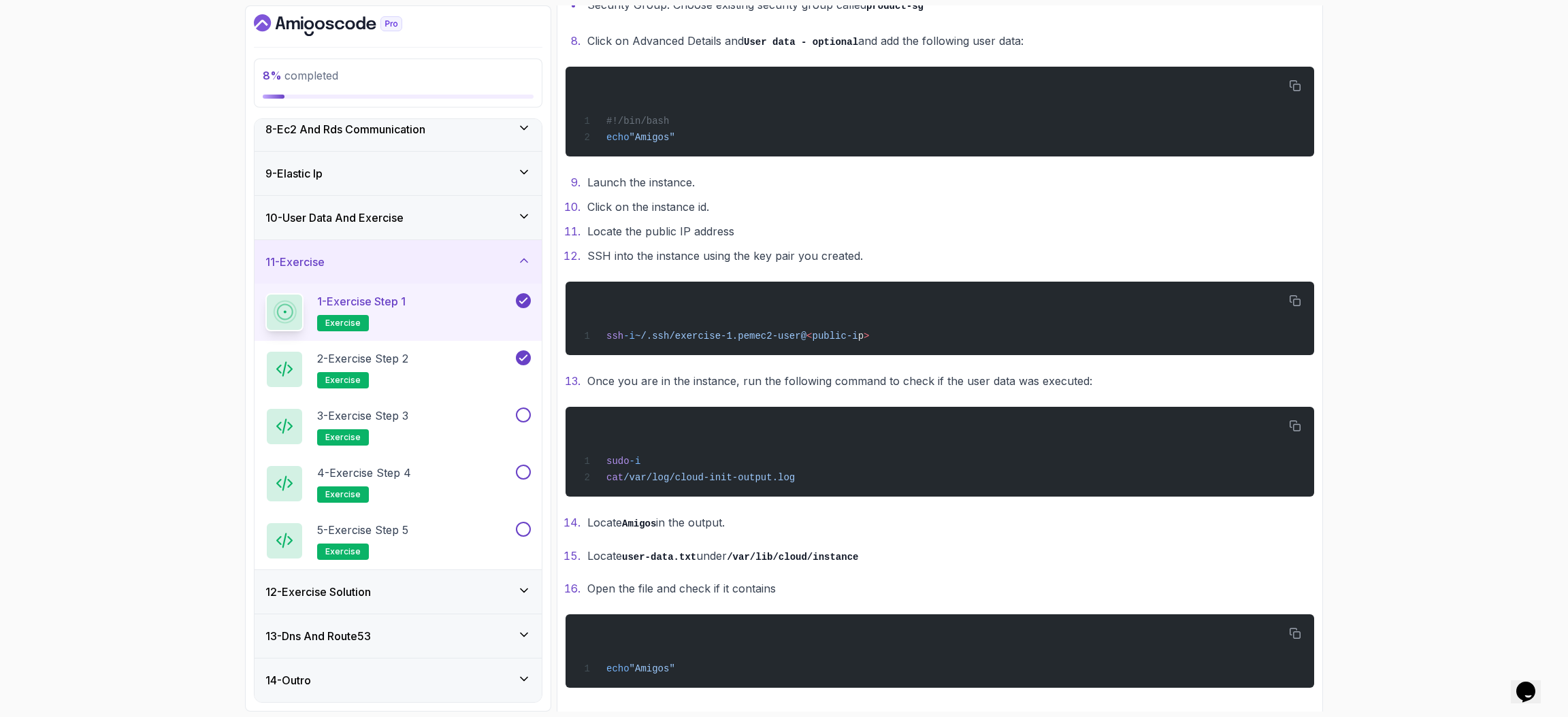
drag, startPoint x: 554, startPoint y: 216, endPoint x: 1312, endPoint y: 757, distance: 931.3
click at [1045, 477] on html "8 % completed 1 - Intro 2 - Understanding Aws 3 - Aws Console 4 - Ec2 Virtual S…" at bounding box center [784, 358] width 1568 height 717
click at [1045, 212] on li "Click on the instance id." at bounding box center [948, 206] width 731 height 19
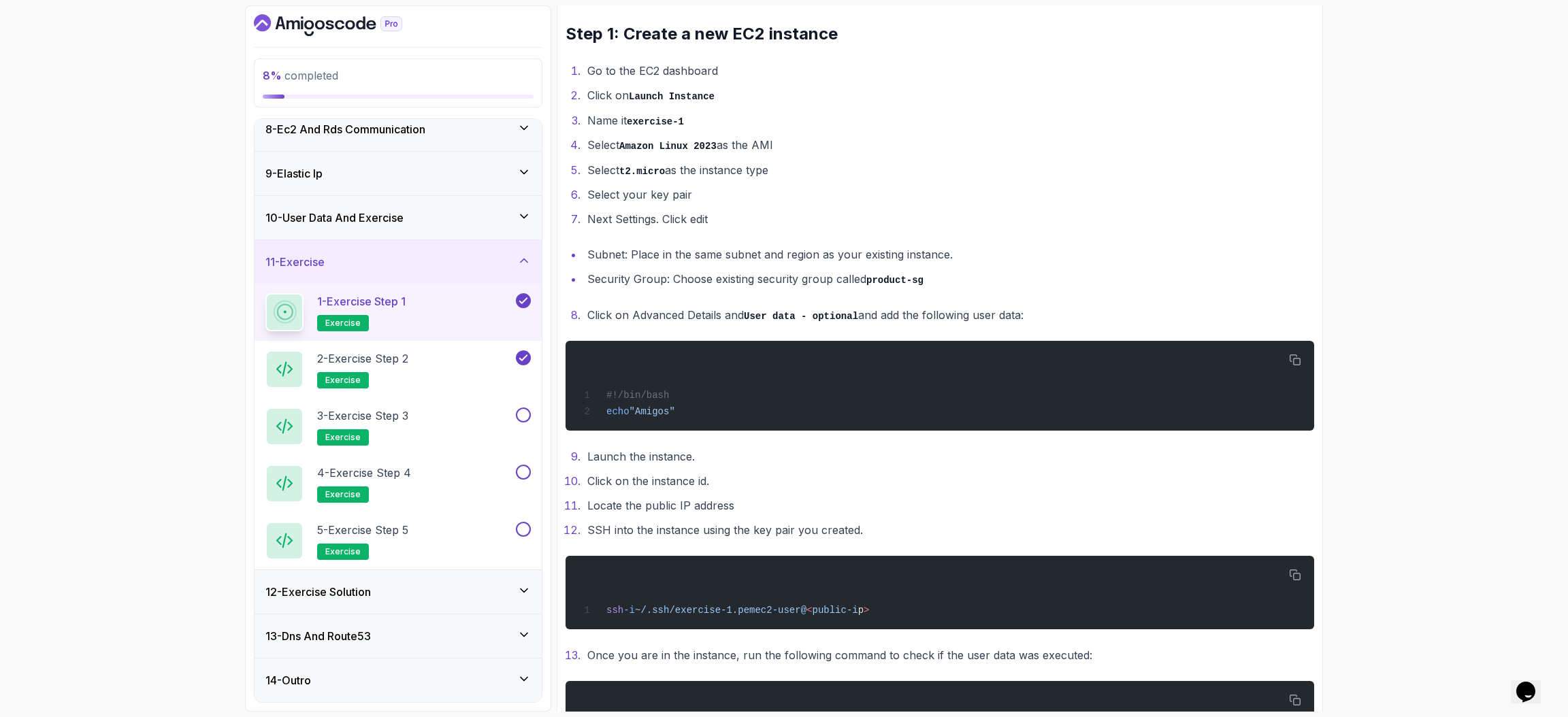
scroll to position [0, 0]
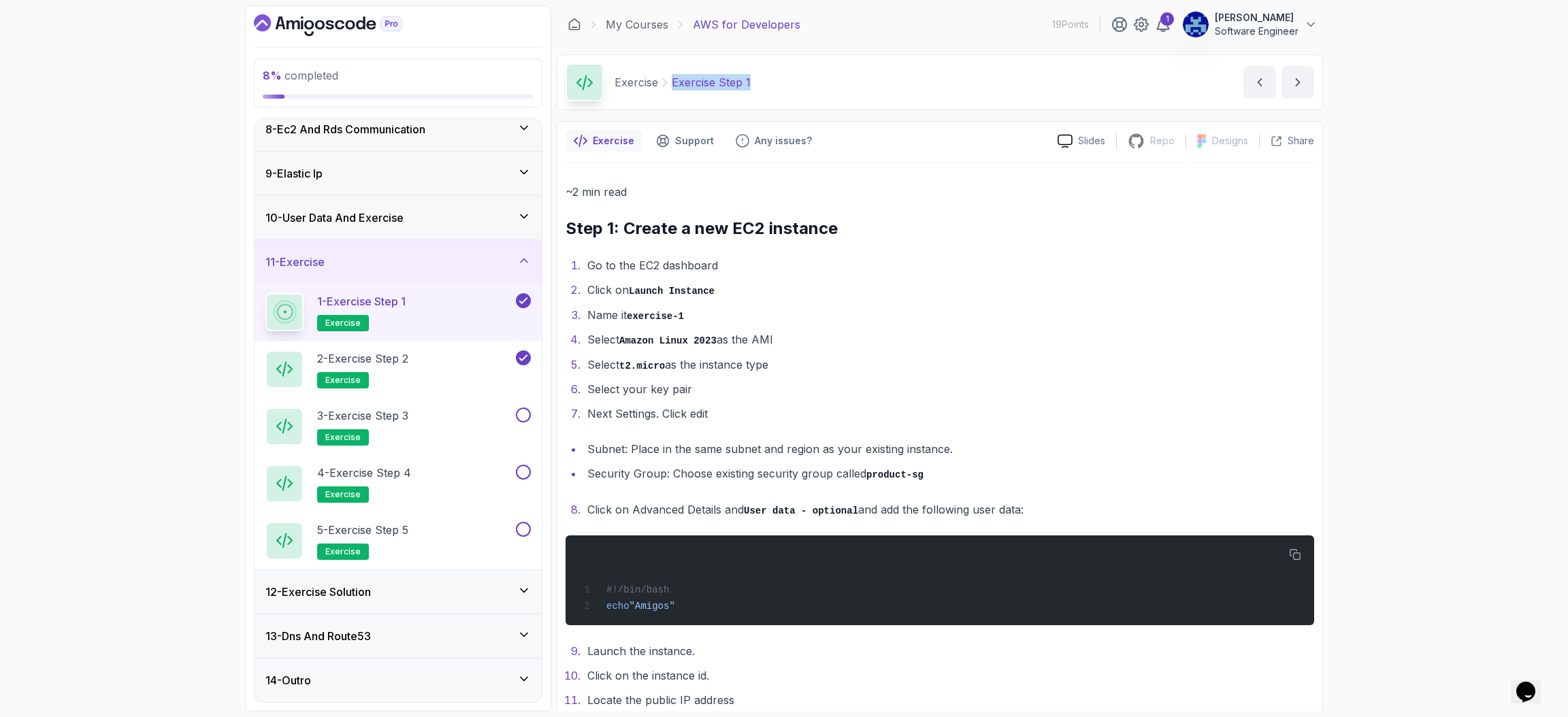
drag, startPoint x: 753, startPoint y: 81, endPoint x: 671, endPoint y: 80, distance: 82.0
click at [671, 80] on div "Exercise Exercise Step 1 Exercise Step 1 by nelson" at bounding box center [939, 82] width 766 height 56
click at [525, 259] on icon at bounding box center [524, 260] width 13 height 13
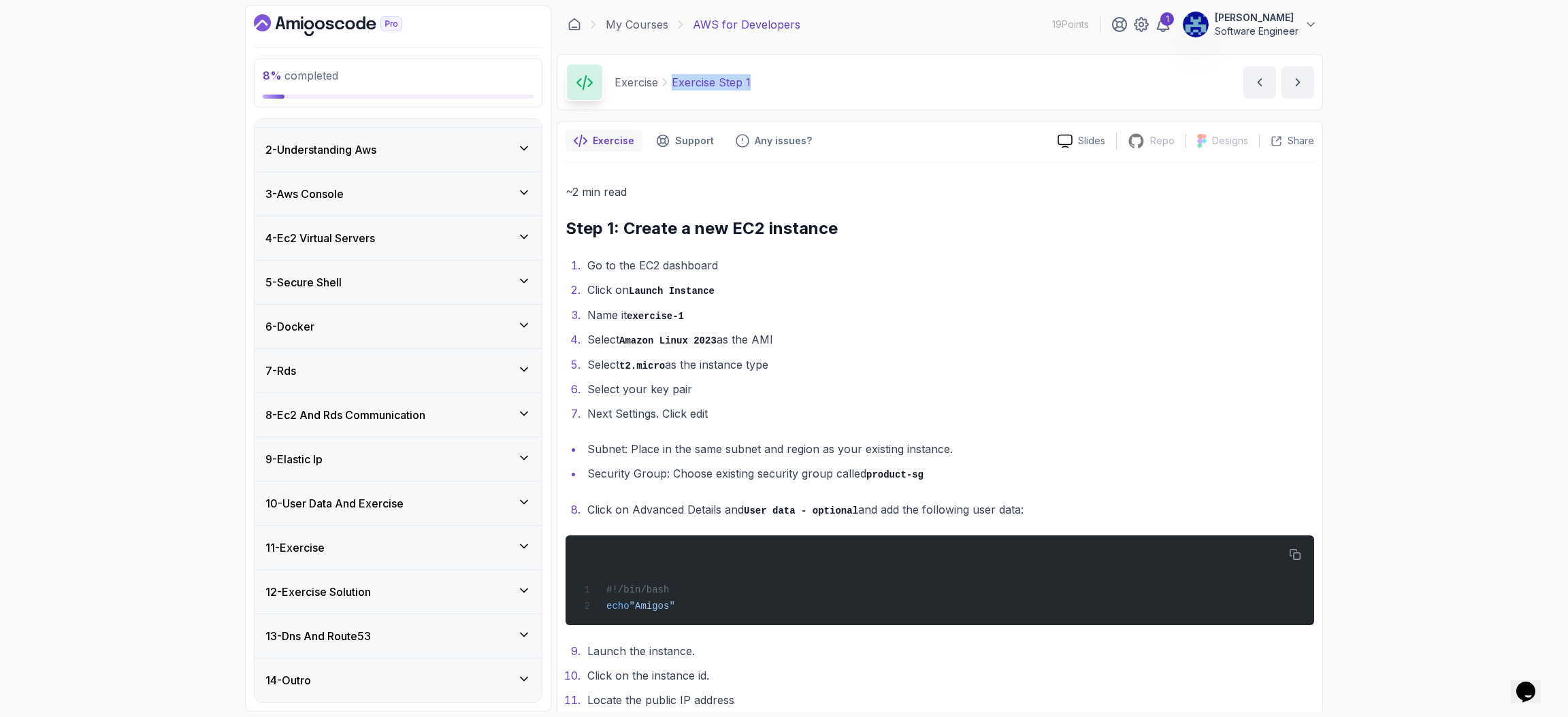
scroll to position [36, 0]
click at [517, 477] on icon at bounding box center [524, 634] width 13 height 13
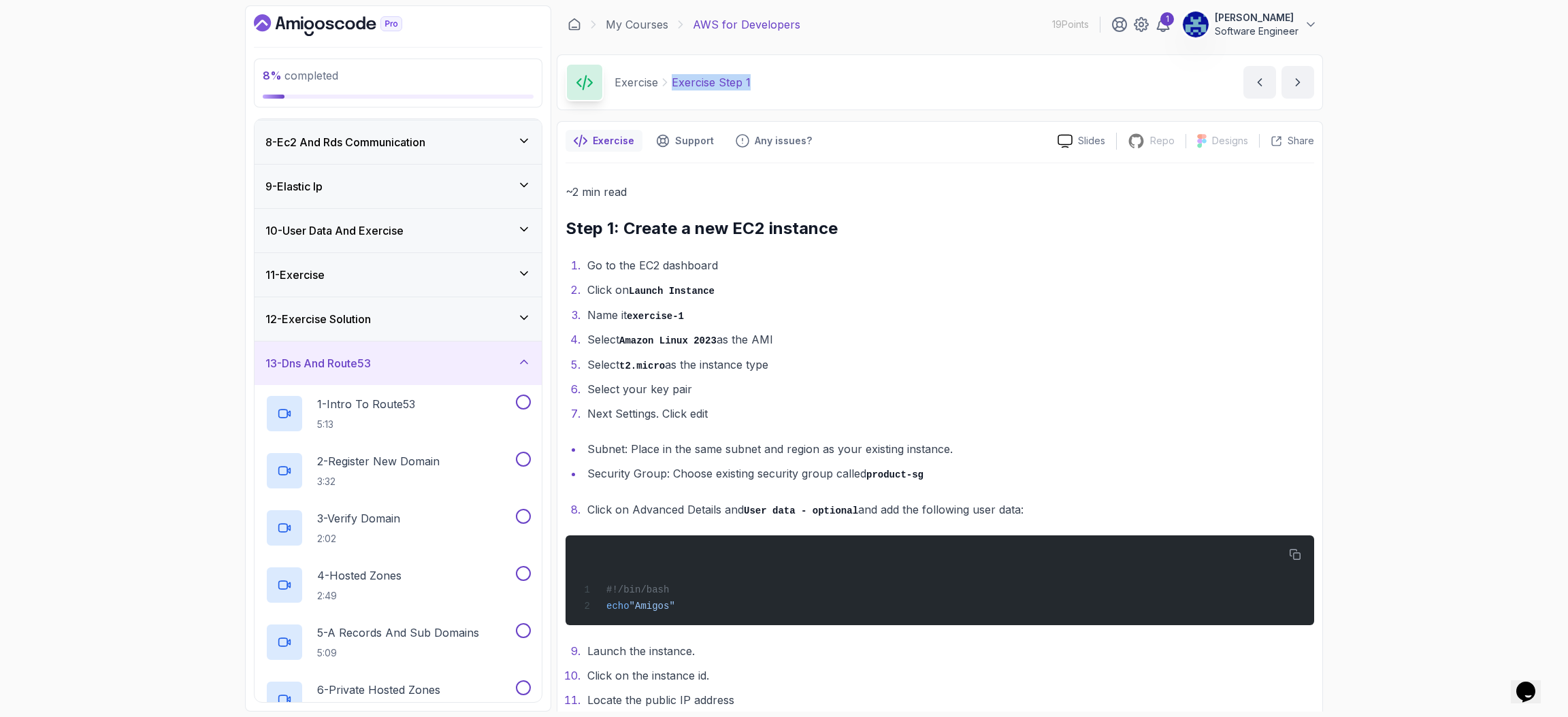
scroll to position [380, 0]
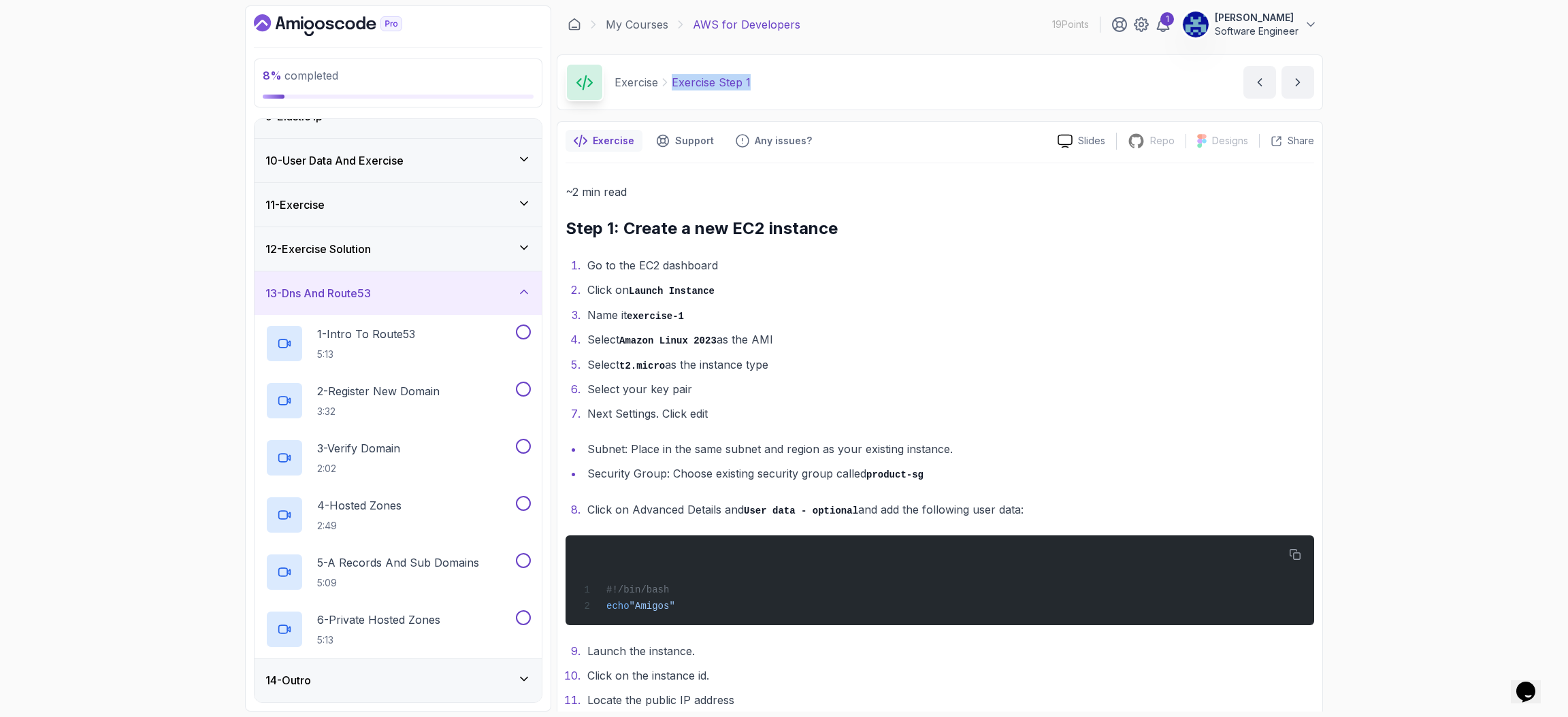
click at [522, 292] on icon at bounding box center [524, 292] width 7 height 3
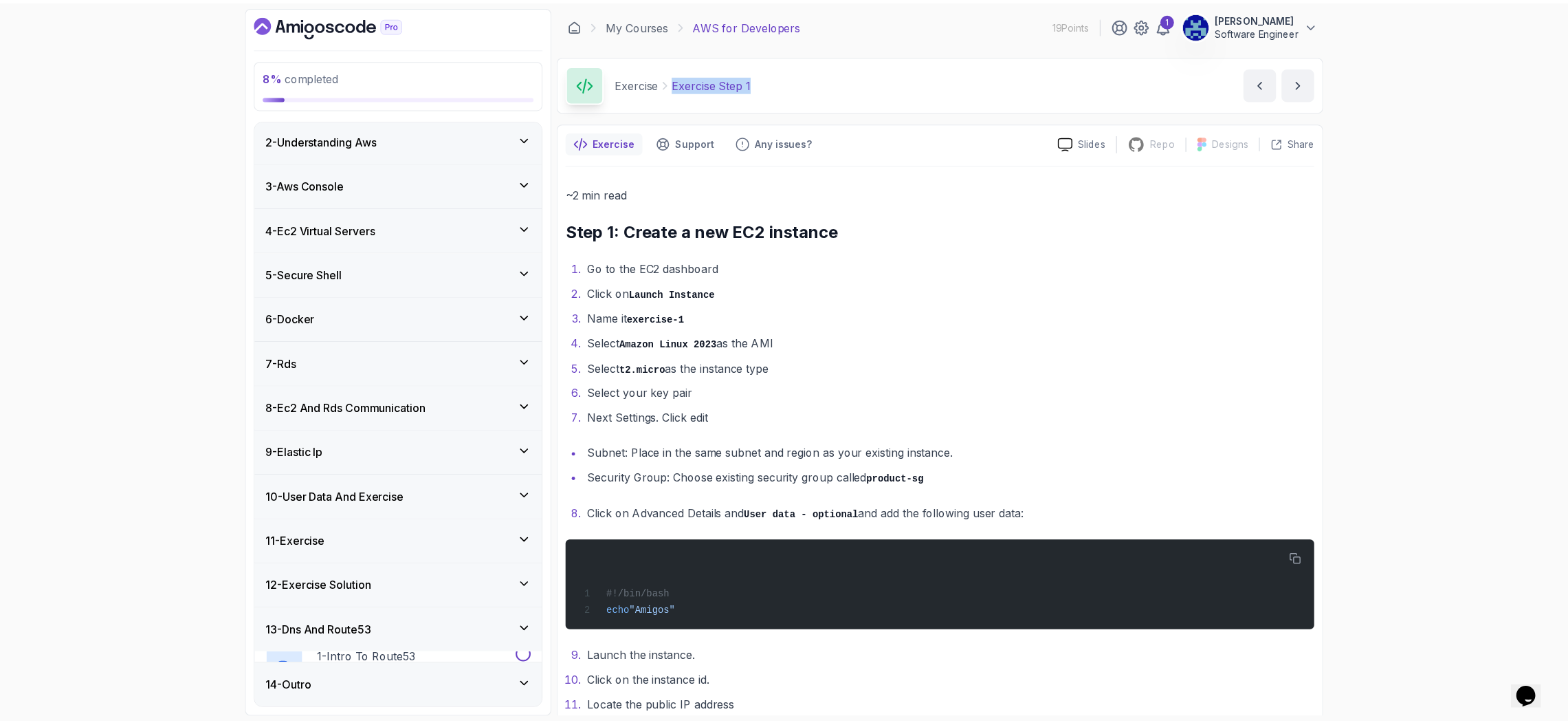
scroll to position [36, 0]
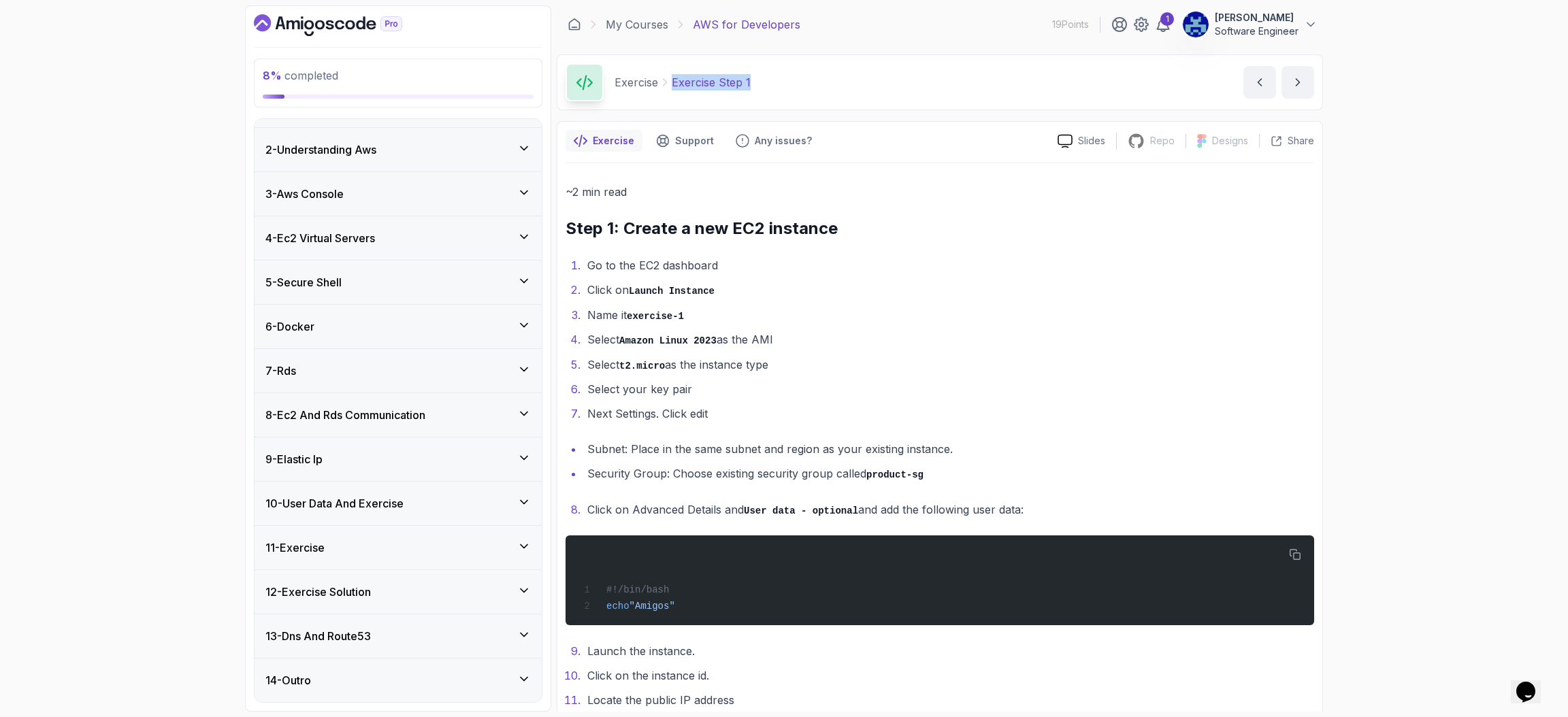
click at [532, 477] on div "14 - Outro" at bounding box center [398, 680] width 287 height 44
click at [532, 477] on div "14 - Outro" at bounding box center [398, 679] width 287 height 44
click at [1045, 275] on div "8 % completed 1 - Intro 2 - Understanding Aws 3 - Aws Console 4 - Ec2 Virtual S…" at bounding box center [784, 358] width 1568 height 717
click at [1045, 122] on div "8 % completed 1 - Intro 2 - Understanding Aws 3 - Aws Console 4 - Ec2 Virtual S…" at bounding box center [784, 358] width 1568 height 717
click at [1045, 23] on div "1" at bounding box center [1167, 19] width 13 height 13
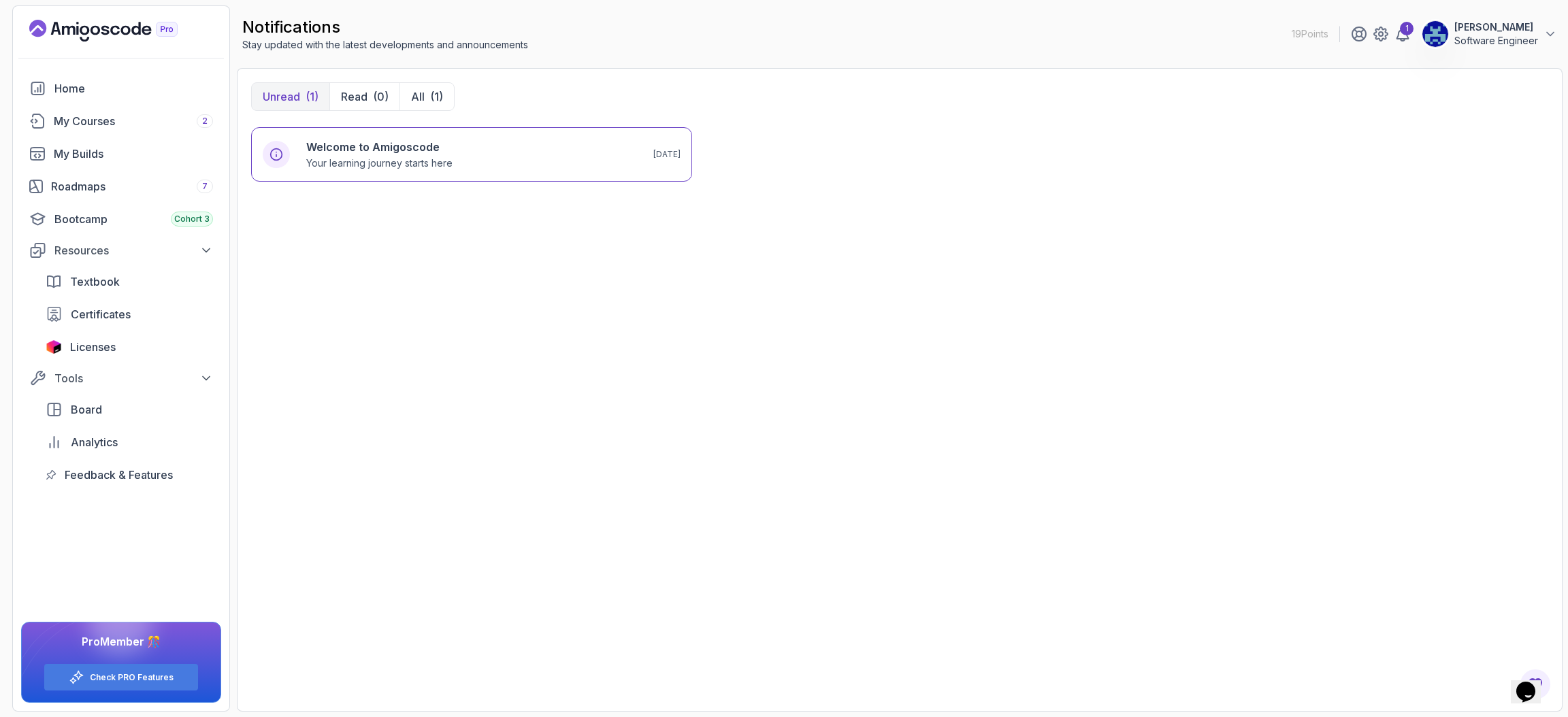
click at [145, 477] on div at bounding box center [120, 622] width 66 height 65
click at [118, 477] on link "Check PRO Features" at bounding box center [131, 677] width 84 height 11
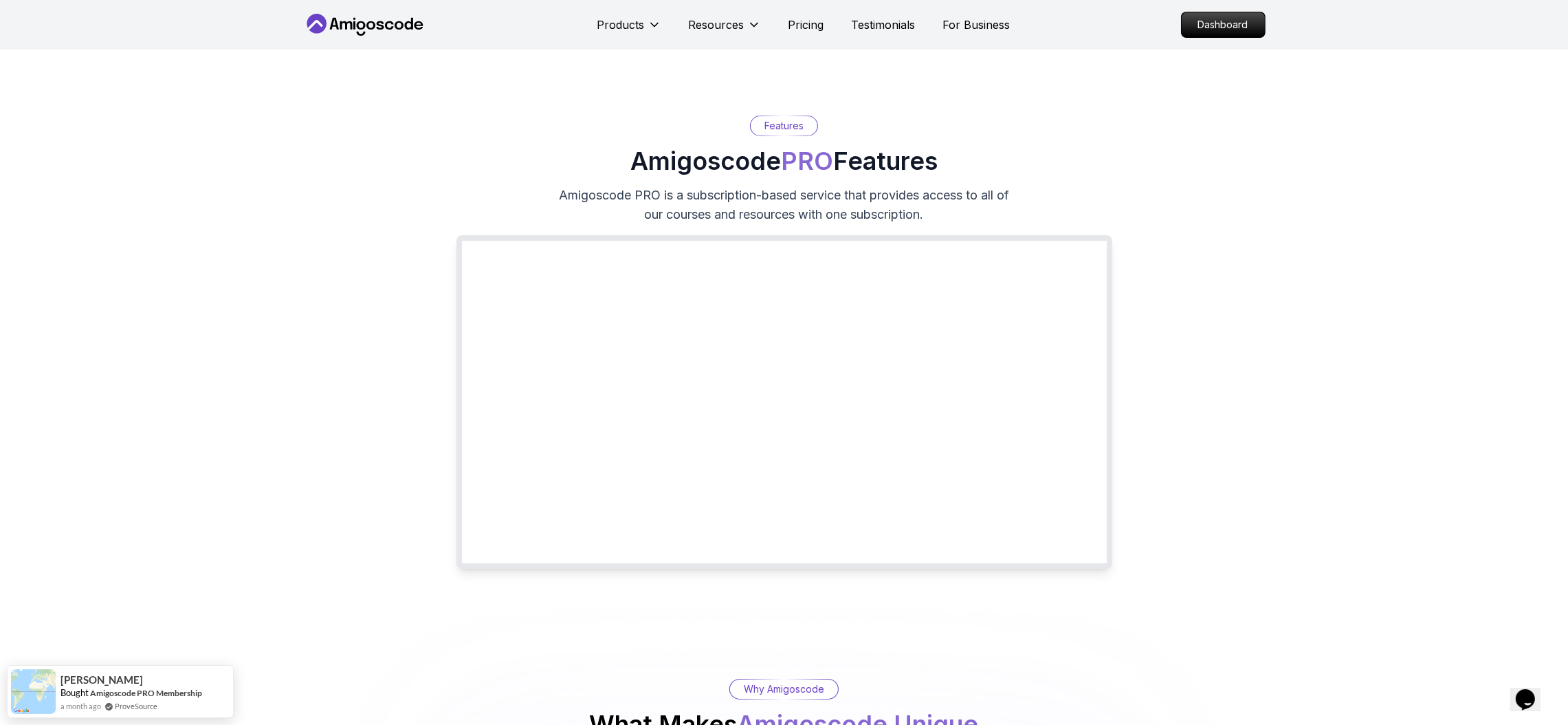
click at [798, 13] on div "Products Resources Pricing Testimonials For Business" at bounding box center [803, 24] width 413 height 28
click at [802, 25] on p "Pricing" at bounding box center [806, 25] width 36 height 17
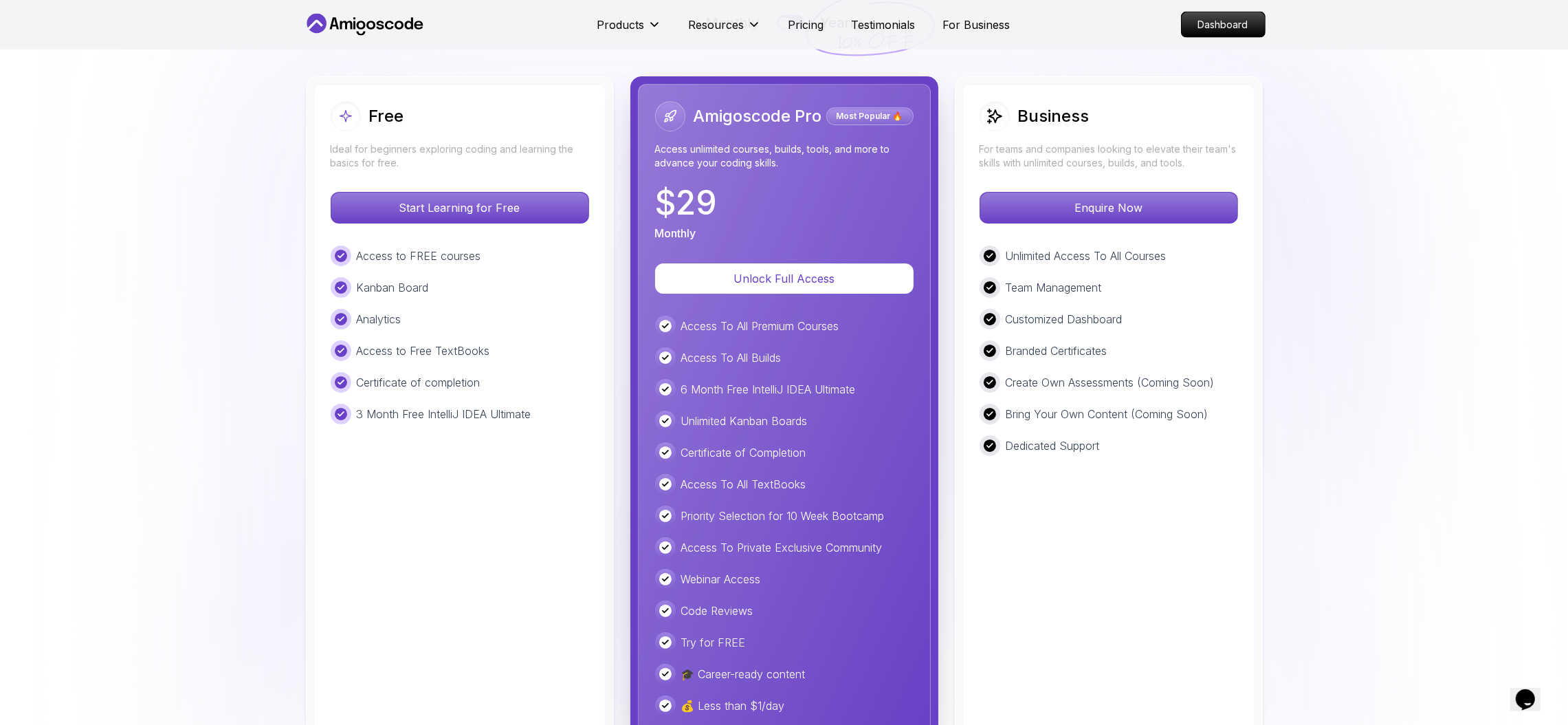
scroll to position [3104, 0]
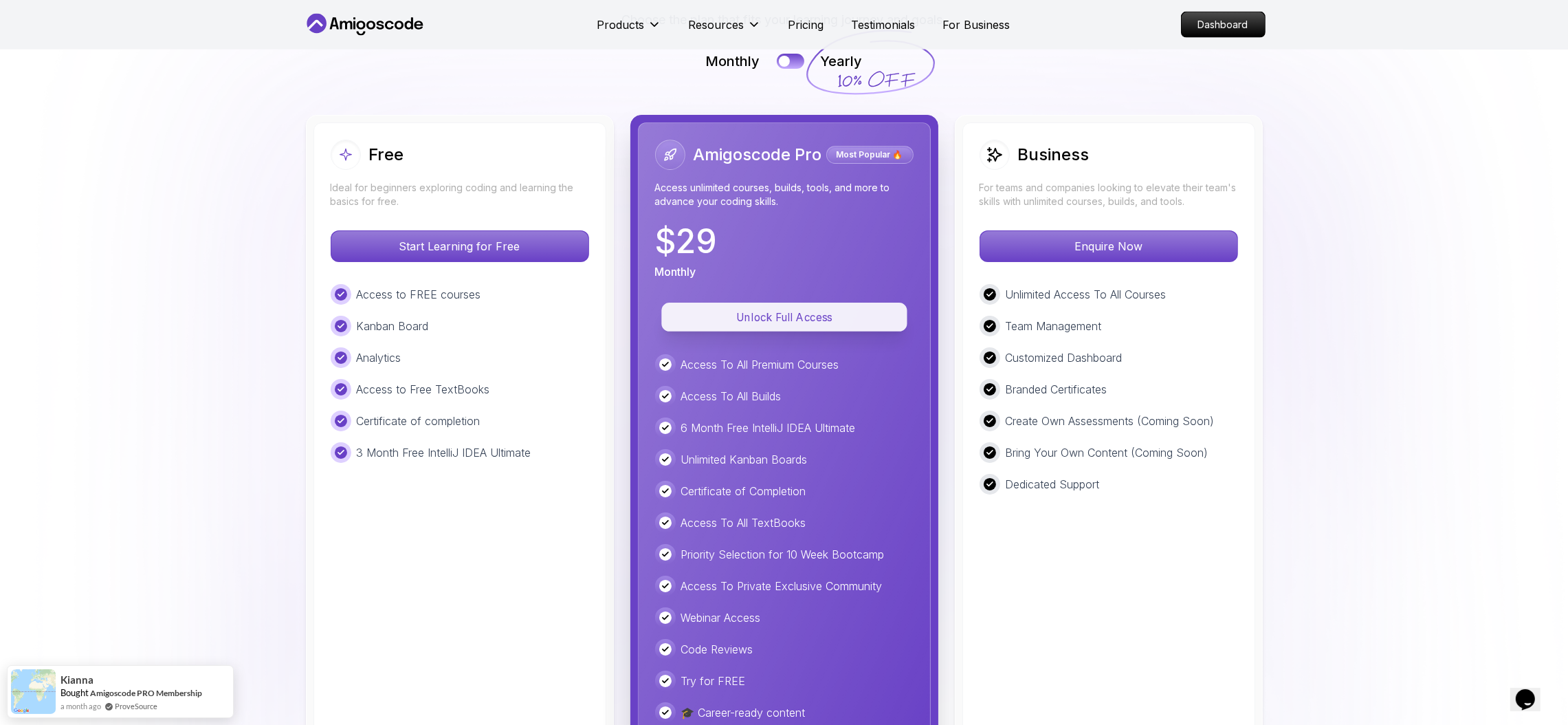
click at [851, 308] on p "Unlock Full Access" at bounding box center [784, 316] width 214 height 16
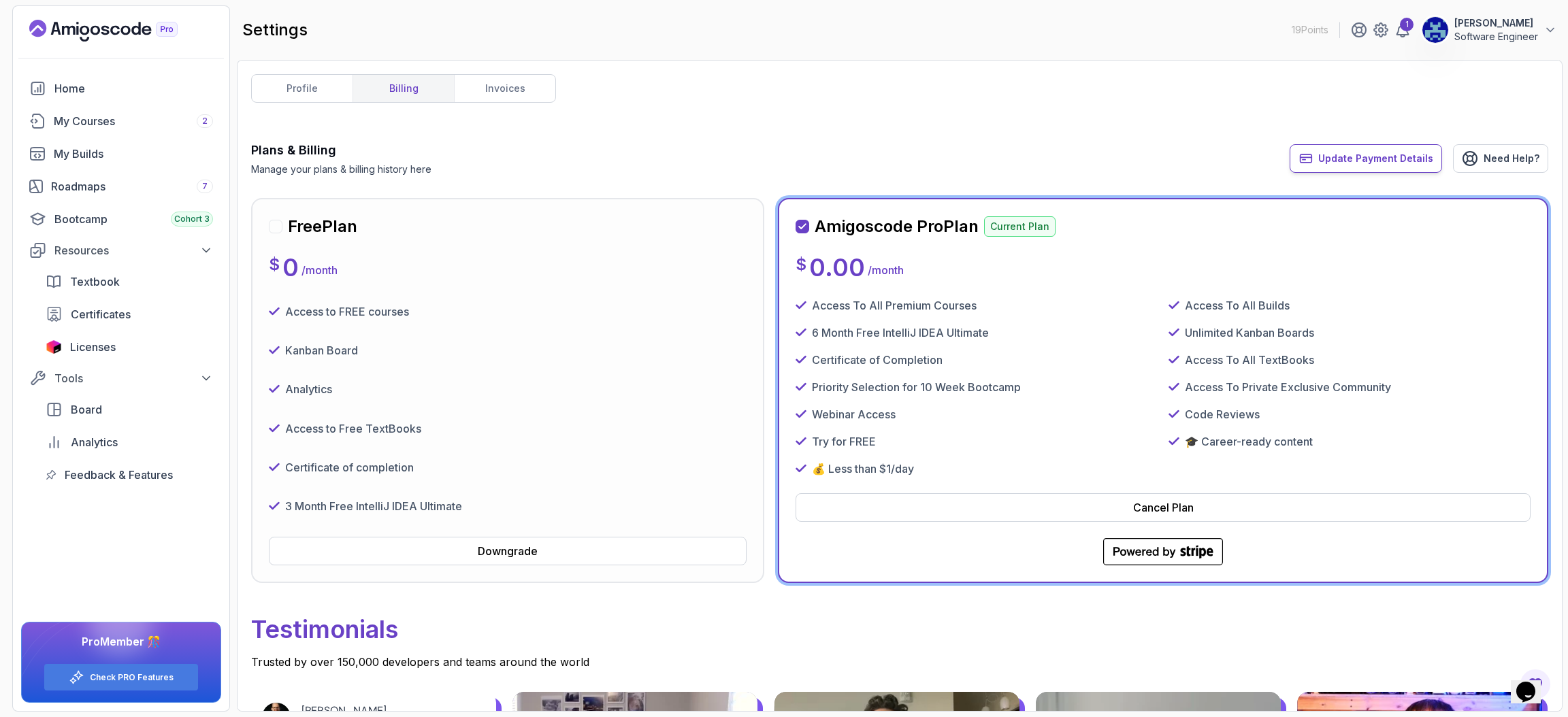
click at [1045, 157] on span "Update Payment Details" at bounding box center [1375, 158] width 115 height 13
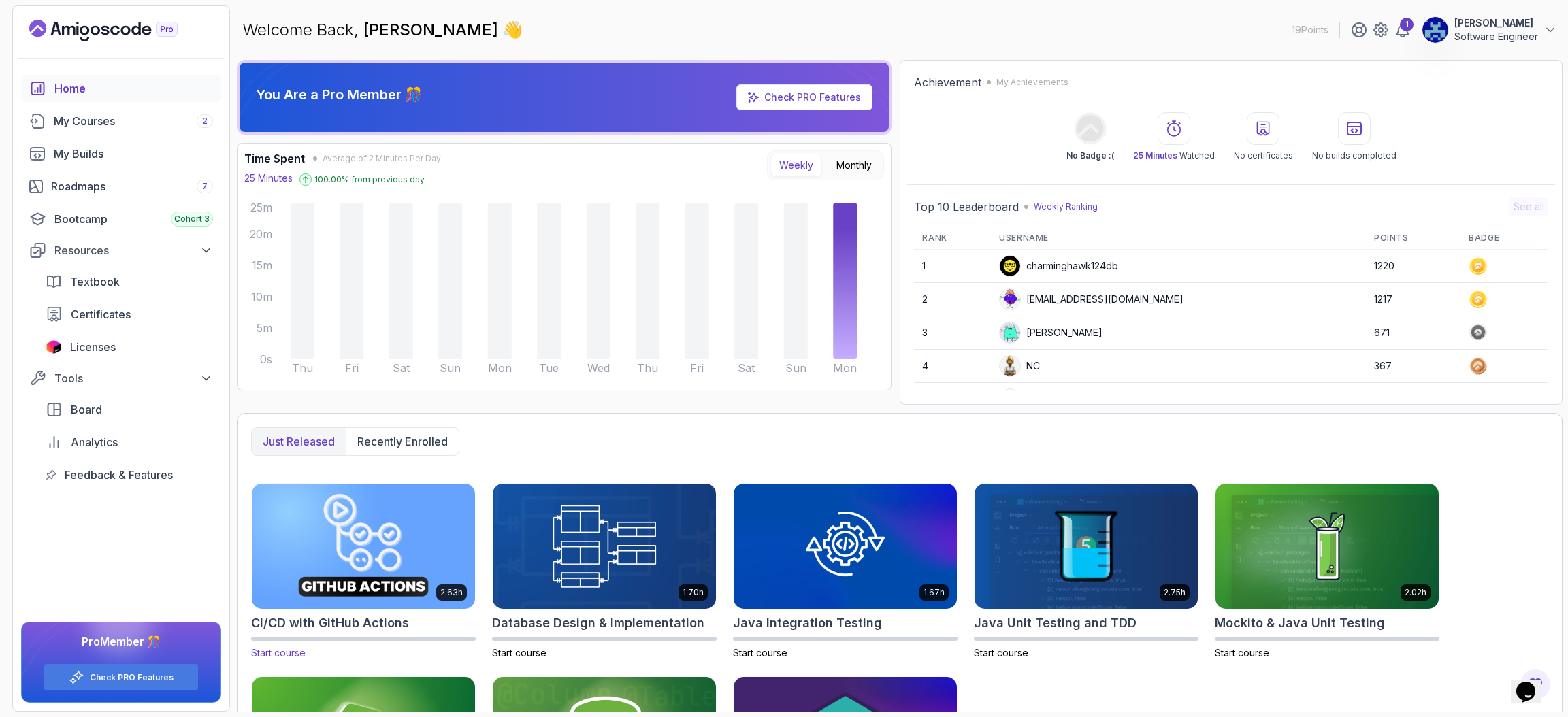
click at [391, 555] on img at bounding box center [363, 545] width 234 height 131
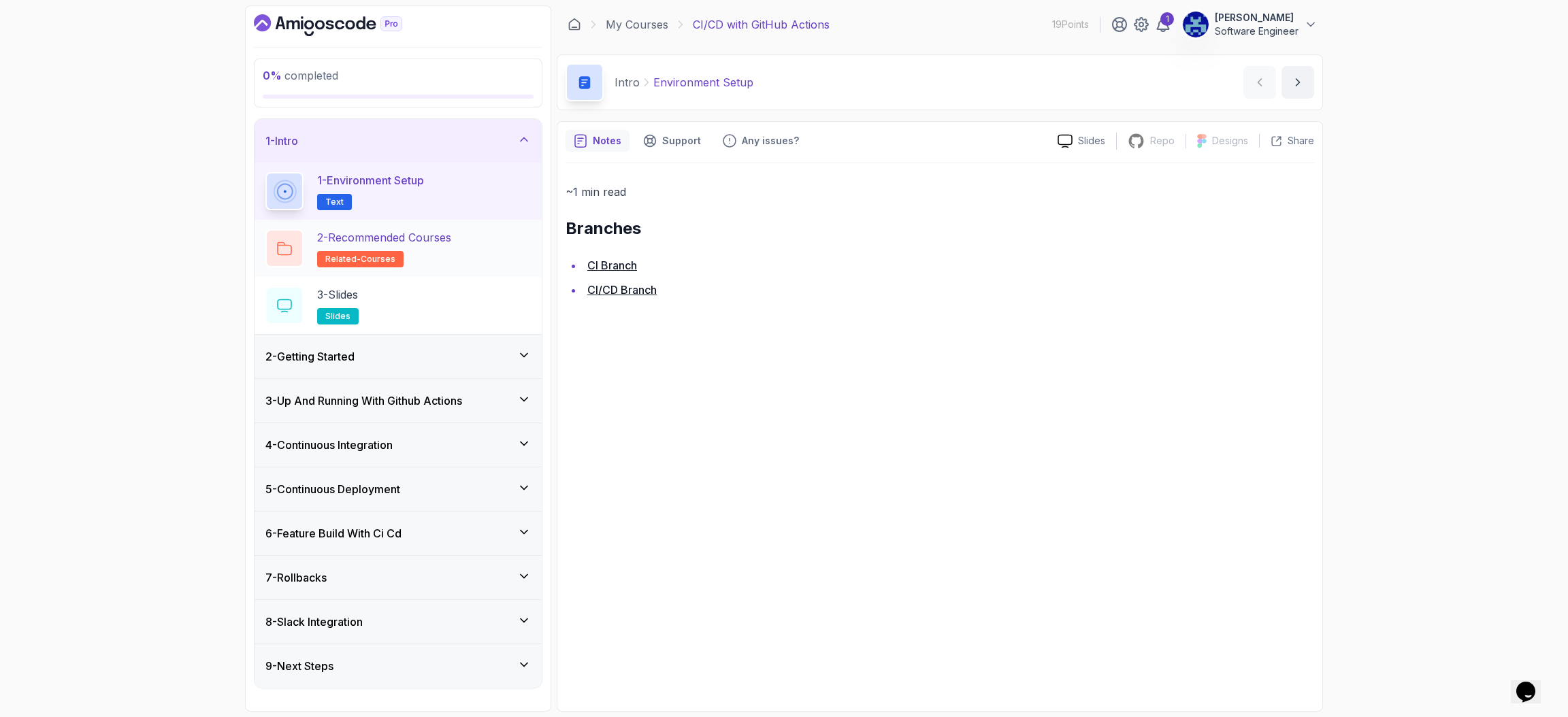
click at [484, 247] on div "2 - Recommended Courses related-courses" at bounding box center [398, 249] width 265 height 38
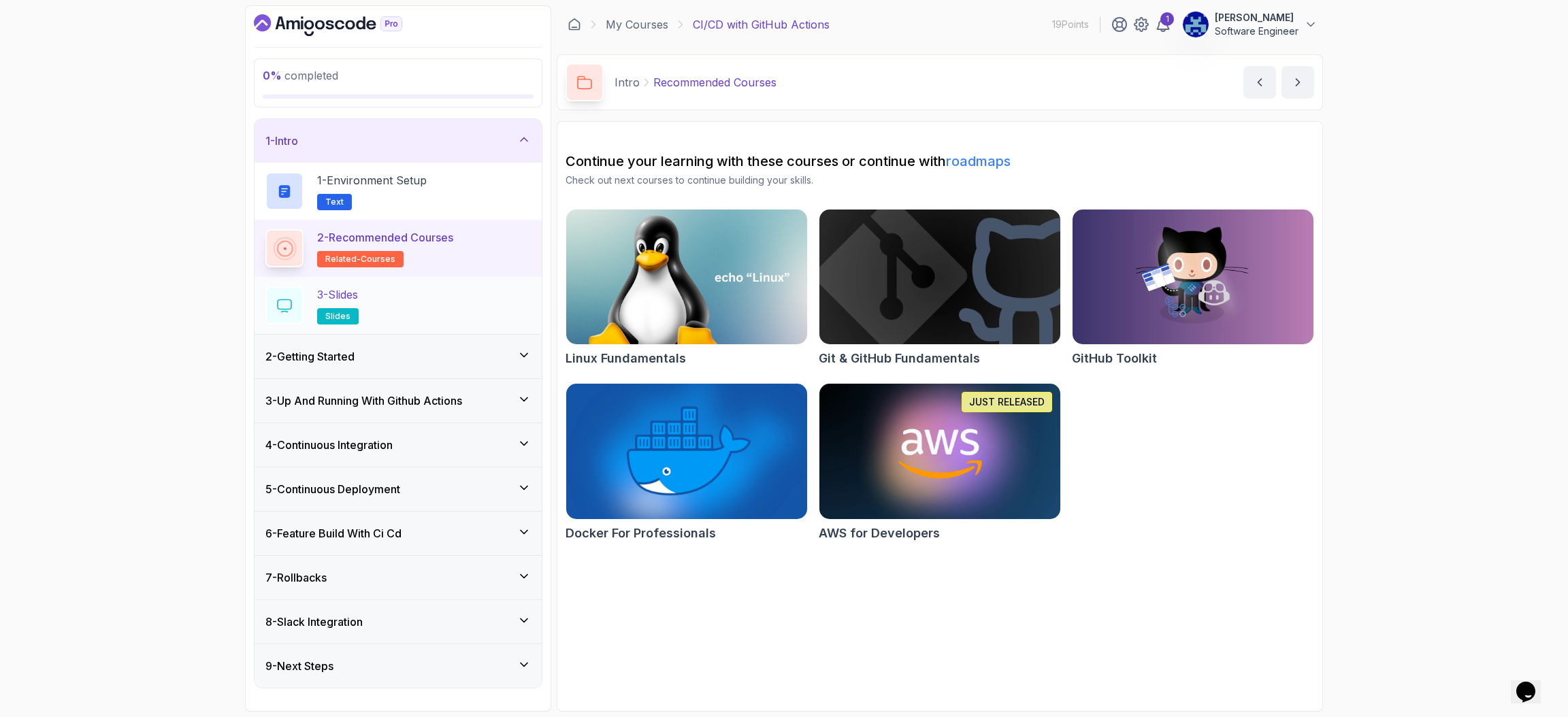
click at [432, 317] on div "3 - Slides slides" at bounding box center [398, 305] width 265 height 38
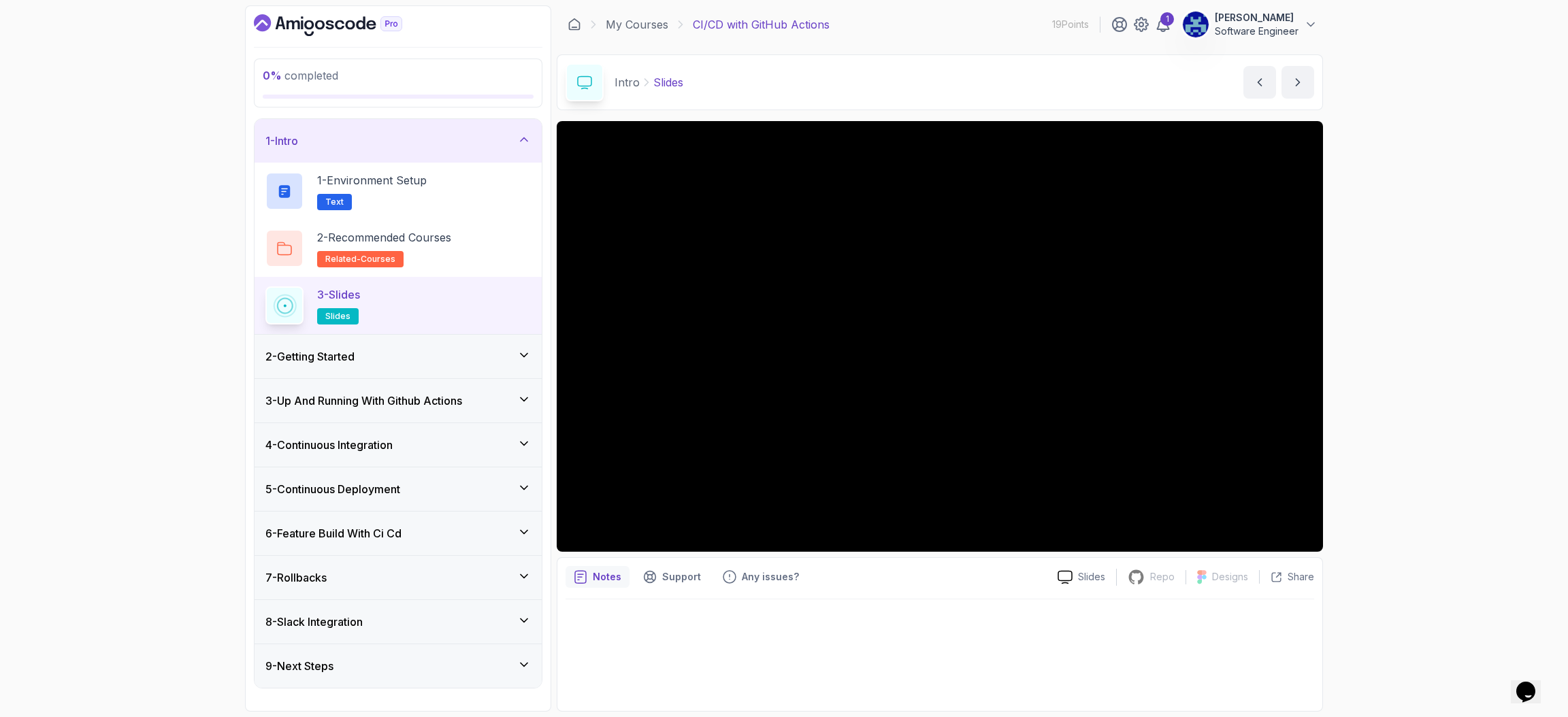
click at [395, 362] on div "2 - Getting Started" at bounding box center [398, 356] width 265 height 17
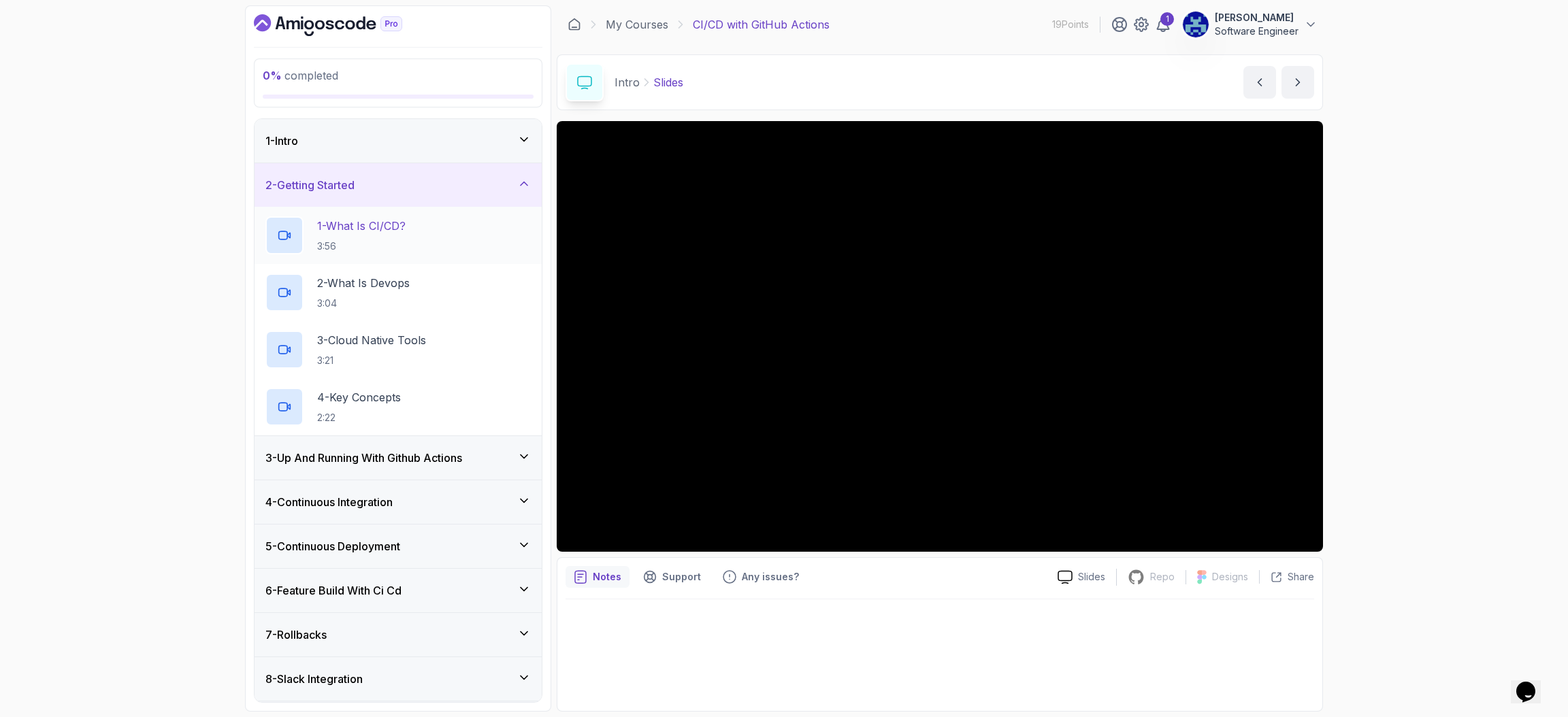
click at [396, 238] on h2 "1 - What Is CI/CD? 3:56" at bounding box center [361, 235] width 89 height 36
click at [177, 420] on div "0 % completed 1 - Intro 2 - Getting Started 1 - What Is CI/CD? 3:56 2 - What Is…" at bounding box center [784, 358] width 1568 height 717
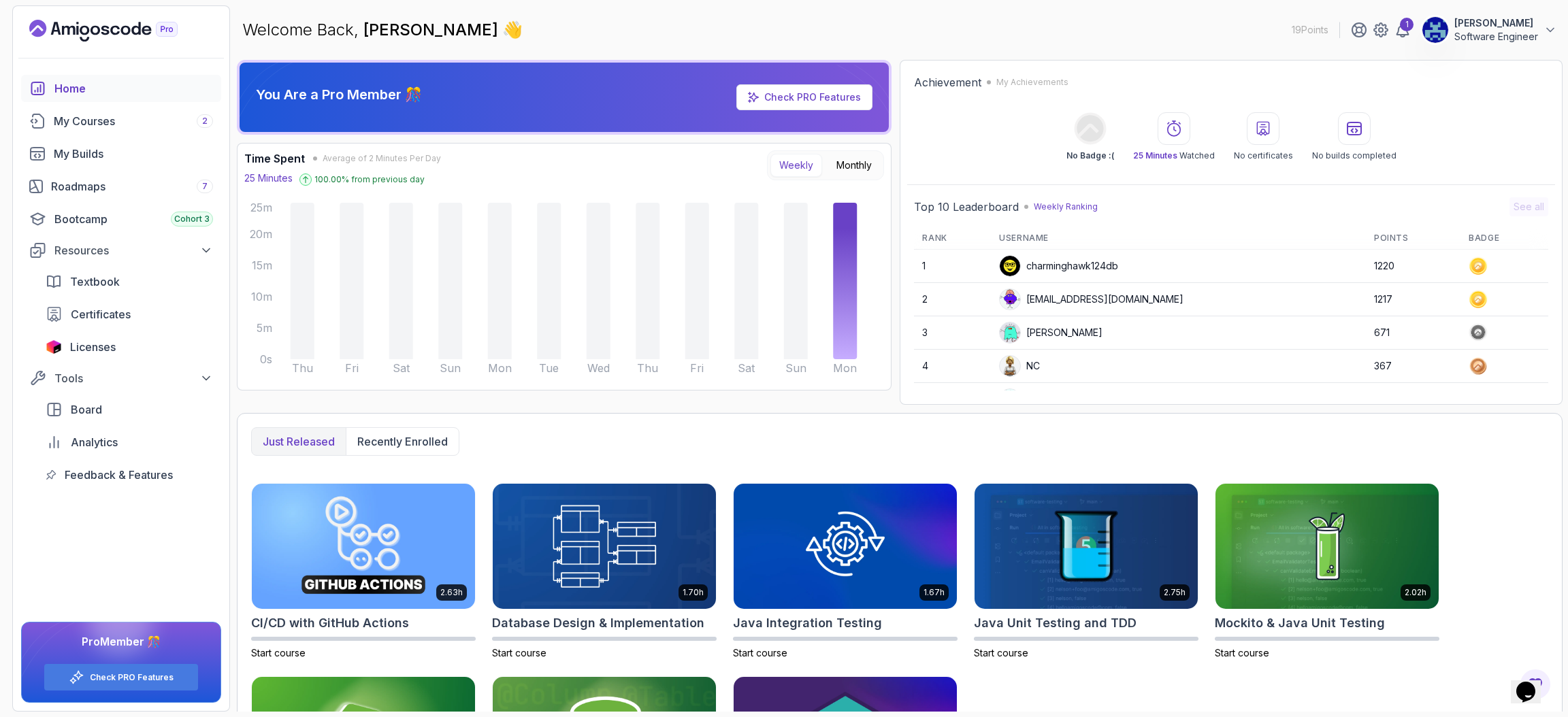
scroll to position [192, 0]
click at [1420, 434] on div "Just released Recently enrolled" at bounding box center [900, 441] width 1297 height 28
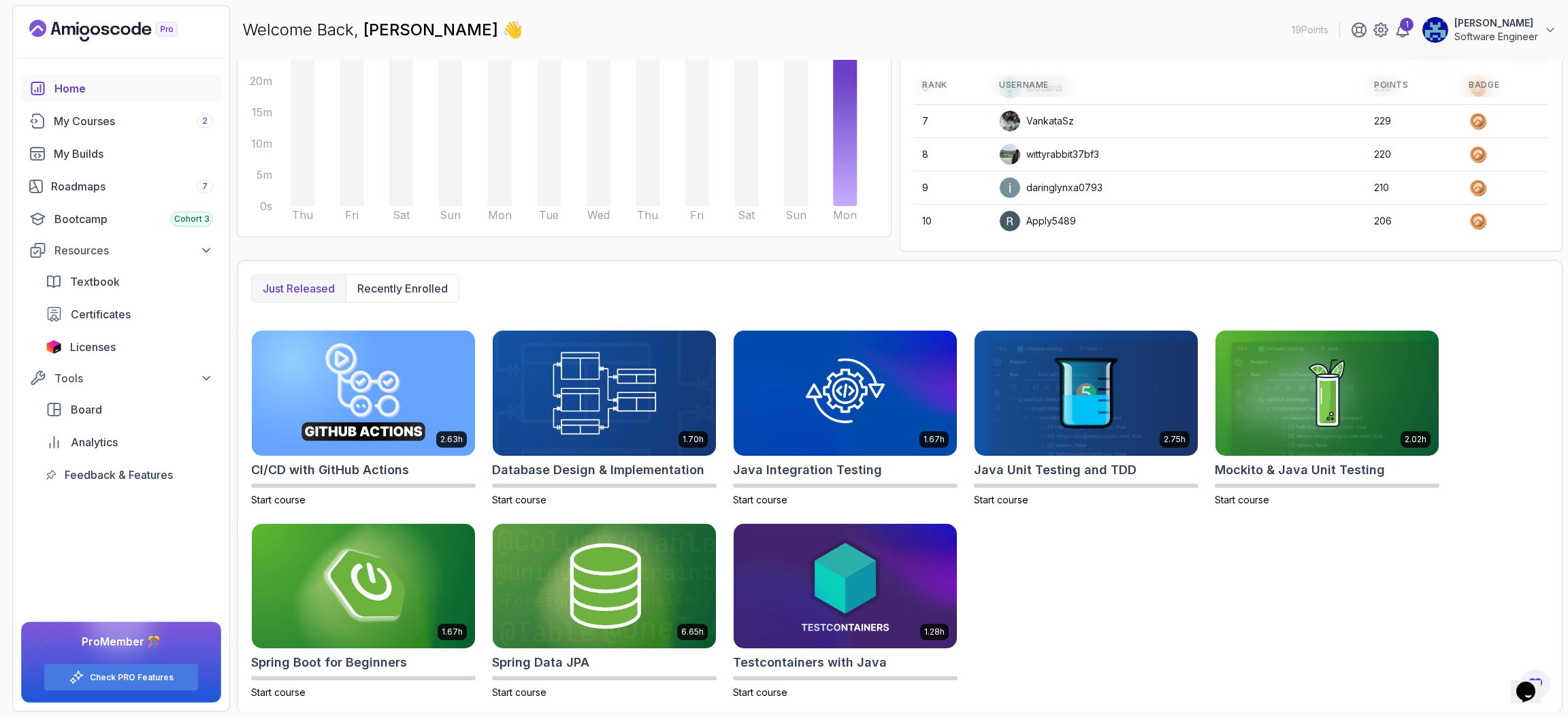
scroll to position [156, 0]
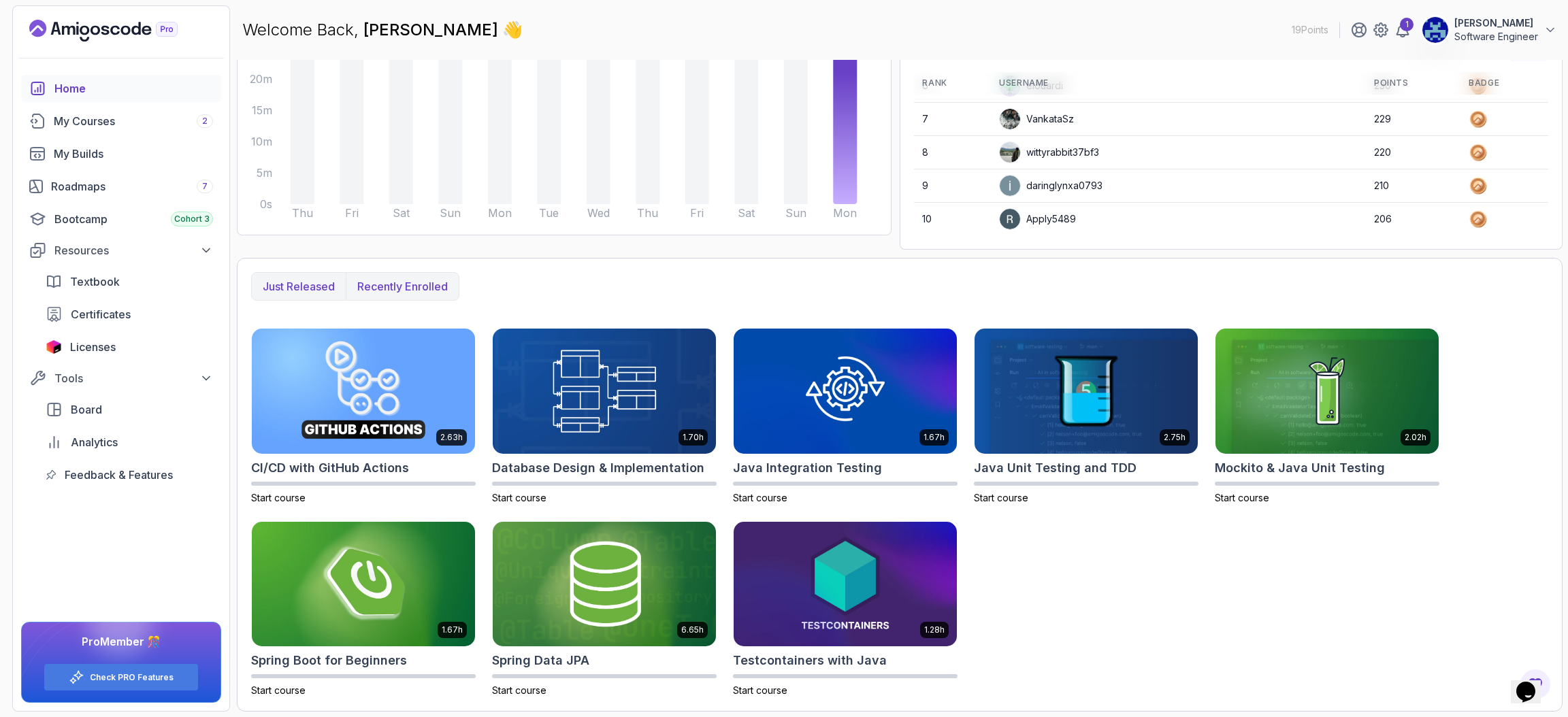
click at [438, 293] on p "Recently enrolled" at bounding box center [402, 287] width 90 height 17
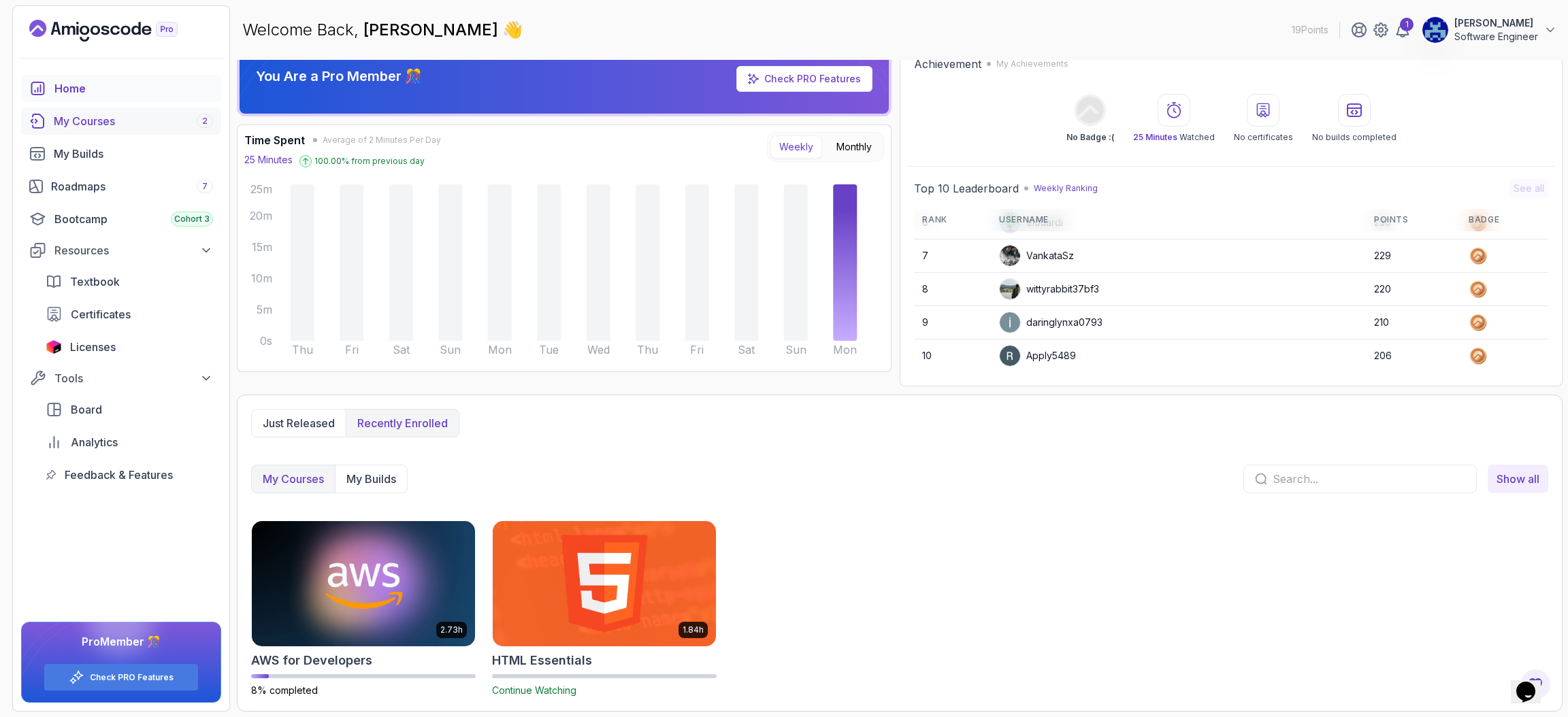
click at [104, 128] on div "My Courses 2" at bounding box center [133, 121] width 159 height 17
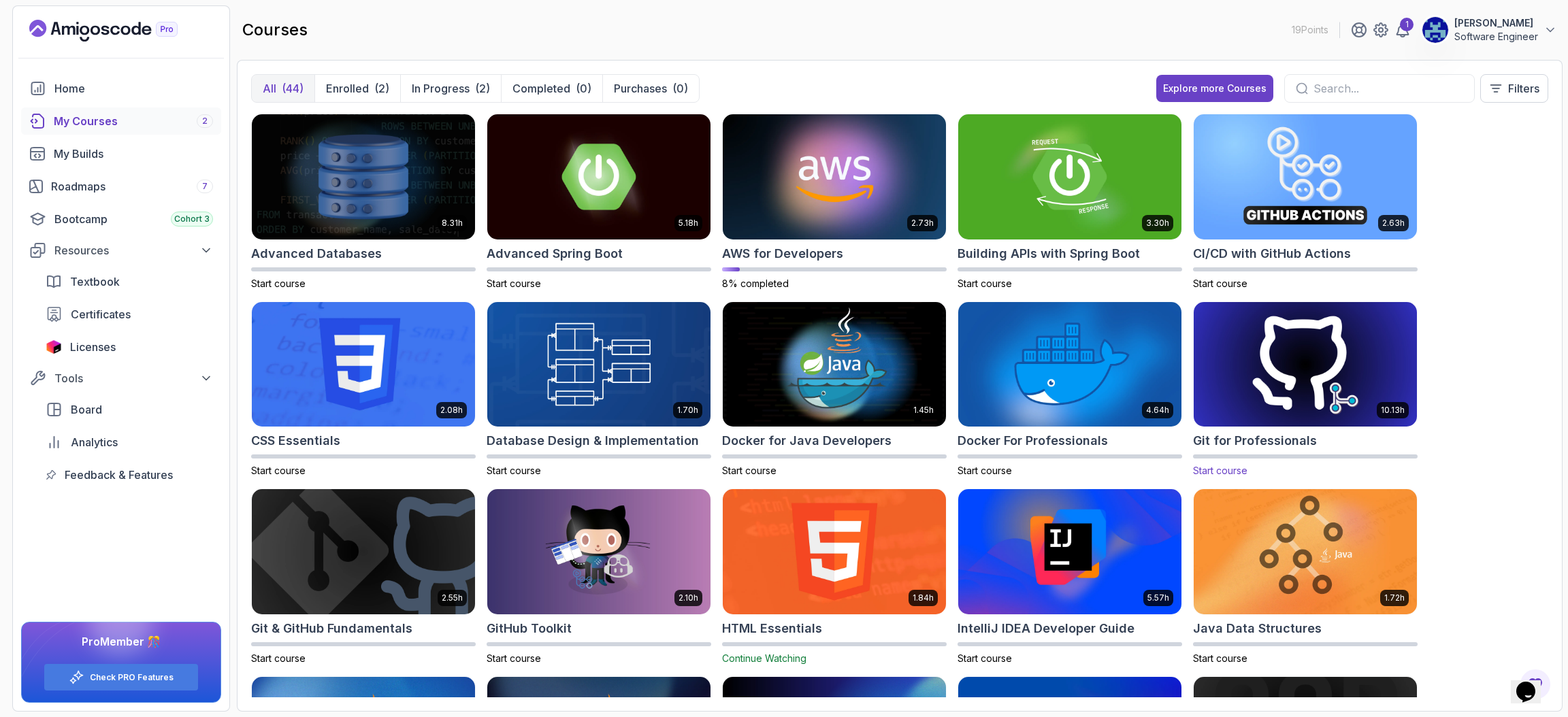
click at [1220, 437] on h2 "Git for Professionals" at bounding box center [1254, 440] width 124 height 19
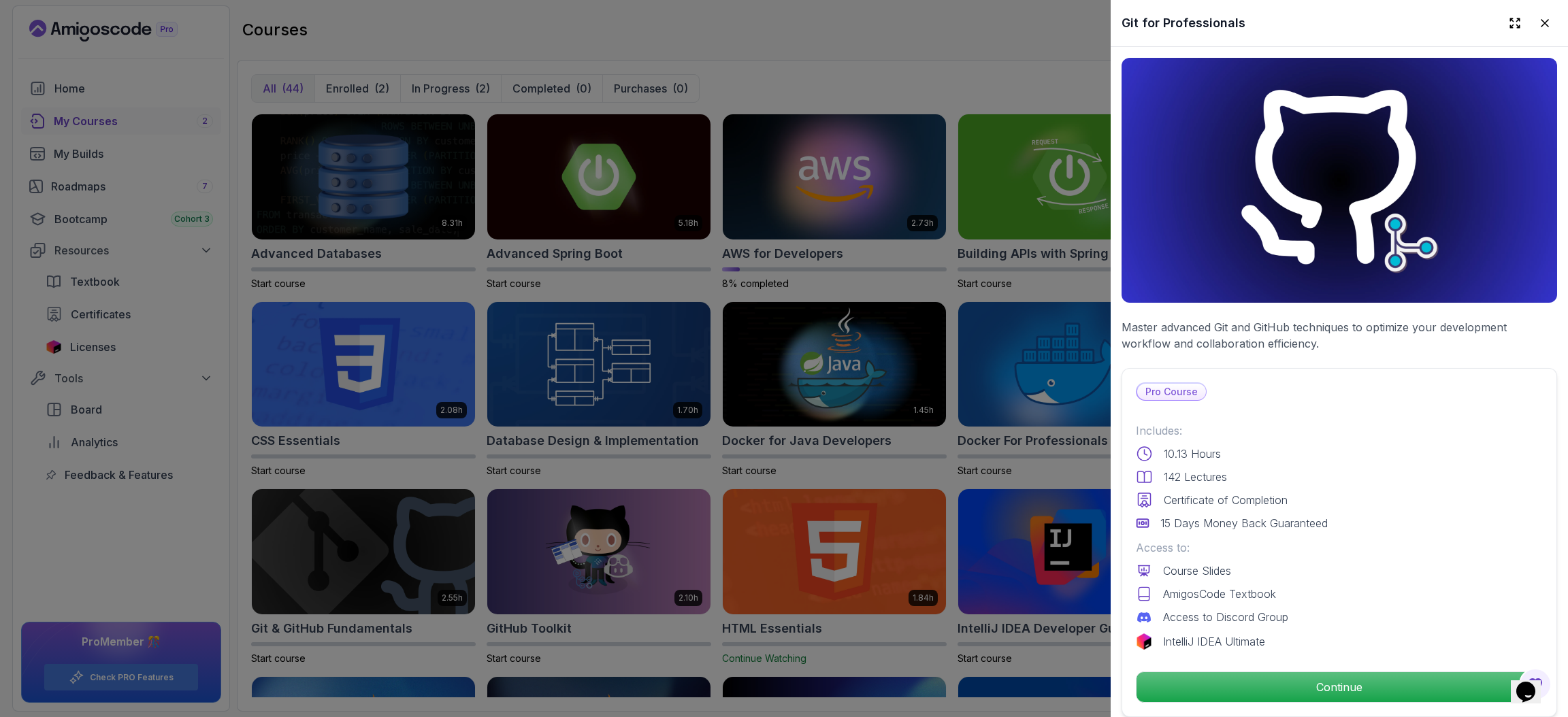
click at [1027, 380] on div at bounding box center [784, 358] width 1568 height 717
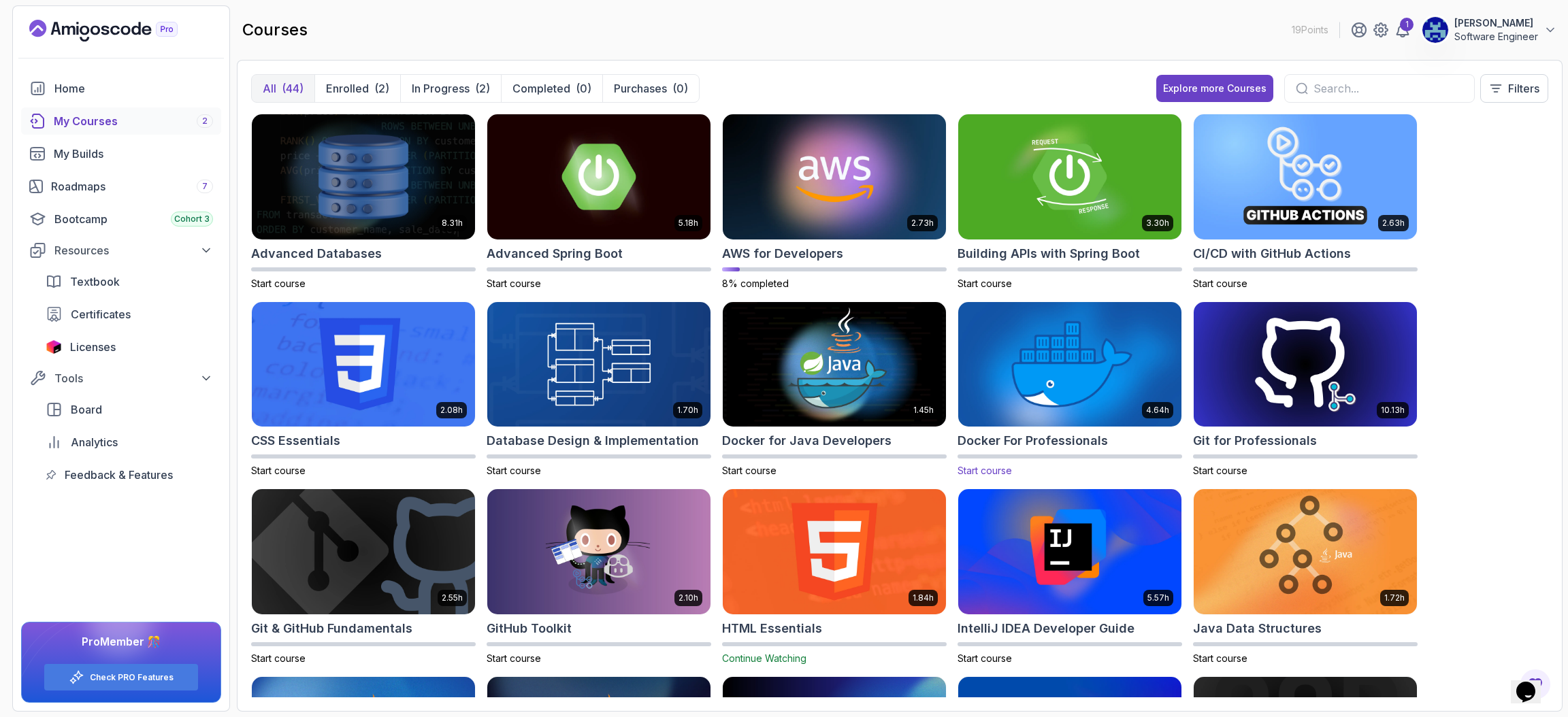
click at [985, 433] on h2 "Docker For Professionals" at bounding box center [1032, 440] width 150 height 19
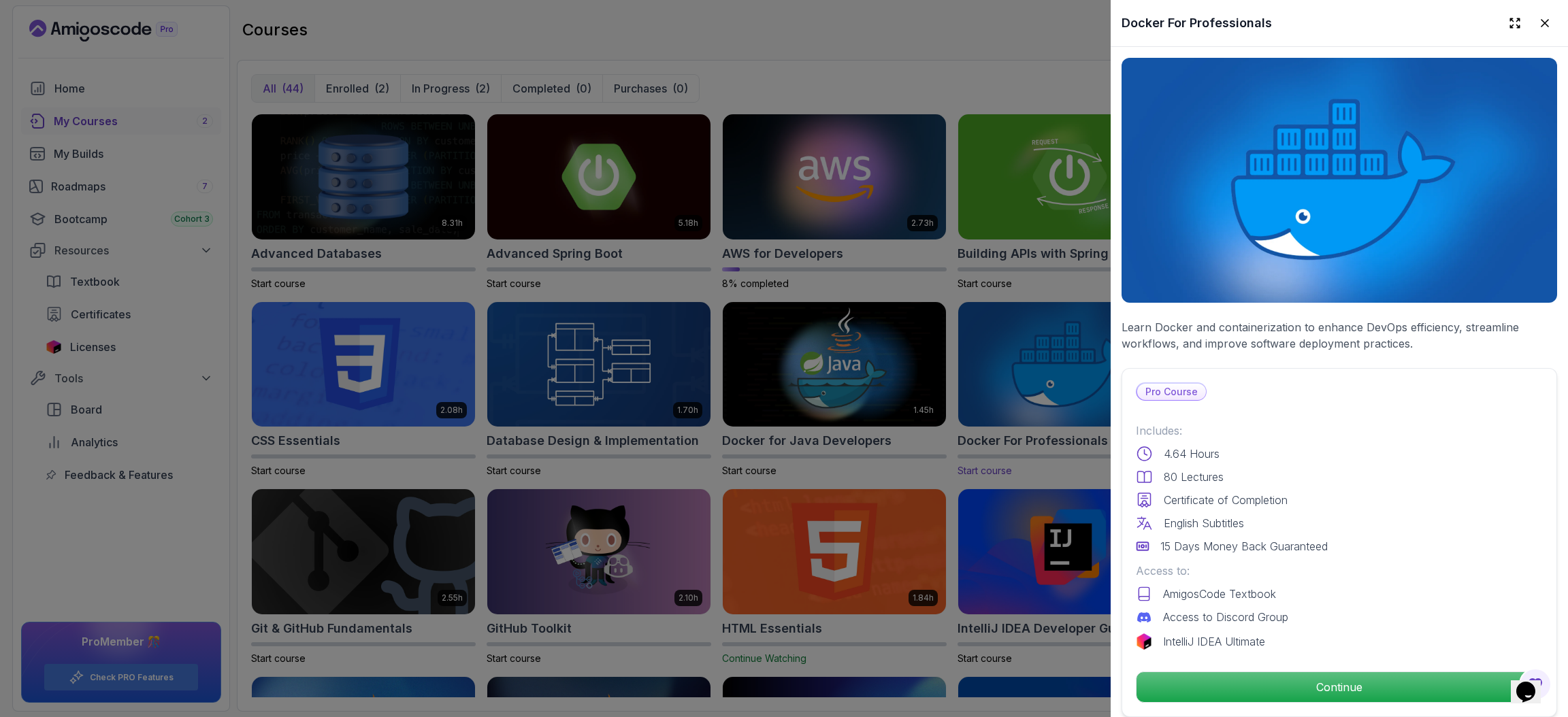
click at [985, 433] on div at bounding box center [784, 358] width 1568 height 717
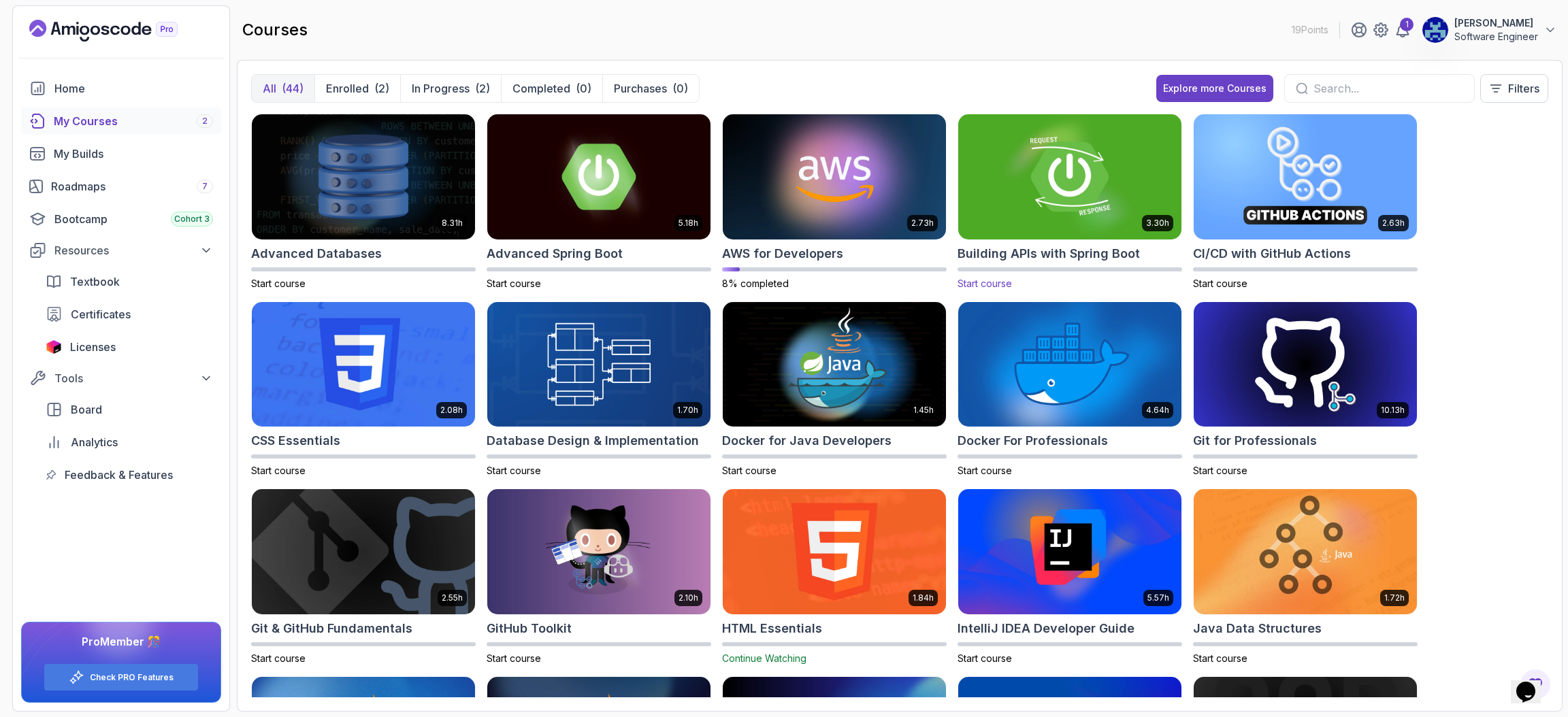
click at [1047, 240] on div "3.30h" at bounding box center [1069, 177] width 225 height 127
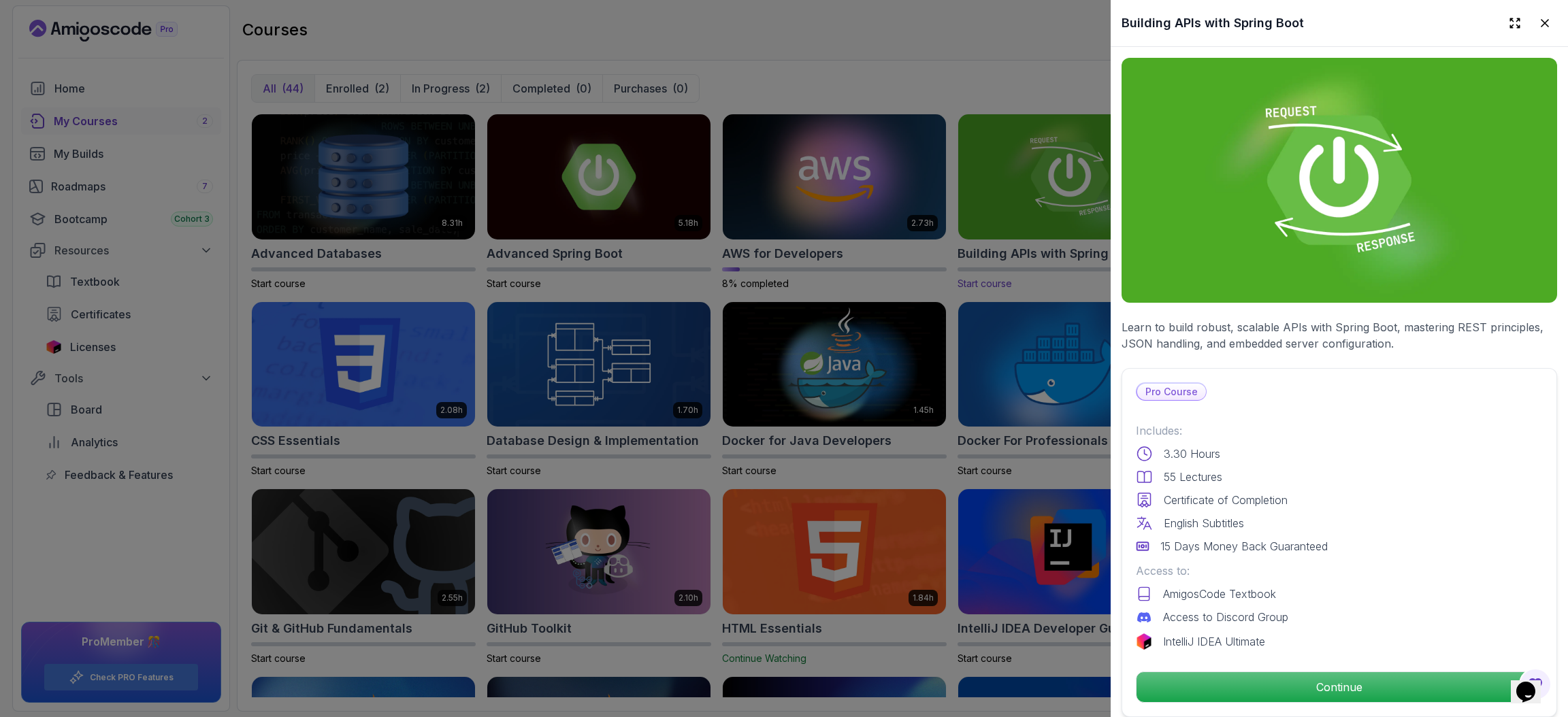
click at [1047, 240] on div at bounding box center [784, 358] width 1568 height 717
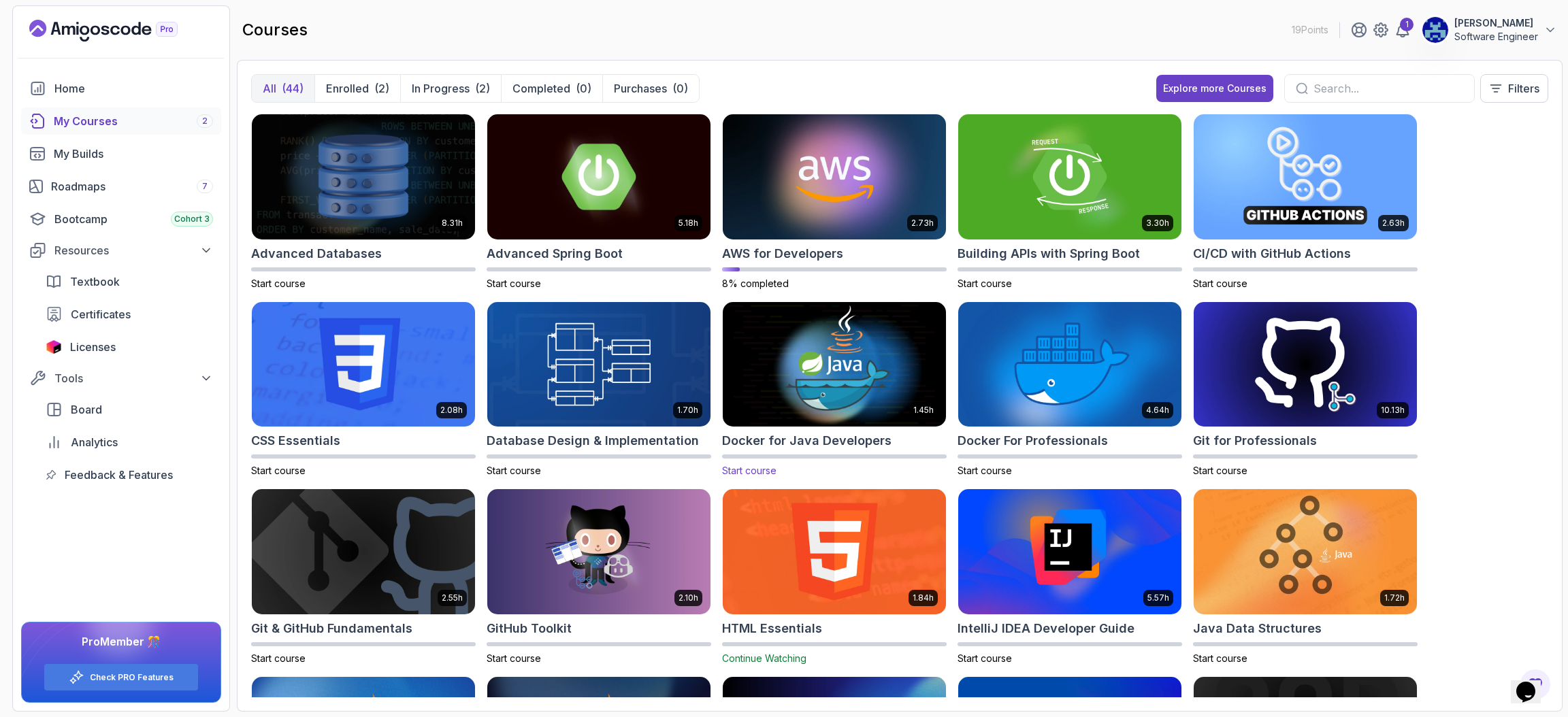
click at [829, 445] on h2 "Docker for Java Developers" at bounding box center [807, 440] width 169 height 19
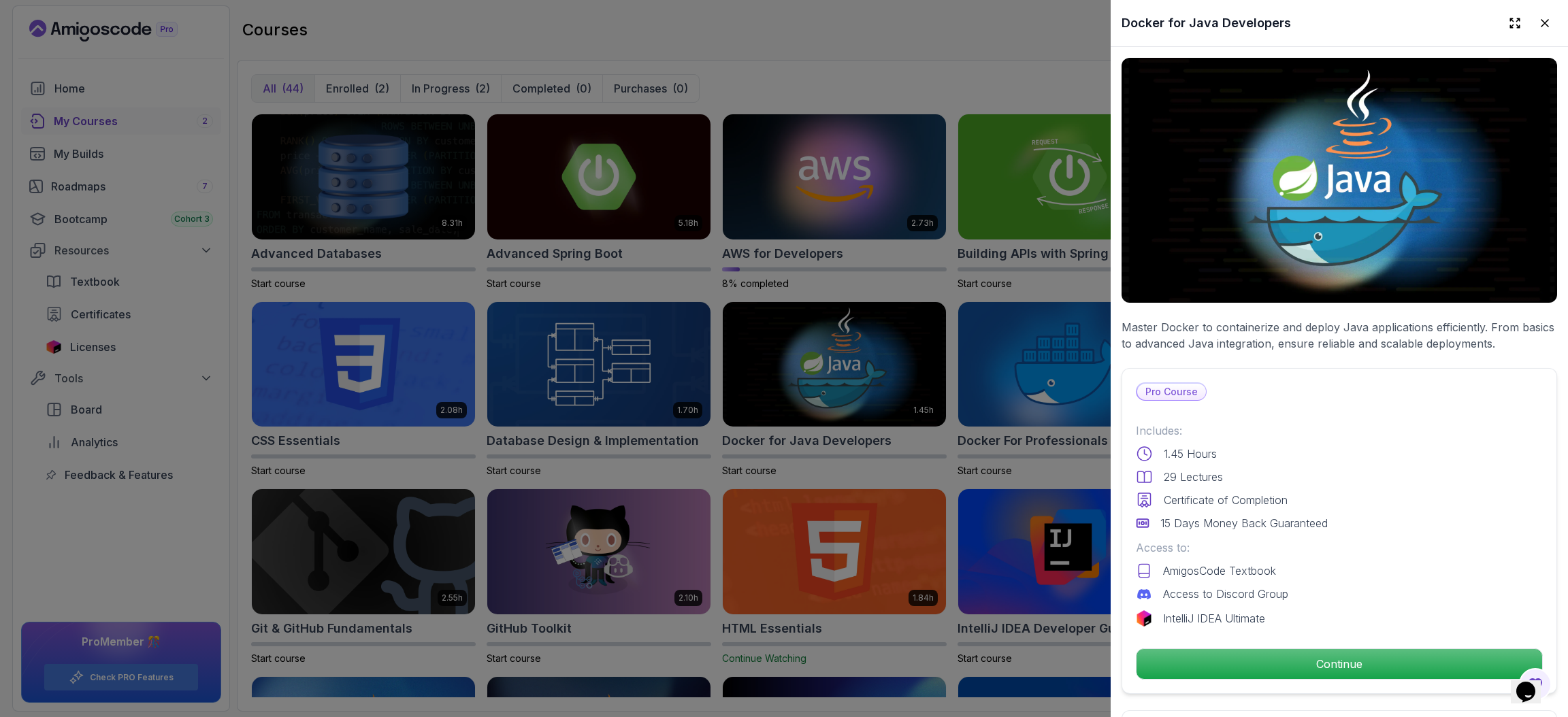
click at [895, 477] on div at bounding box center [784, 358] width 1568 height 717
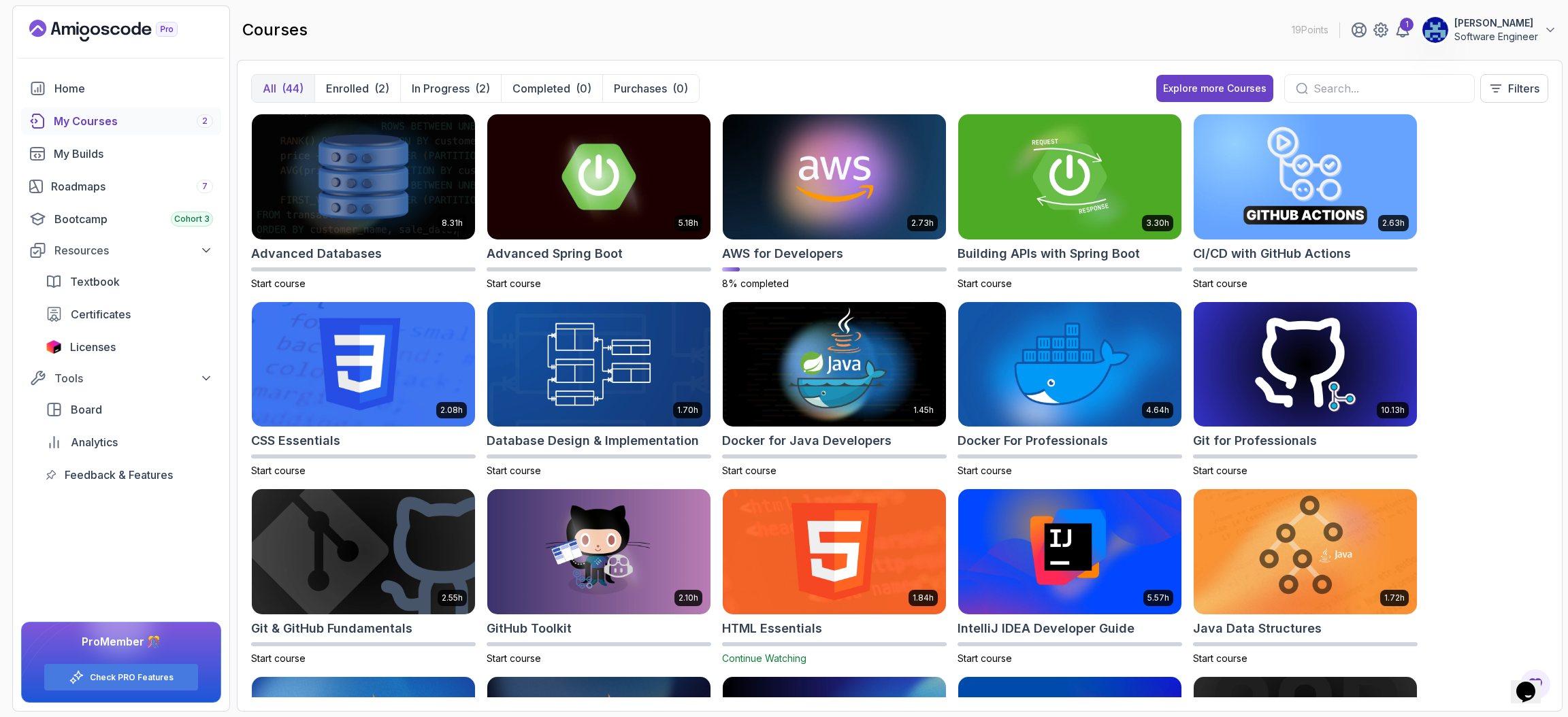
click at [1502, 248] on div "8.31h Advanced Databases Start course 5.18h Advanced Spring Boot Start course 2…" at bounding box center [900, 405] width 1297 height 584
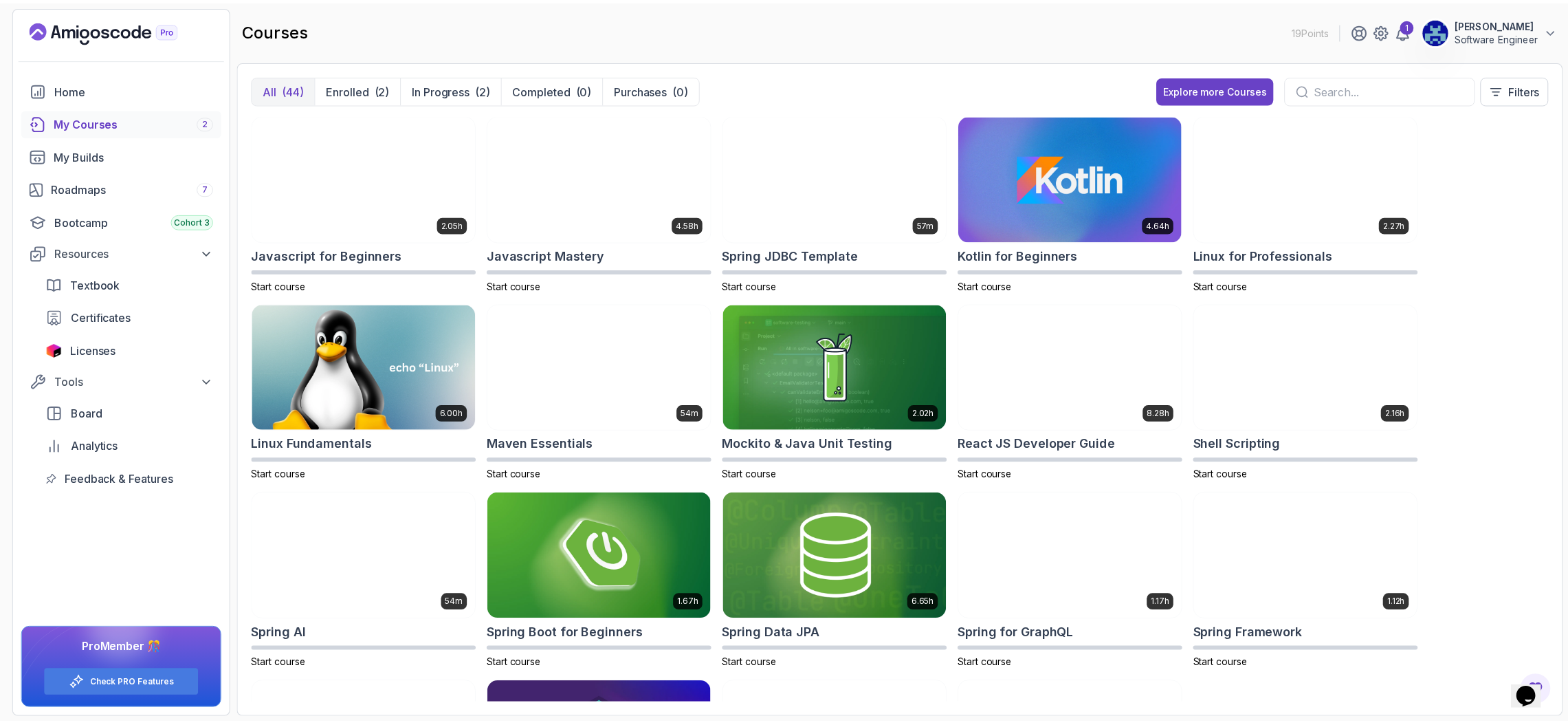
scroll to position [1121, 0]
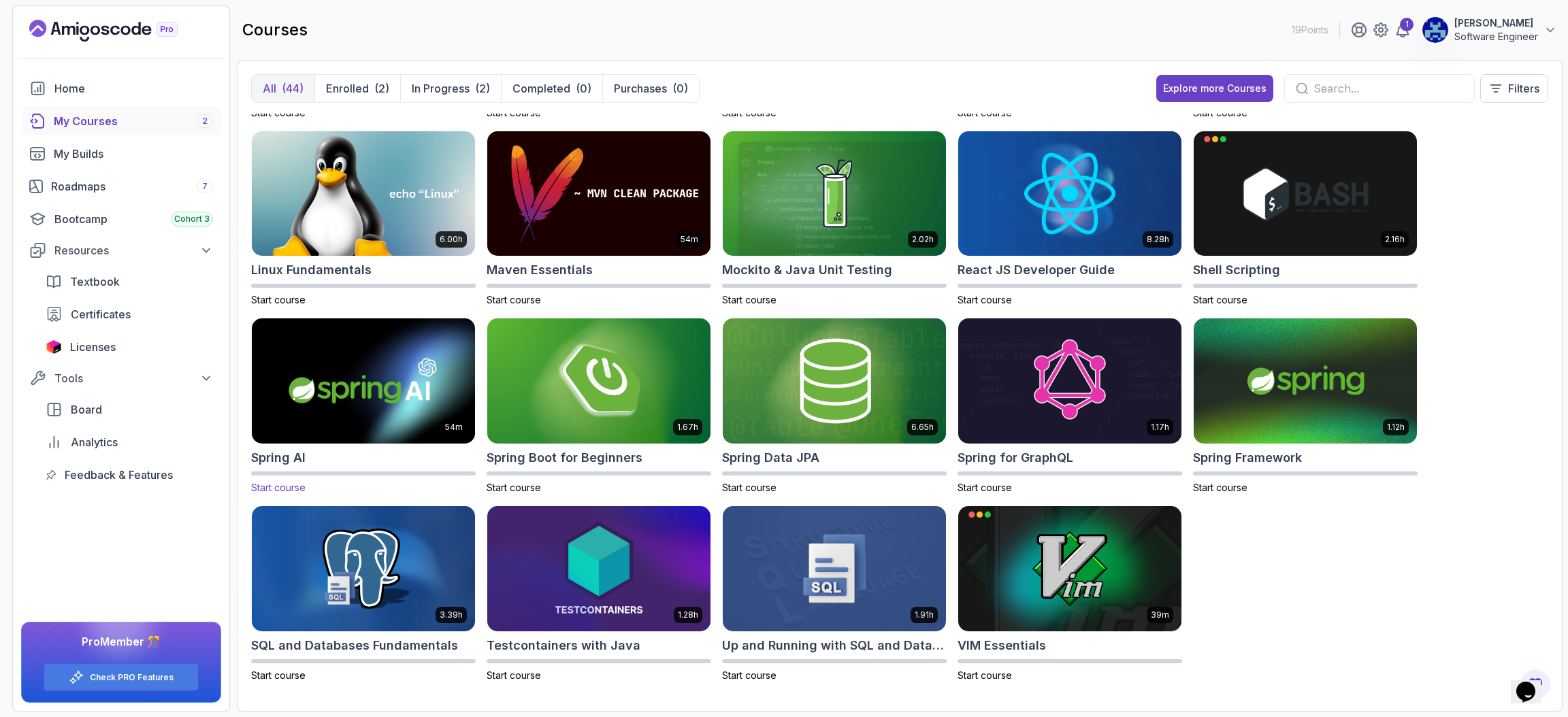
click at [393, 461] on div "Spring AI" at bounding box center [363, 458] width 225 height 19
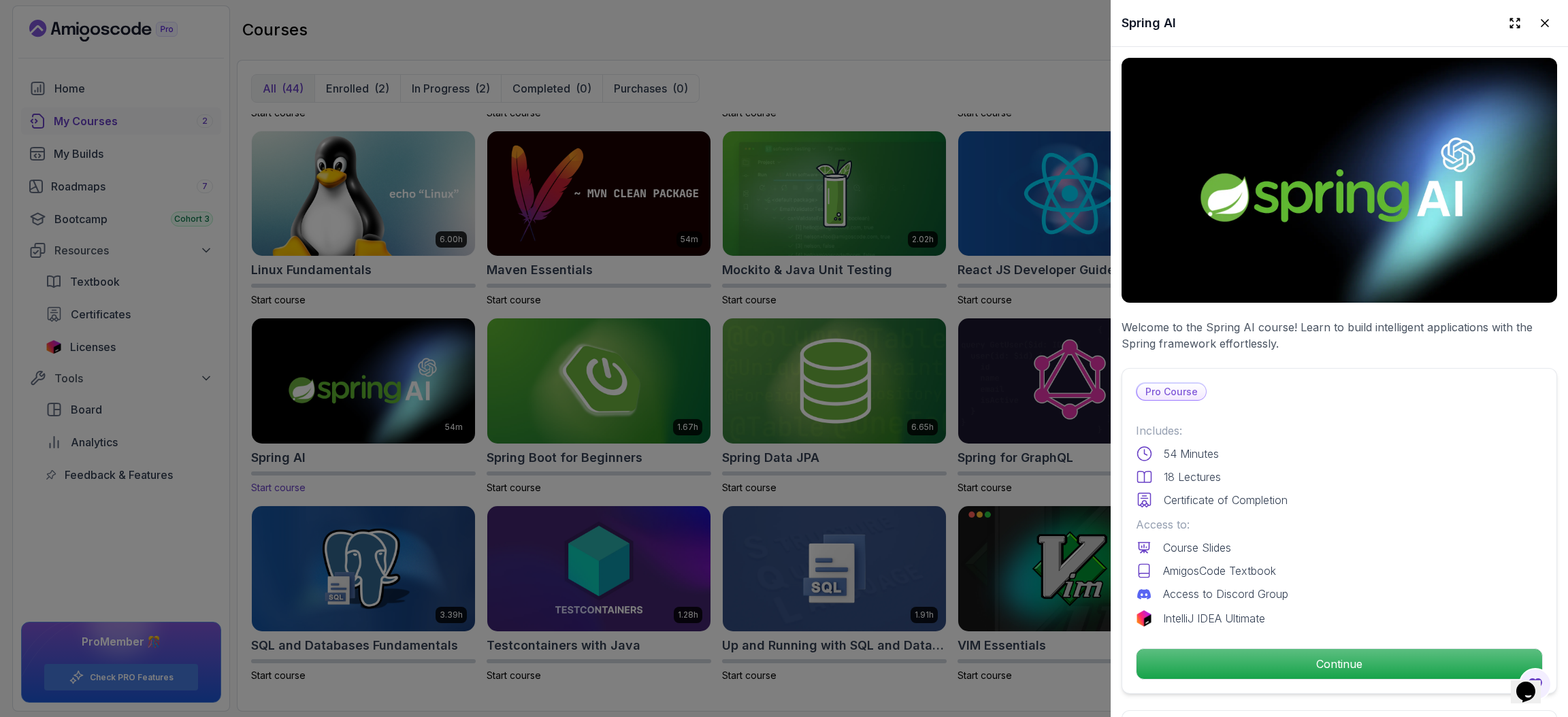
click at [393, 461] on div at bounding box center [784, 358] width 1568 height 717
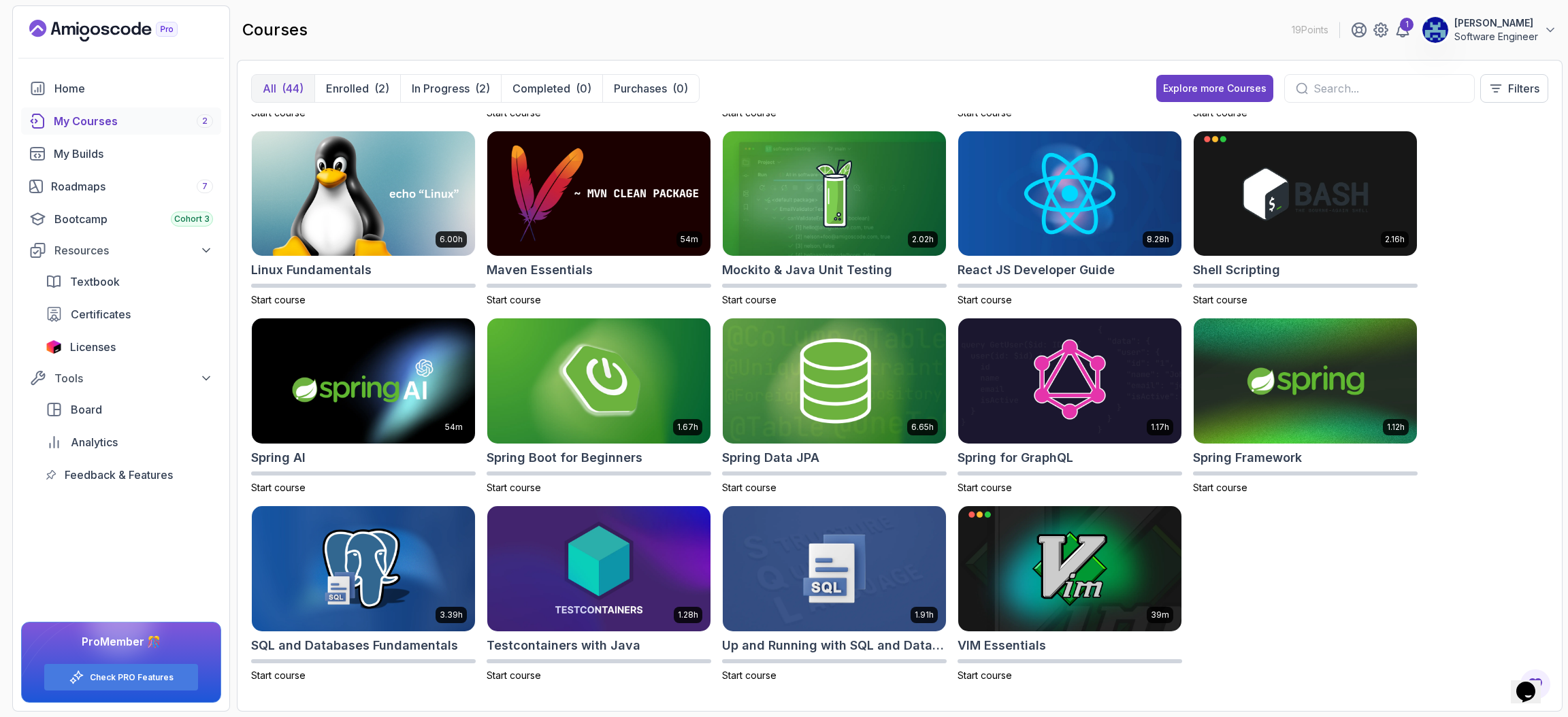
click at [755, 28] on div "courses 19 Points 1 Adrian Shikwambana Software Engineer" at bounding box center [900, 30] width 1325 height 49
click at [100, 85] on div "Home" at bounding box center [133, 89] width 158 height 17
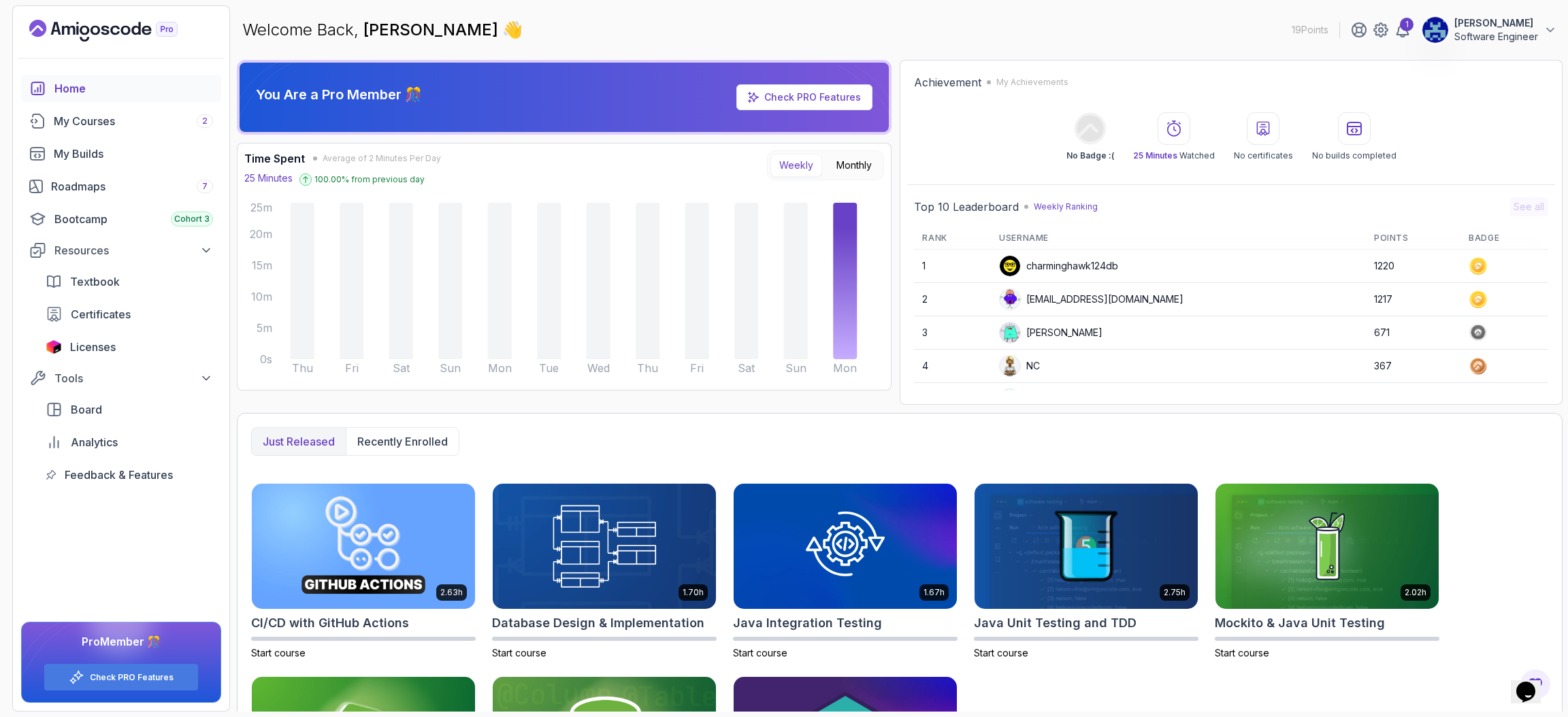
click at [92, 27] on icon "Landing page" at bounding box center [95, 30] width 9 height 9
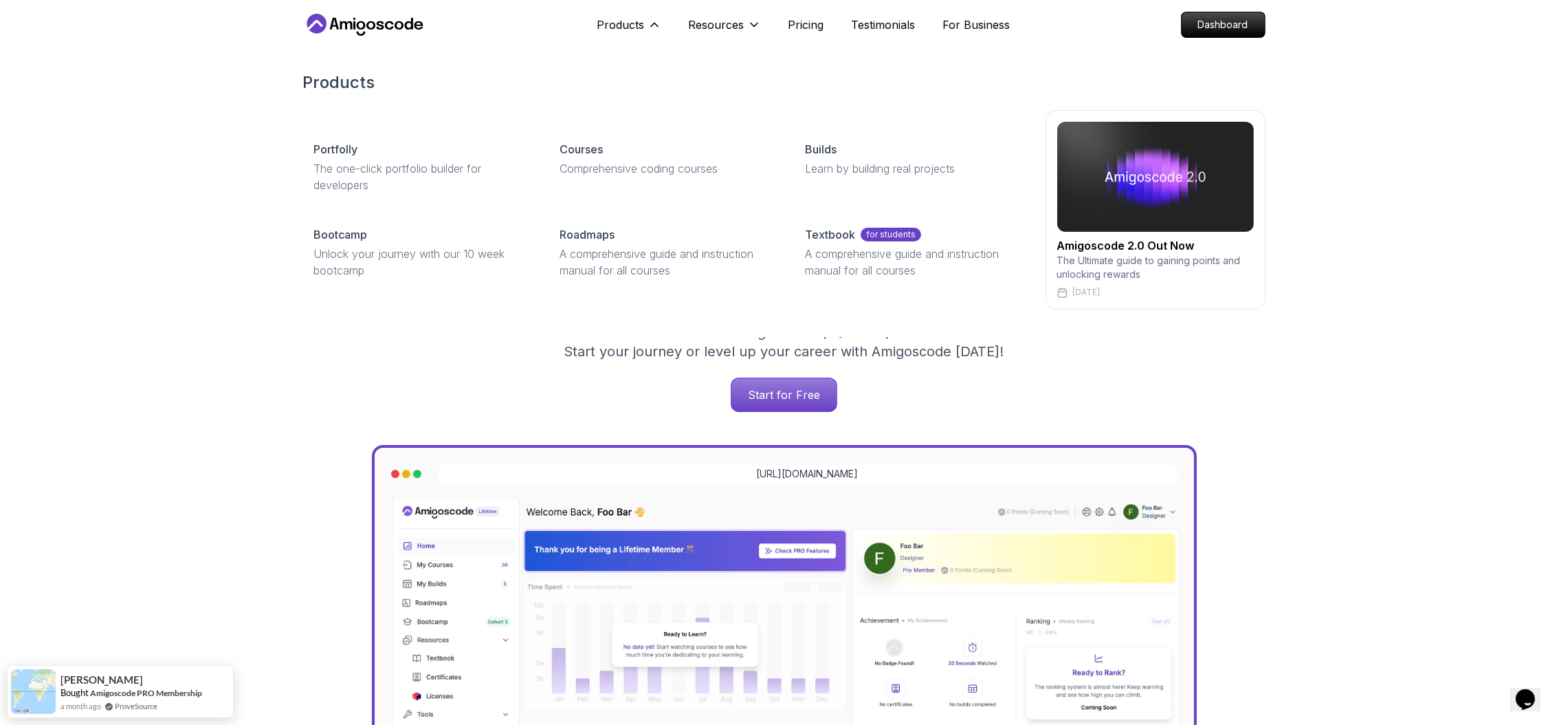
click at [1132, 220] on img at bounding box center [1155, 176] width 197 height 110
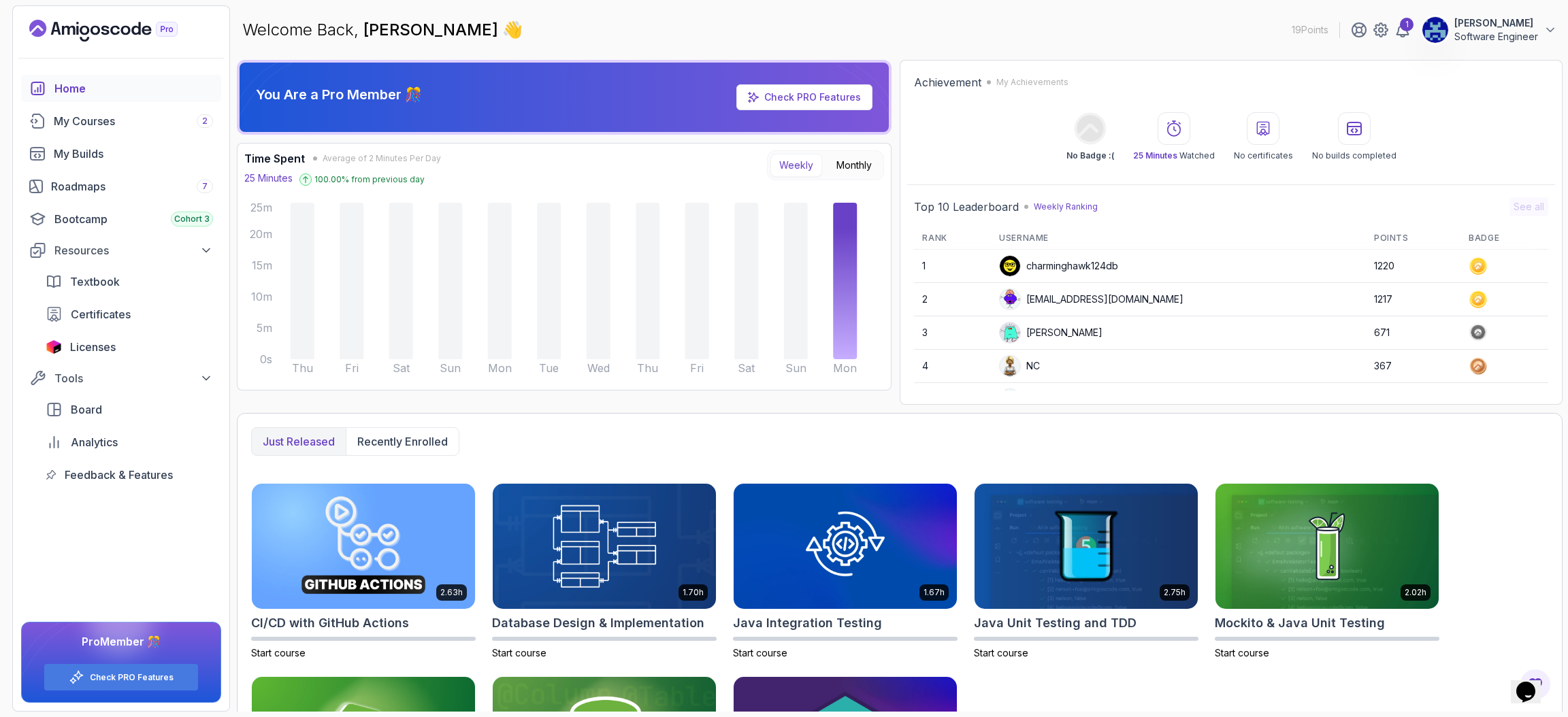
click at [75, 85] on div "Home" at bounding box center [133, 89] width 158 height 17
click at [114, 35] on icon "Landing page" at bounding box center [114, 30] width 9 height 9
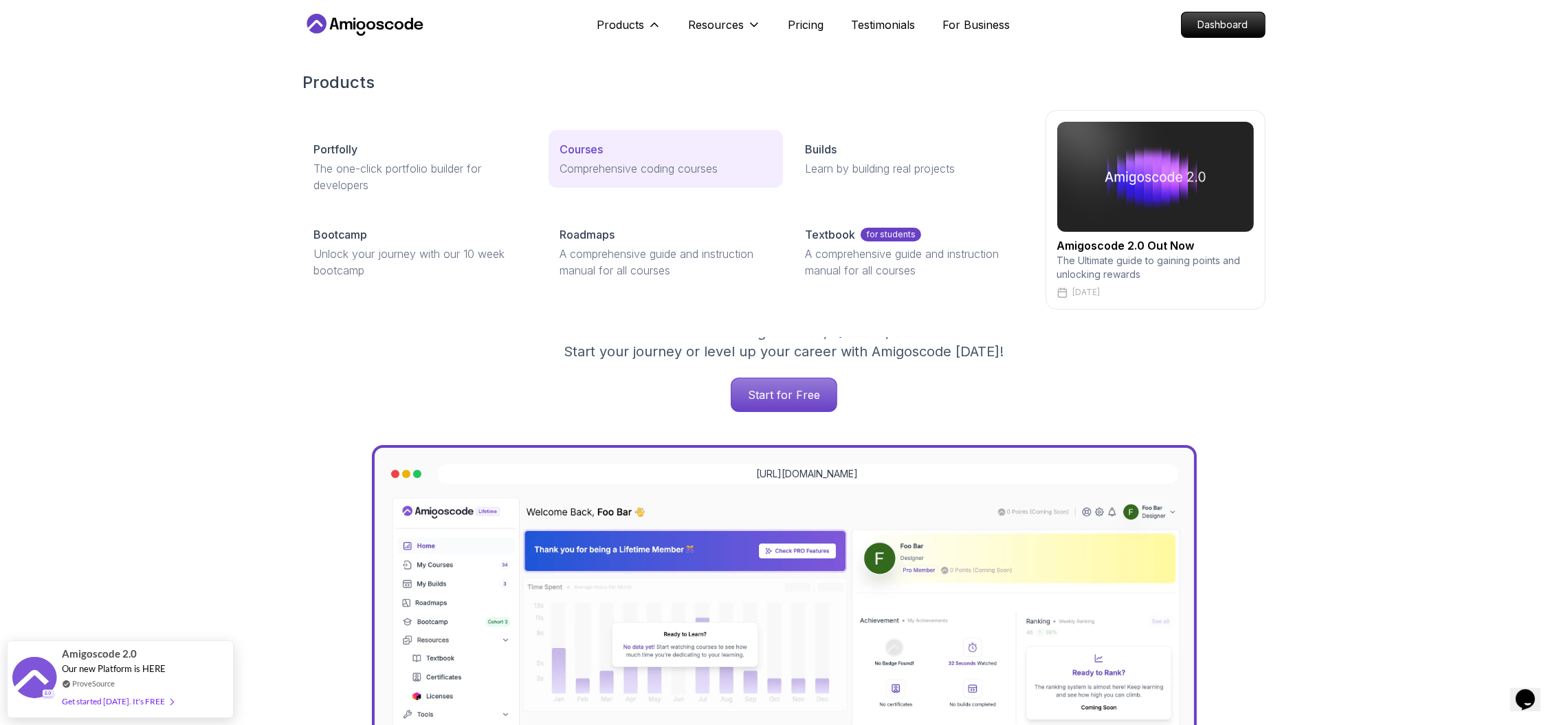
click at [613, 148] on div "Courses" at bounding box center [666, 149] width 213 height 17
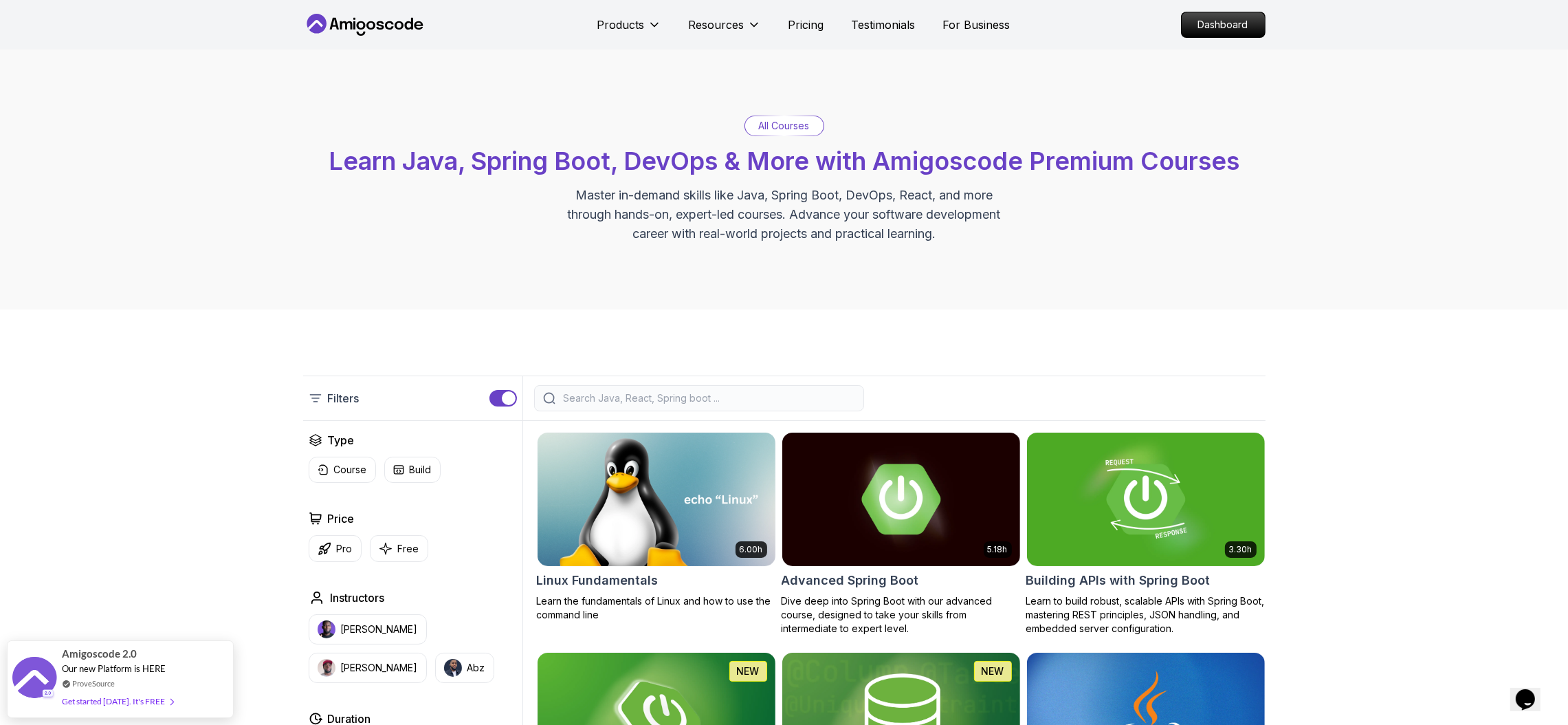
click at [745, 392] on input "search" at bounding box center [708, 398] width 294 height 13
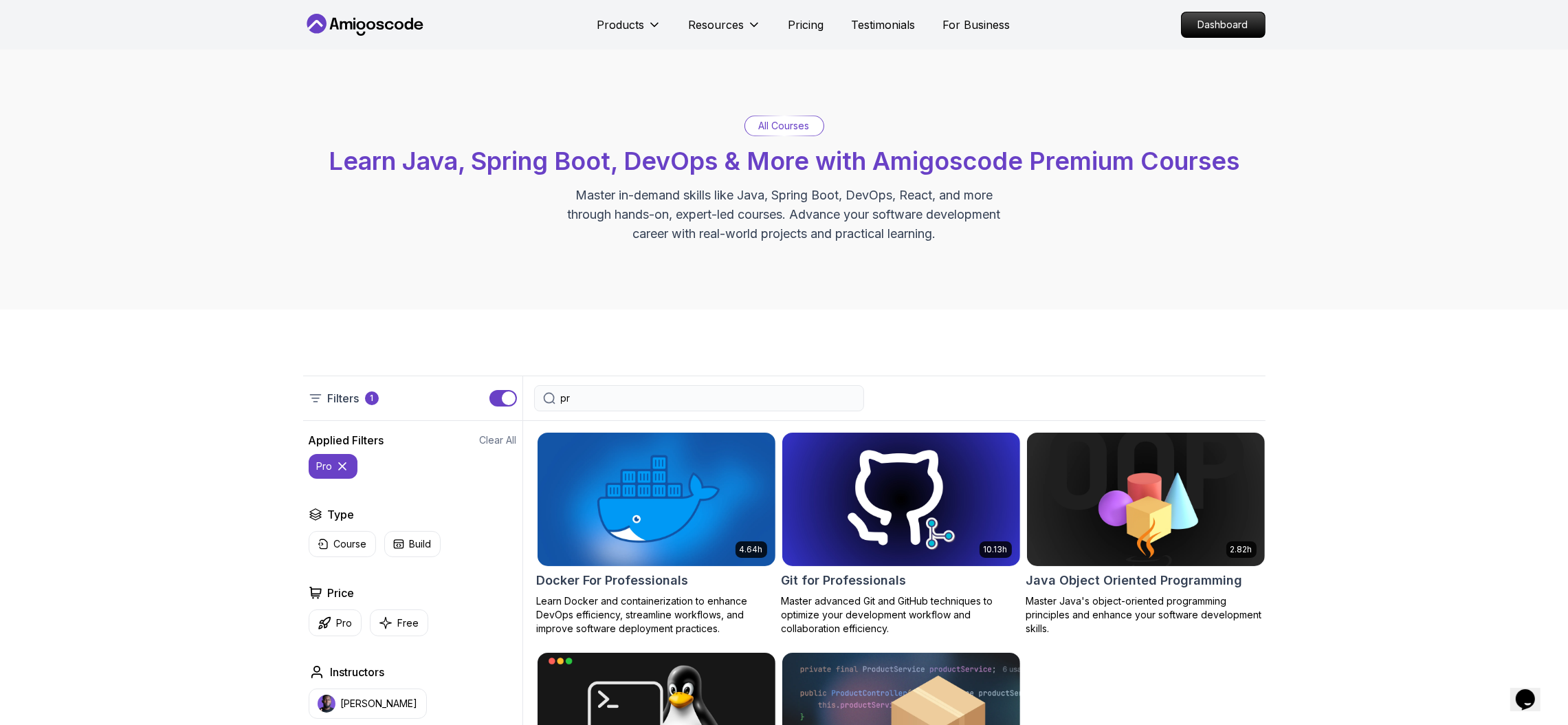
type input "p"
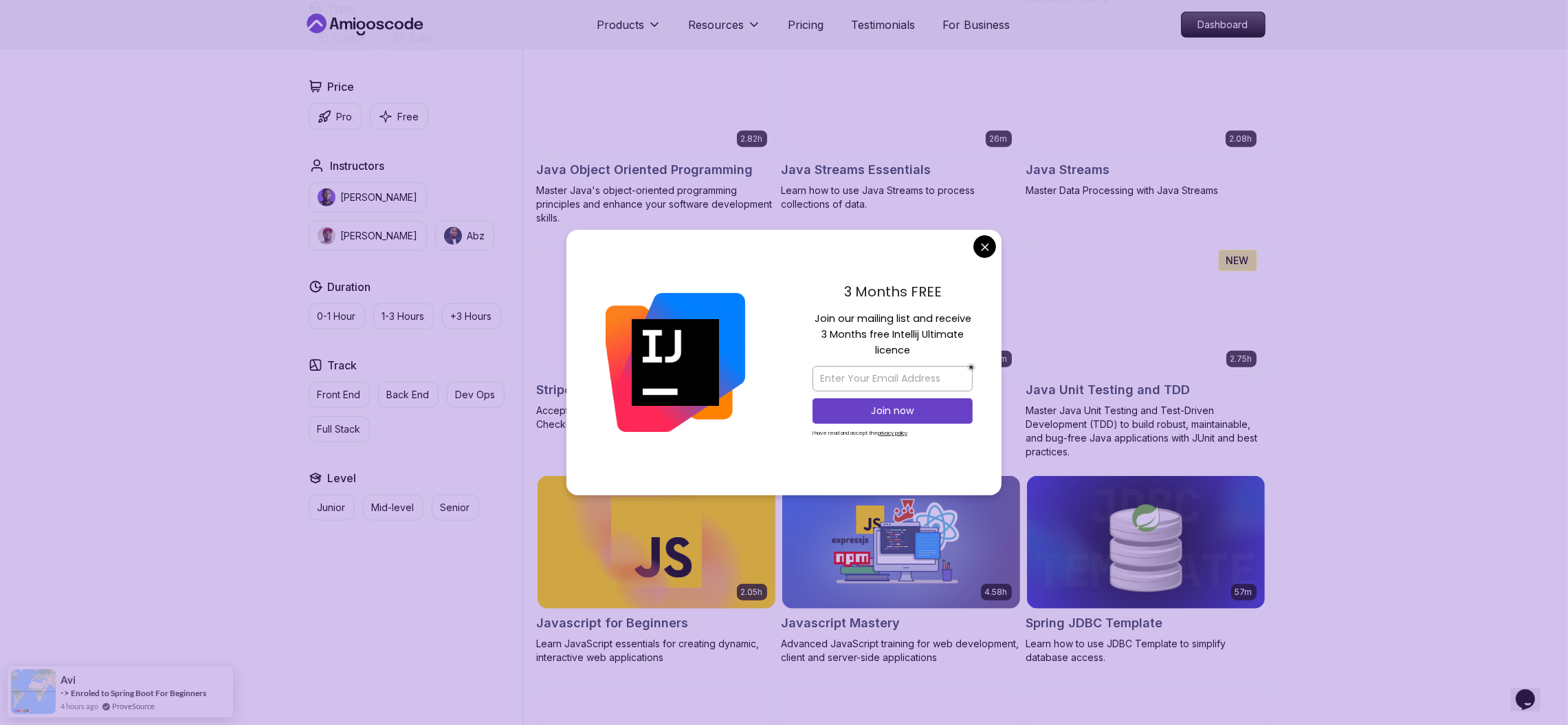
scroll to position [2104, 0]
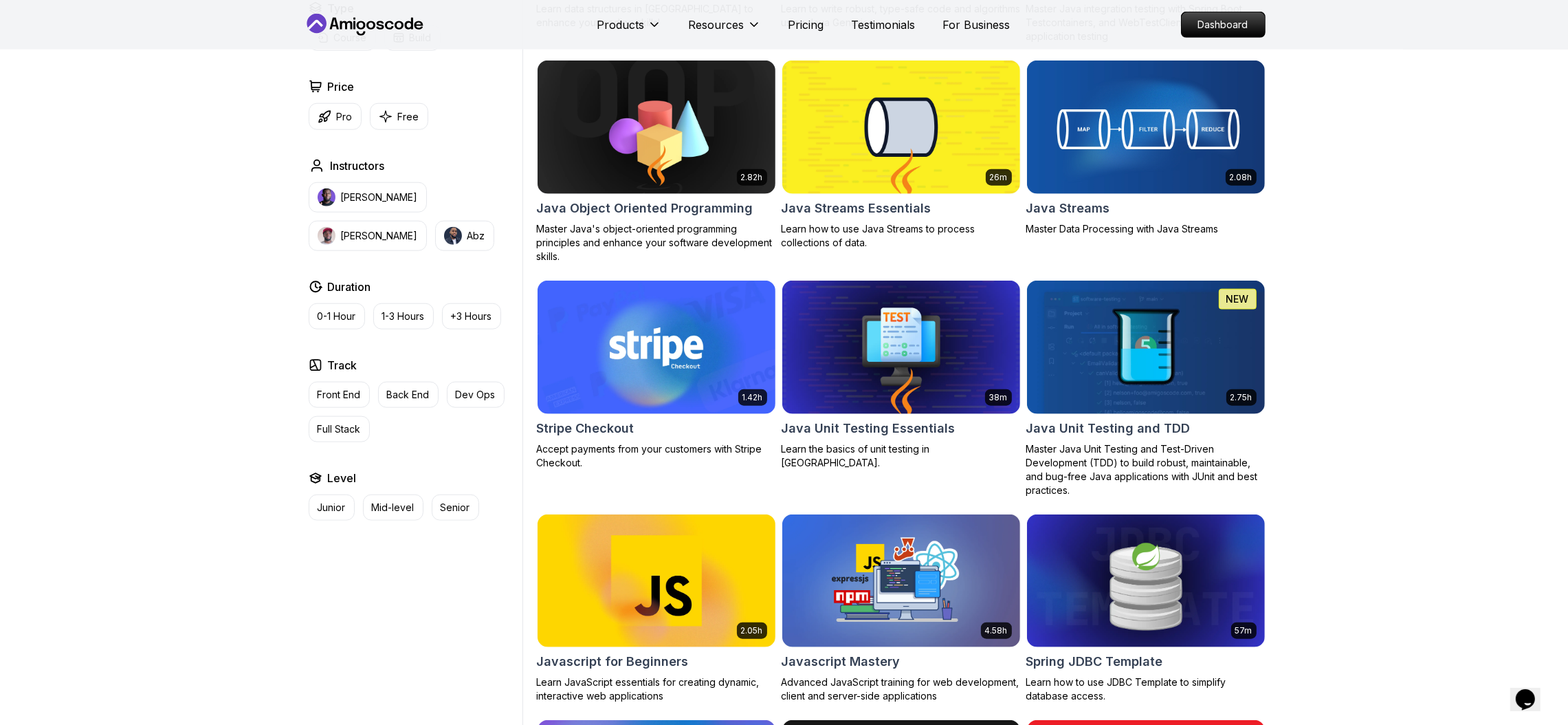
click at [984, 249] on body "Products Resources Pricing Testimonials For Business Dashboard Products Resourc…" at bounding box center [784, 238] width 1568 height 4684
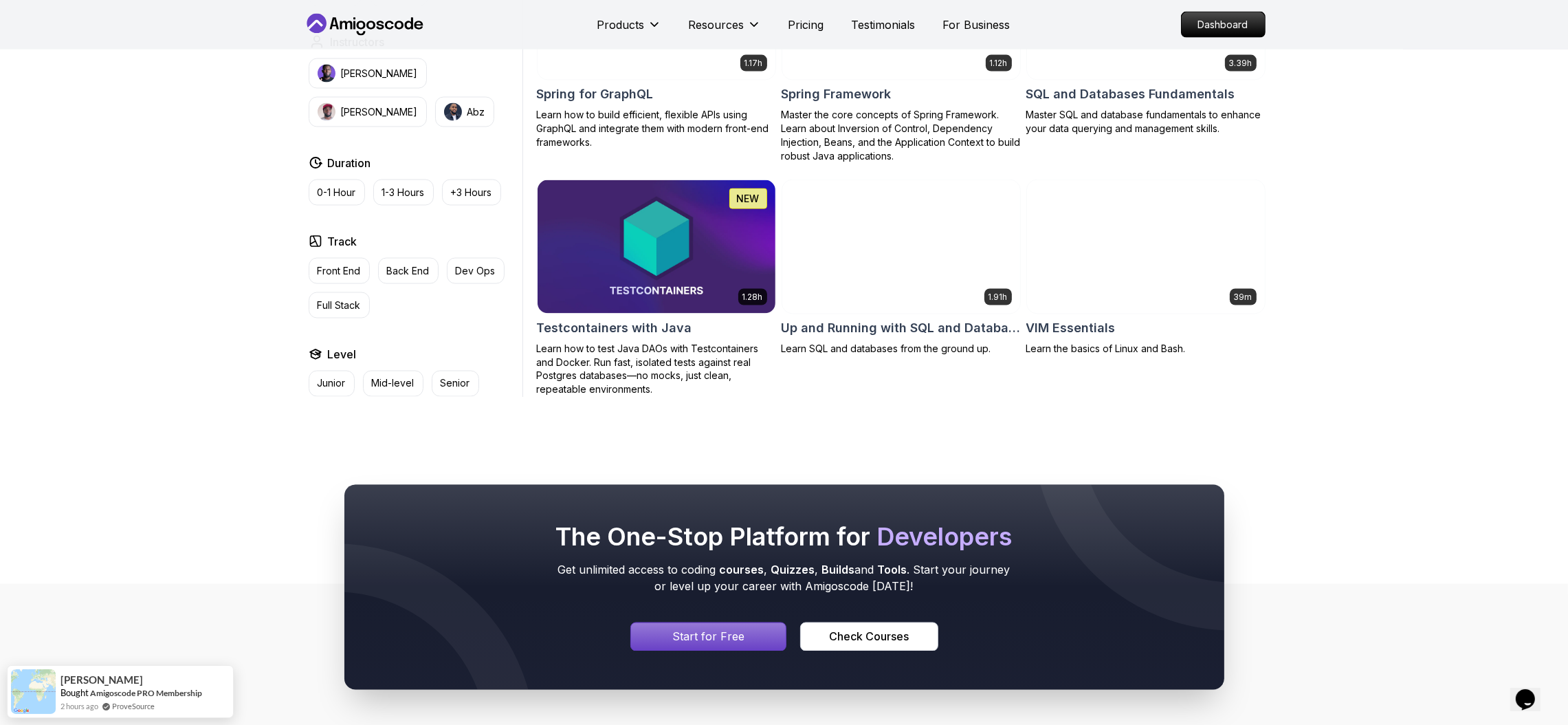
scroll to position [3548, 0]
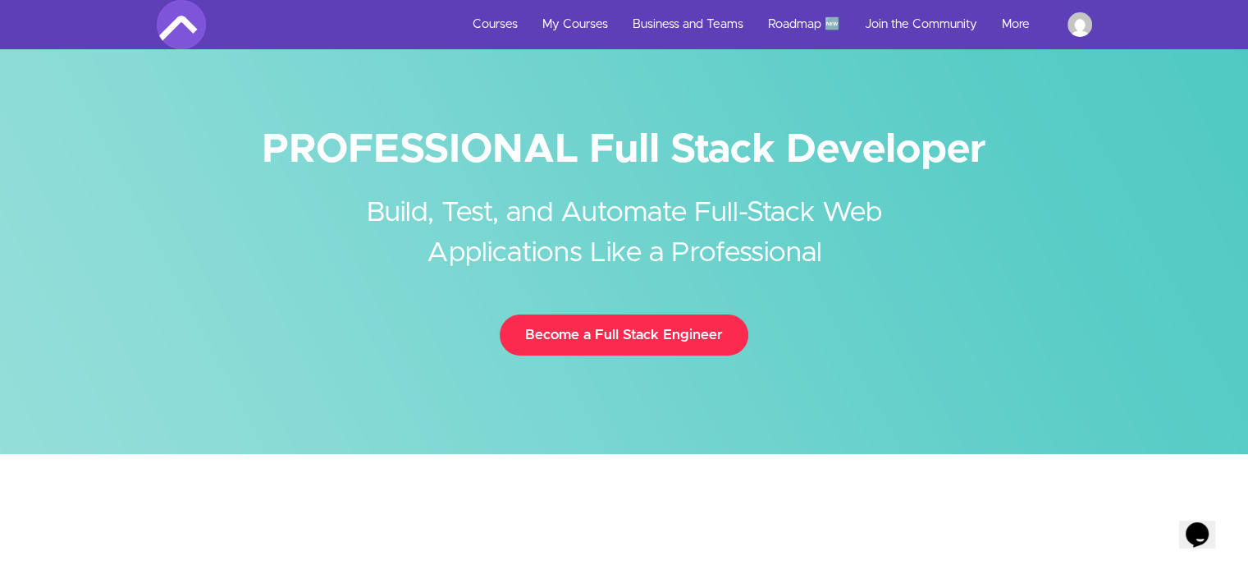
click at [693, 336] on link "Become a Full Stack Engineer" at bounding box center [624, 334] width 249 height 41
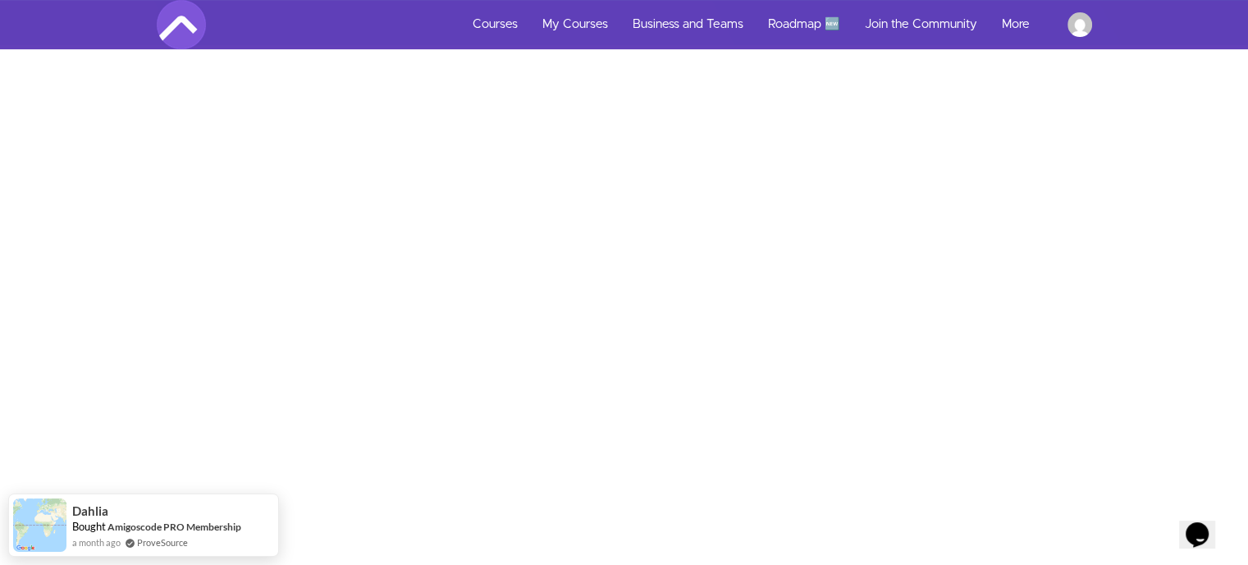
scroll to position [232, 0]
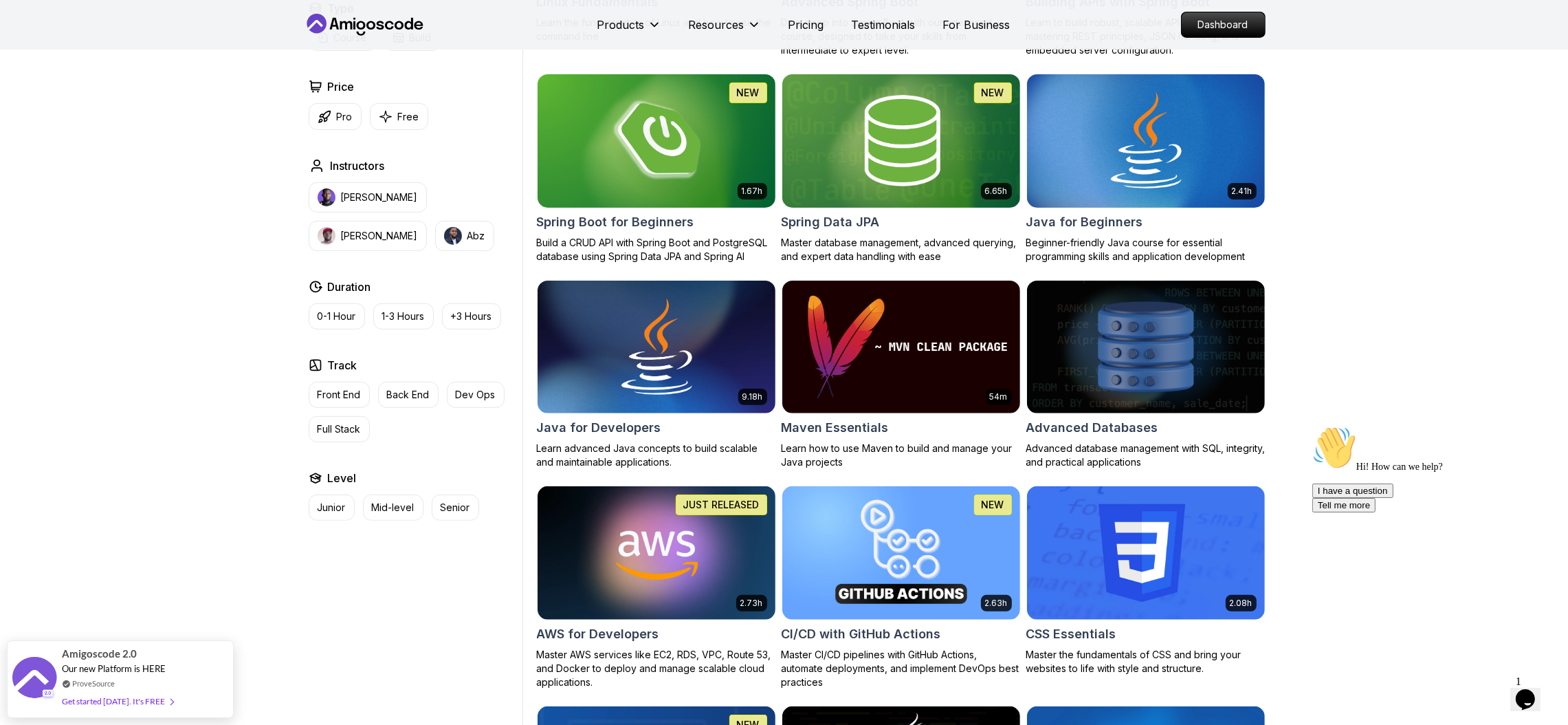
scroll to position [645, 0]
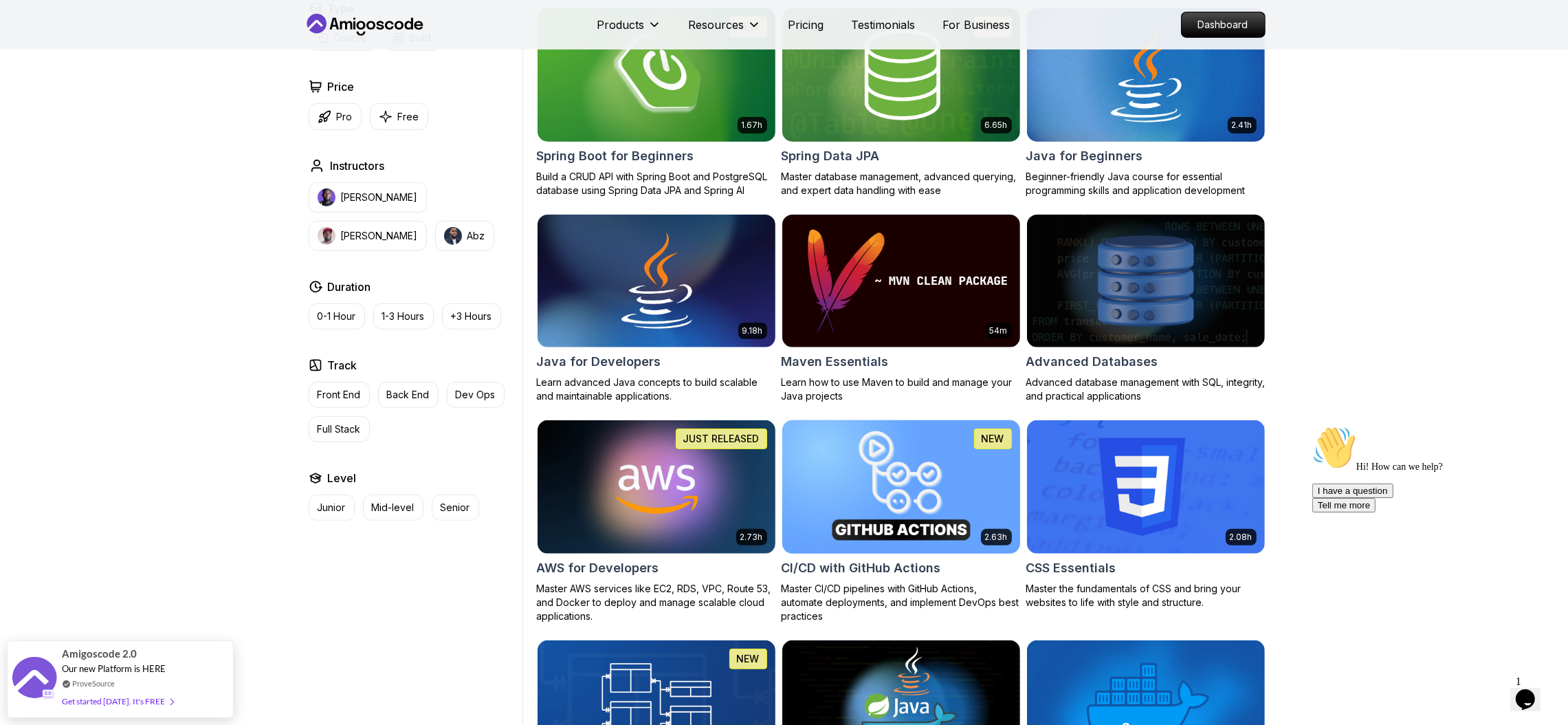
click at [932, 453] on img at bounding box center [900, 486] width 250 height 140
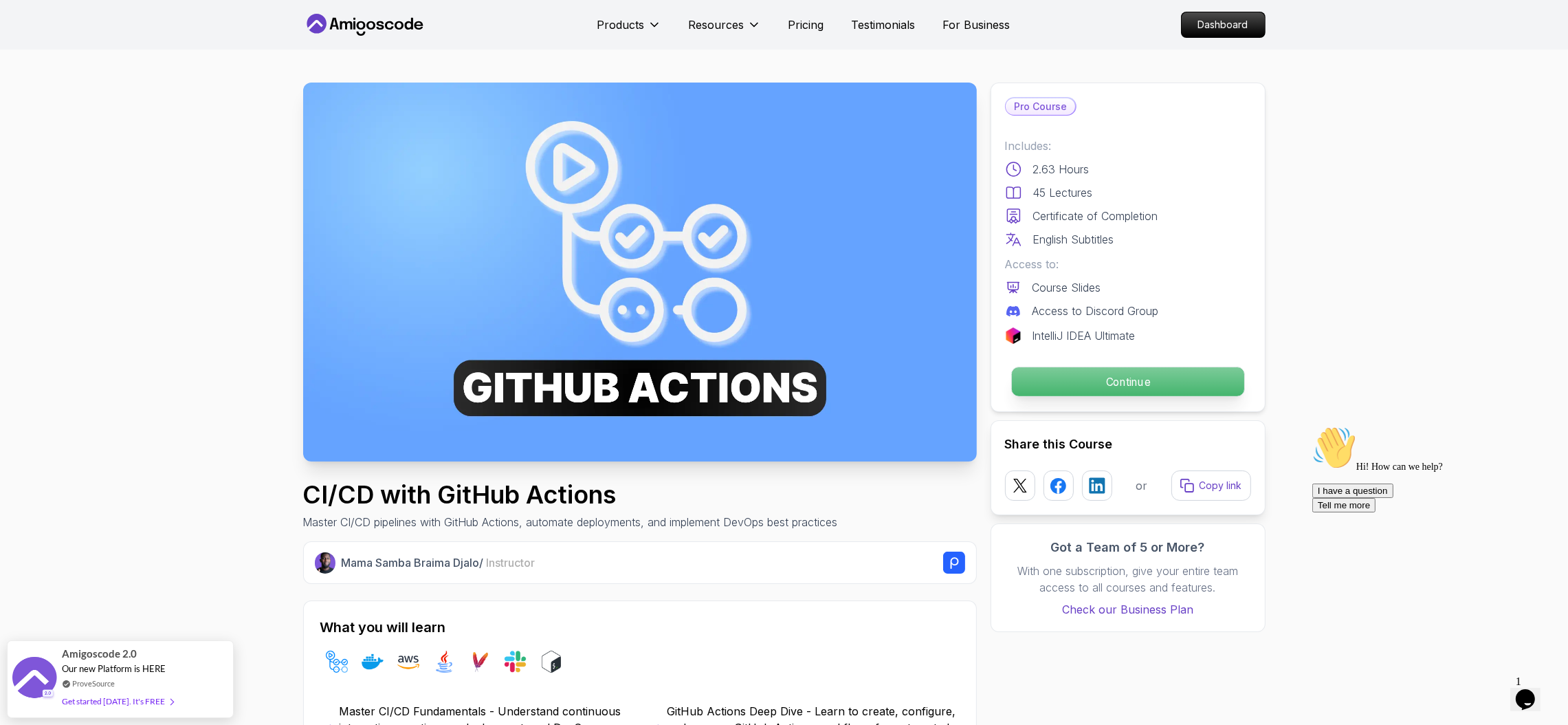
click at [1096, 377] on p "Continue" at bounding box center [1127, 381] width 232 height 28
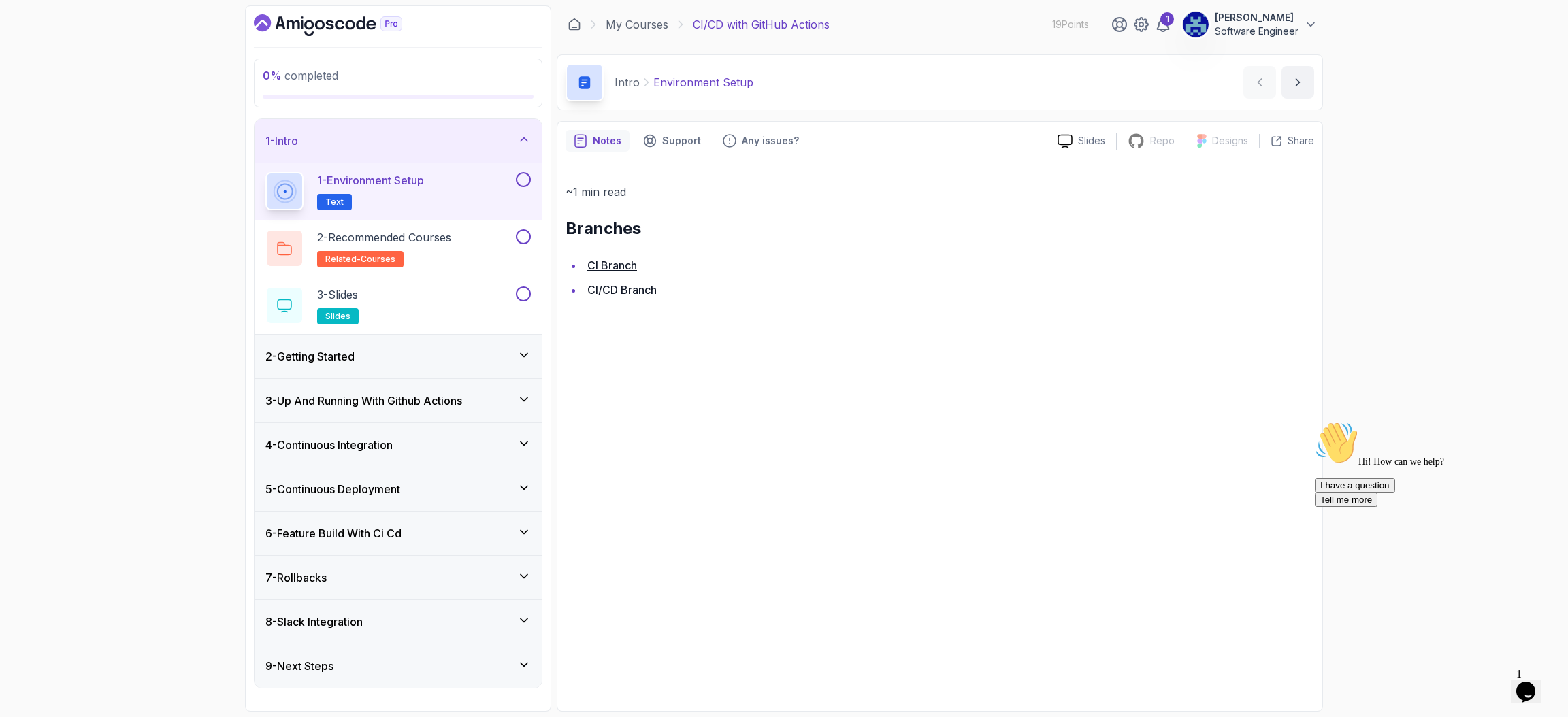
click at [1536, 395] on div "0 % completed 1 - Intro 1 - Environment Setup Text 2 - Recommended Courses rela…" at bounding box center [784, 358] width 1568 height 717
drag, startPoint x: 842, startPoint y: 25, endPoint x: 687, endPoint y: 35, distance: 155.3
click at [687, 35] on div "My Courses CI/CD with GitHub Actions 19 Points 1 [PERSON_NAME] Software Engineer" at bounding box center [939, 25] width 766 height 38
copy p "CI/CD with GitHub Actions"
